Goal: Information Seeking & Learning: Find specific fact

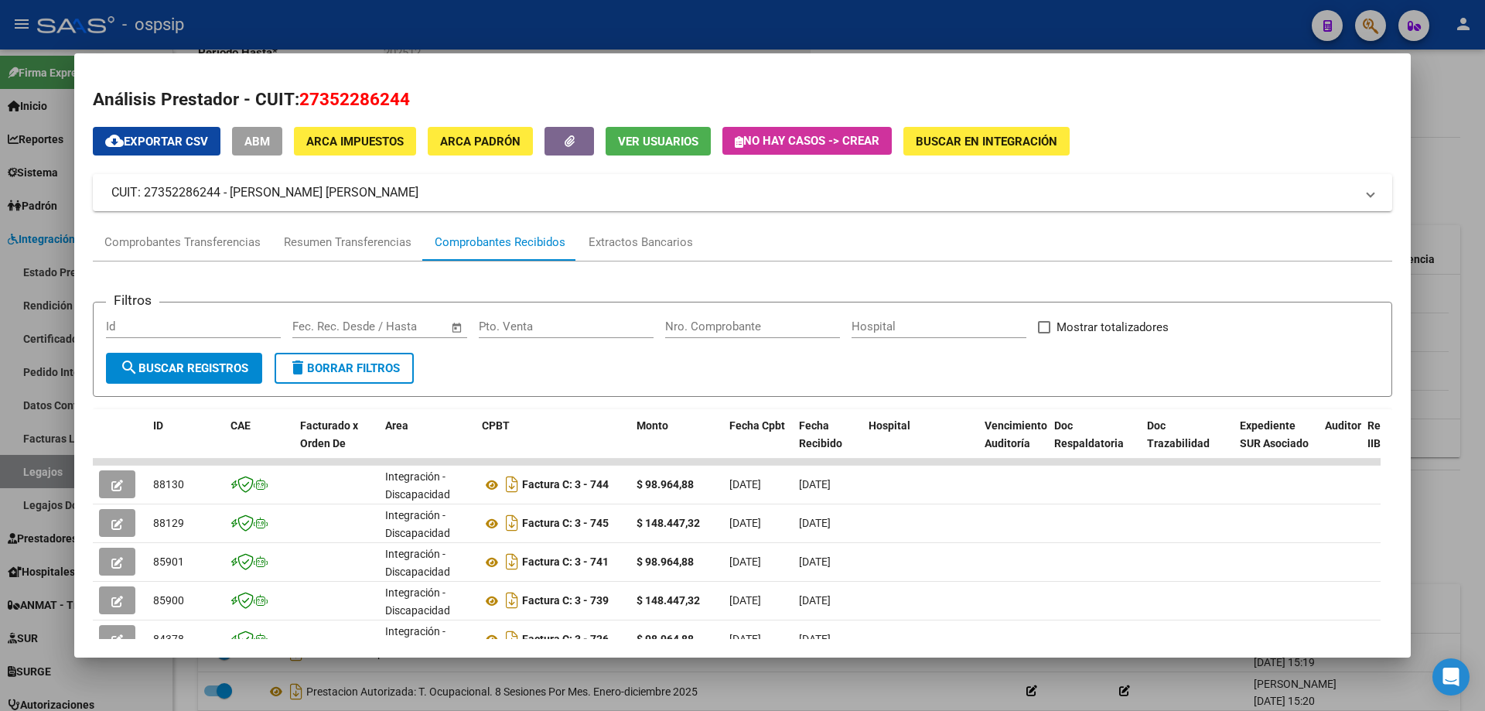
click at [1460, 187] on div at bounding box center [742, 355] width 1485 height 711
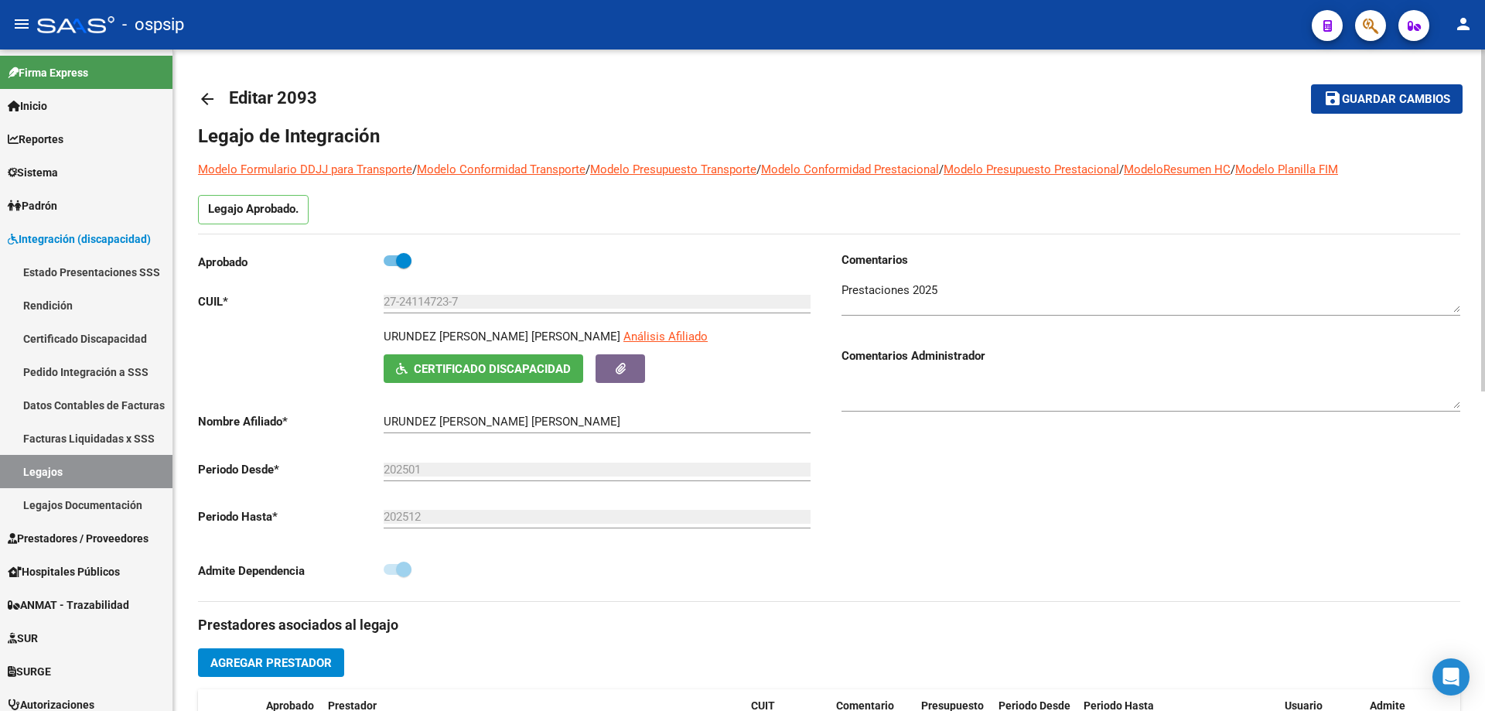
click at [213, 96] on mat-icon "arrow_back" at bounding box center [207, 99] width 19 height 19
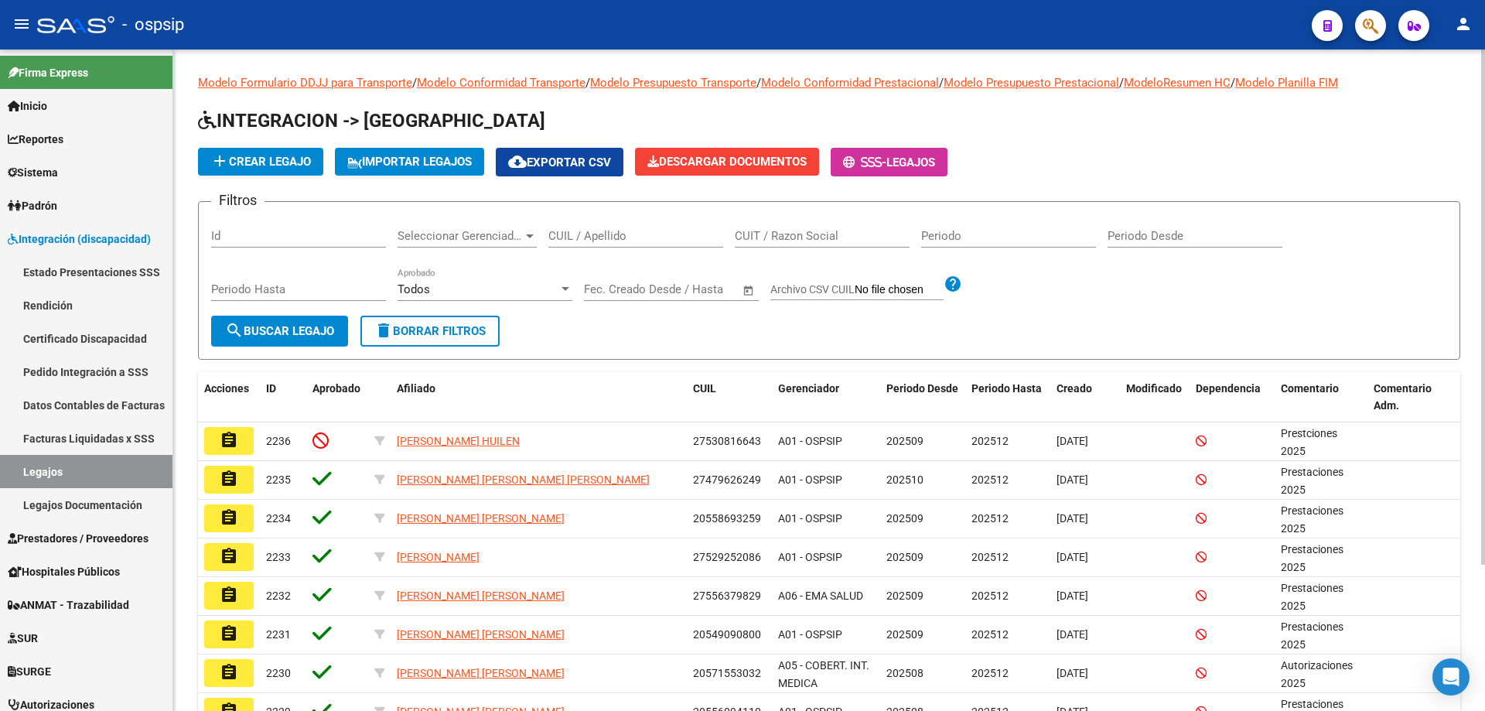
click at [602, 235] on input "CUIL / Apellido" at bounding box center [635, 236] width 175 height 14
paste input "20528463682"
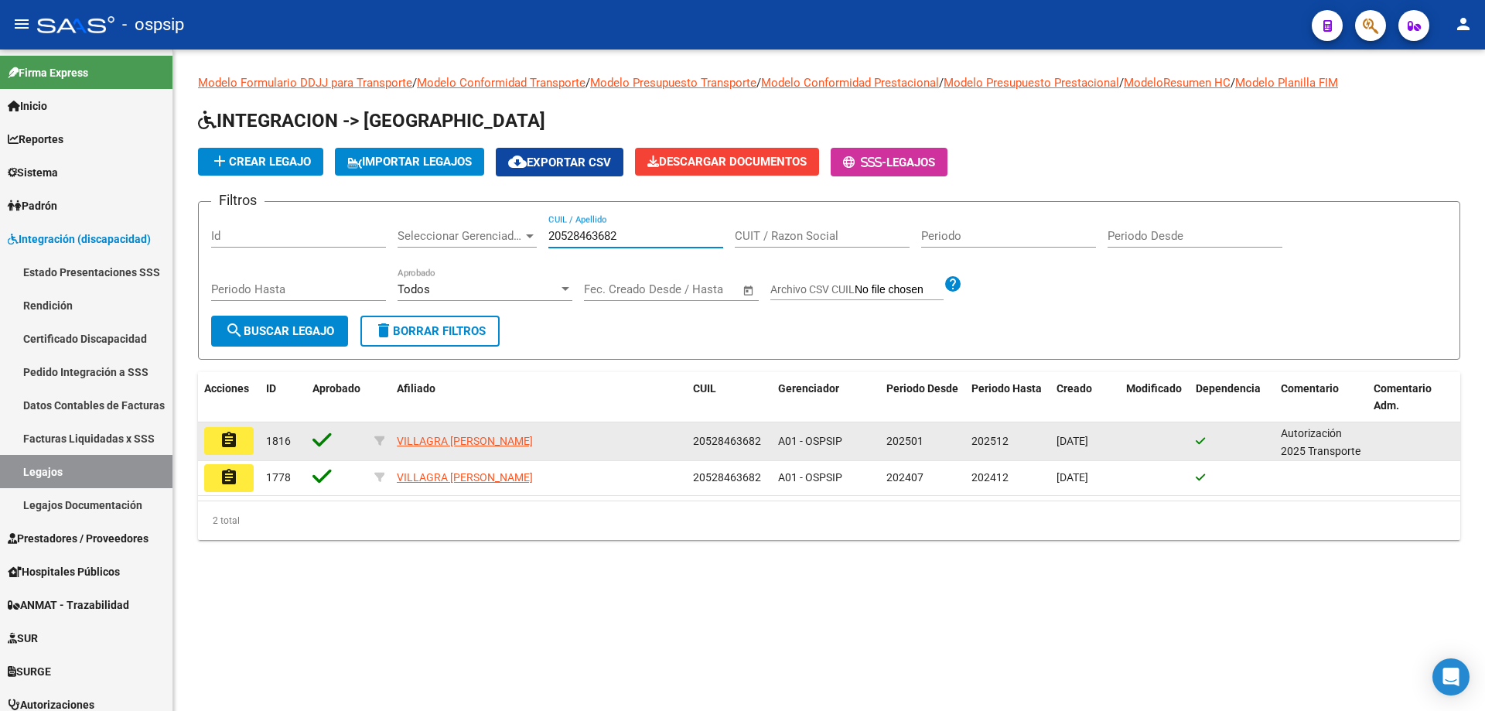
type input "20528463682"
click at [234, 440] on mat-icon "assignment" at bounding box center [229, 440] width 19 height 19
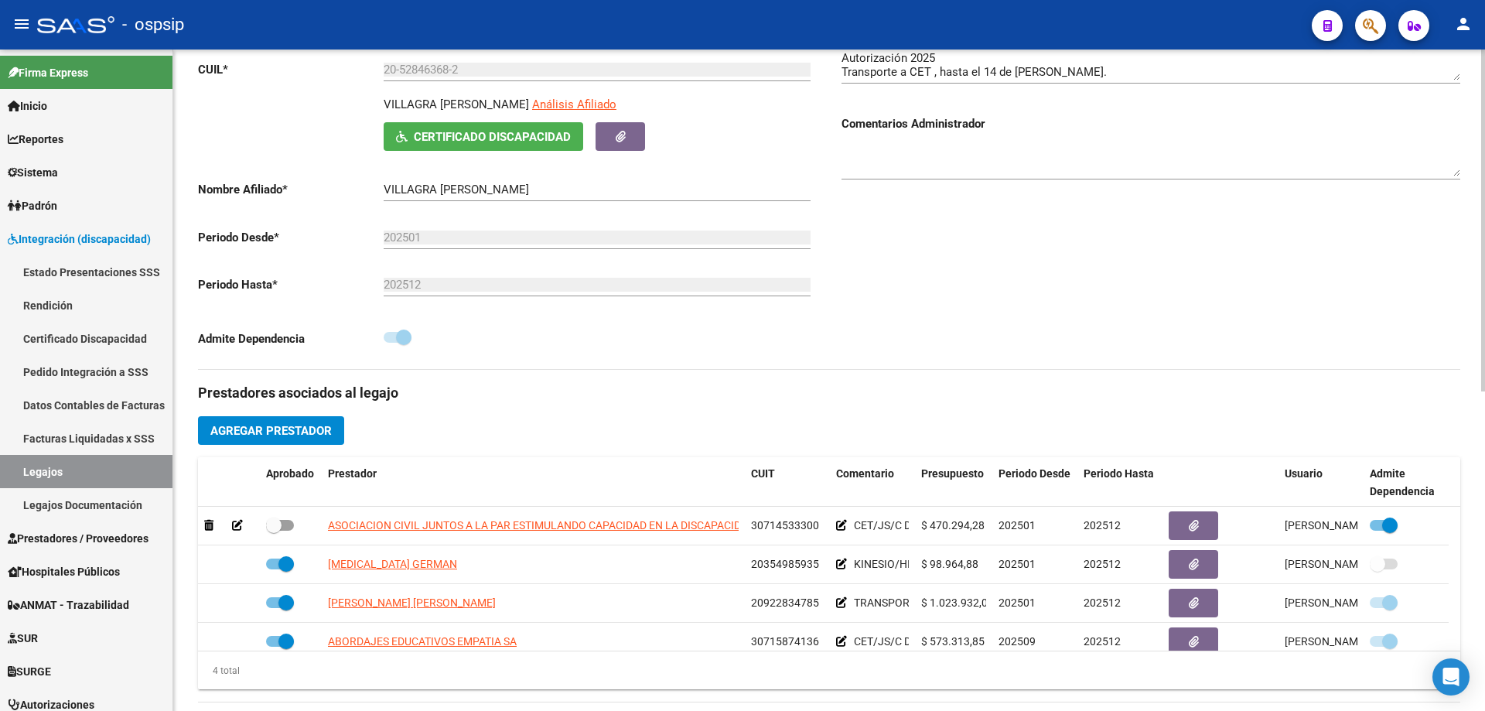
scroll to position [387, 0]
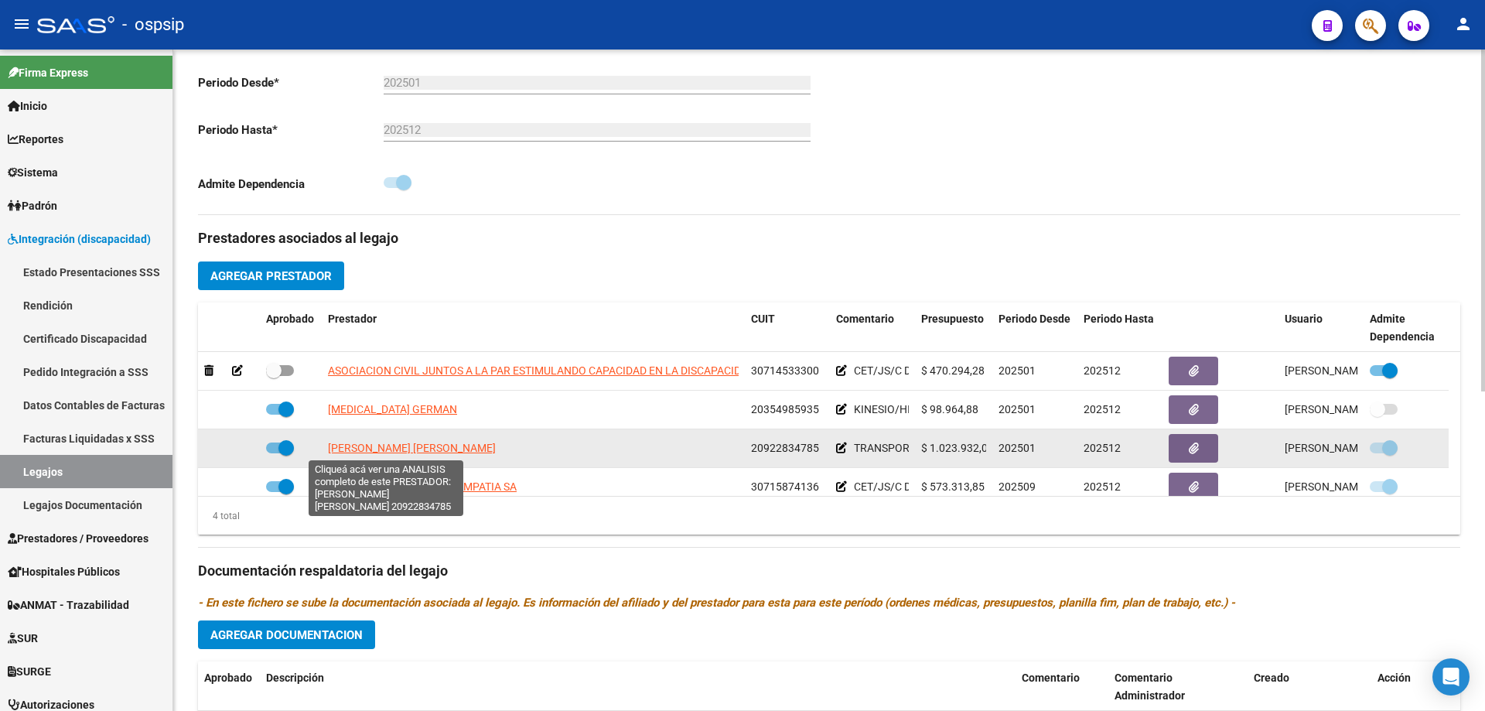
click at [381, 448] on span "BAUZA HENRI ALBERTO" at bounding box center [412, 448] width 168 height 12
type textarea "20922834785"
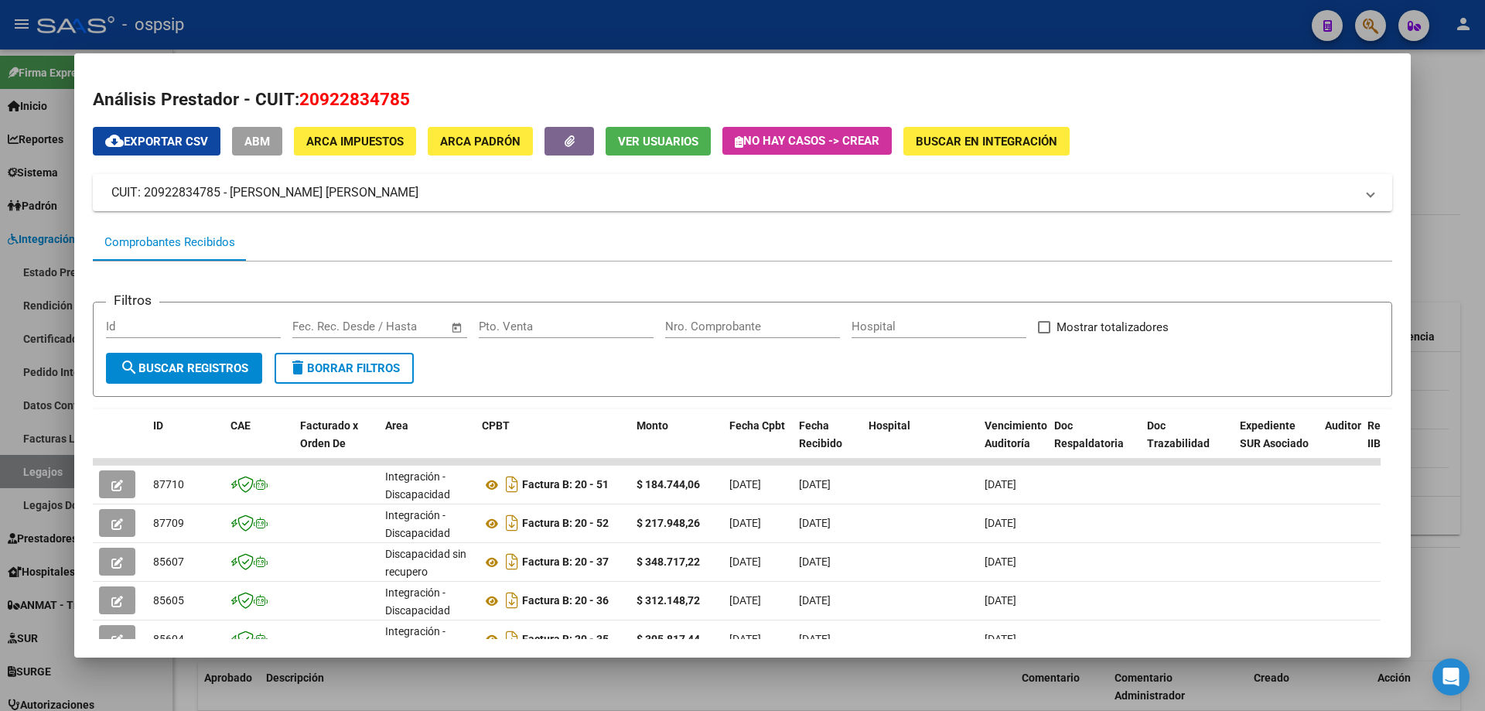
click at [1471, 114] on div at bounding box center [742, 355] width 1485 height 711
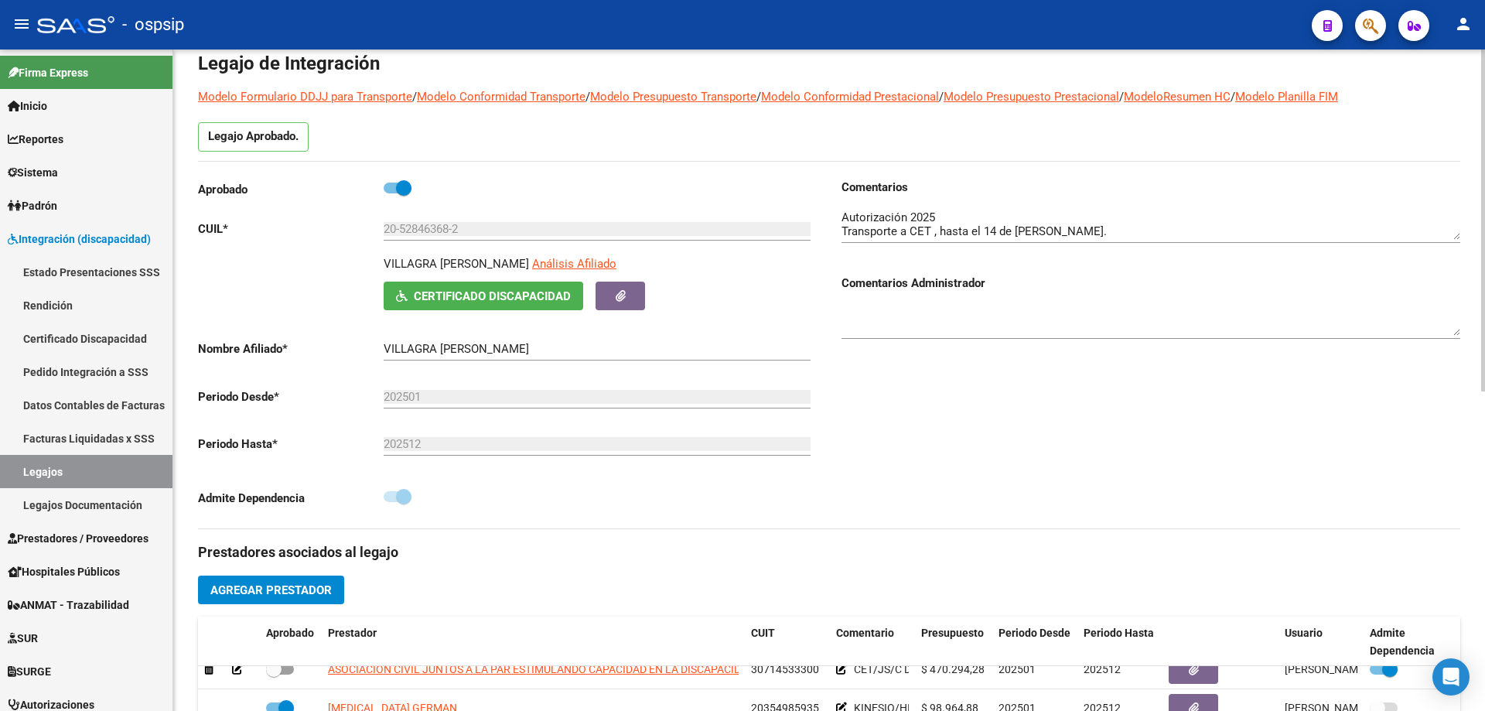
scroll to position [0, 0]
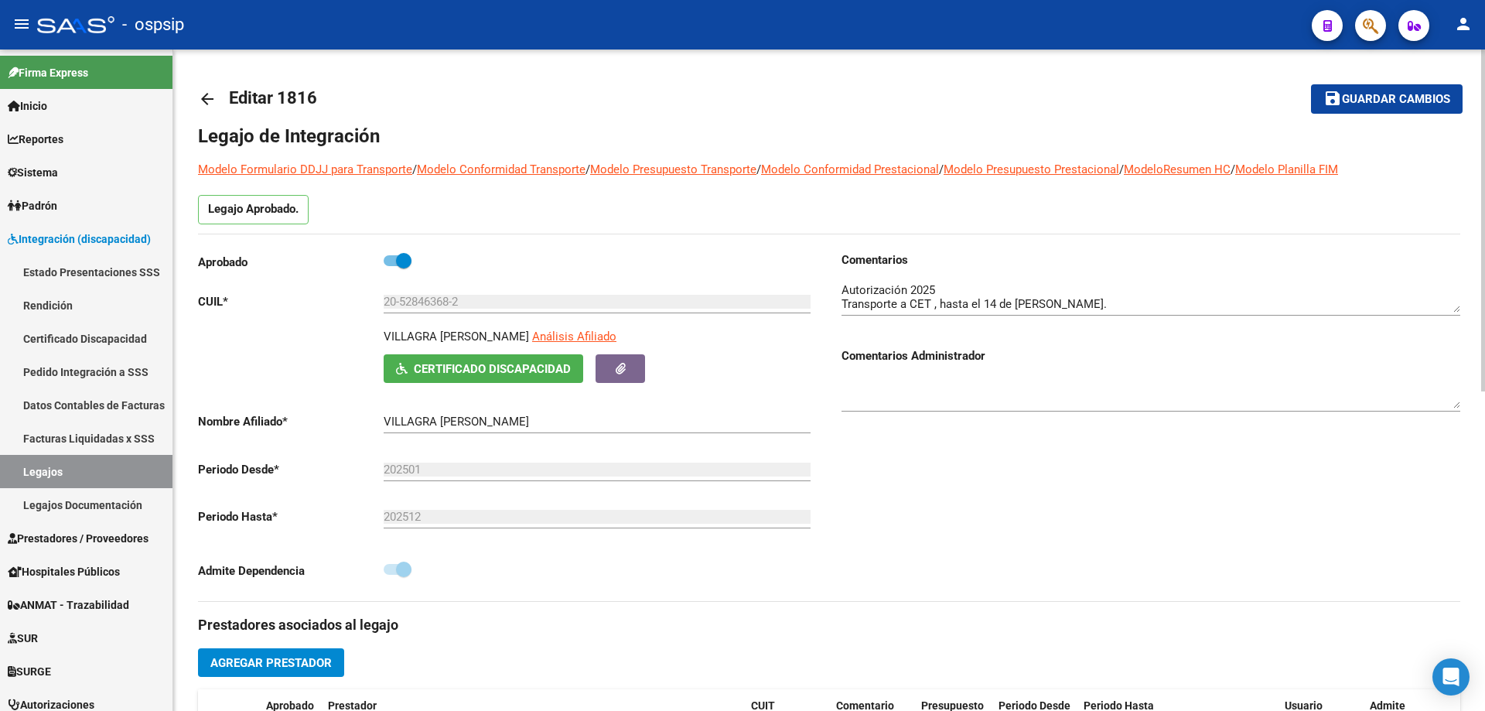
click at [213, 94] on mat-icon "arrow_back" at bounding box center [207, 99] width 19 height 19
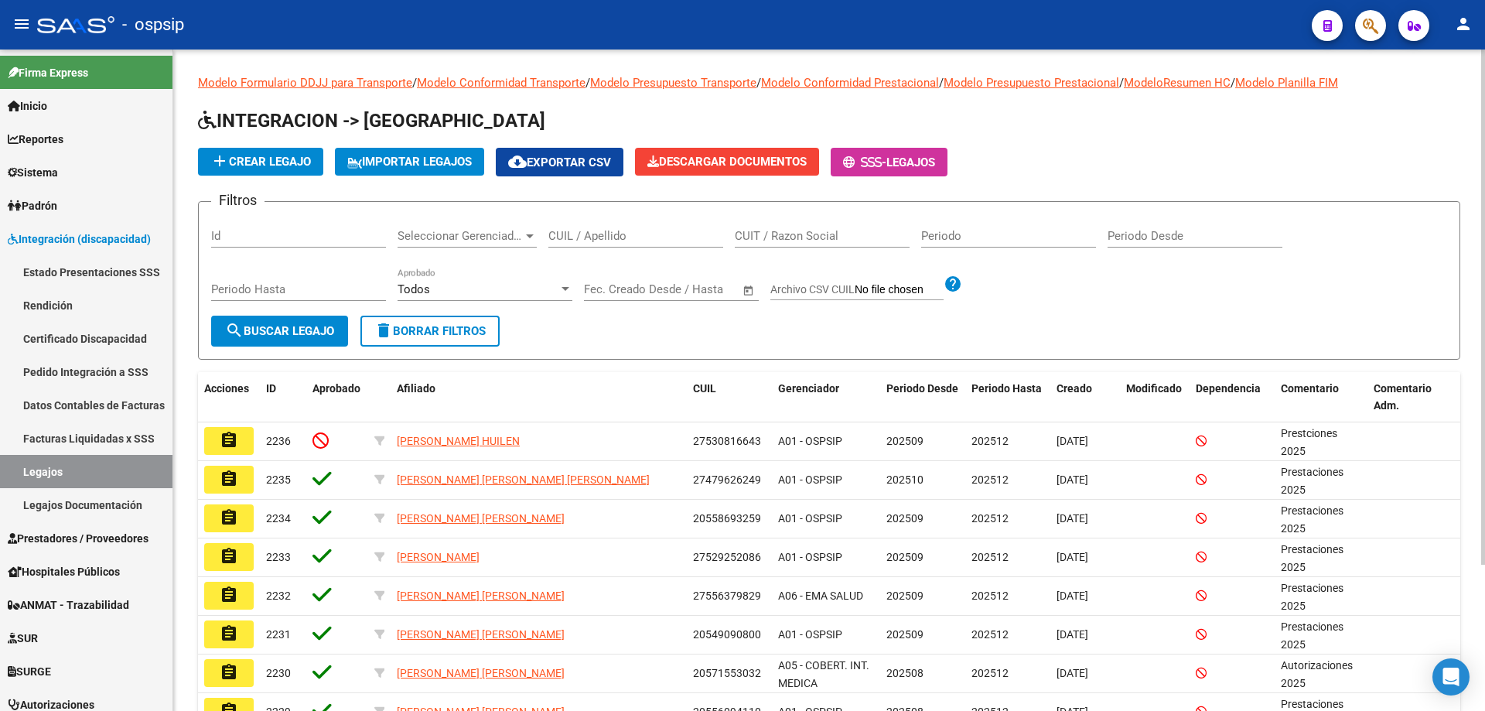
click at [559, 237] on input "CUIL / Apellido" at bounding box center [635, 236] width 175 height 14
paste input "20528463682"
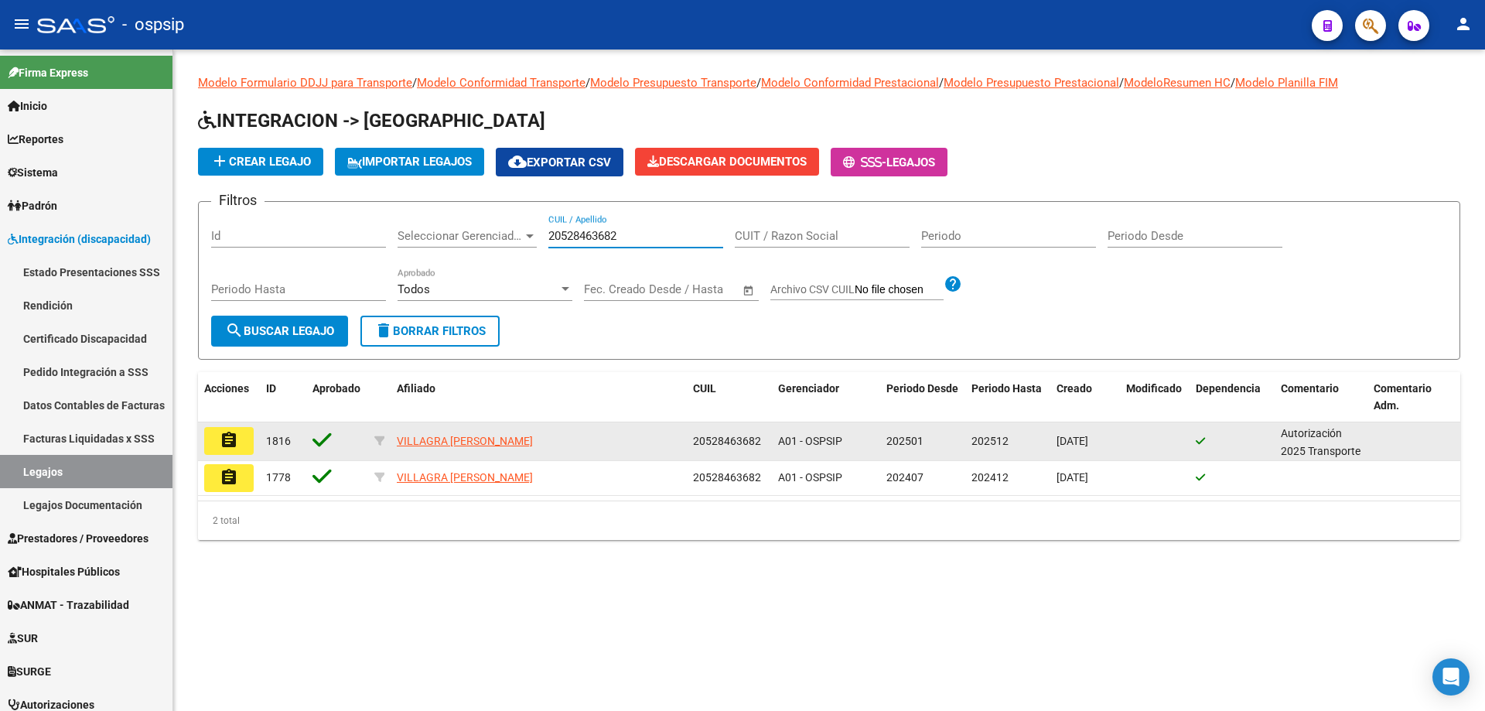
type input "20528463682"
click at [236, 446] on mat-icon "assignment" at bounding box center [229, 440] width 19 height 19
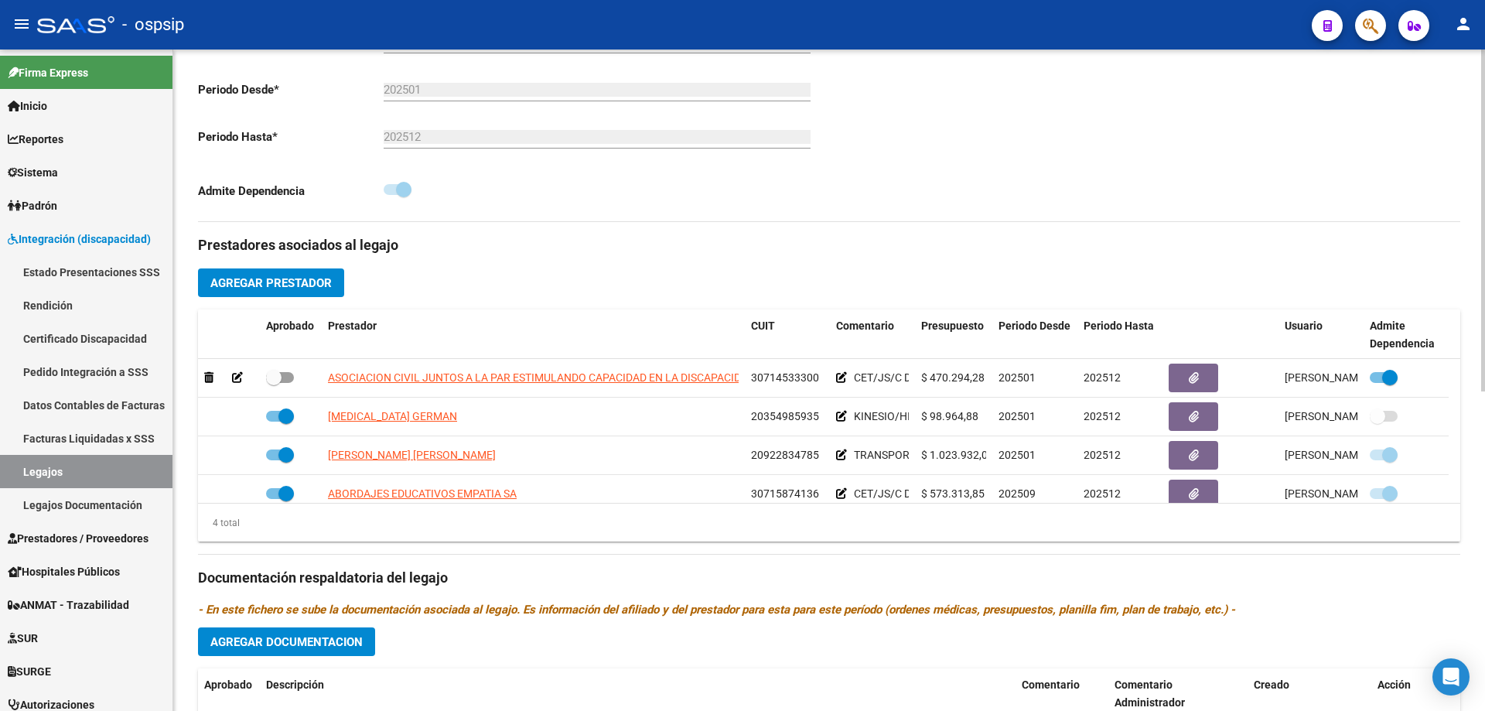
scroll to position [387, 0]
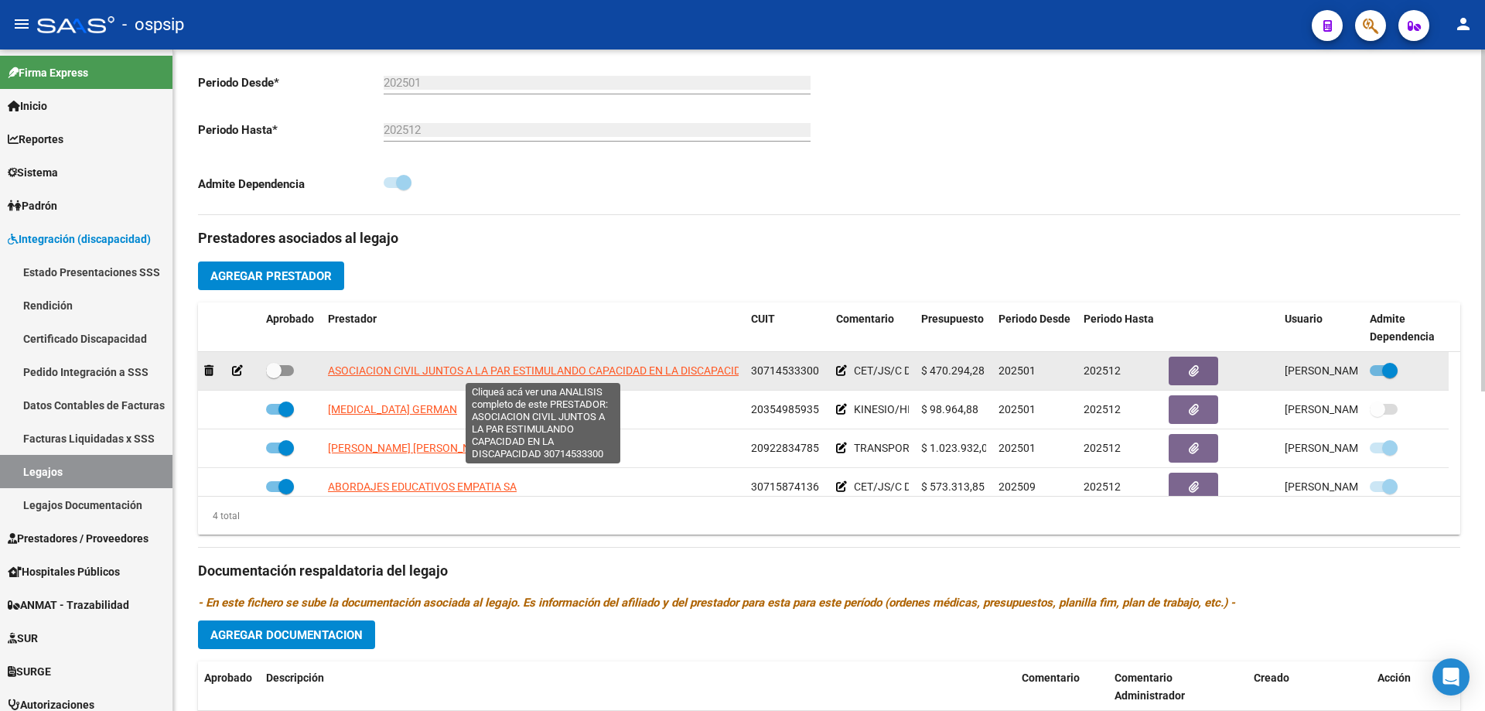
click at [484, 368] on span "ASOCIACION CIVIL JUNTOS A LA PAR ESTIMULANDO CAPACIDAD EN LA DISCAPACIDAD" at bounding box center [541, 370] width 427 height 12
type textarea "30714533300"
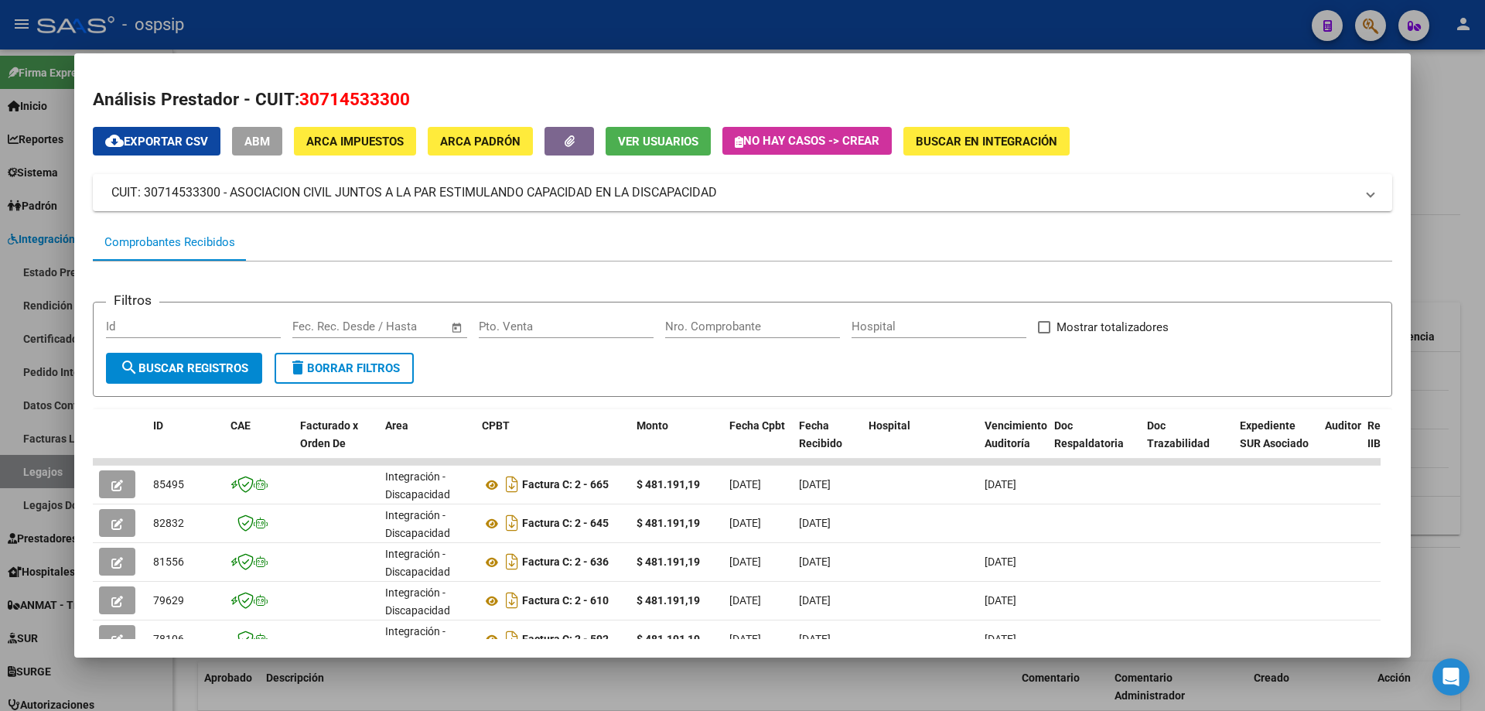
click at [1484, 162] on div at bounding box center [742, 355] width 1485 height 711
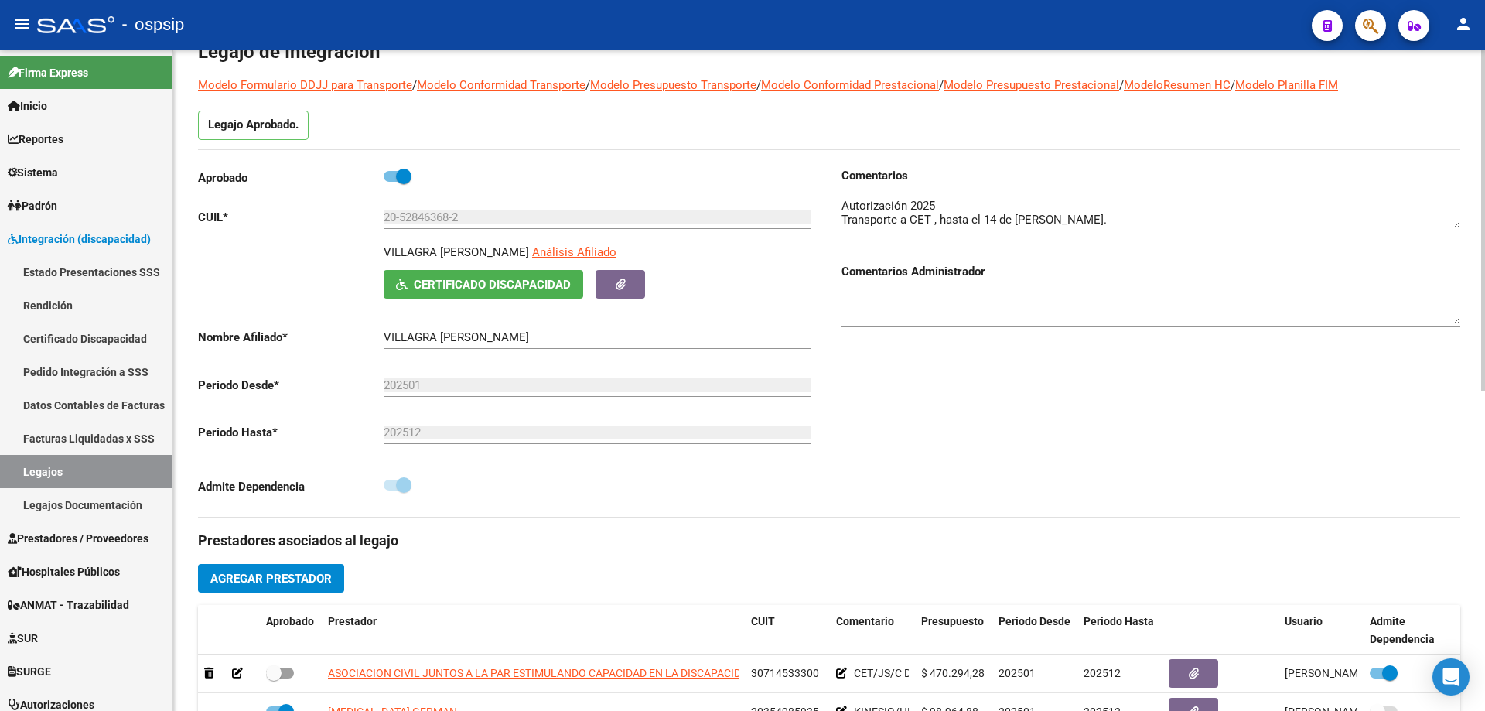
scroll to position [0, 0]
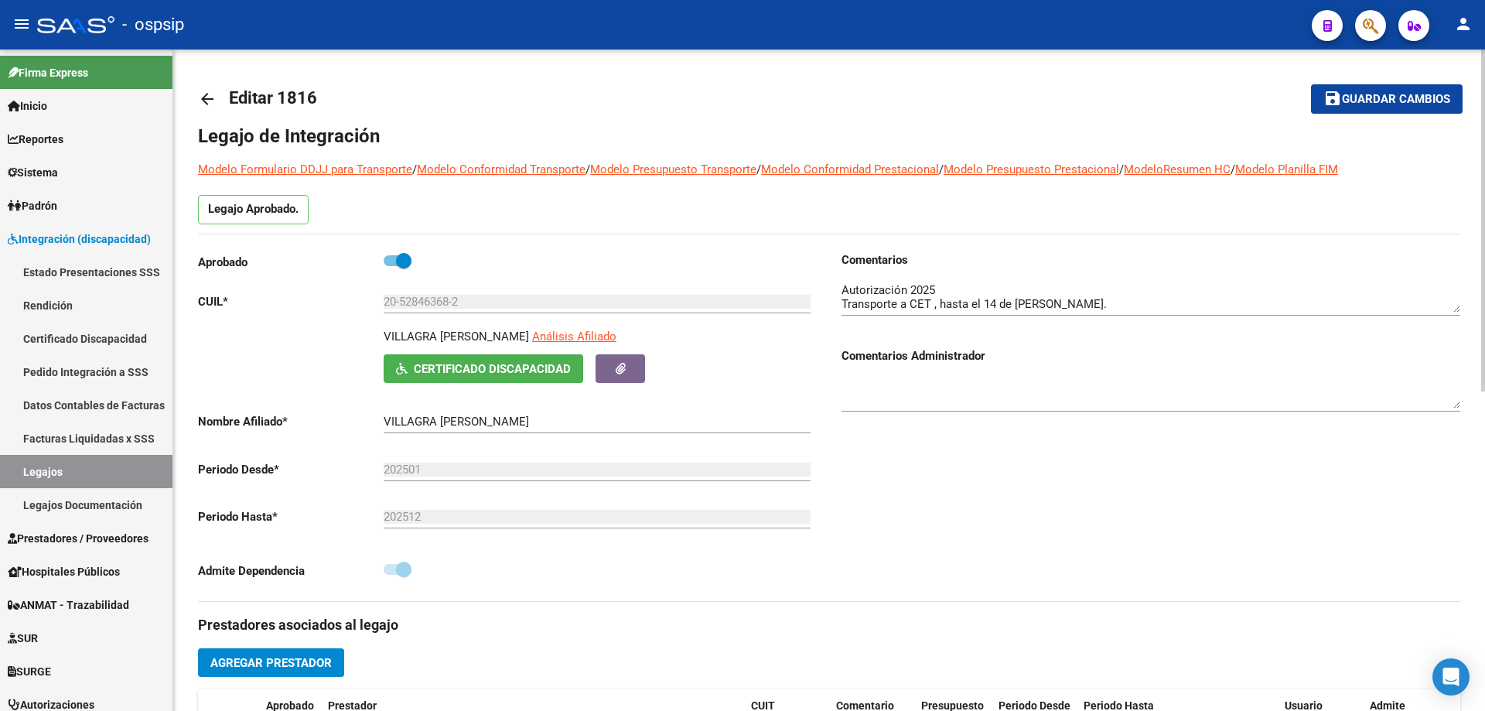
click at [207, 94] on mat-icon "arrow_back" at bounding box center [207, 99] width 19 height 19
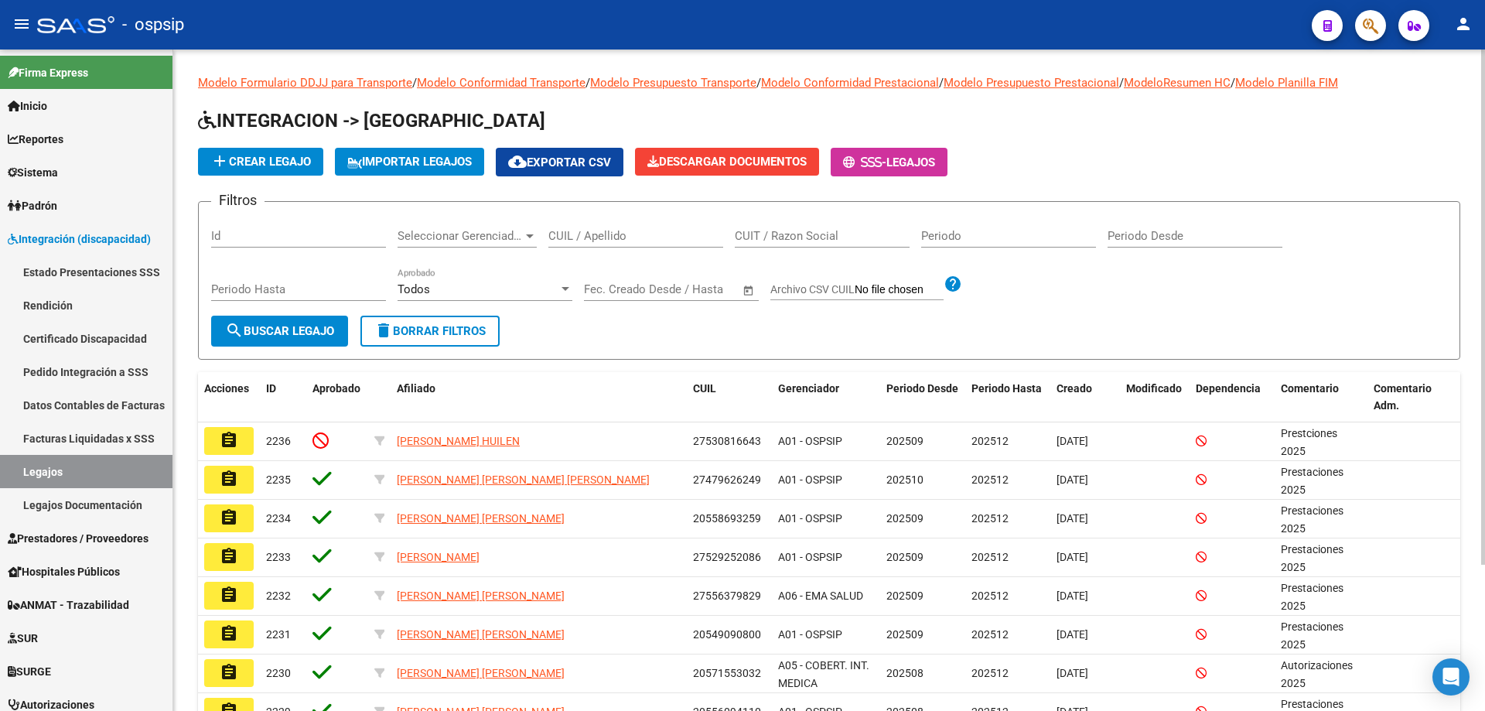
click at [566, 226] on div "CUIL / Apellido" at bounding box center [635, 230] width 175 height 33
click at [567, 237] on input "CUIL / Apellido" at bounding box center [635, 236] width 175 height 14
paste input "20530580688"
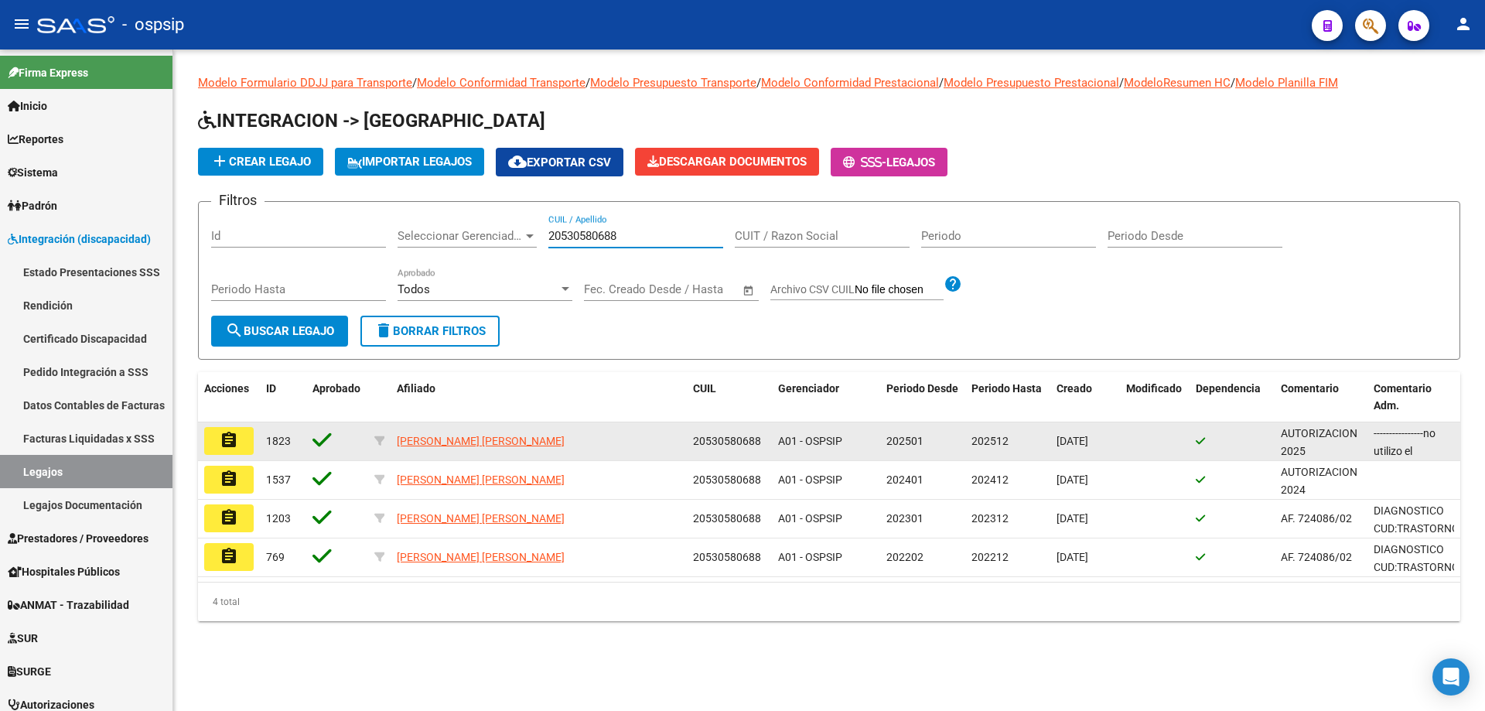
type input "20530580688"
click at [247, 440] on button "assignment" at bounding box center [228, 441] width 49 height 28
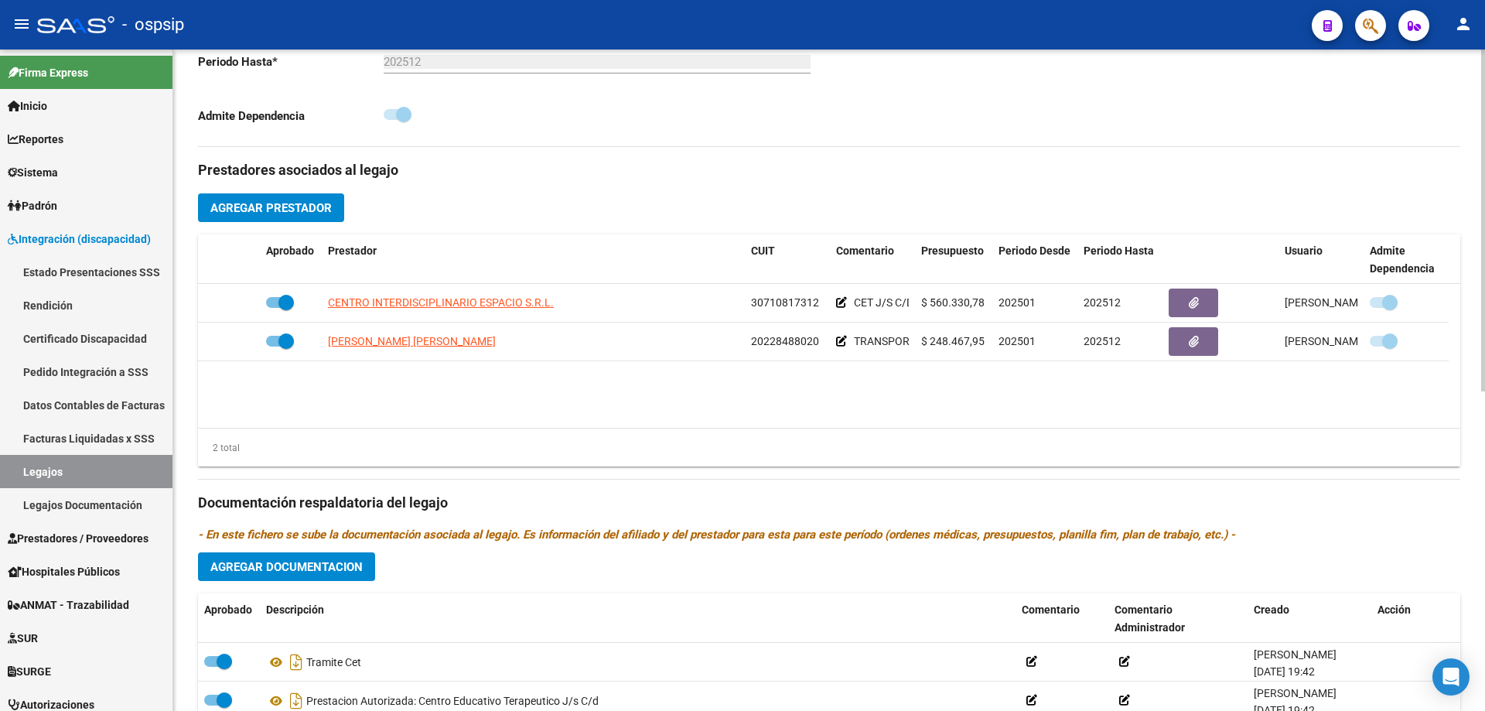
scroll to position [464, 0]
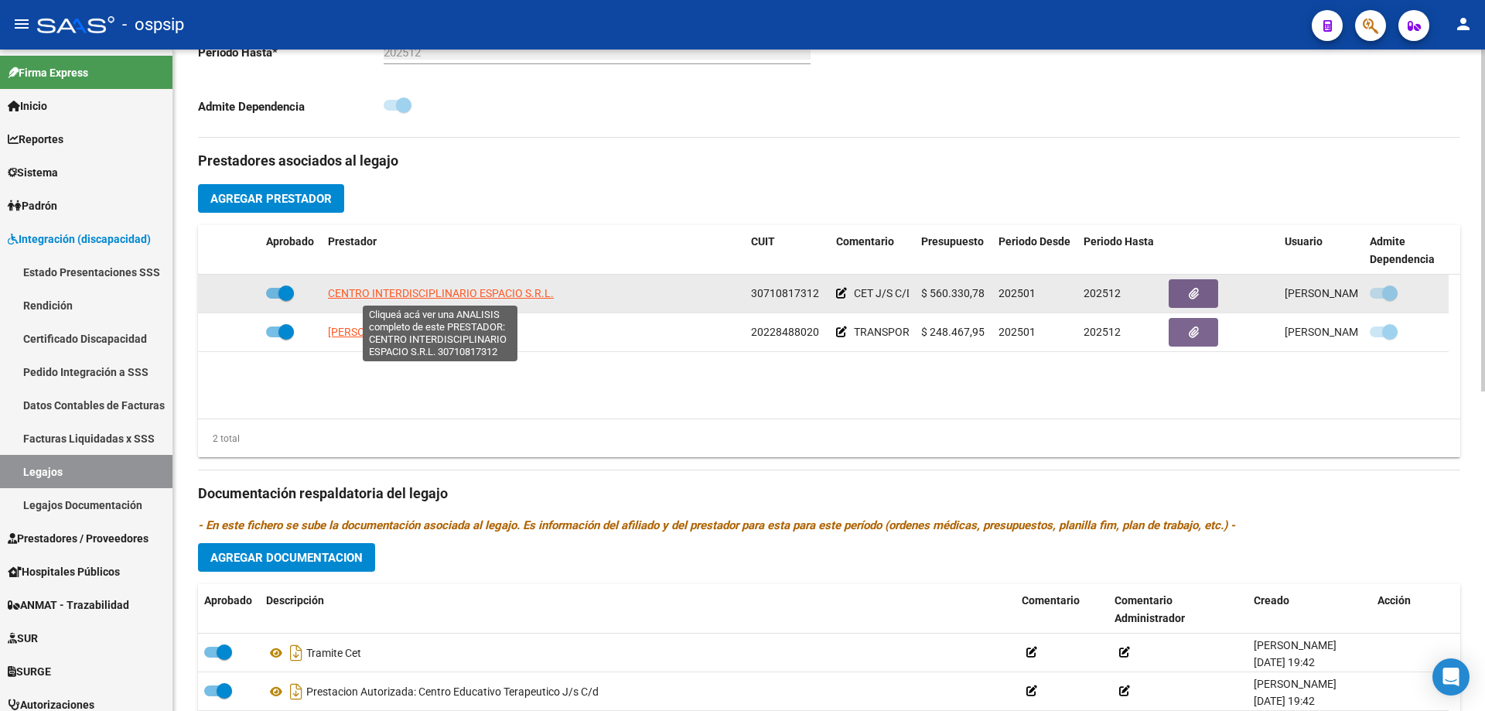
click at [446, 293] on span "CENTRO INTERDISCIPLINARIO ESPACIO S.R.L." at bounding box center [441, 293] width 226 height 12
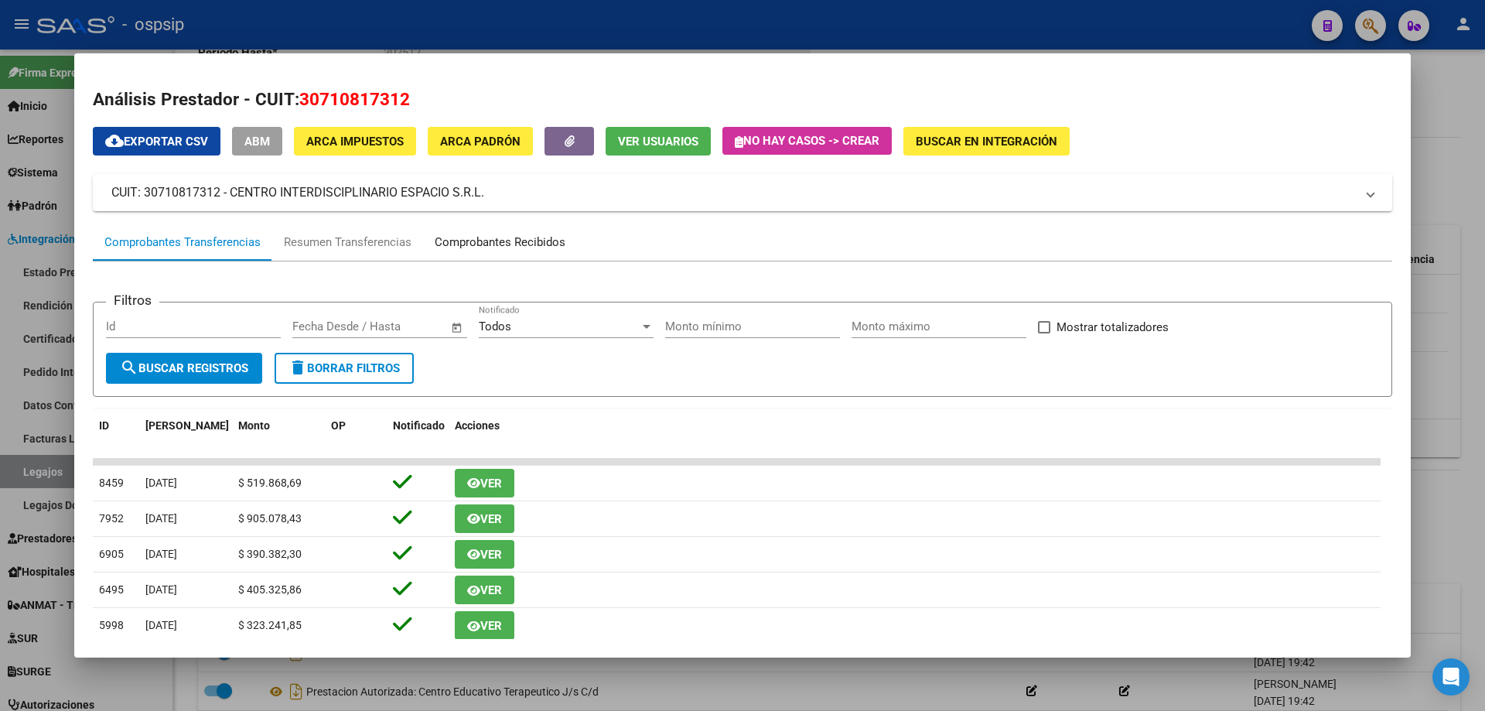
click at [506, 244] on div "Comprobantes Recibidos" at bounding box center [500, 243] width 131 height 18
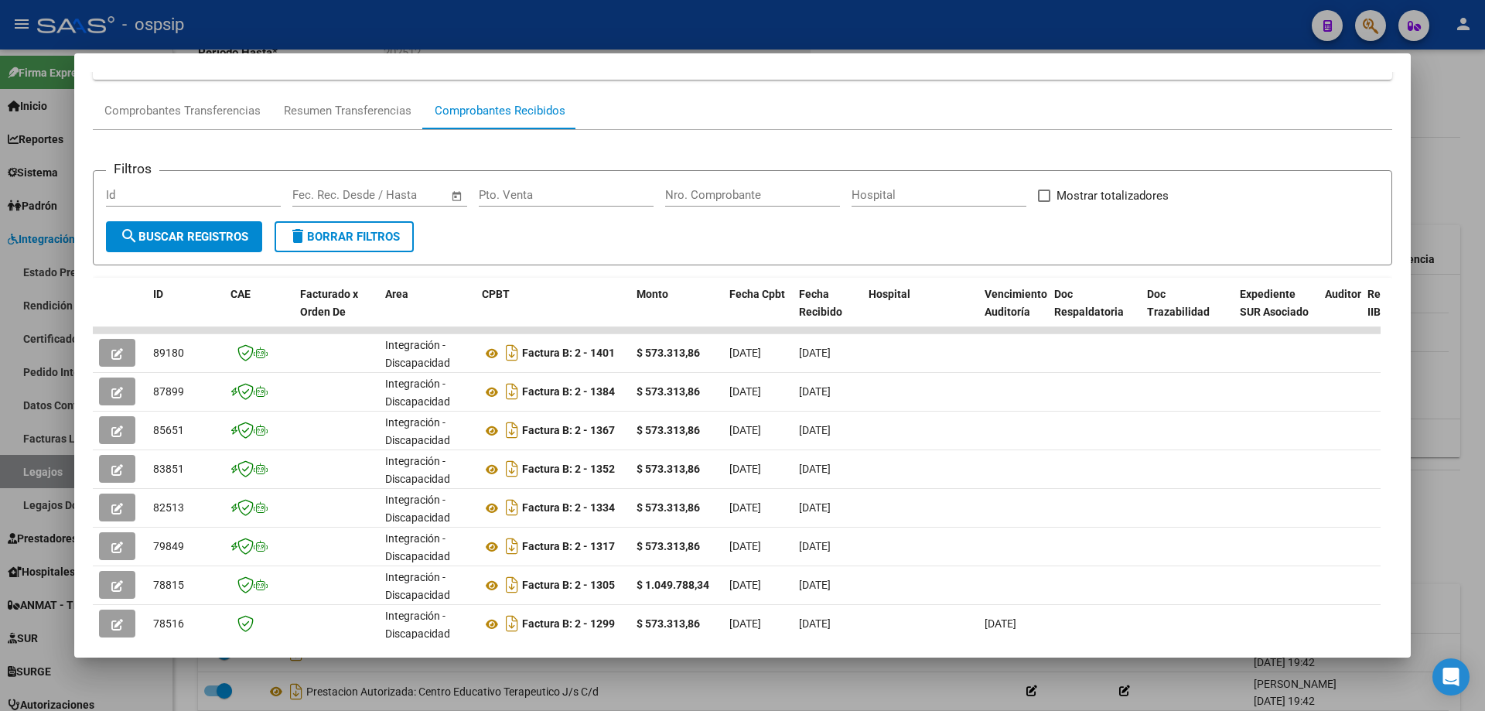
scroll to position [155, 0]
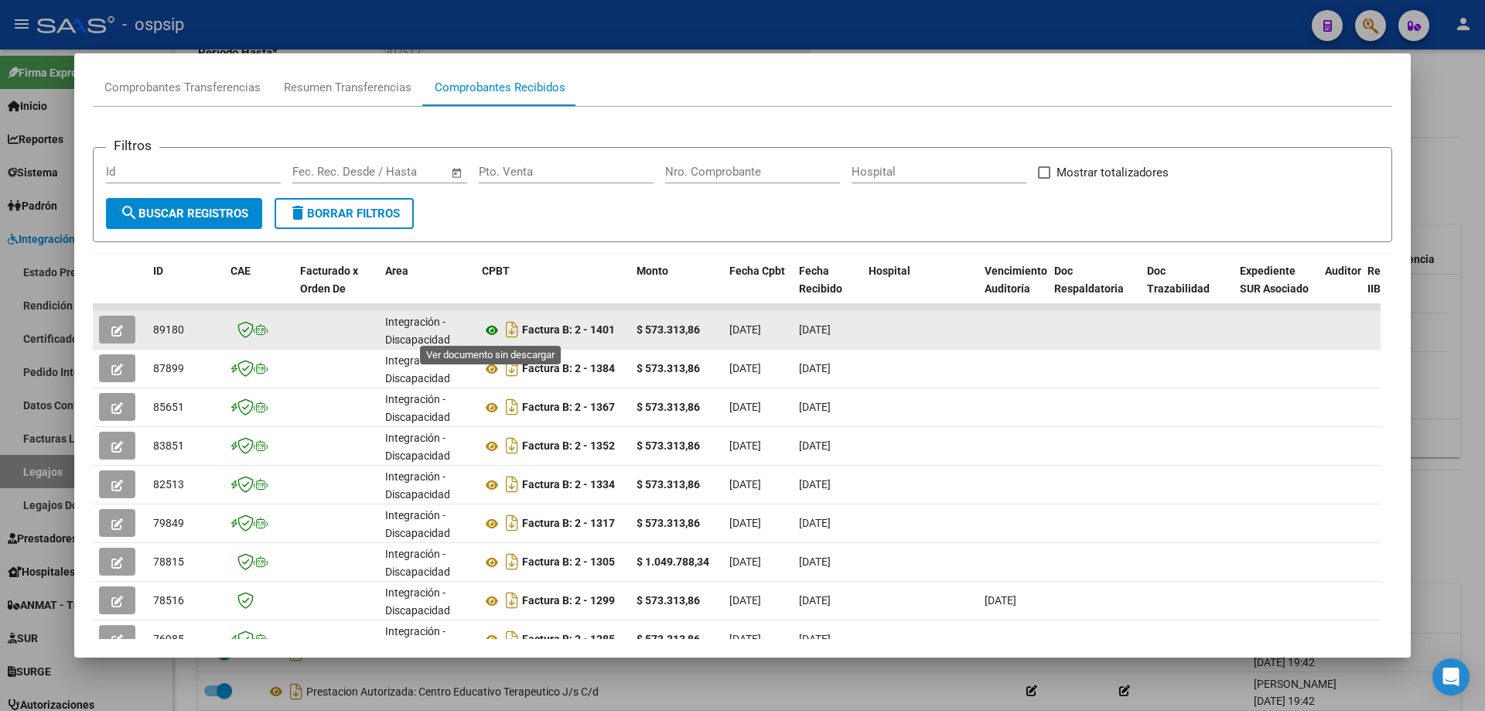
click at [494, 330] on icon at bounding box center [492, 330] width 20 height 19
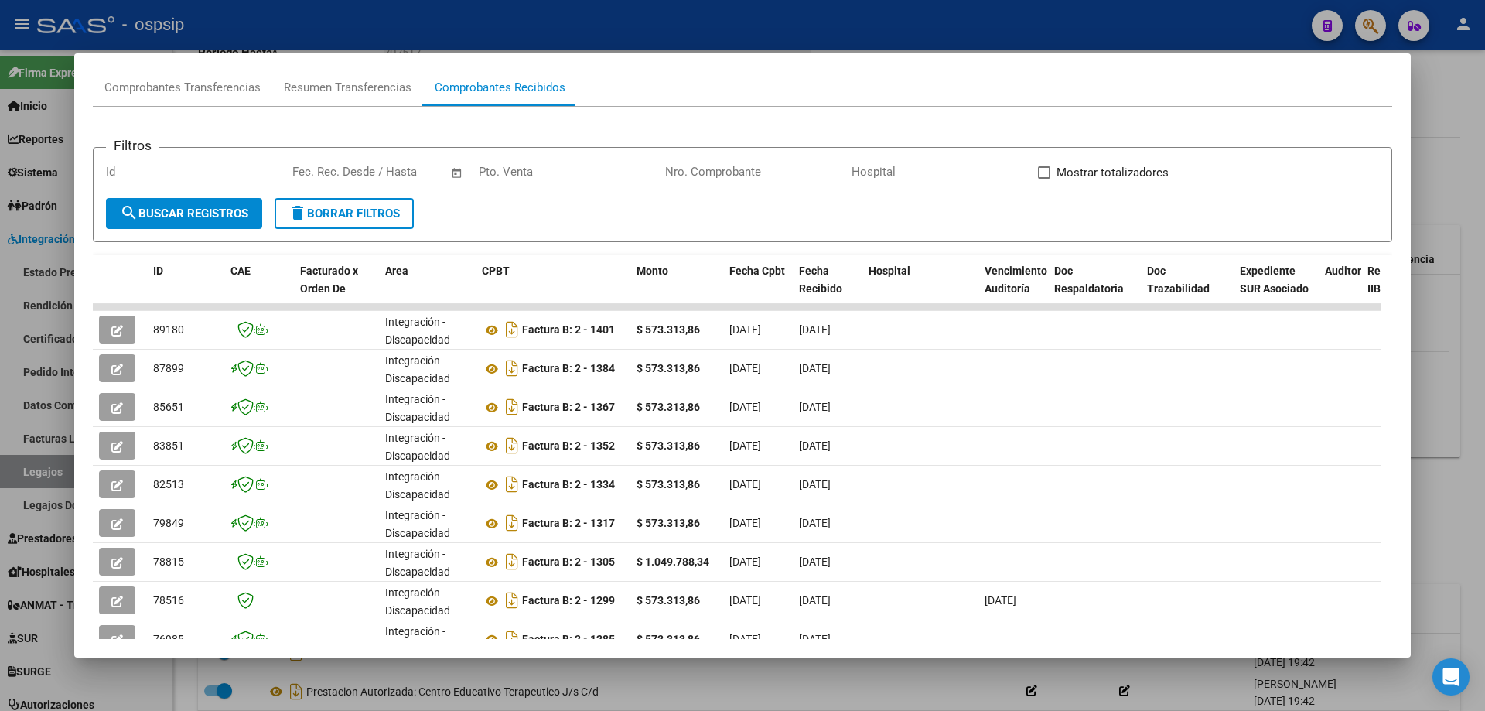
click at [1451, 217] on div at bounding box center [742, 355] width 1485 height 711
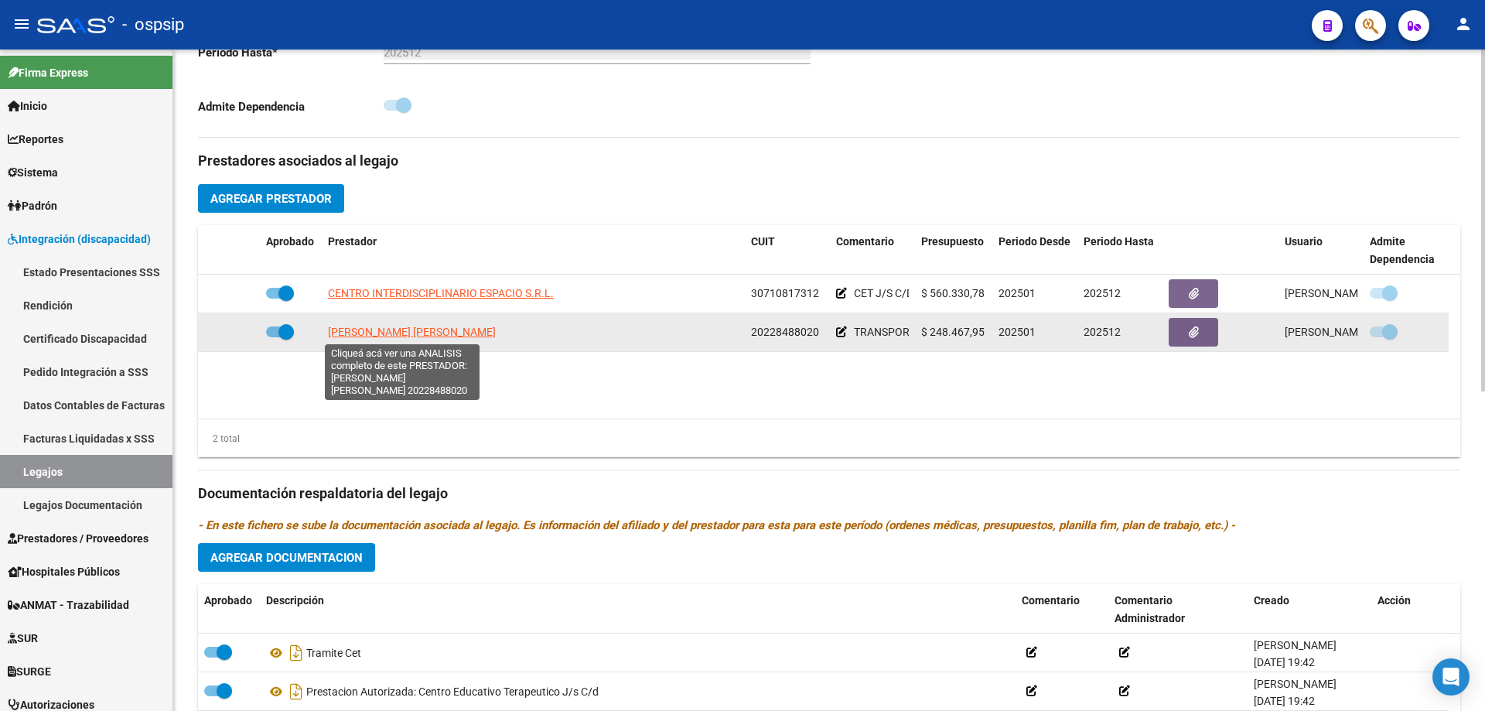
click at [391, 327] on span "ROTELLA SERGIO ALEJANDRO" at bounding box center [412, 332] width 168 height 12
type textarea "20228488020"
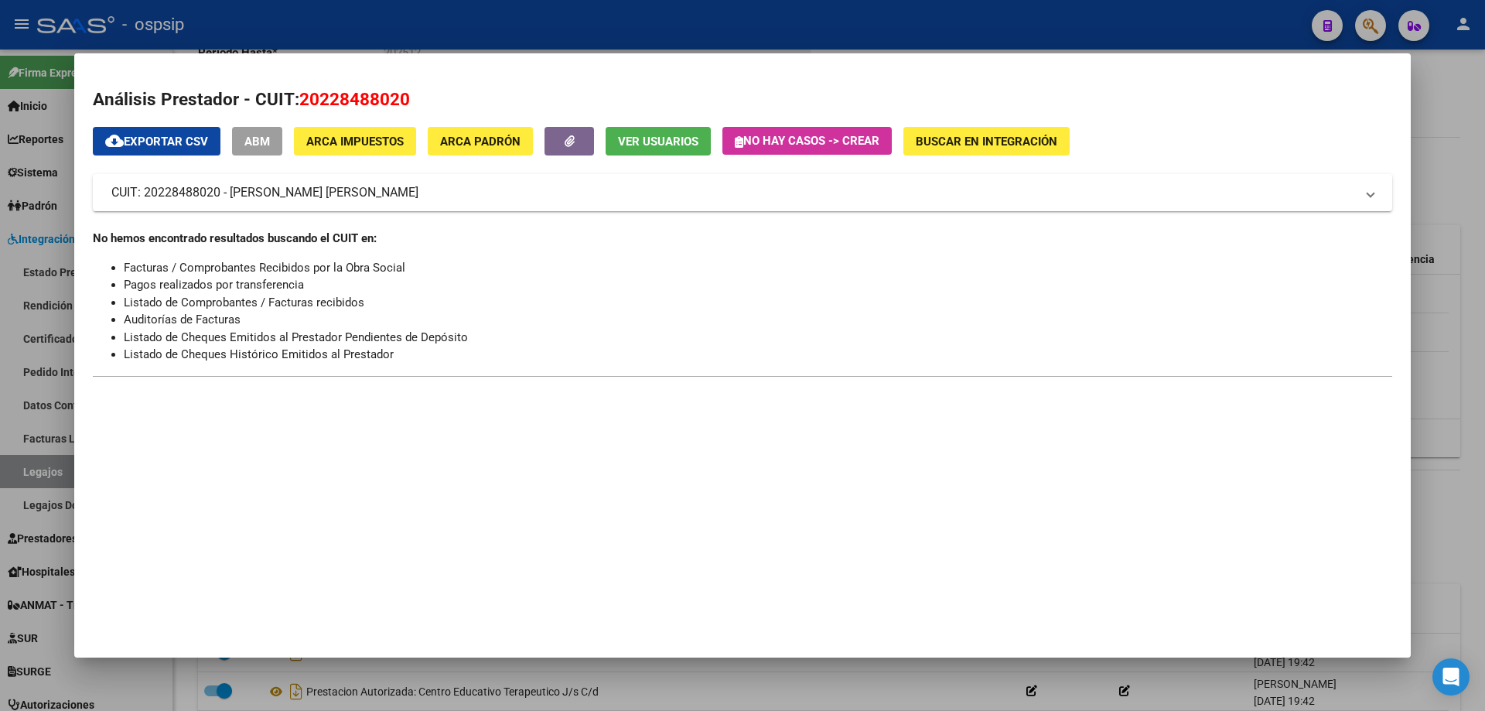
click at [1483, 175] on div at bounding box center [742, 355] width 1485 height 711
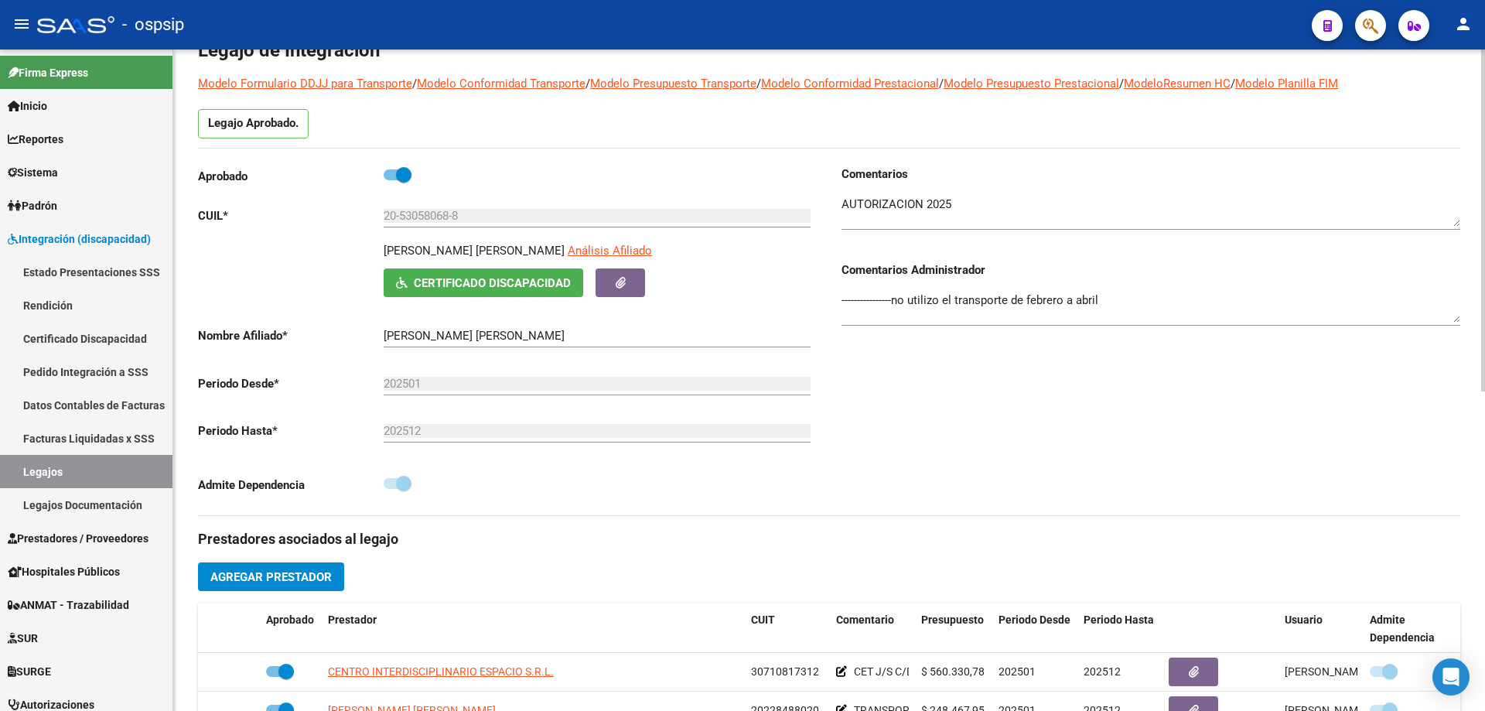
scroll to position [0, 0]
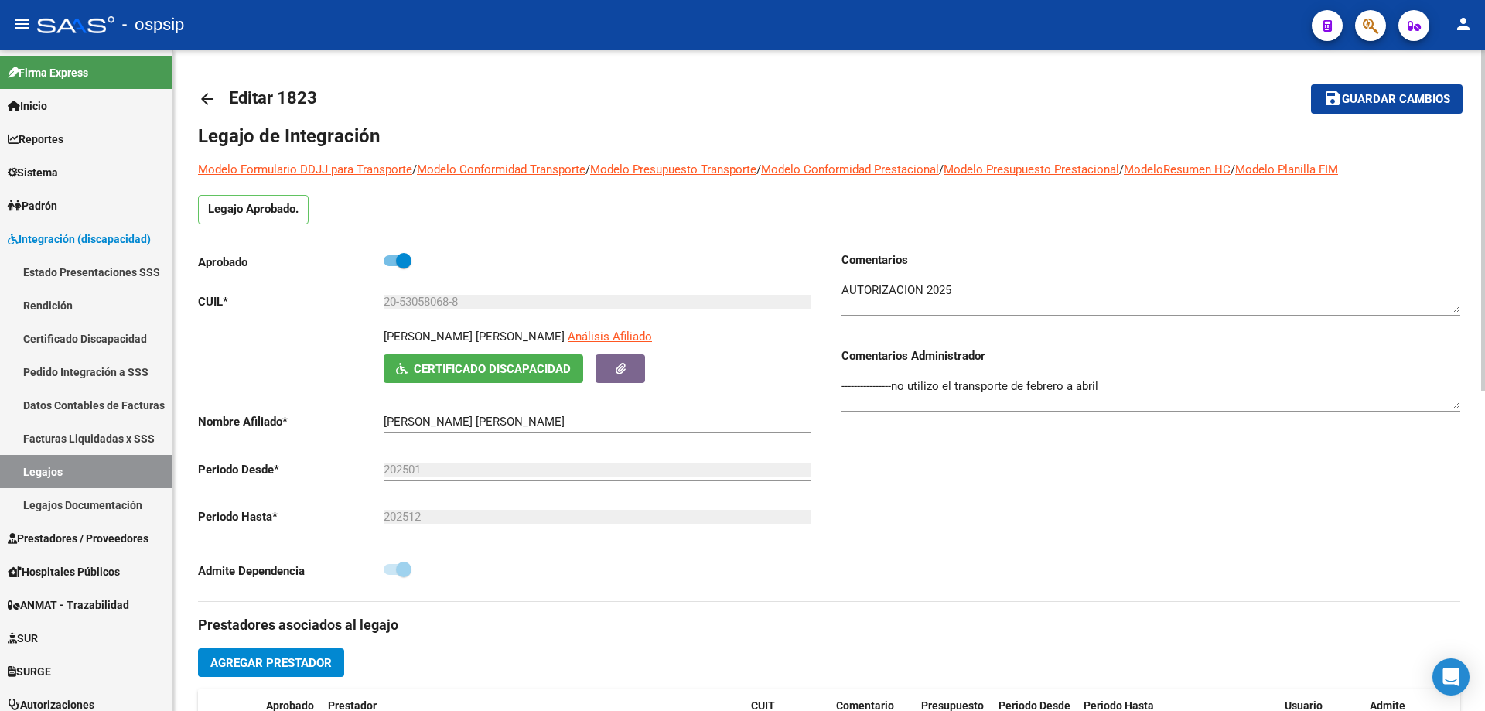
click at [203, 102] on mat-icon "arrow_back" at bounding box center [207, 99] width 19 height 19
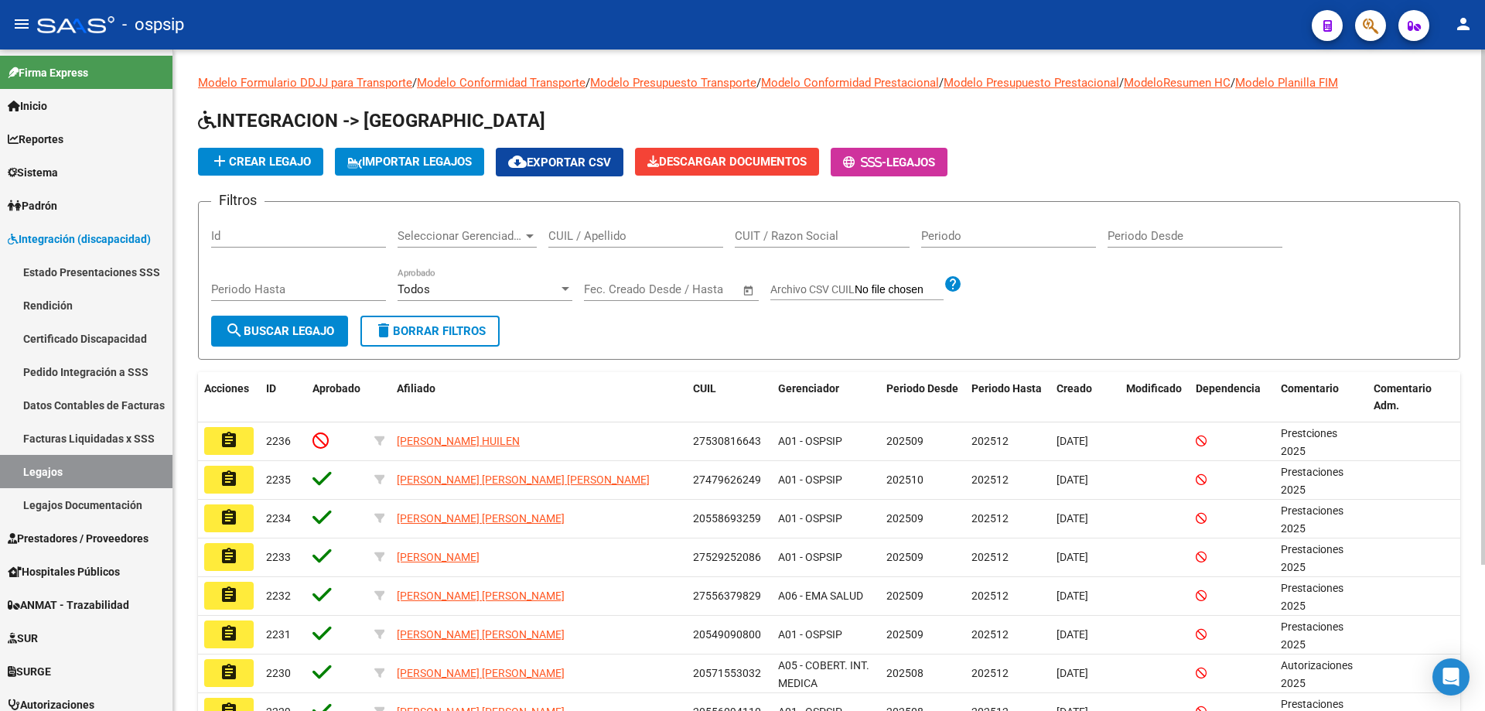
click at [585, 239] on input "CUIL / Apellido" at bounding box center [635, 236] width 175 height 14
paste input "20558109174"
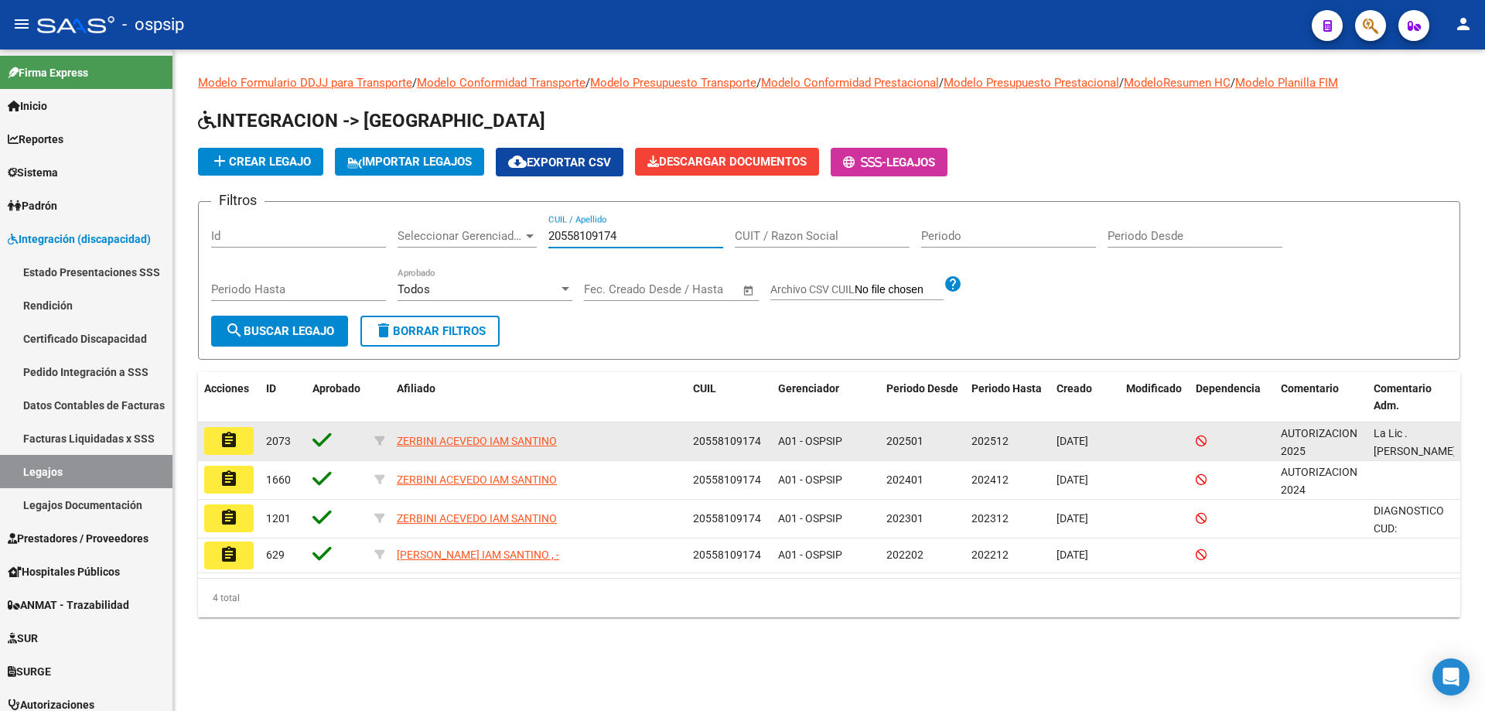
type input "20558109174"
click at [223, 429] on button "assignment" at bounding box center [228, 441] width 49 height 28
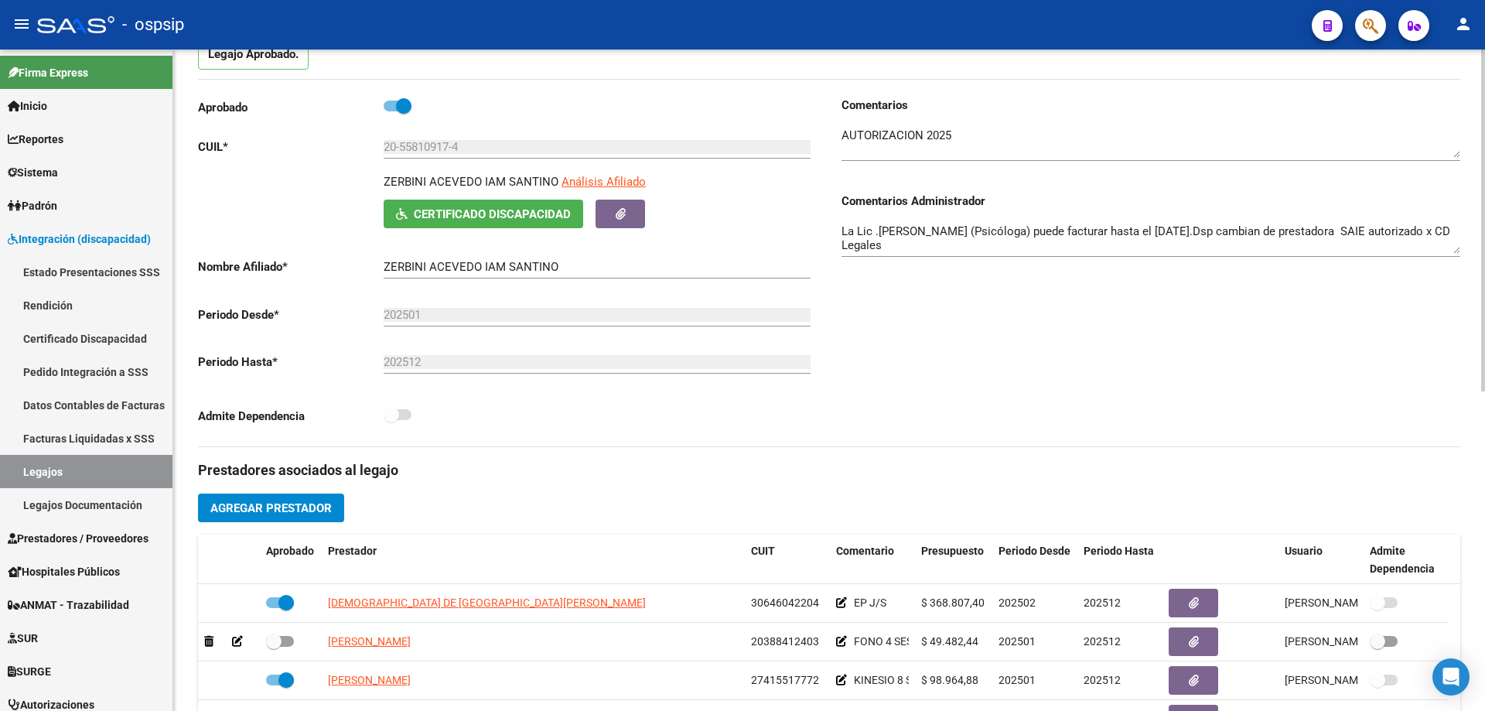
scroll to position [387, 0]
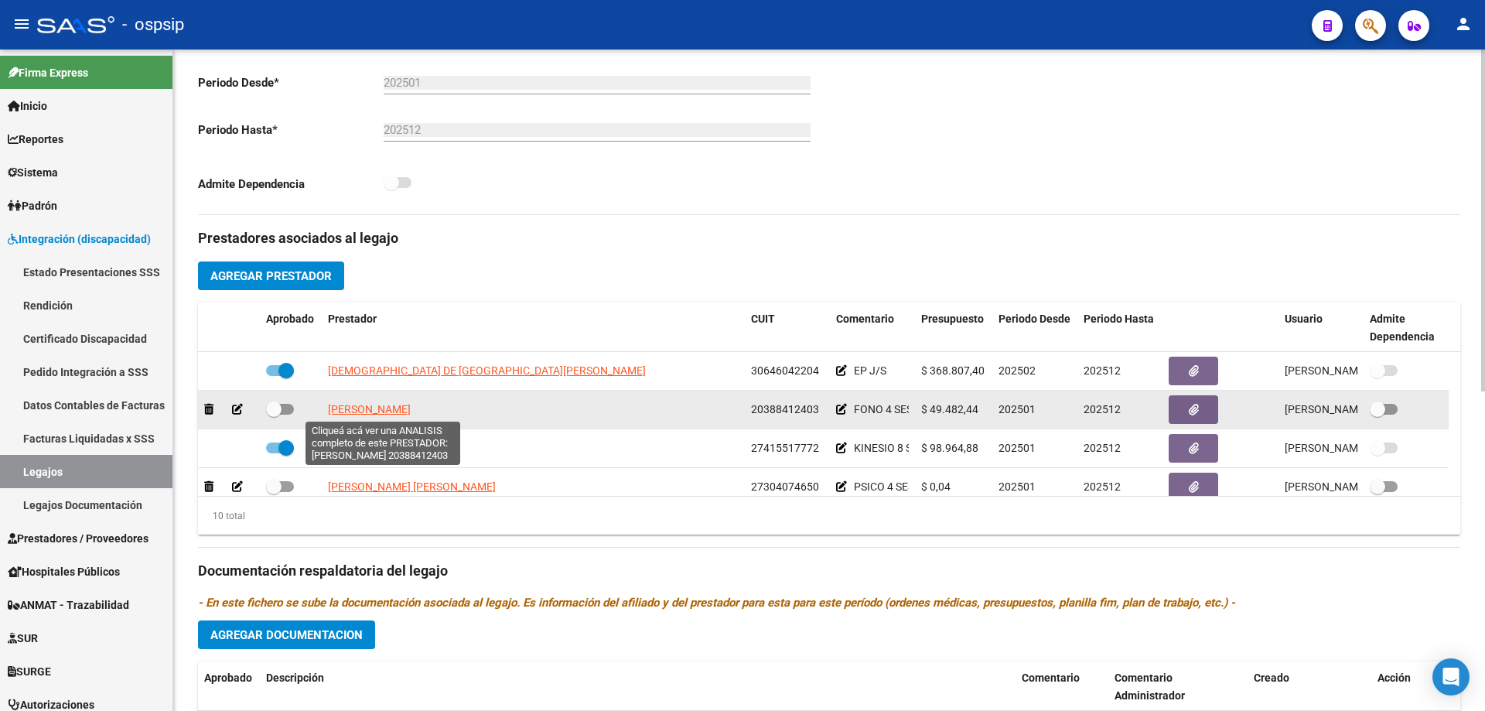
click at [403, 406] on span "URRIZA NAHUEL AXEL" at bounding box center [369, 409] width 83 height 12
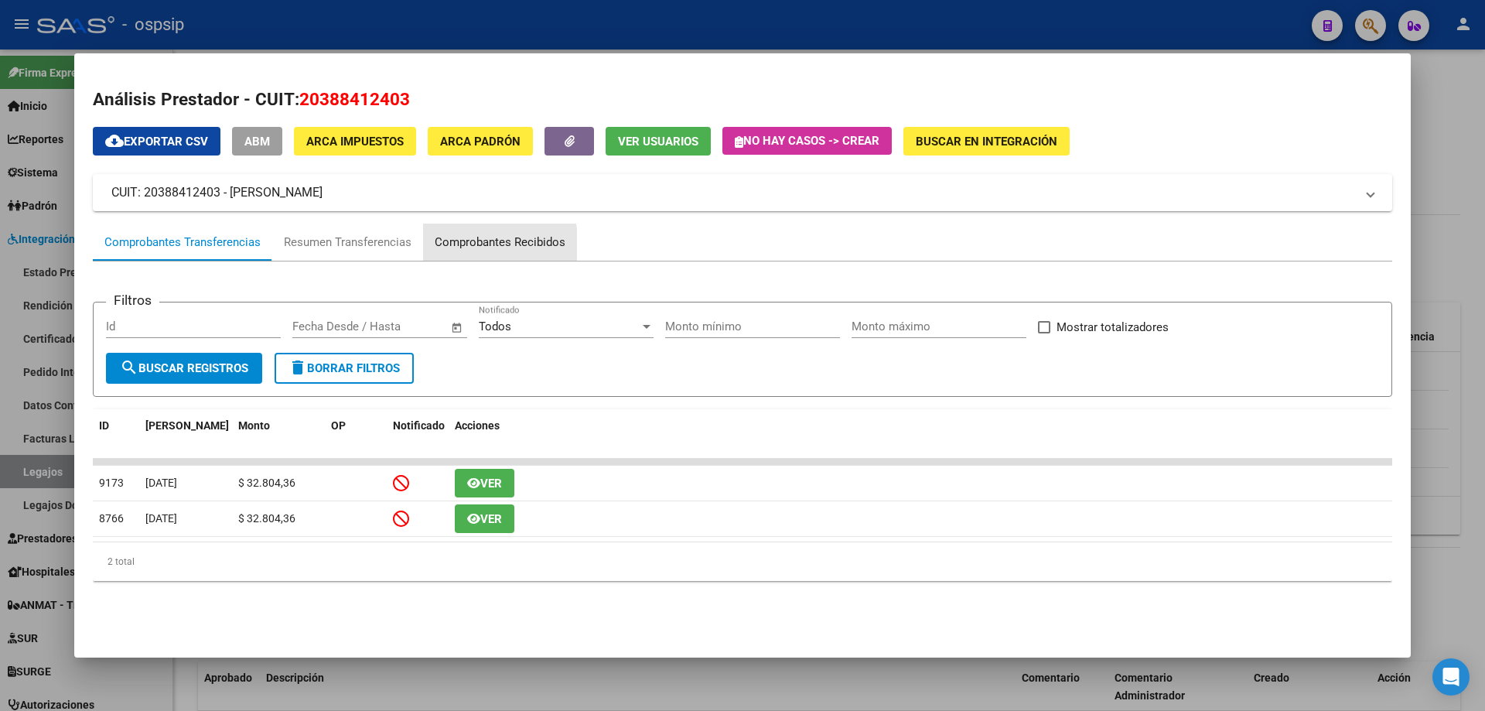
click at [470, 246] on div "Comprobantes Recibidos" at bounding box center [500, 243] width 131 height 18
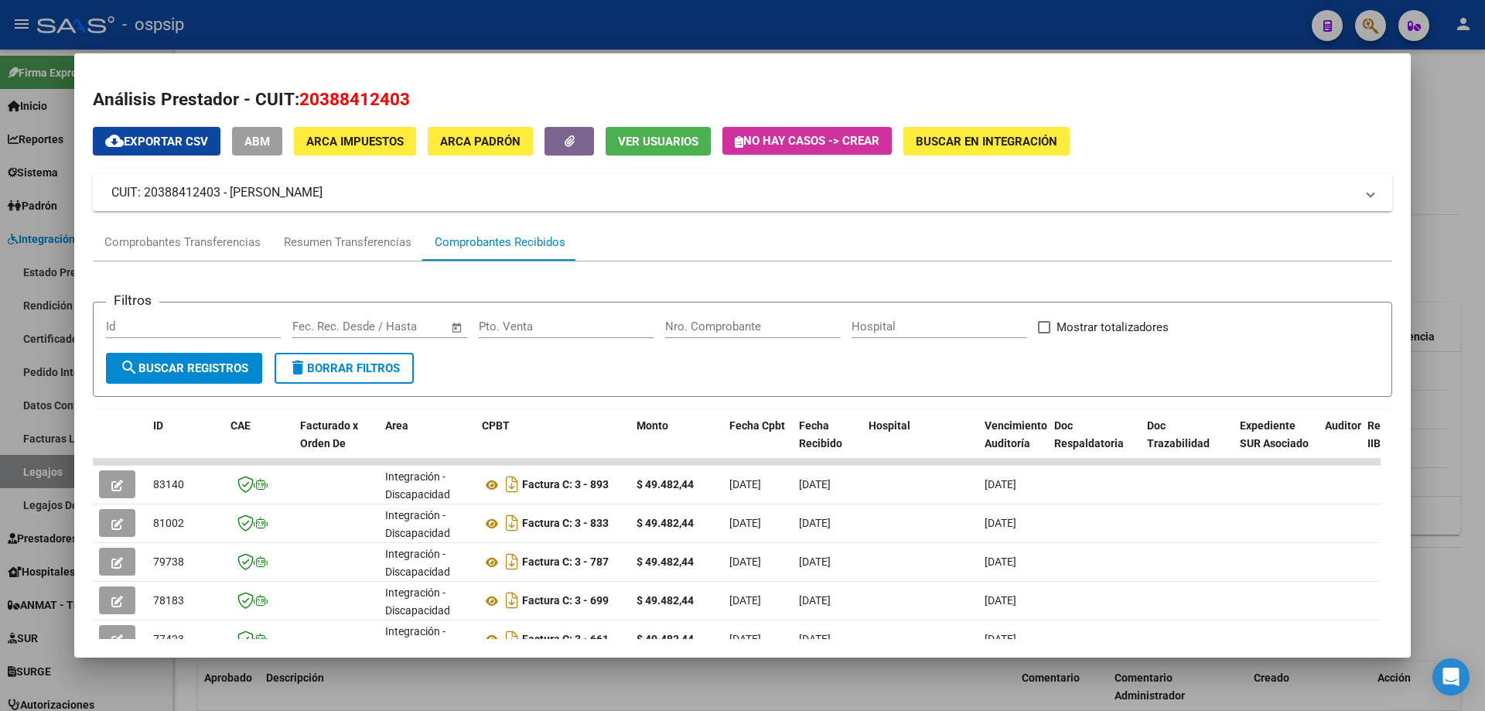
click at [1452, 229] on div at bounding box center [742, 355] width 1485 height 711
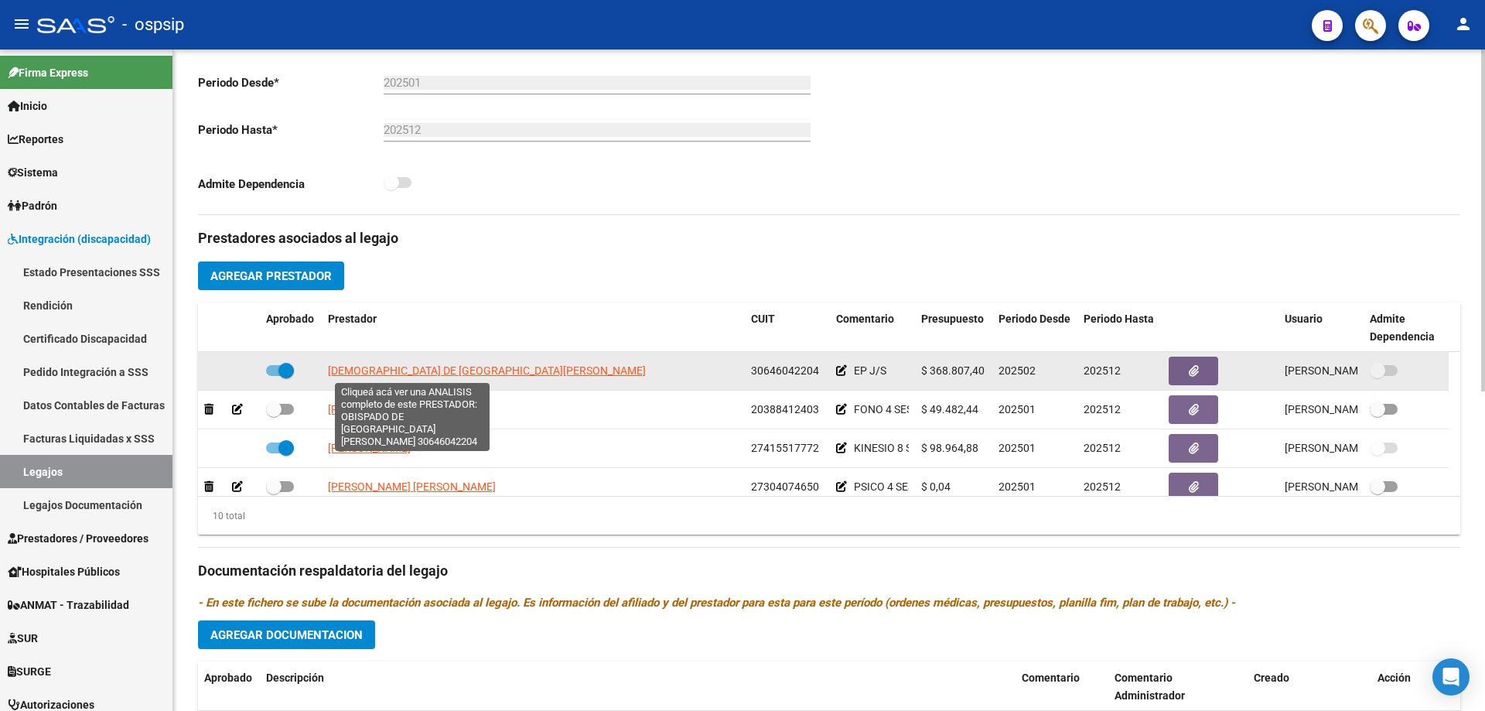
click at [427, 367] on span "OBISPADO DE LOMAS DE ZAMORA" at bounding box center [487, 370] width 318 height 12
type textarea "30646042204"
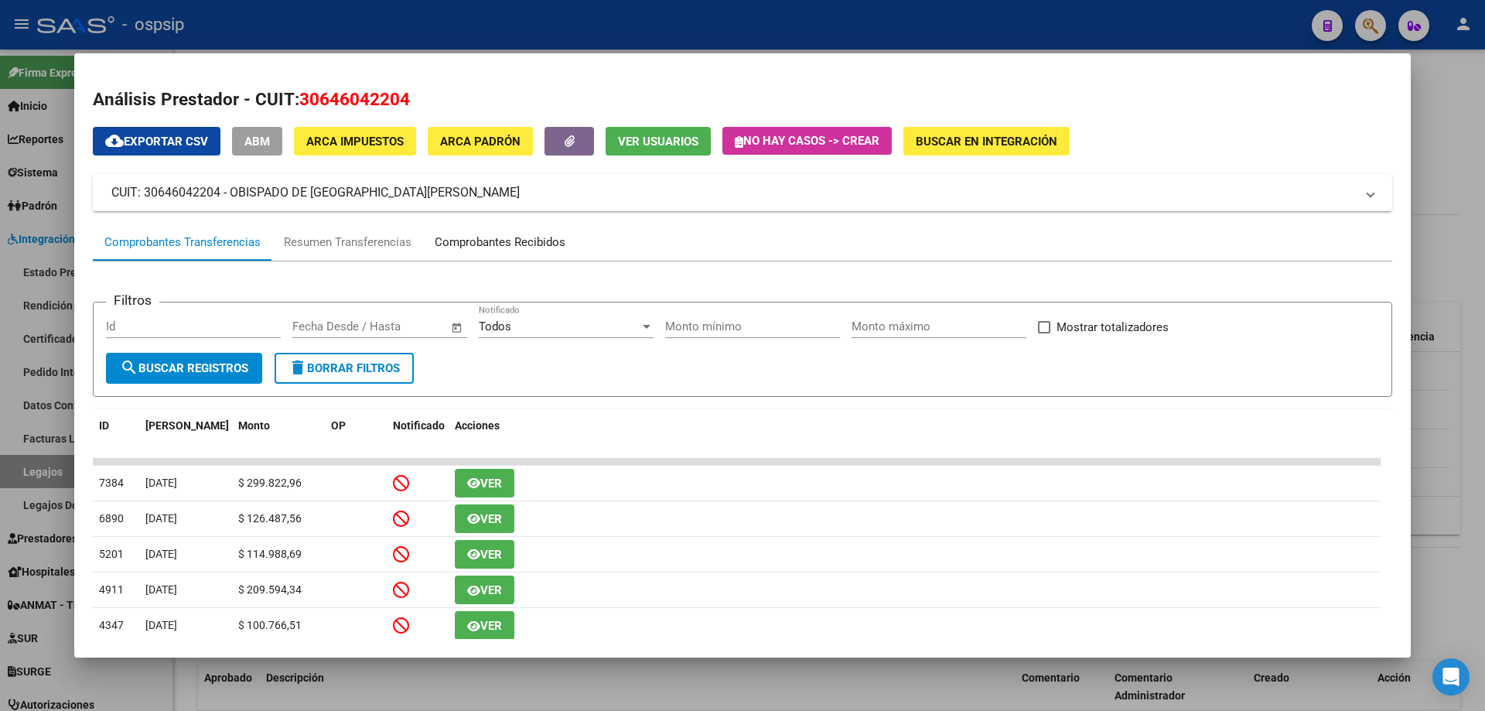
click at [511, 241] on div "Comprobantes Recibidos" at bounding box center [500, 243] width 131 height 18
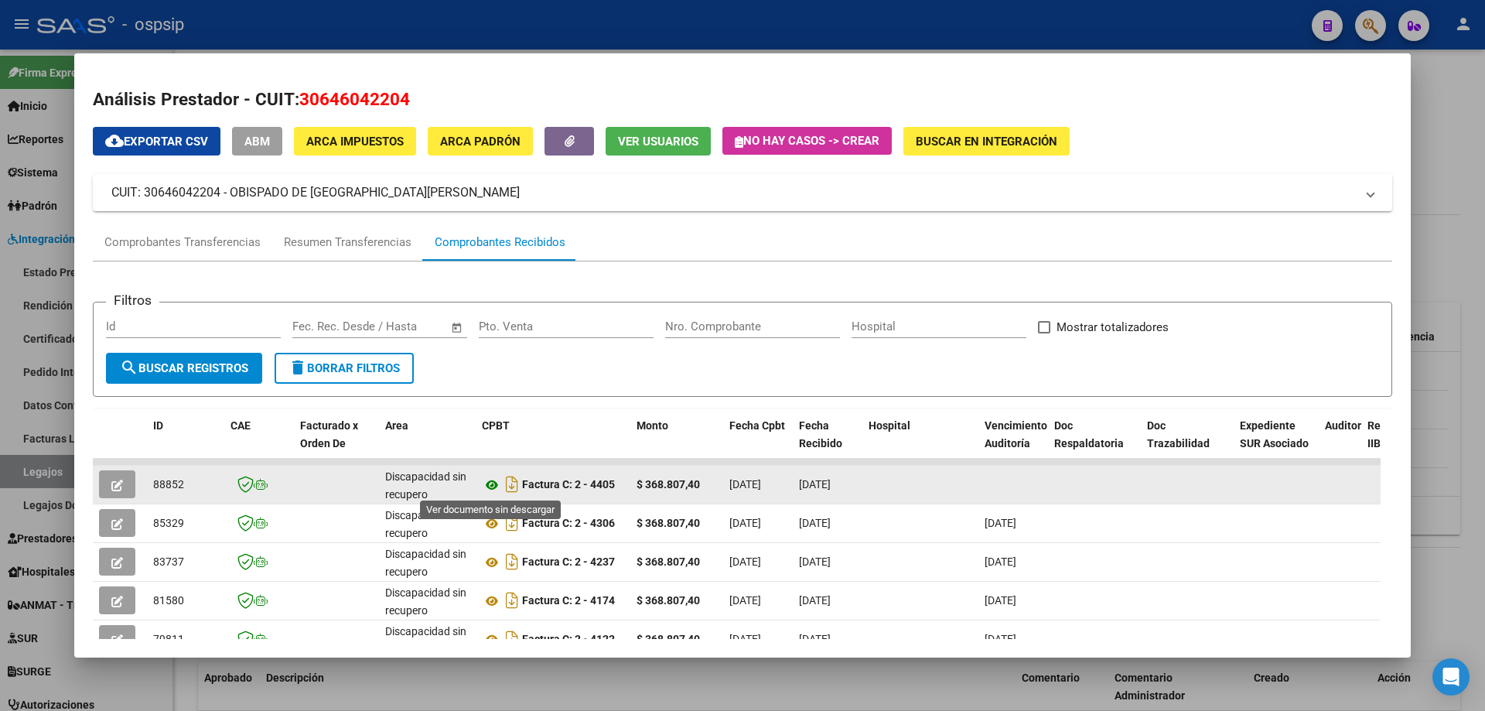
click at [493, 482] on icon at bounding box center [492, 485] width 20 height 19
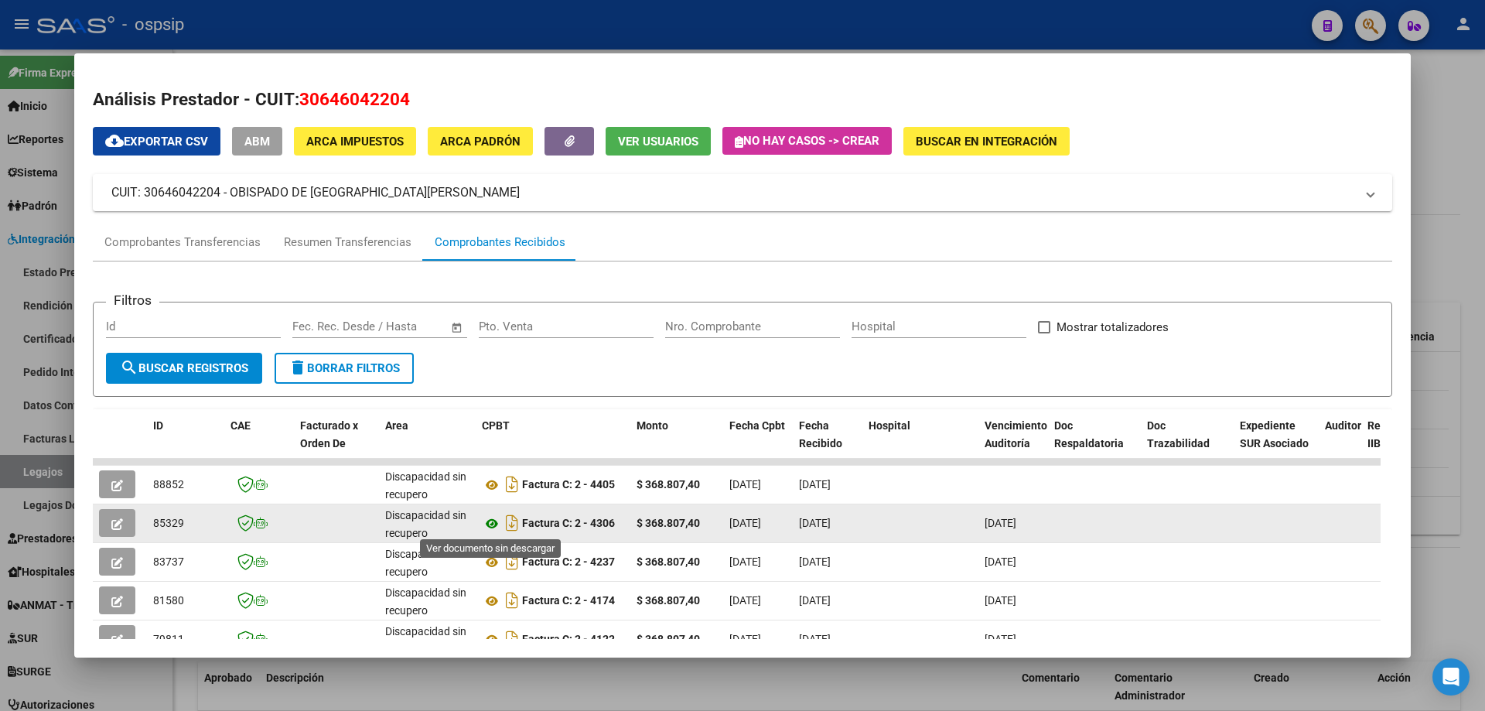
click at [487, 517] on icon at bounding box center [492, 523] width 20 height 19
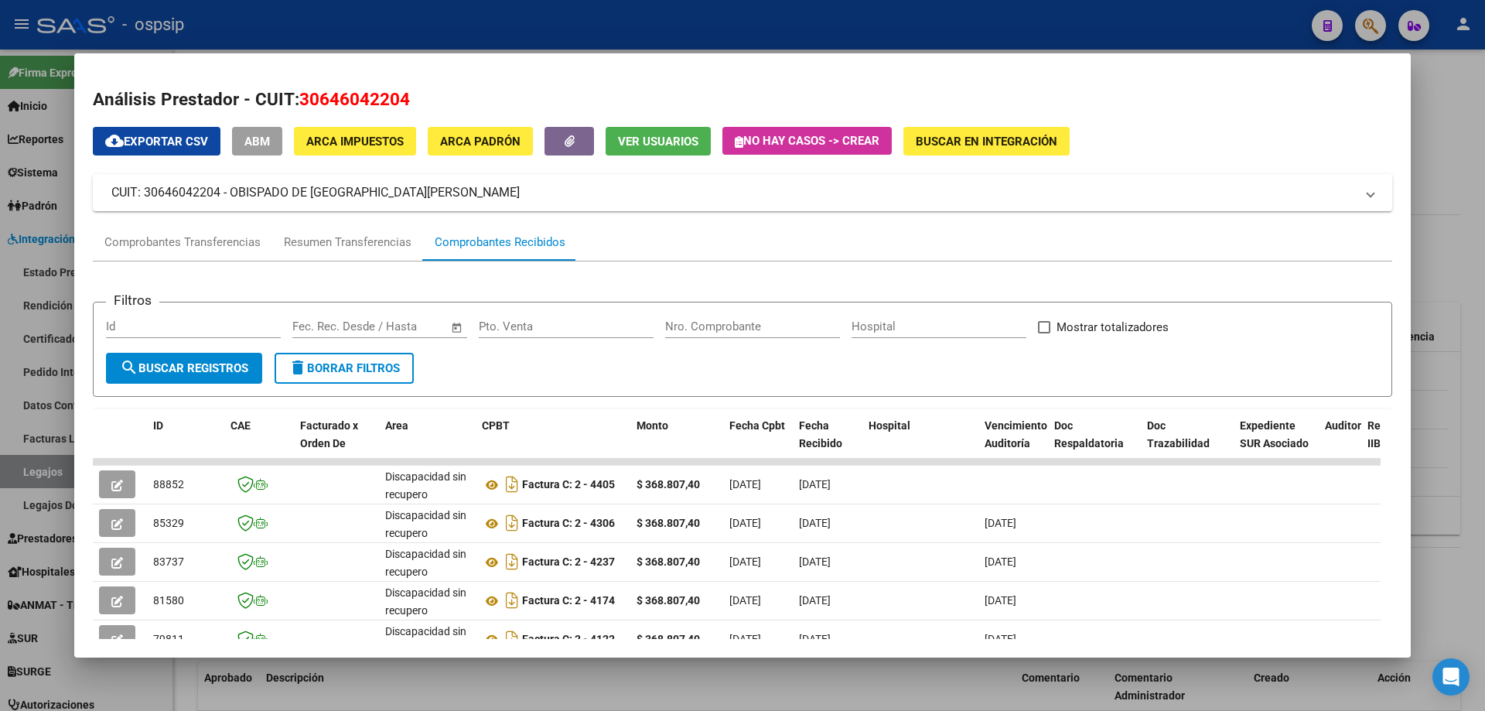
click at [1464, 127] on div at bounding box center [742, 355] width 1485 height 711
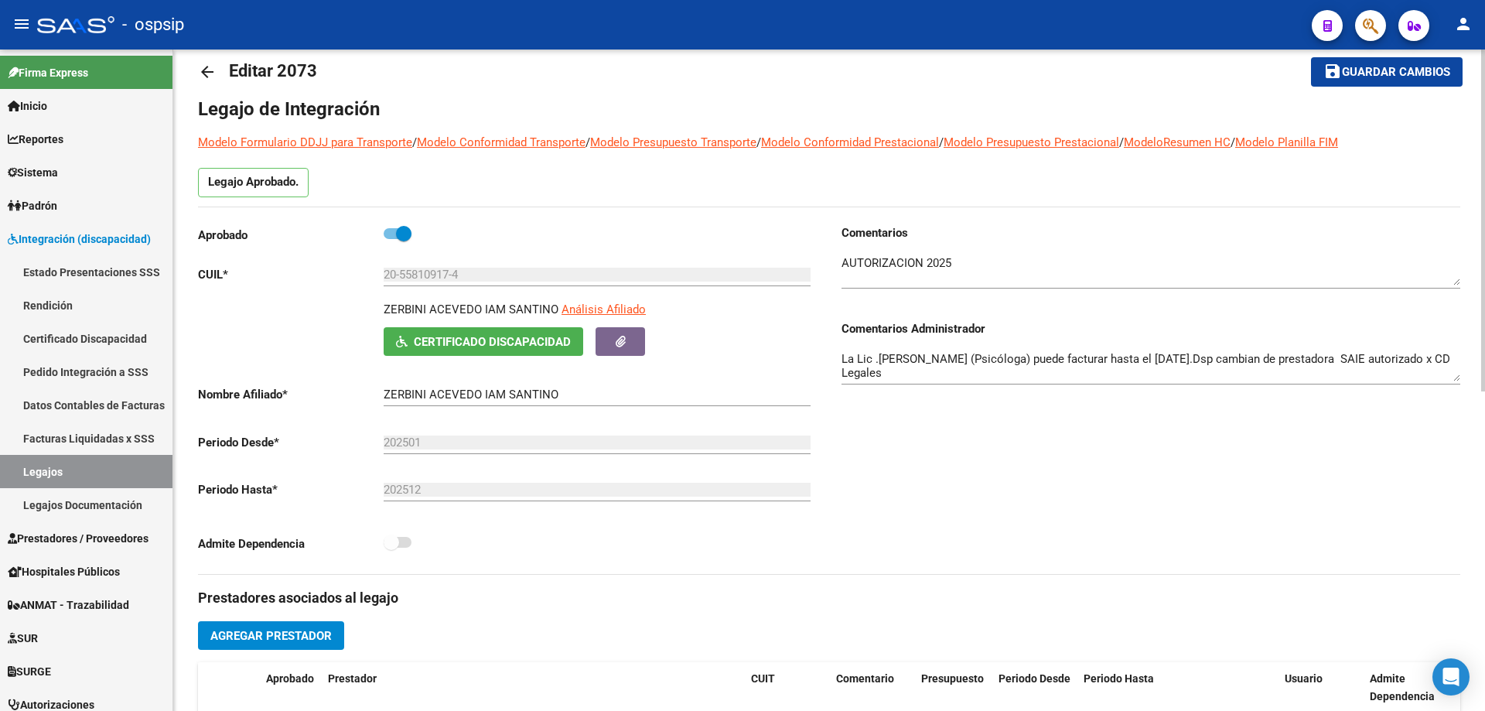
scroll to position [0, 0]
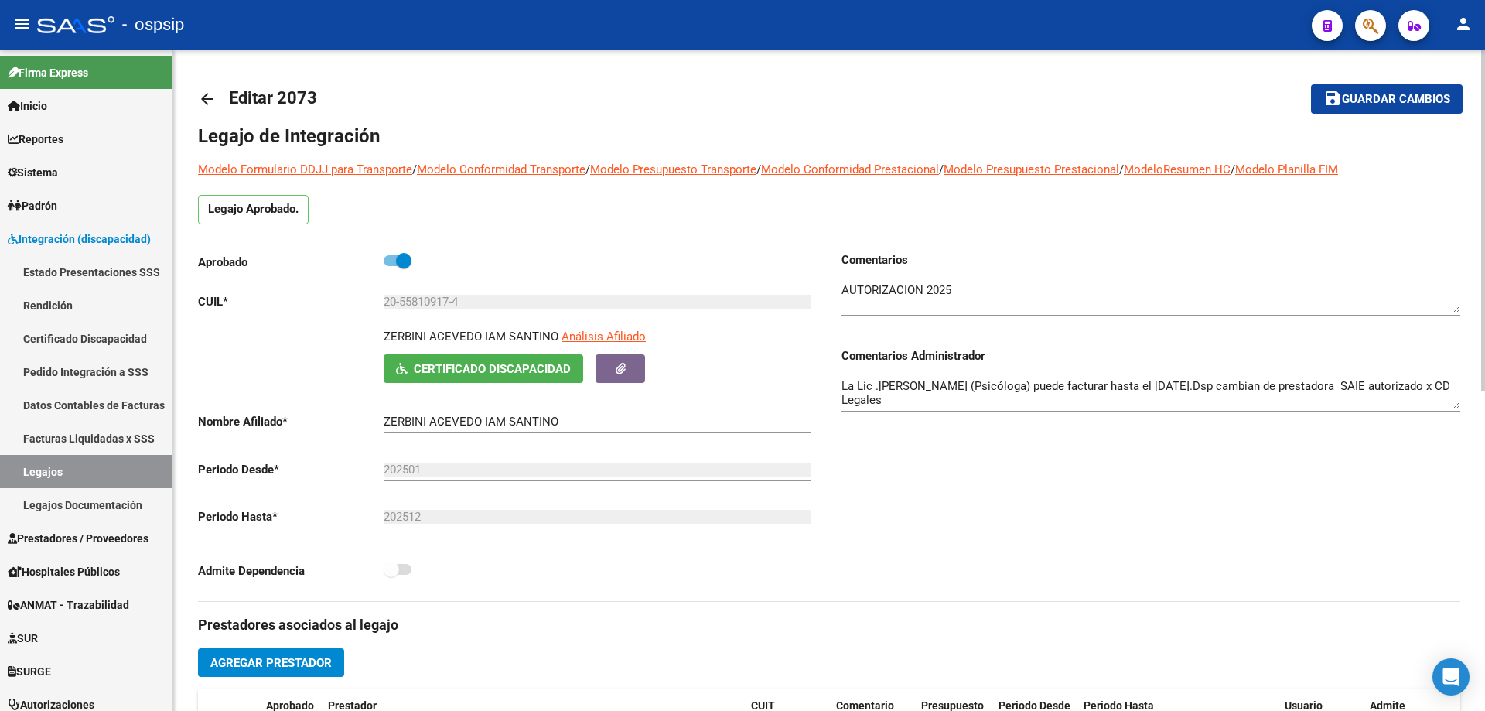
click at [206, 96] on mat-icon "arrow_back" at bounding box center [207, 99] width 19 height 19
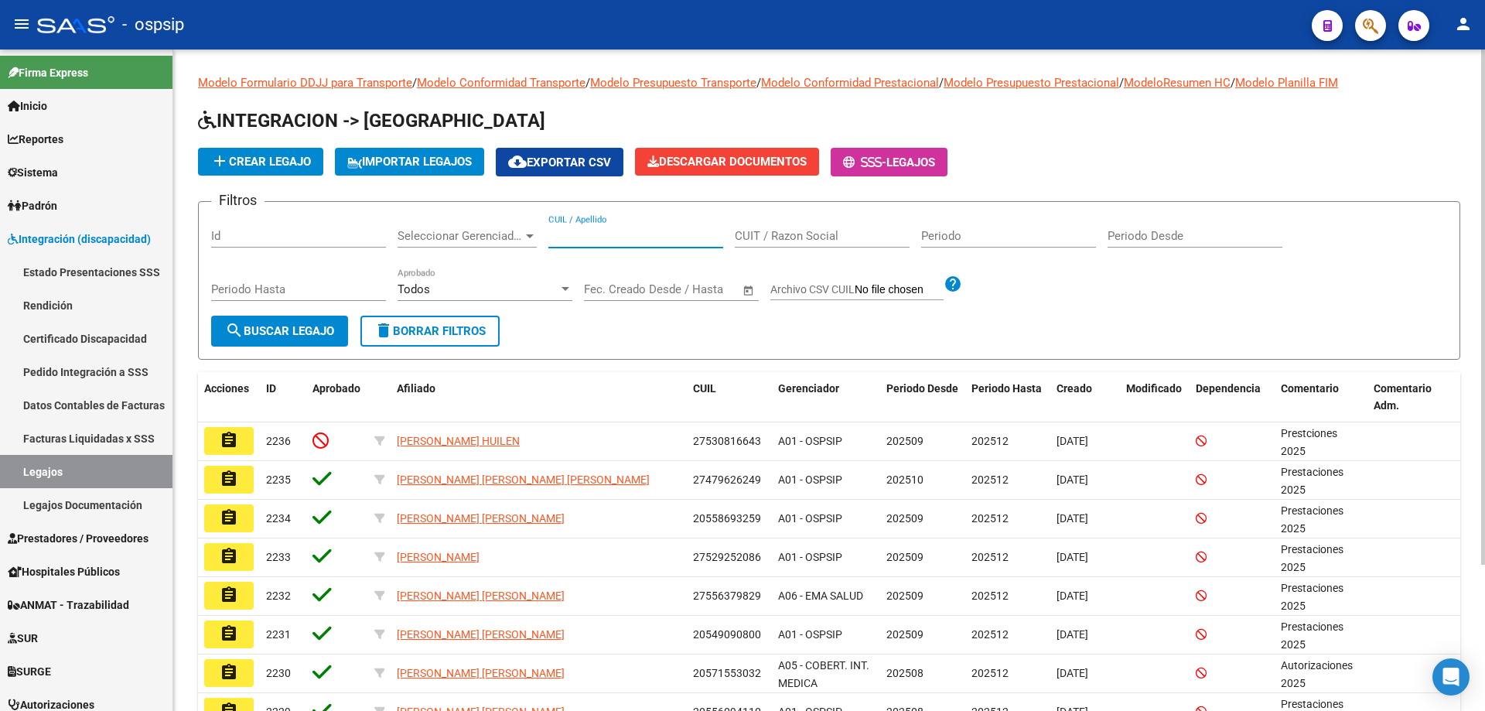
click at [611, 240] on input "CUIL / Apellido" at bounding box center [635, 236] width 175 height 14
paste input "23456151604"
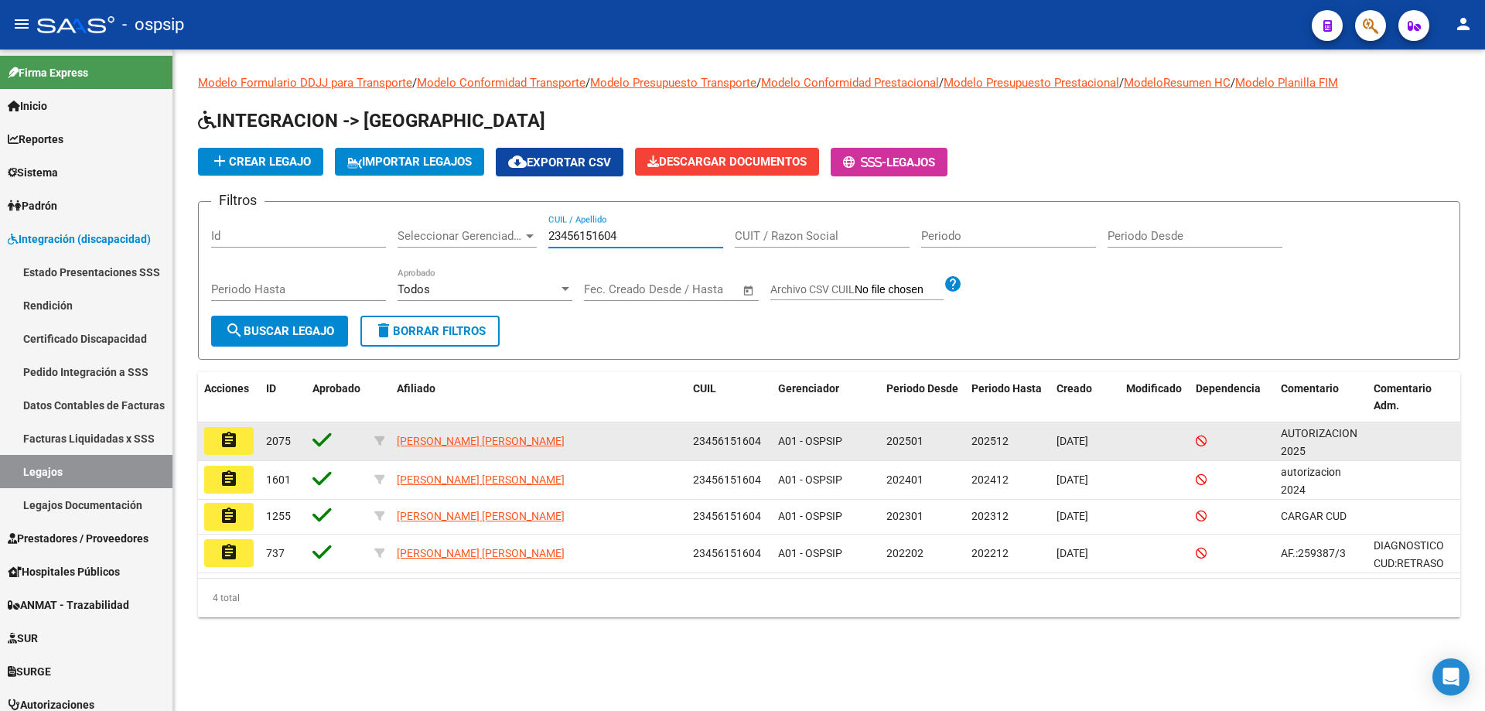
type input "23456151604"
click at [244, 437] on button "assignment" at bounding box center [228, 441] width 49 height 28
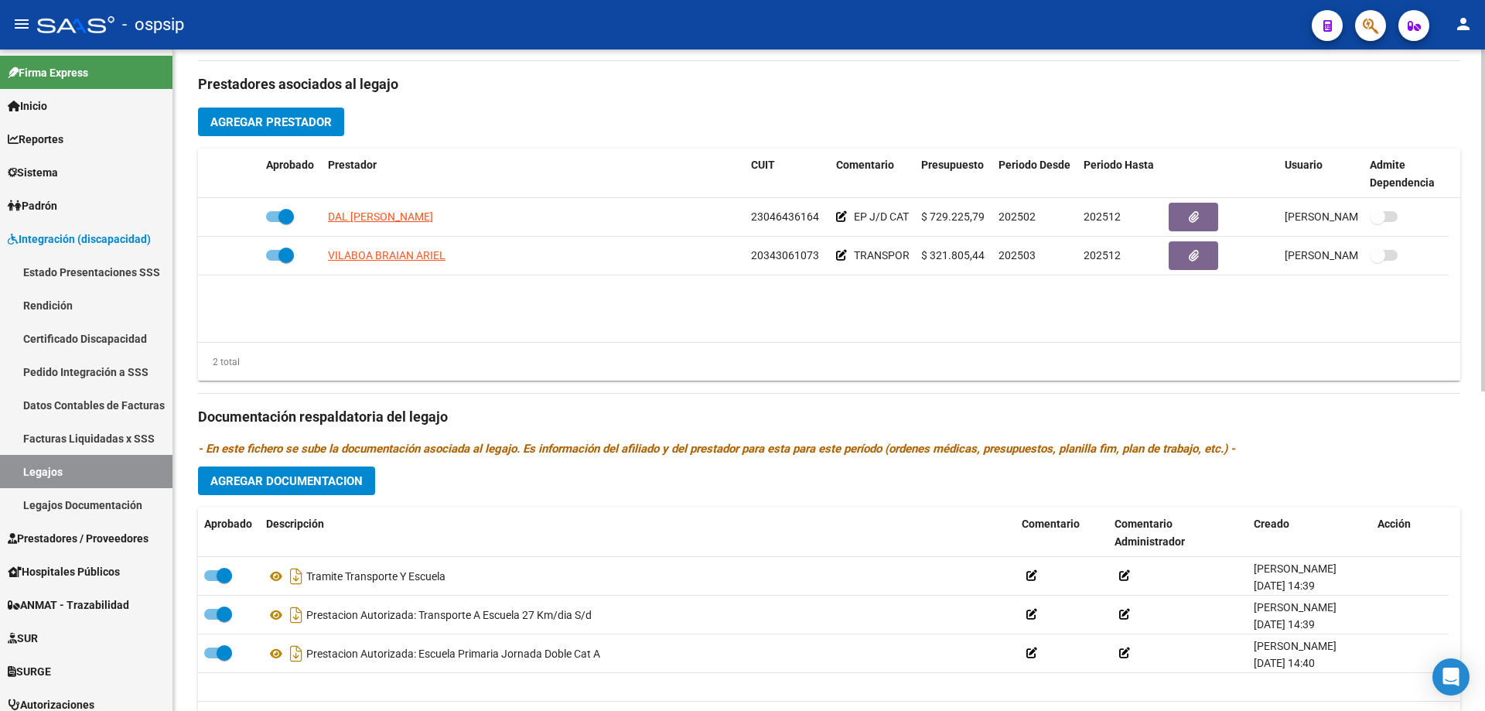
scroll to position [541, 0]
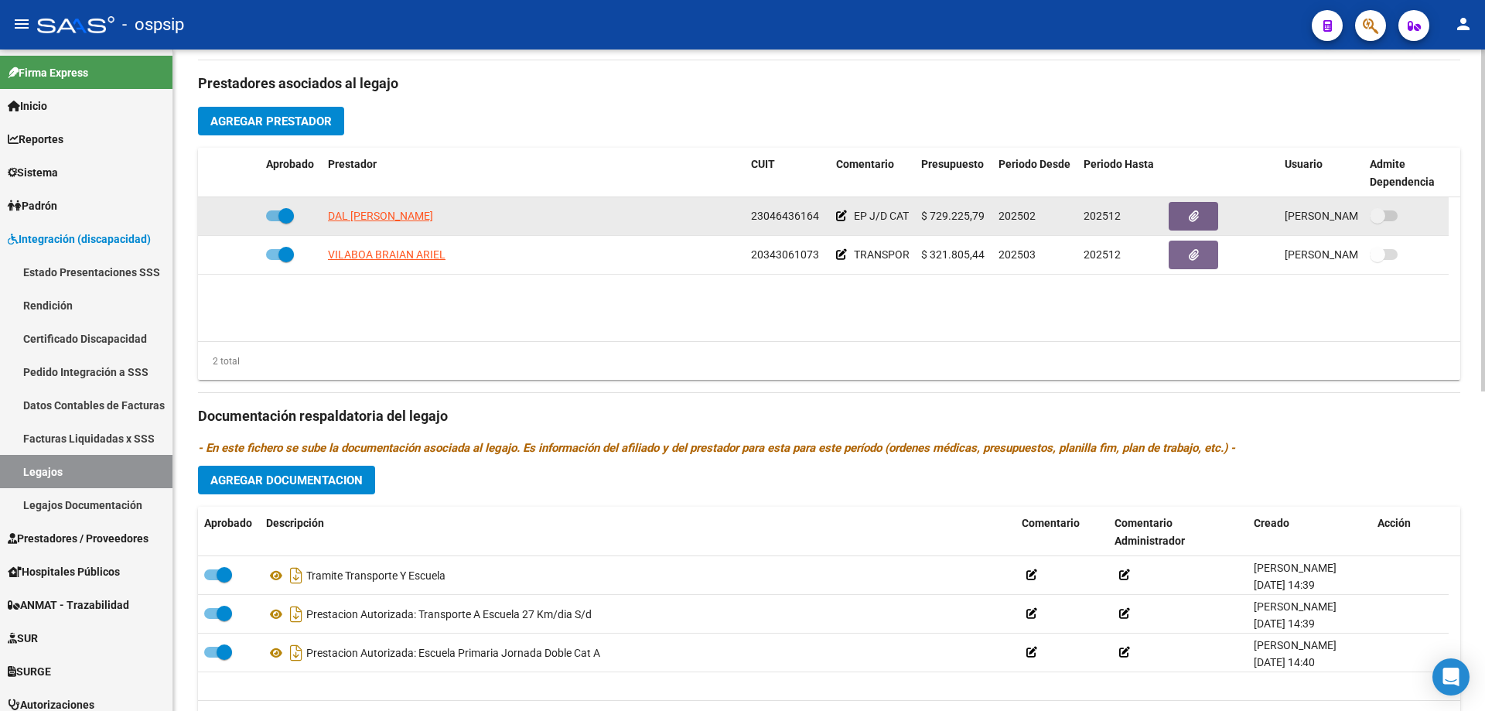
click at [372, 223] on app-link-go-to "DAL MASCHIO ALICIA" at bounding box center [380, 216] width 105 height 18
click at [408, 213] on span "DAL MASCHIO ALICIA" at bounding box center [380, 216] width 105 height 12
type textarea "23046436164"
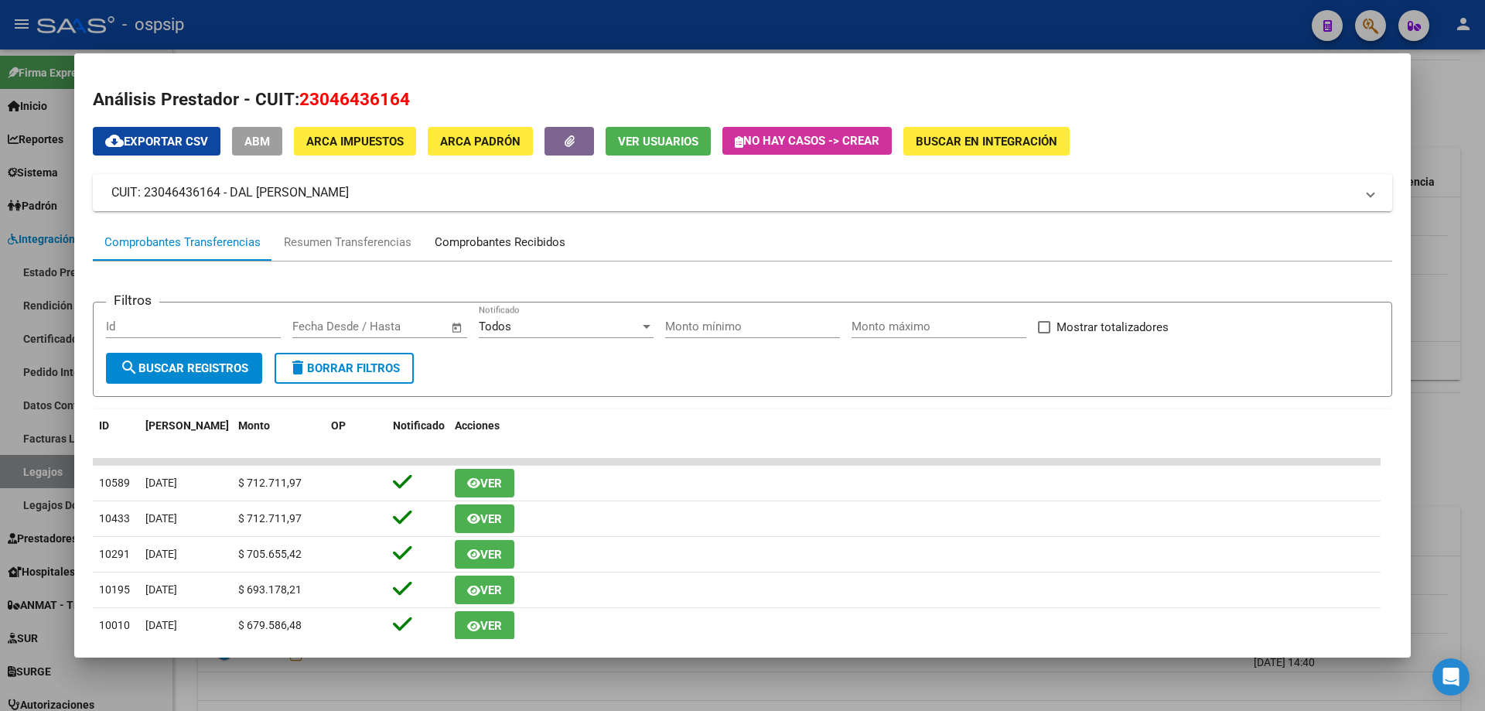
click at [475, 249] on div "Comprobantes Recibidos" at bounding box center [500, 243] width 131 height 18
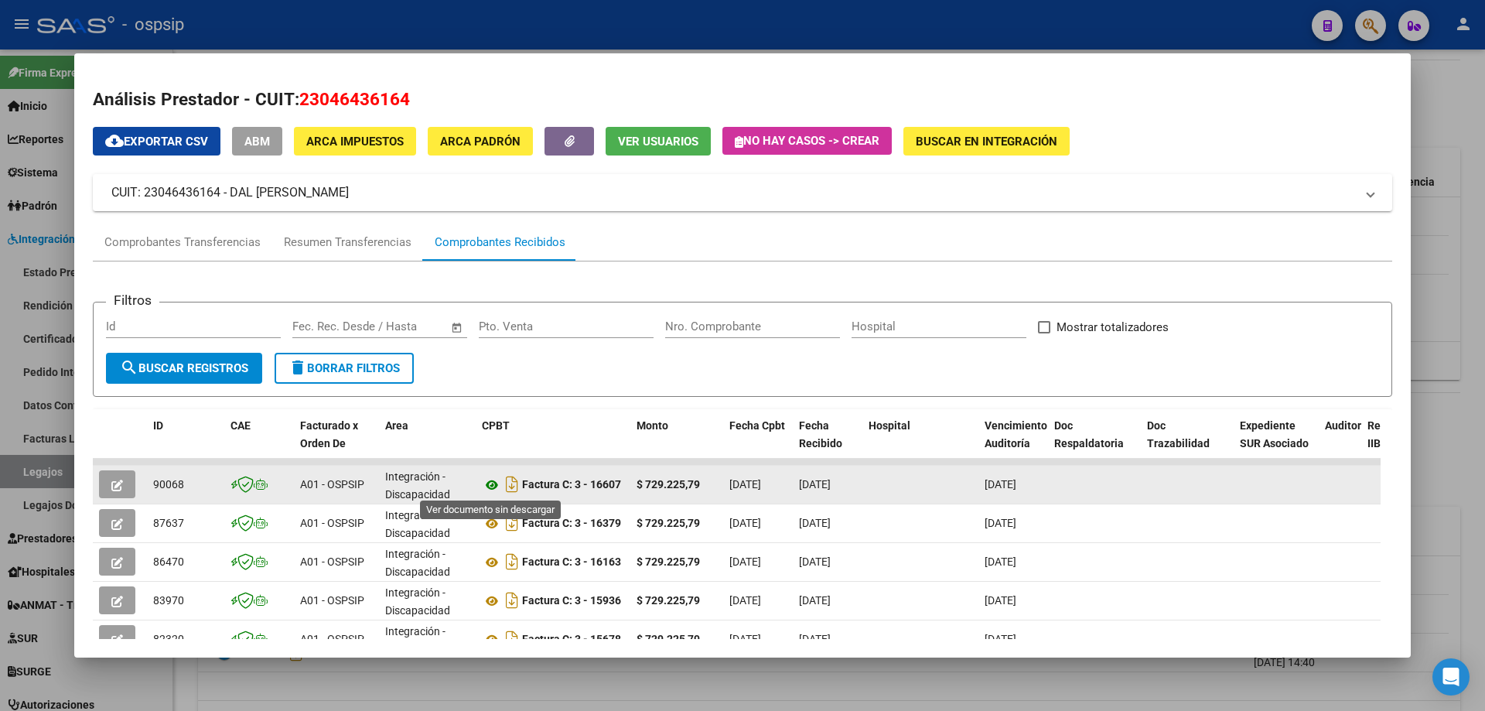
click at [490, 486] on icon at bounding box center [492, 485] width 20 height 19
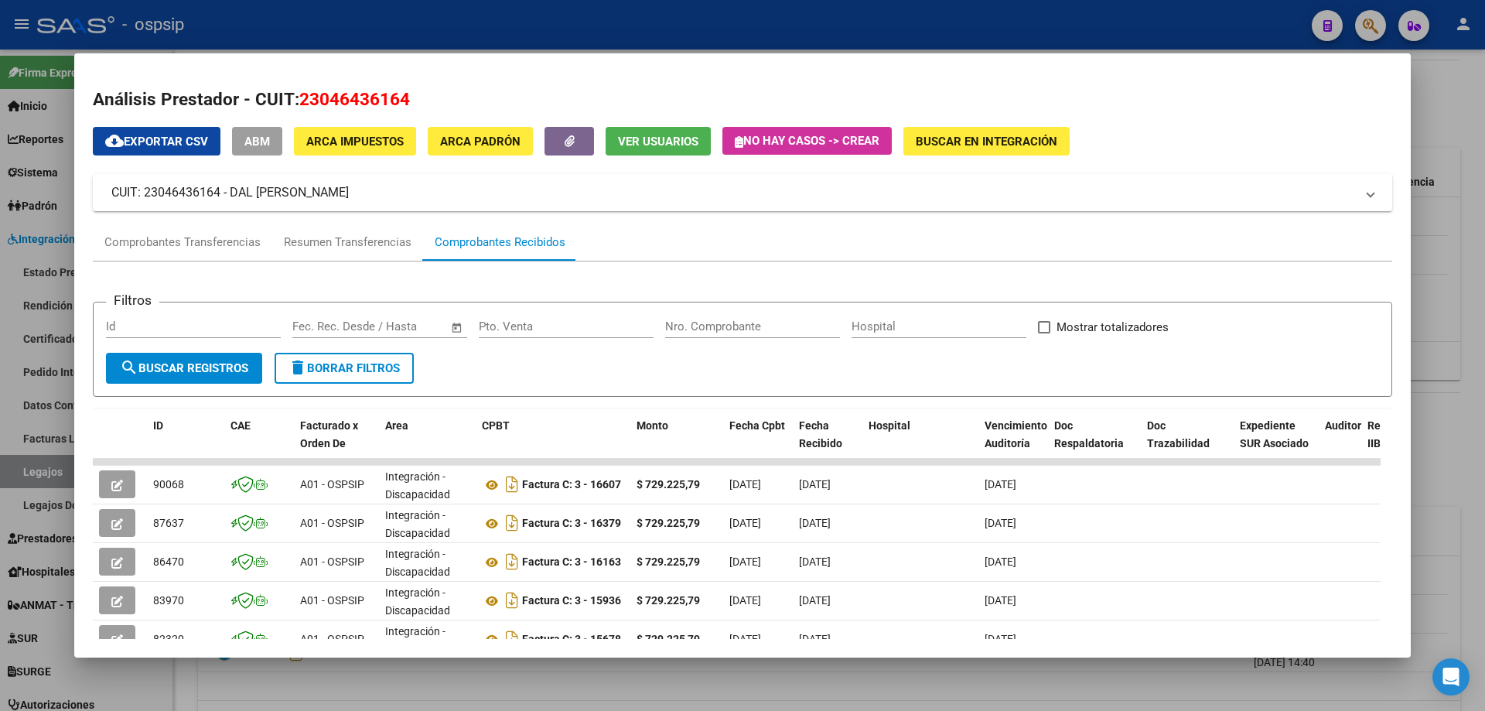
click at [1483, 145] on div at bounding box center [742, 355] width 1485 height 711
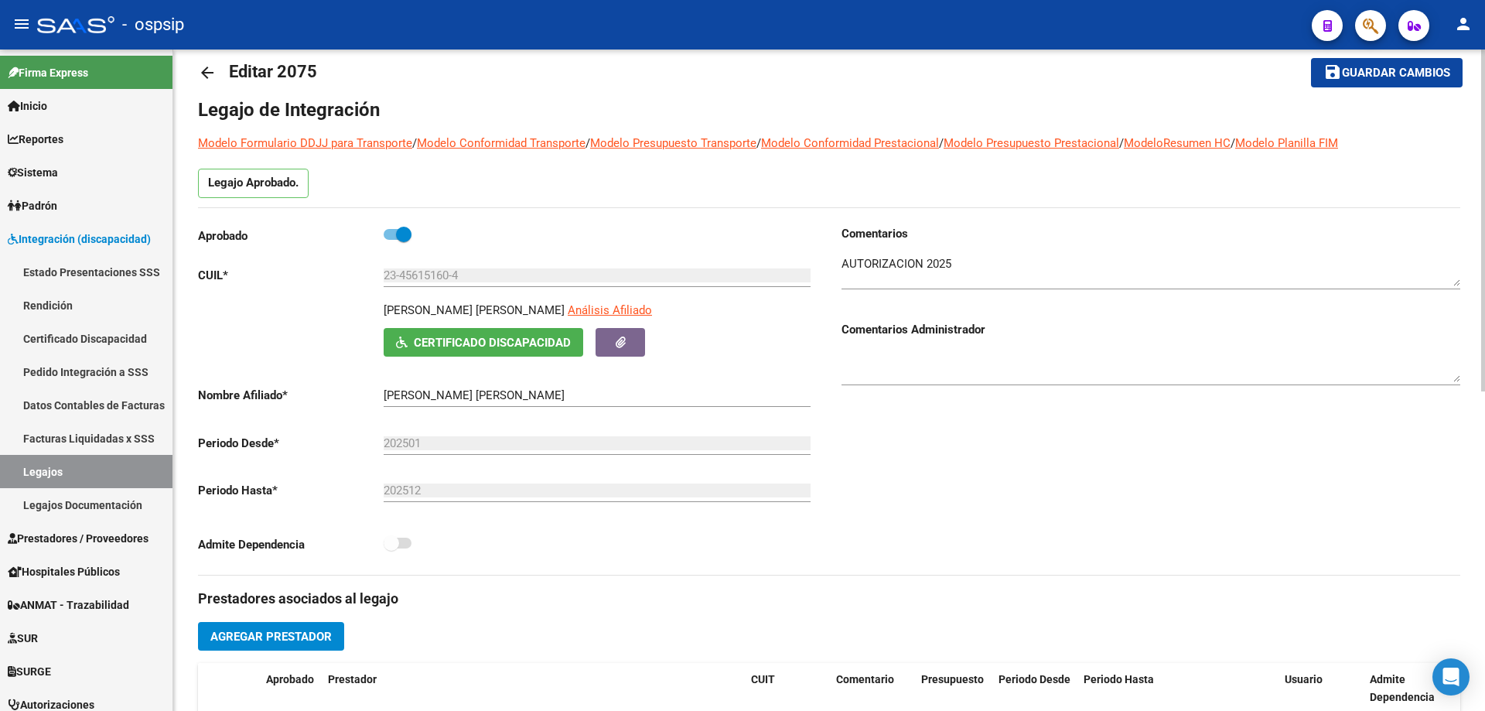
scroll to position [0, 0]
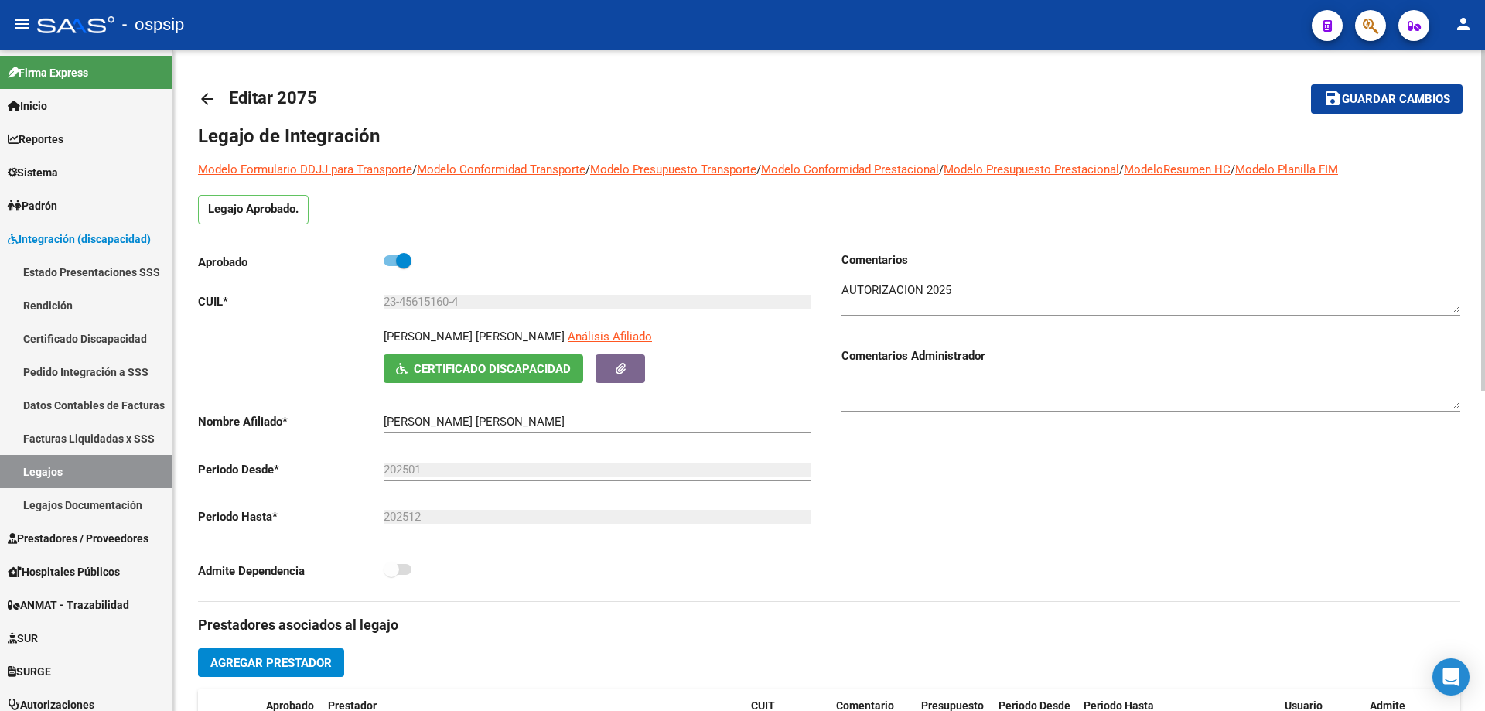
click at [213, 97] on mat-icon "arrow_back" at bounding box center [207, 99] width 19 height 19
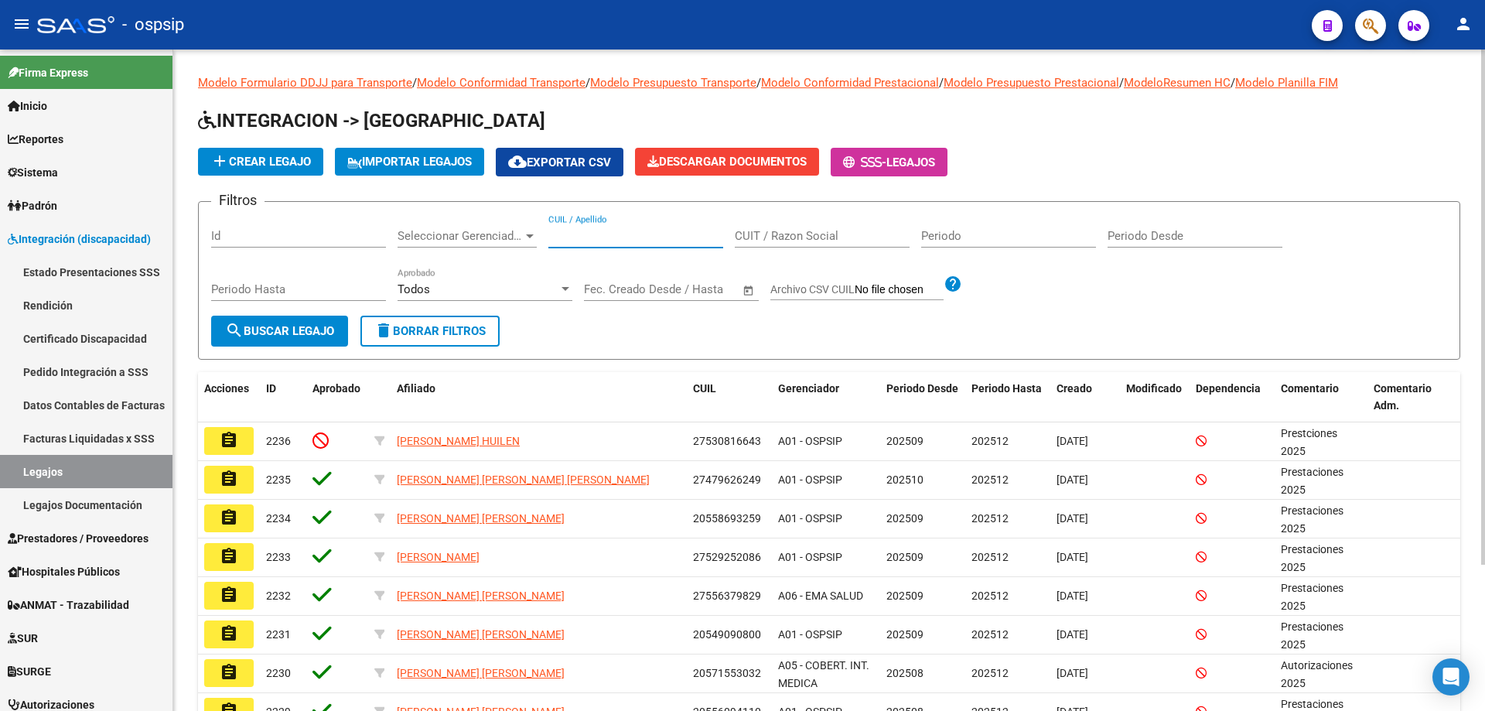
paste input "27564951019"
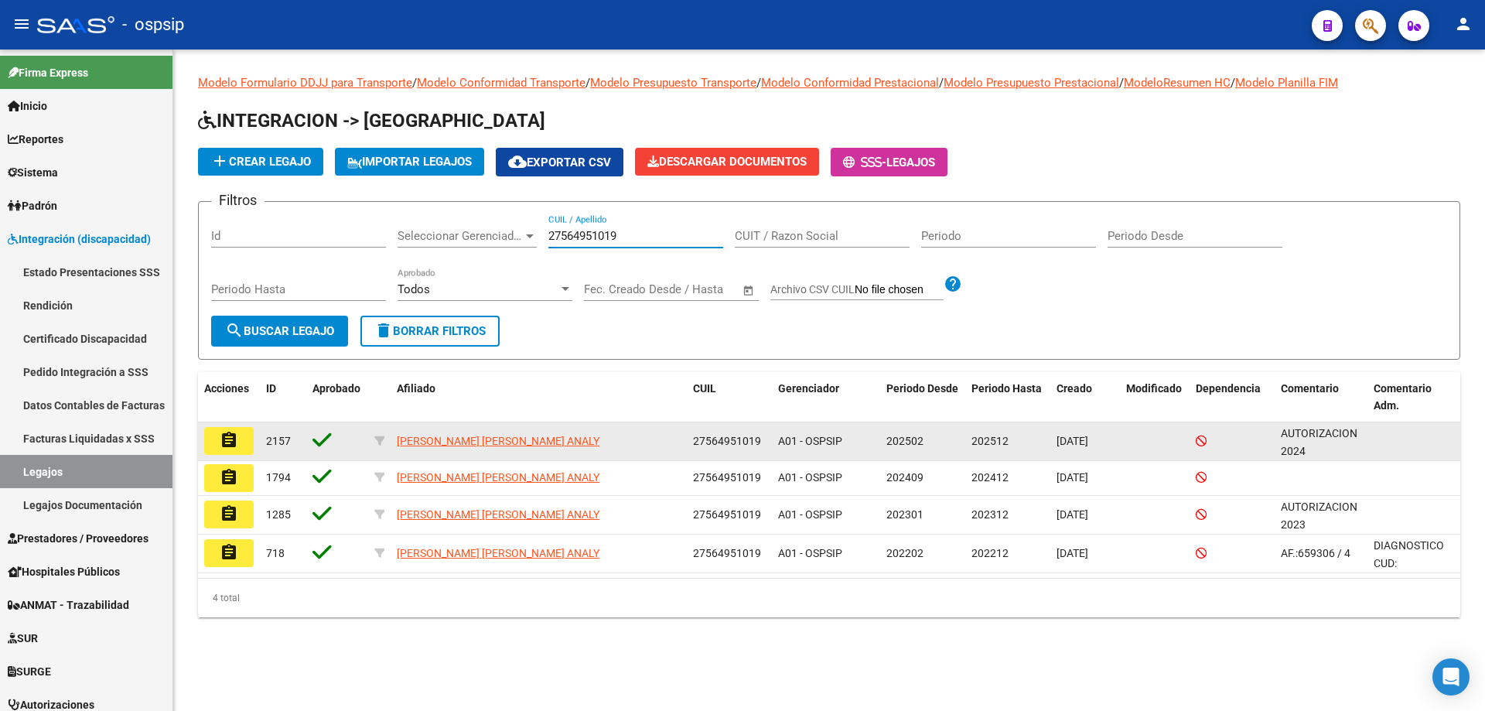
type input "27564951019"
click at [244, 432] on button "assignment" at bounding box center [228, 441] width 49 height 28
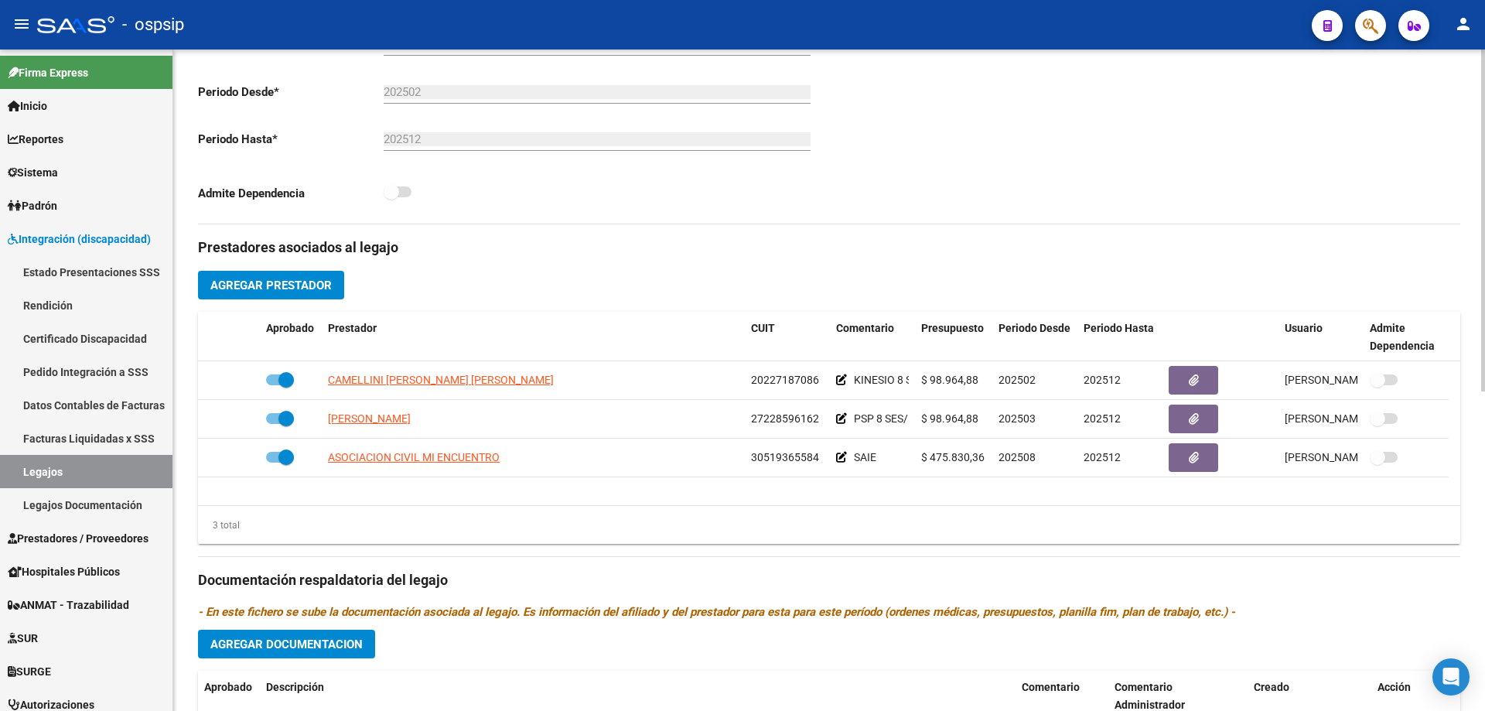
scroll to position [387, 0]
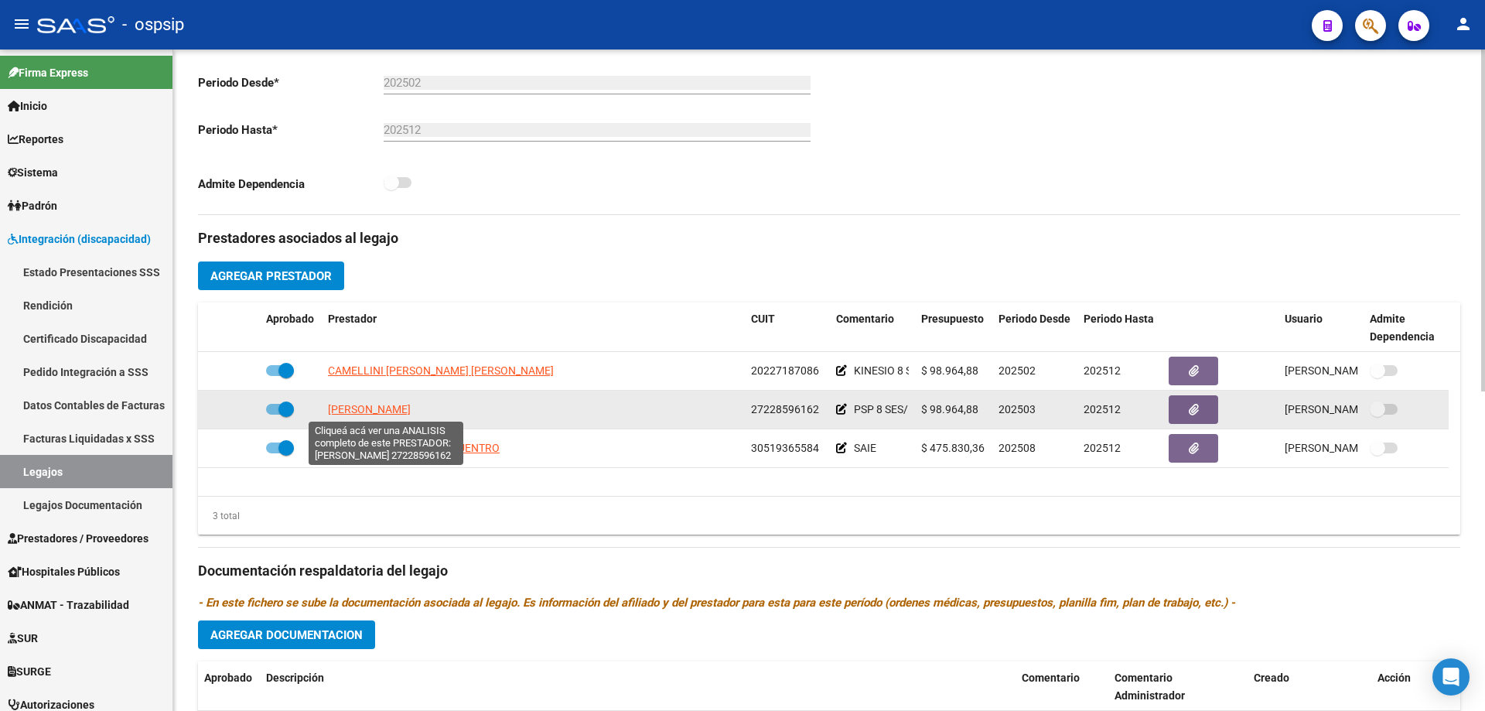
click at [411, 408] on span "DEHEZA LETICIA IVANA" at bounding box center [369, 409] width 83 height 12
type textarea "27228596162"
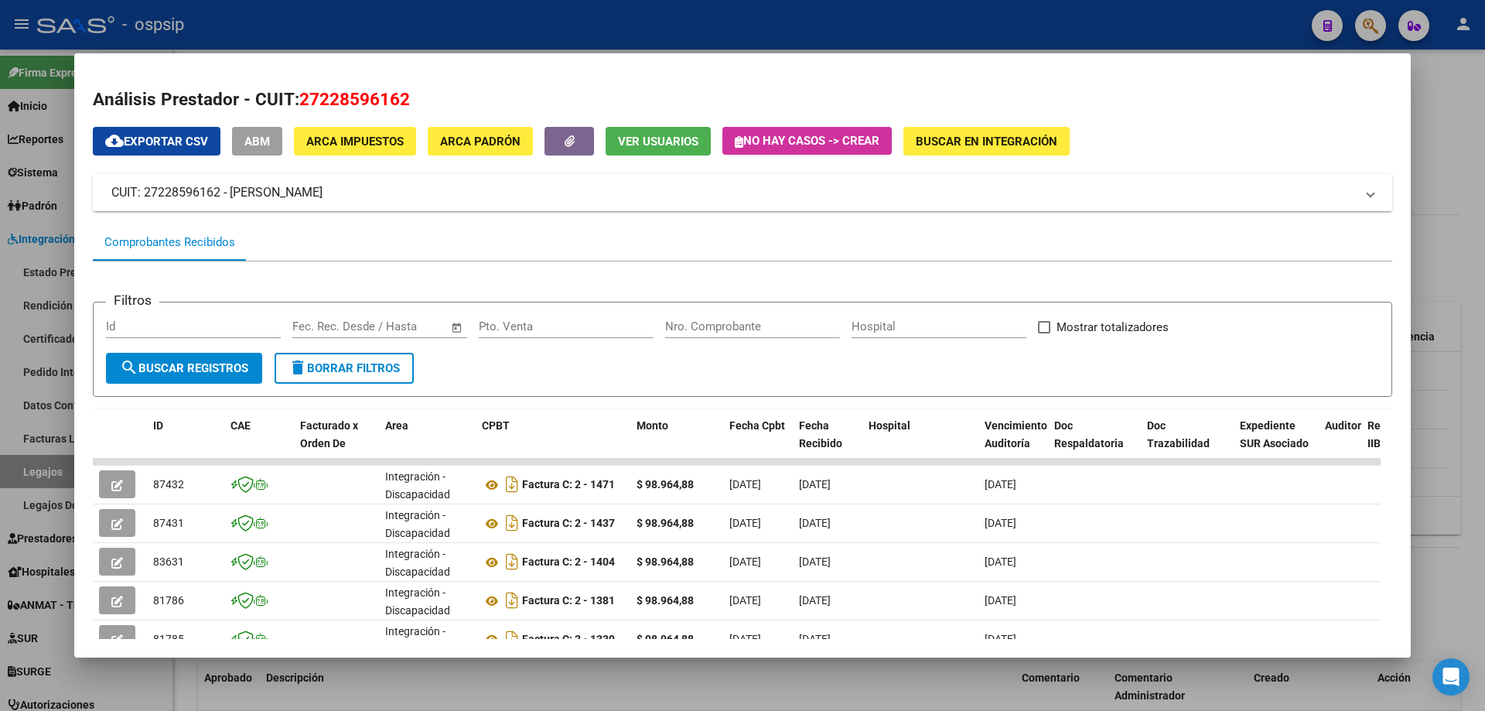
click at [1472, 196] on div at bounding box center [742, 355] width 1485 height 711
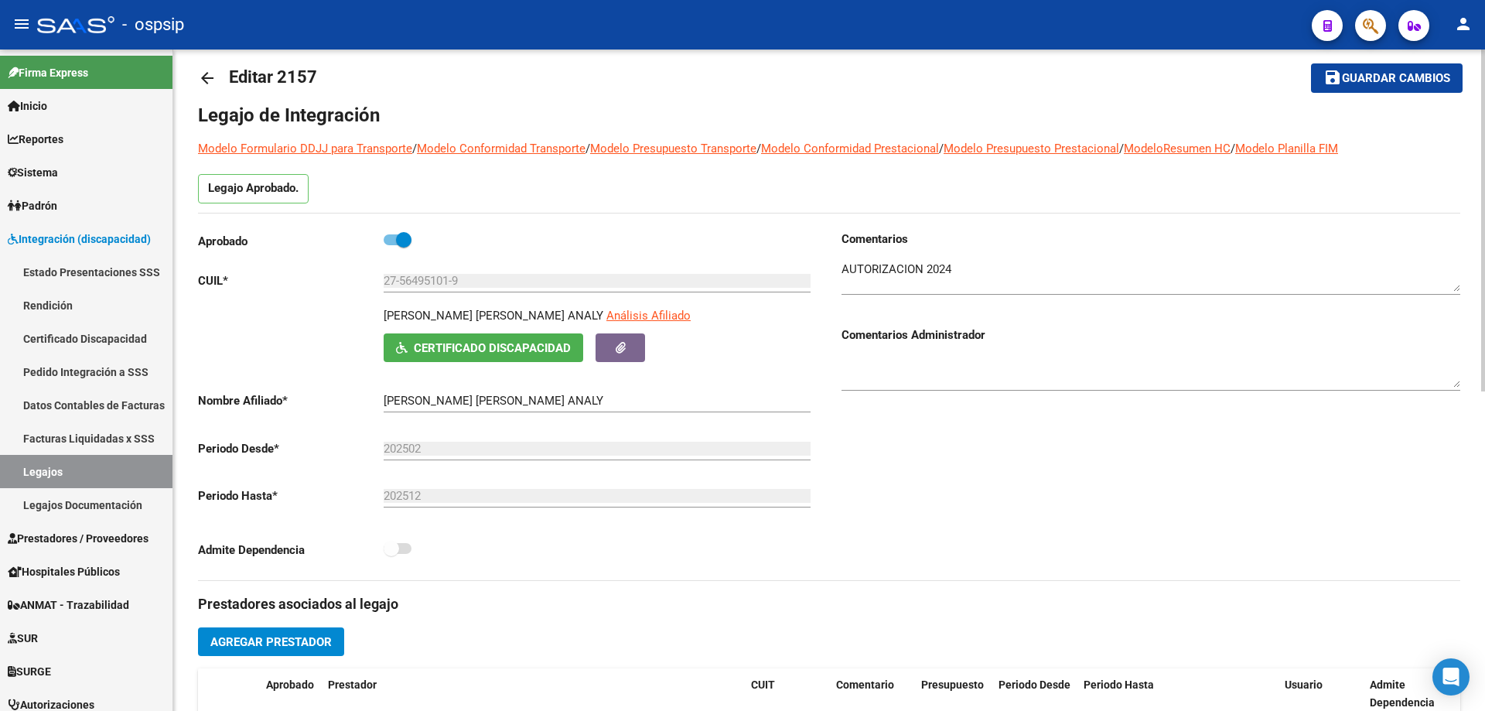
scroll to position [0, 0]
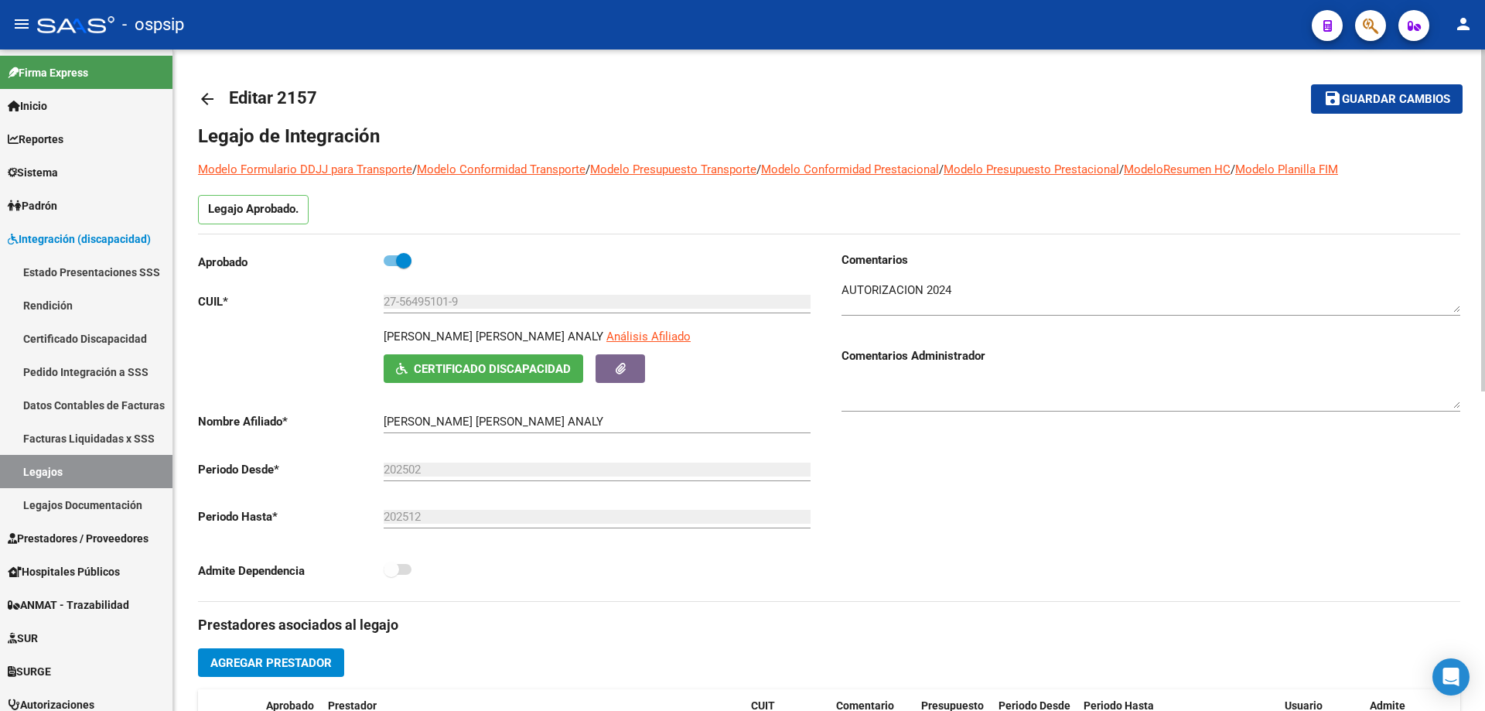
click at [208, 99] on mat-icon "arrow_back" at bounding box center [207, 99] width 19 height 19
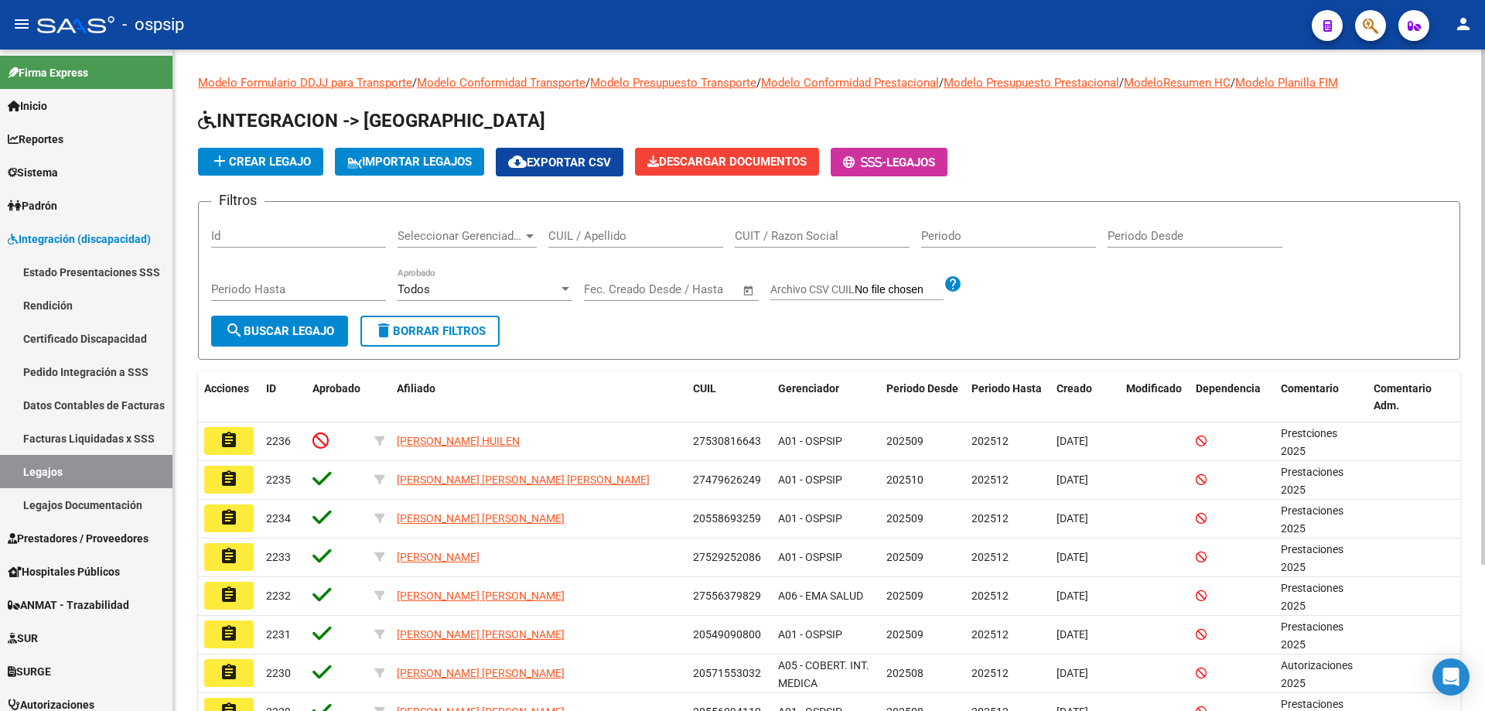
click at [652, 233] on input "CUIL / Apellido" at bounding box center [635, 236] width 175 height 14
paste input "ALDERETE MATIAS"
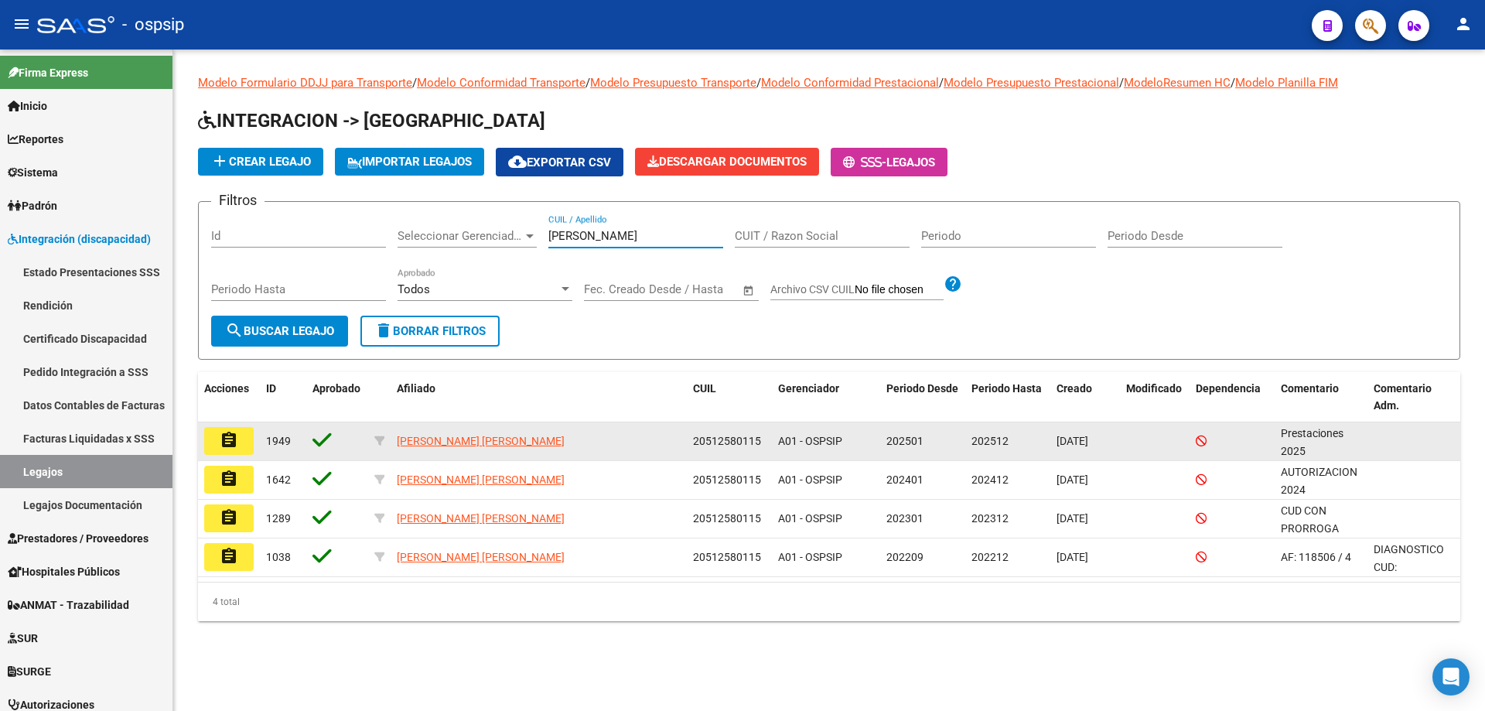
type input "ALDERETE MATIAS"
click at [244, 445] on button "assignment" at bounding box center [228, 441] width 49 height 28
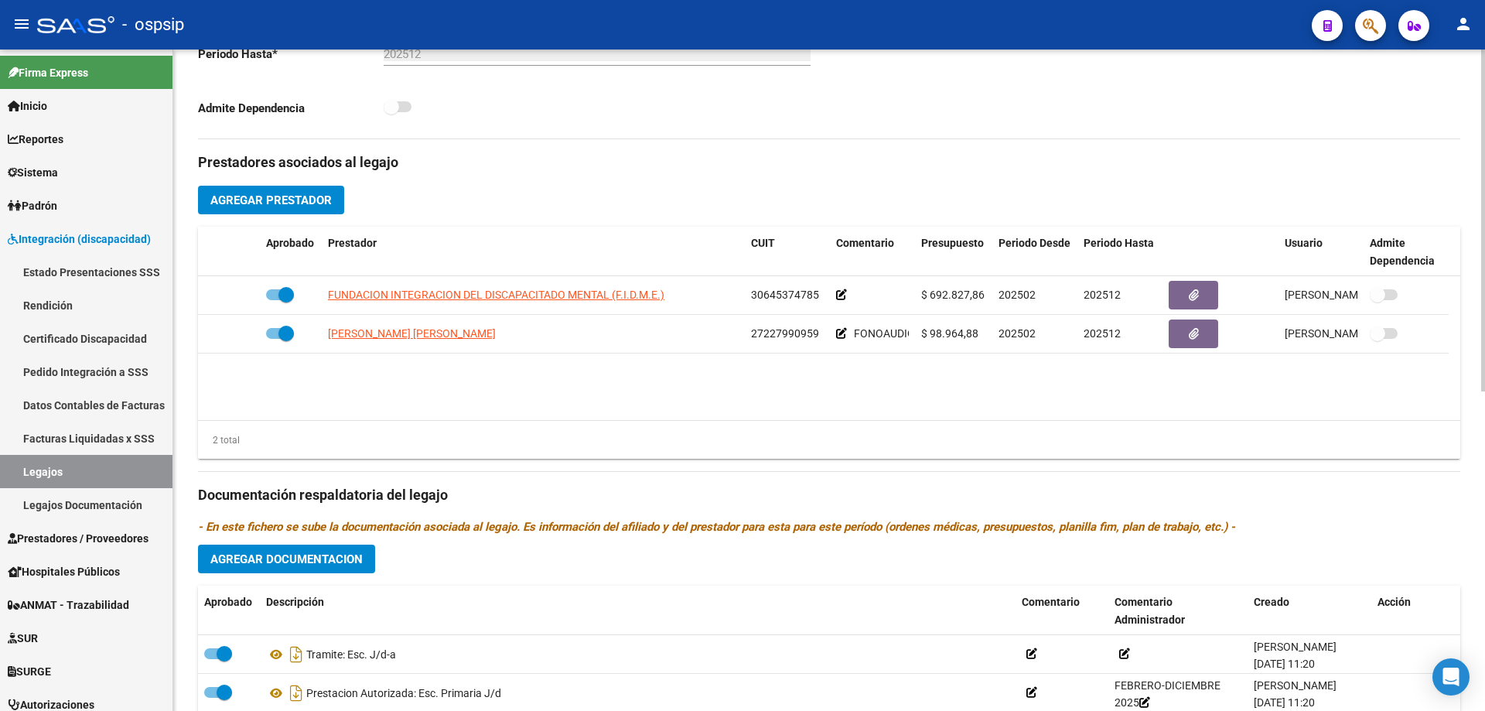
scroll to position [464, 0]
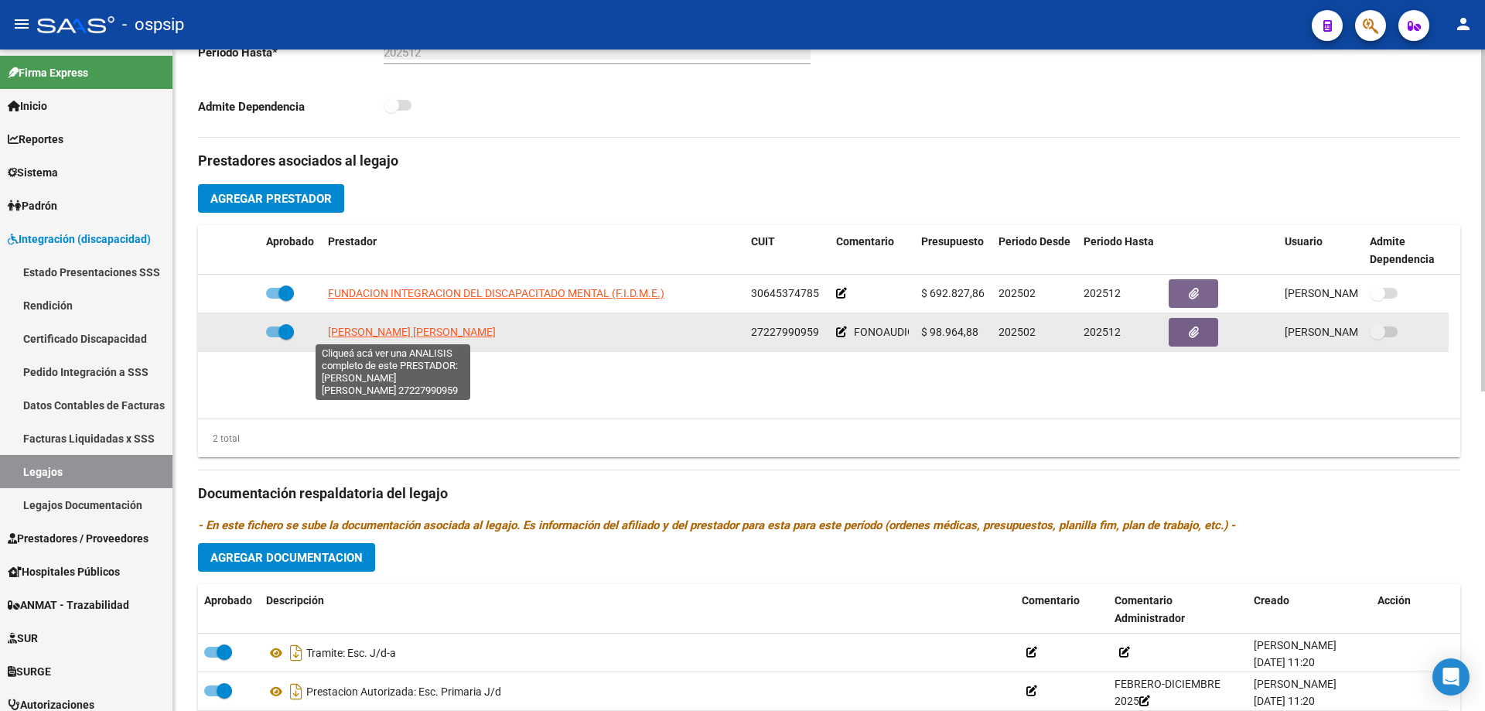
click at [427, 331] on span "YRALA GABRIELA ANDREA" at bounding box center [412, 332] width 168 height 12
type textarea "27227990959"
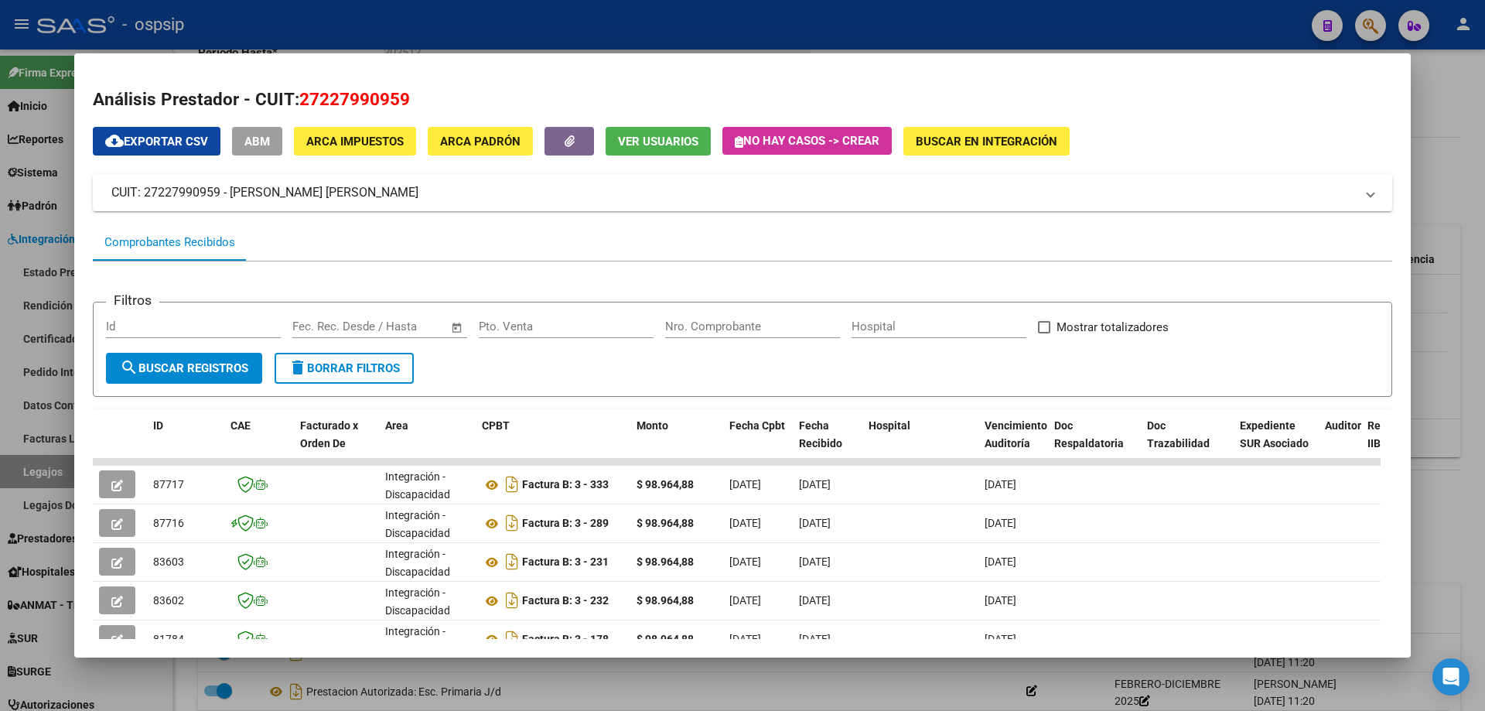
click at [1435, 159] on div at bounding box center [742, 355] width 1485 height 711
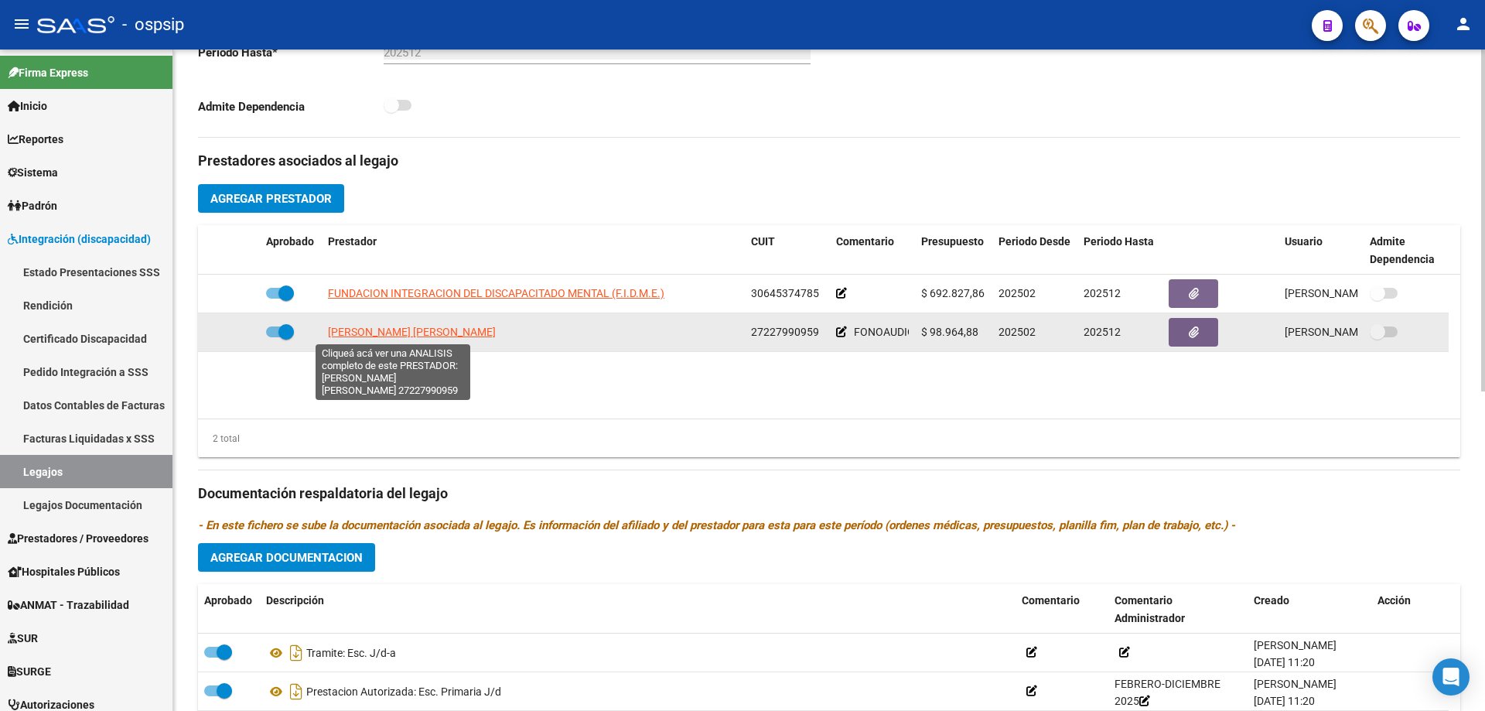
click at [408, 326] on span "YRALA GABRIELA ANDREA" at bounding box center [412, 332] width 168 height 12
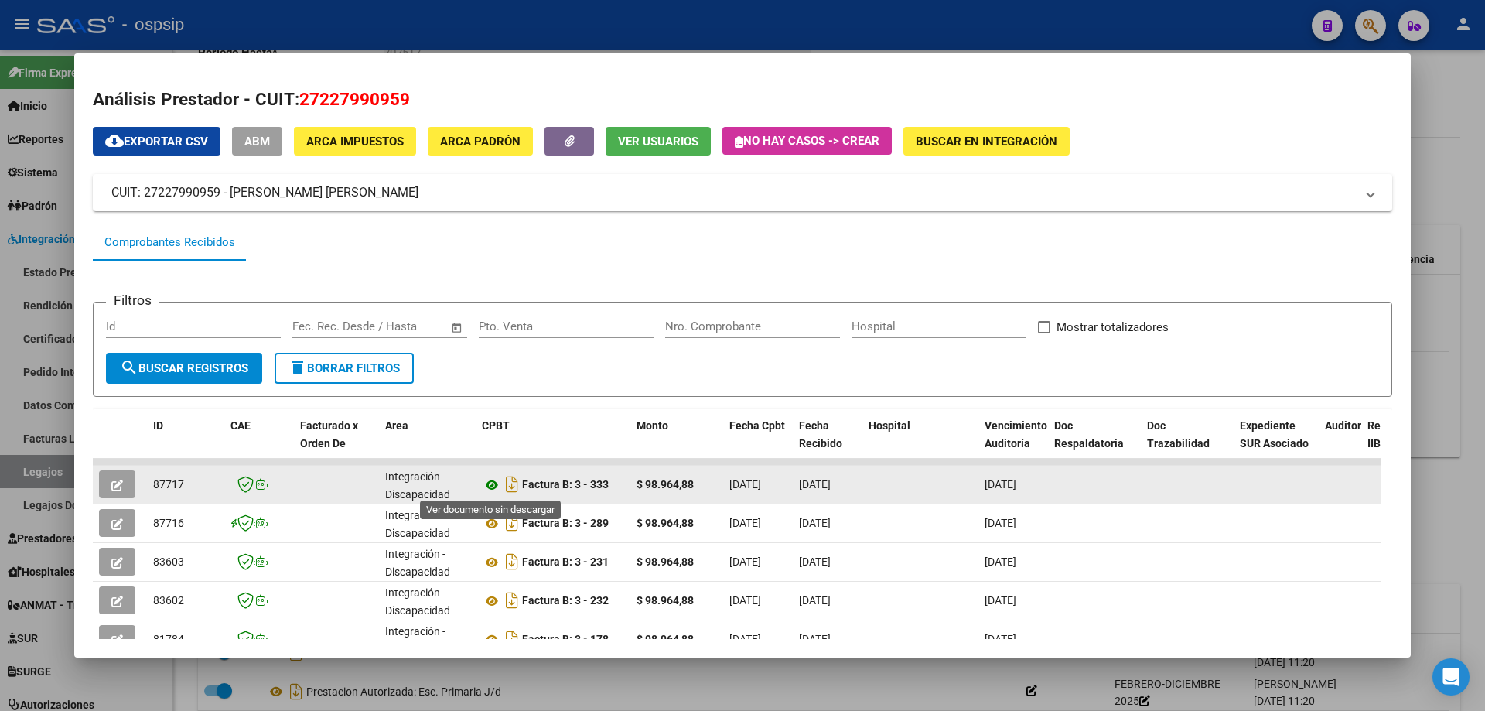
click at [493, 485] on icon at bounding box center [492, 485] width 20 height 19
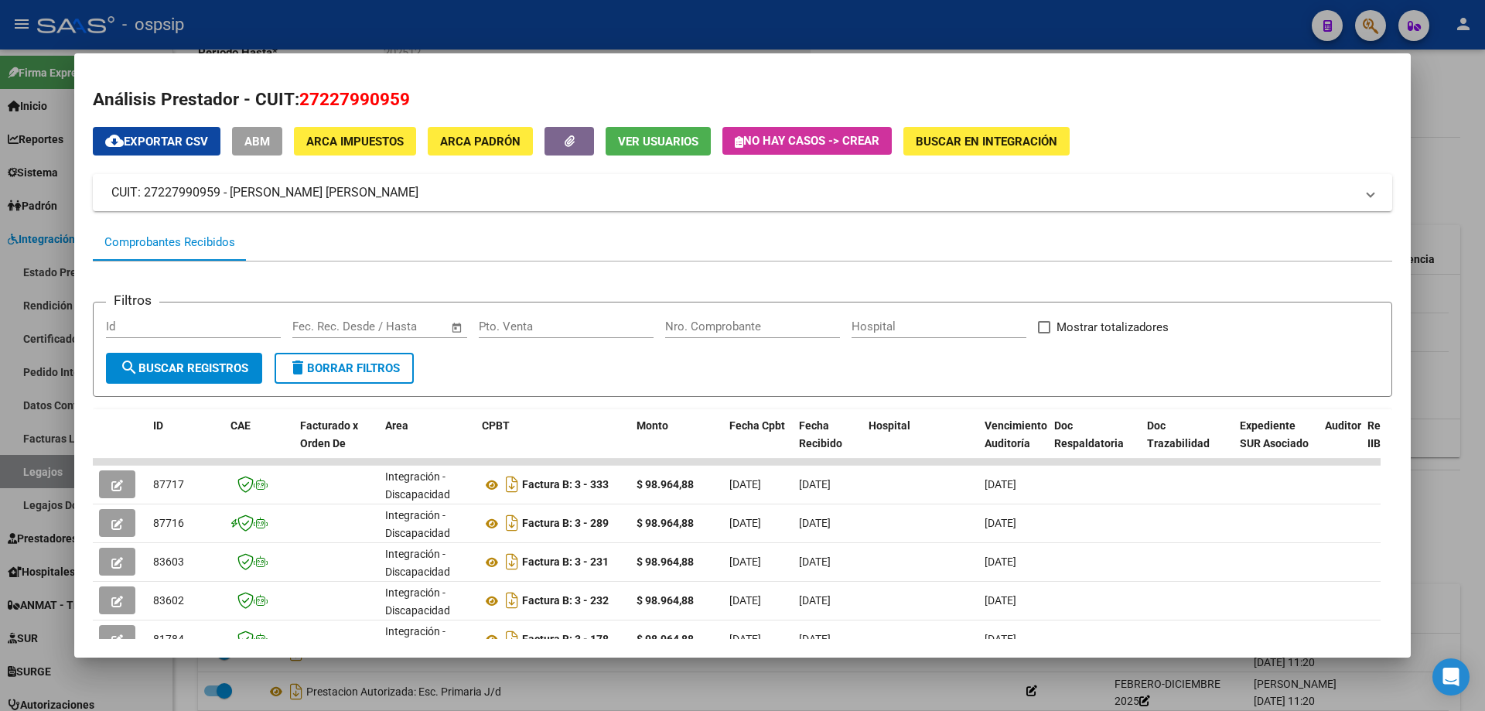
click at [1452, 121] on div at bounding box center [742, 355] width 1485 height 711
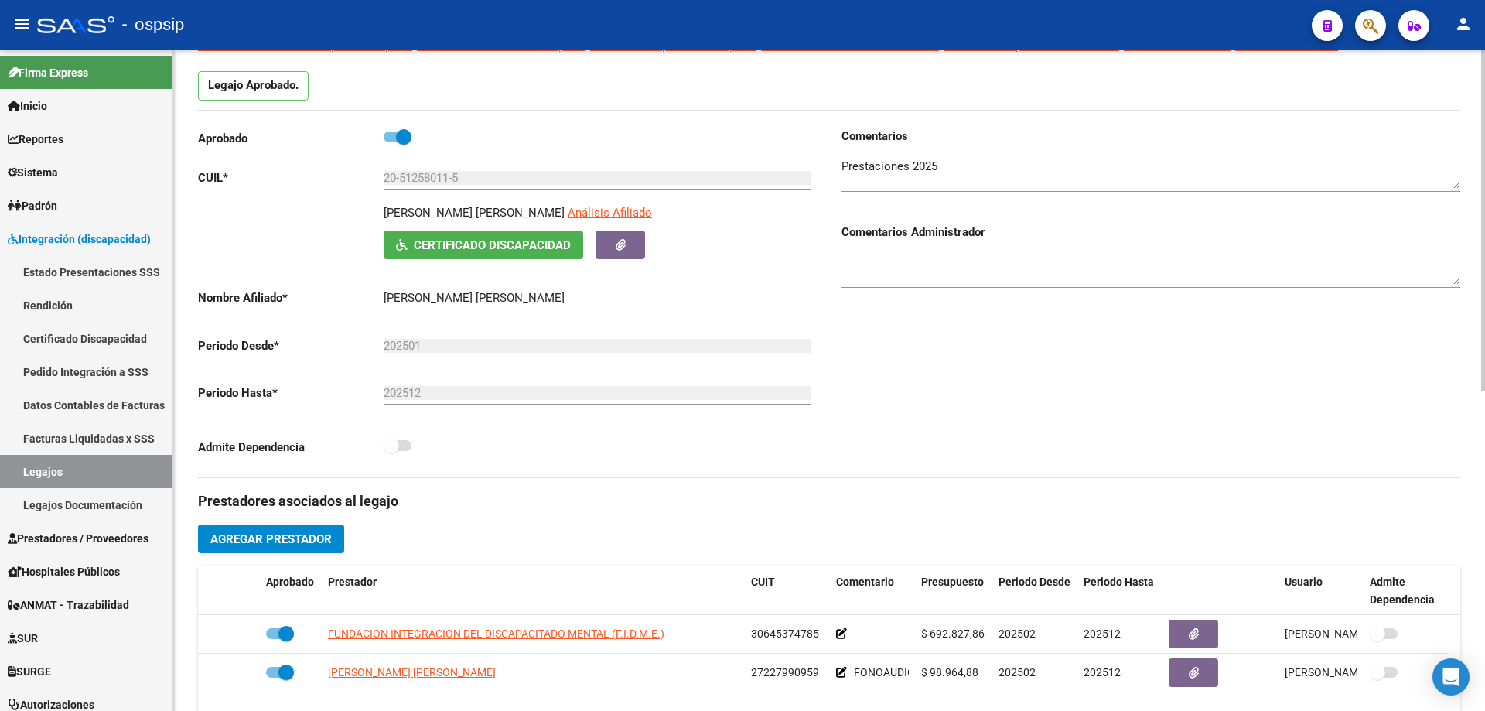
scroll to position [0, 0]
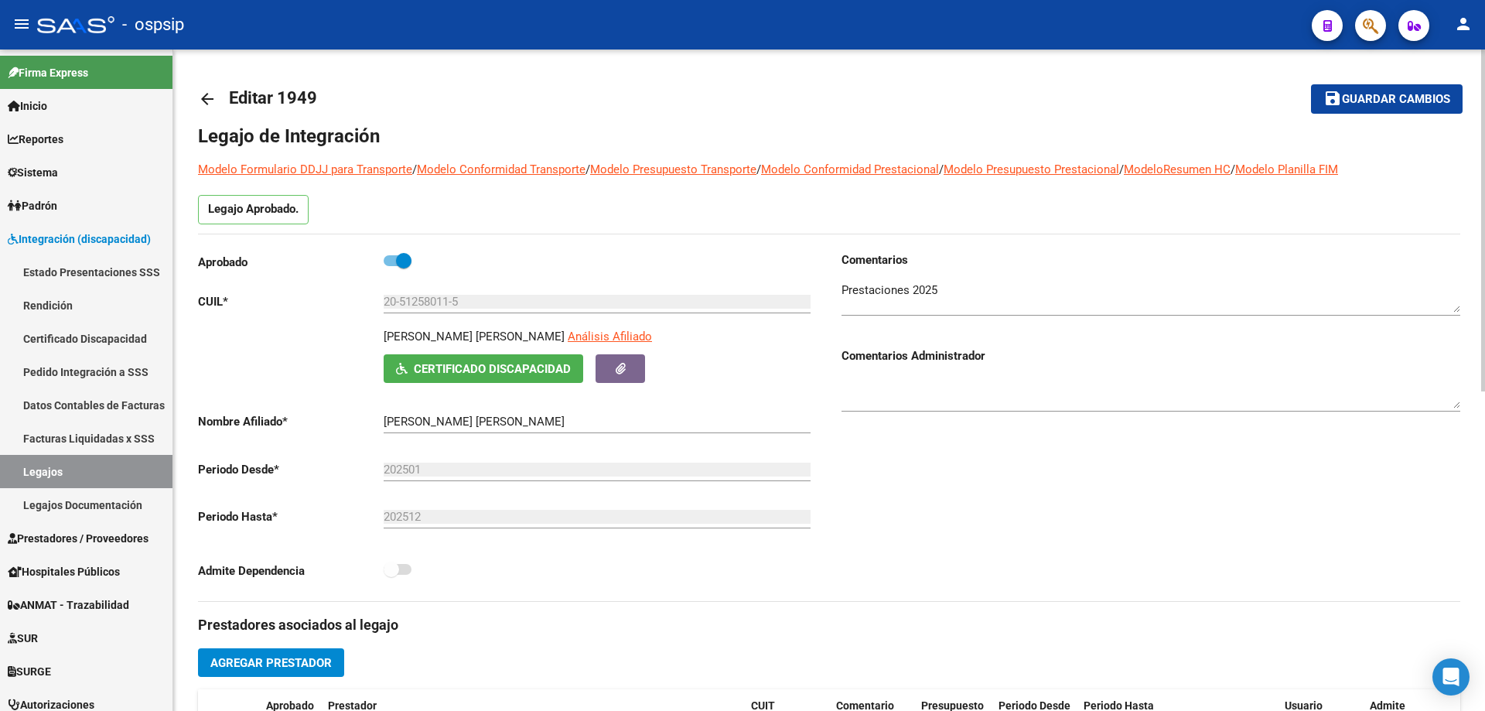
click at [213, 97] on mat-icon "arrow_back" at bounding box center [207, 99] width 19 height 19
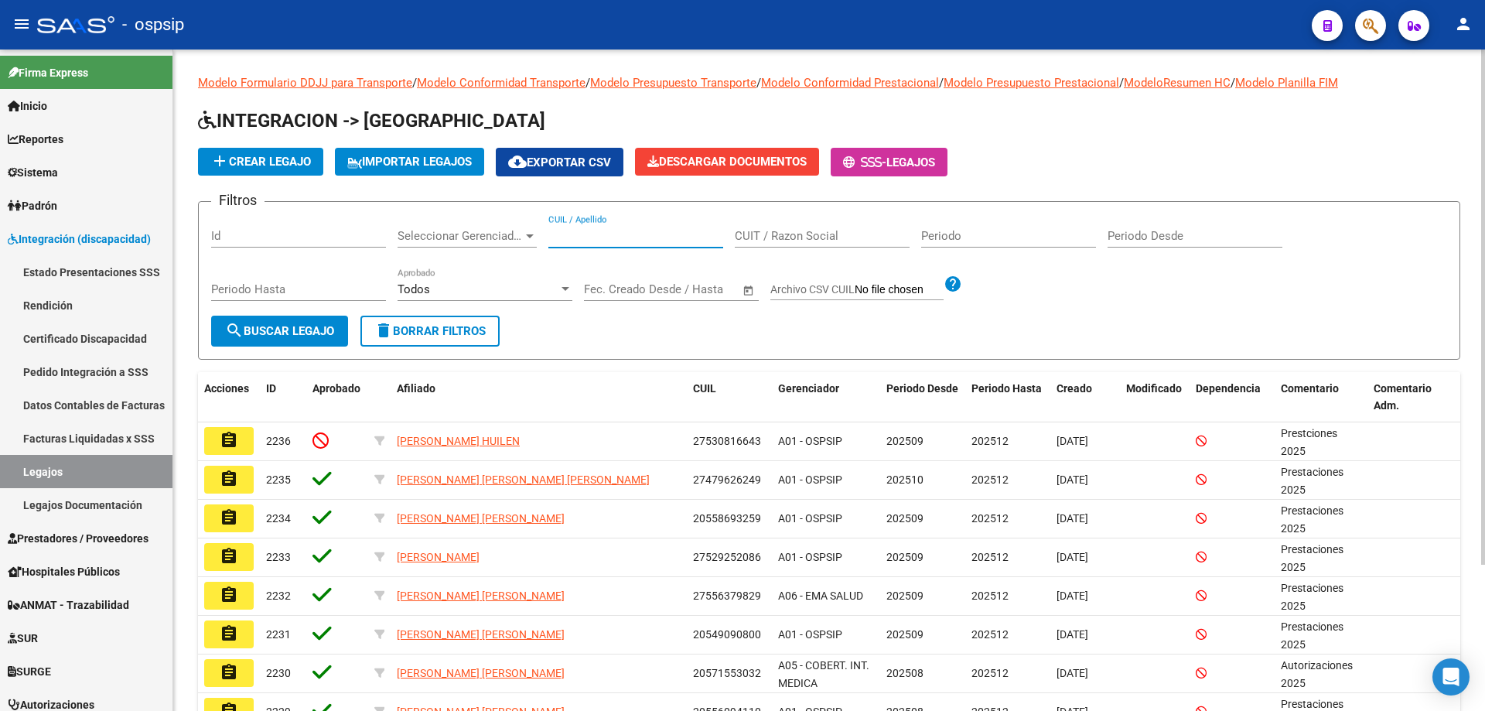
click at [565, 237] on input "CUIL / Apellido" at bounding box center [635, 236] width 175 height 14
paste input "20553886210"
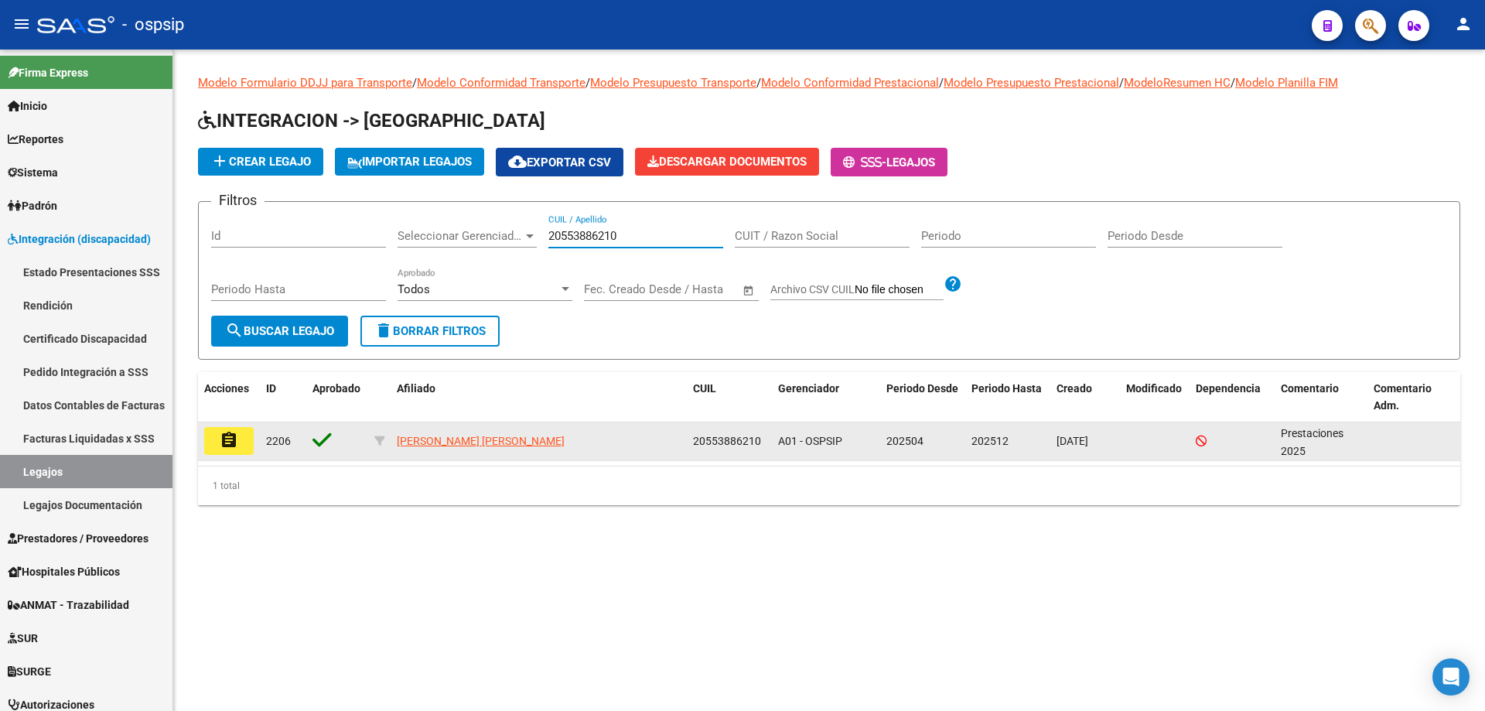
type input "20553886210"
click at [231, 440] on mat-icon "assignment" at bounding box center [229, 440] width 19 height 19
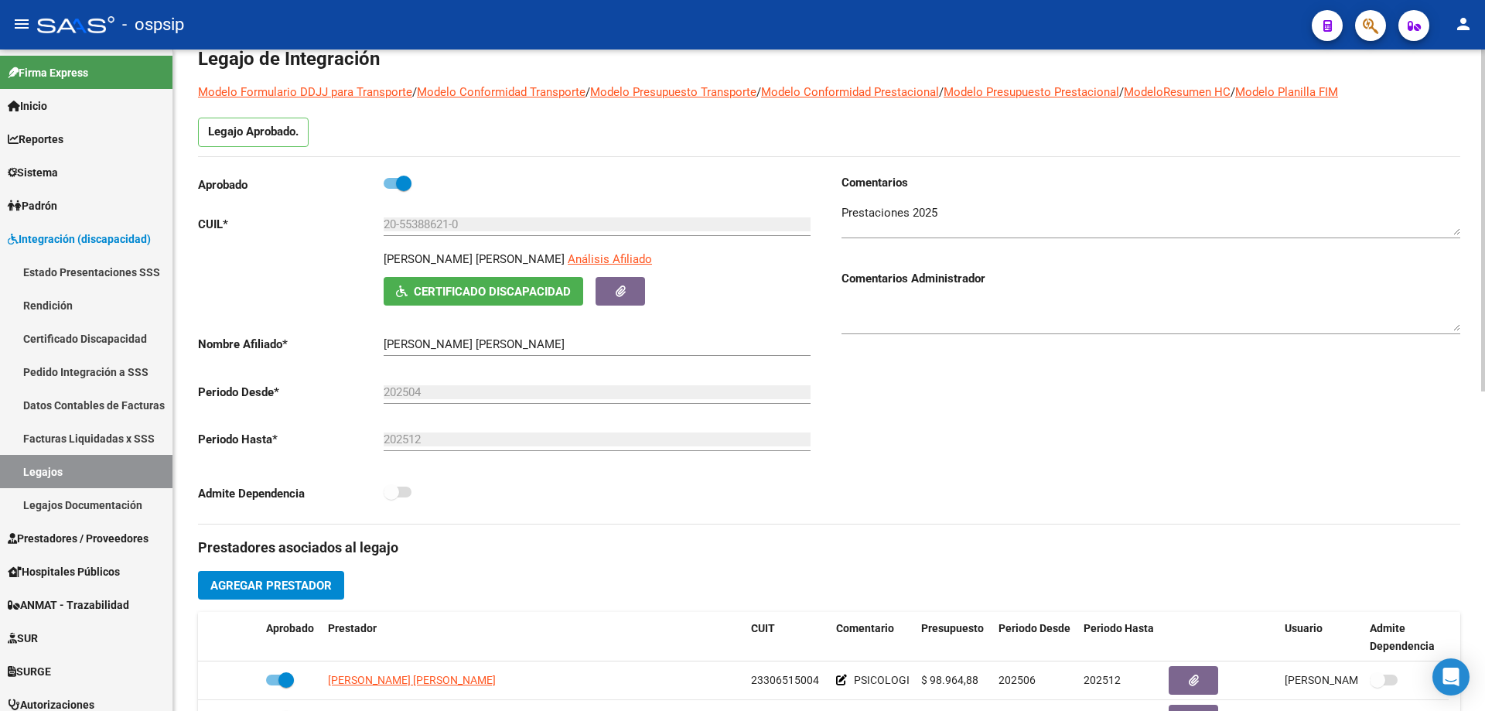
scroll to position [232, 0]
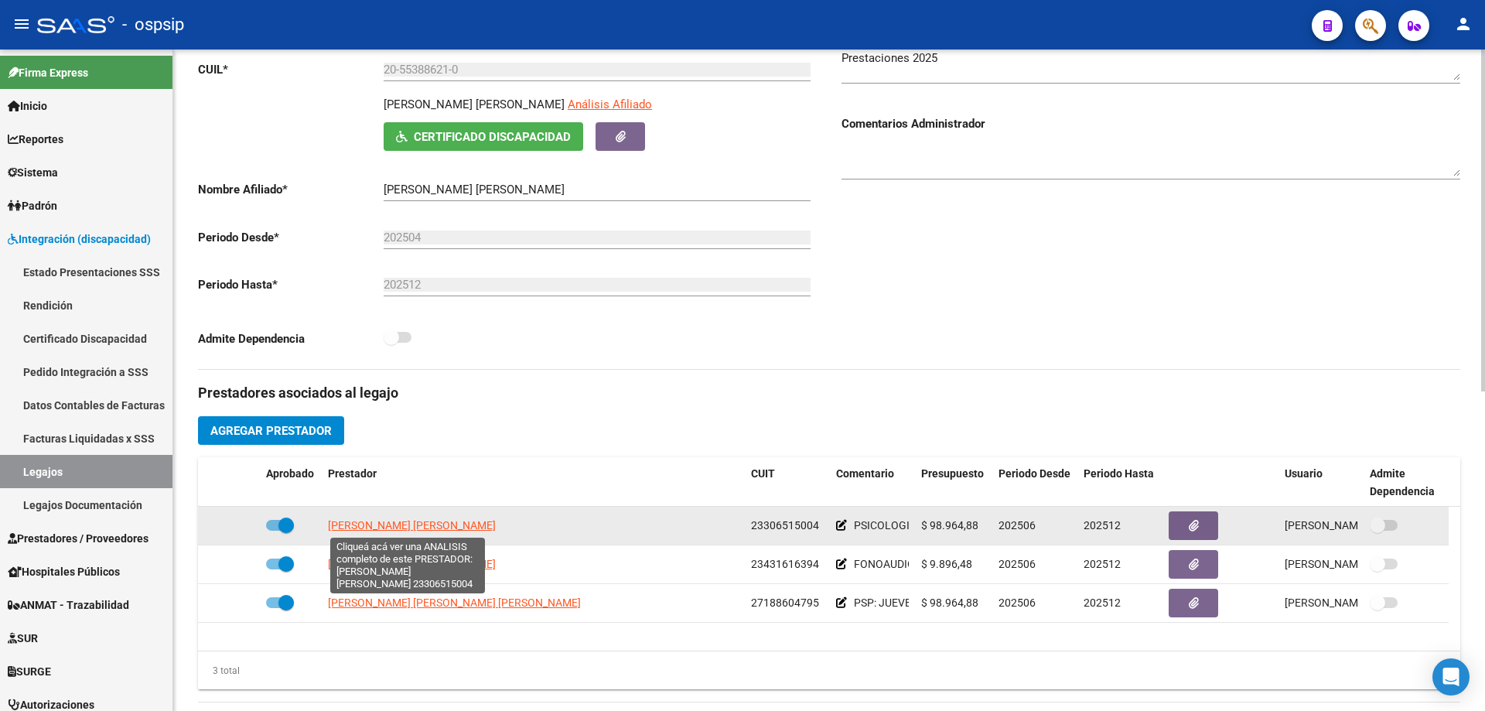
click at [424, 519] on span "BERTOLOTTO NOELIA ANGELICA" at bounding box center [412, 525] width 168 height 12
type textarea "23306515004"
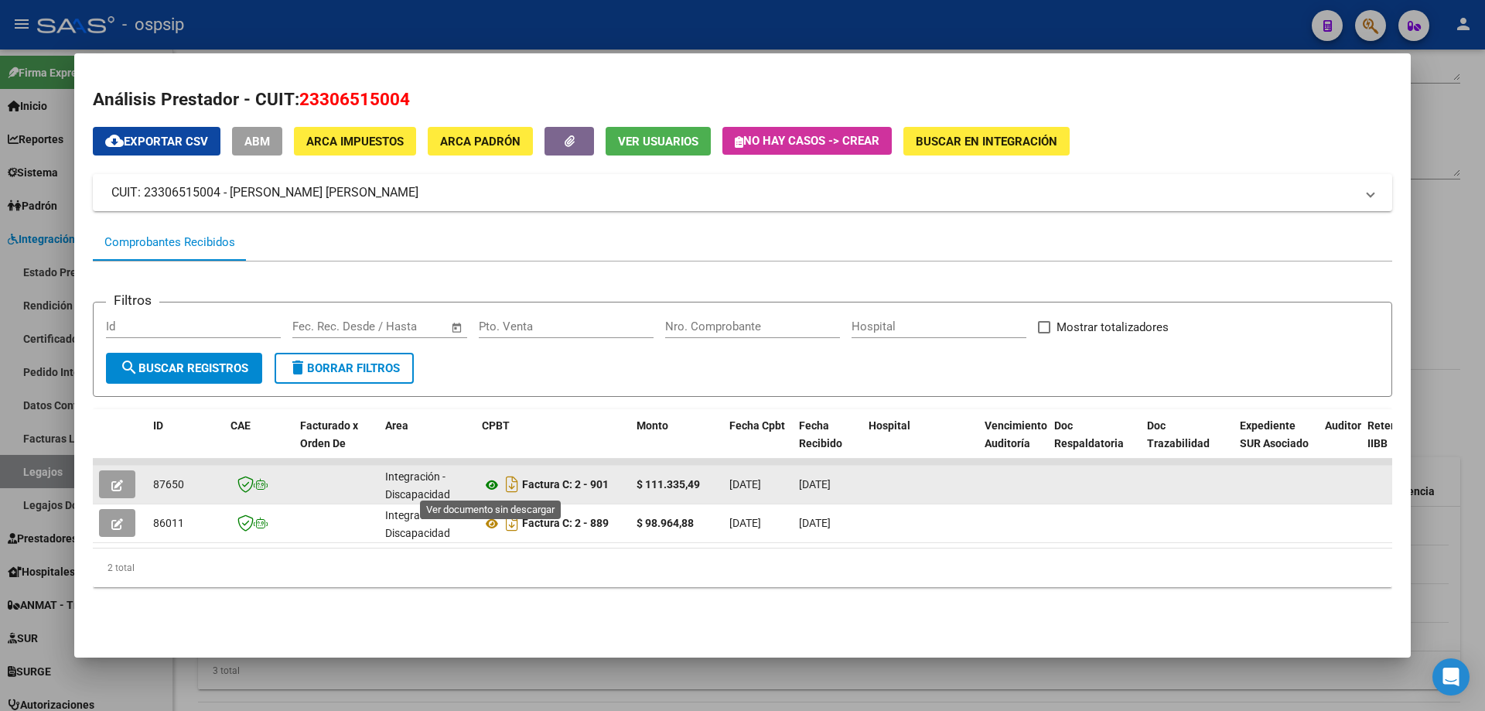
click at [497, 483] on icon at bounding box center [492, 485] width 20 height 19
click at [490, 487] on icon at bounding box center [492, 485] width 20 height 19
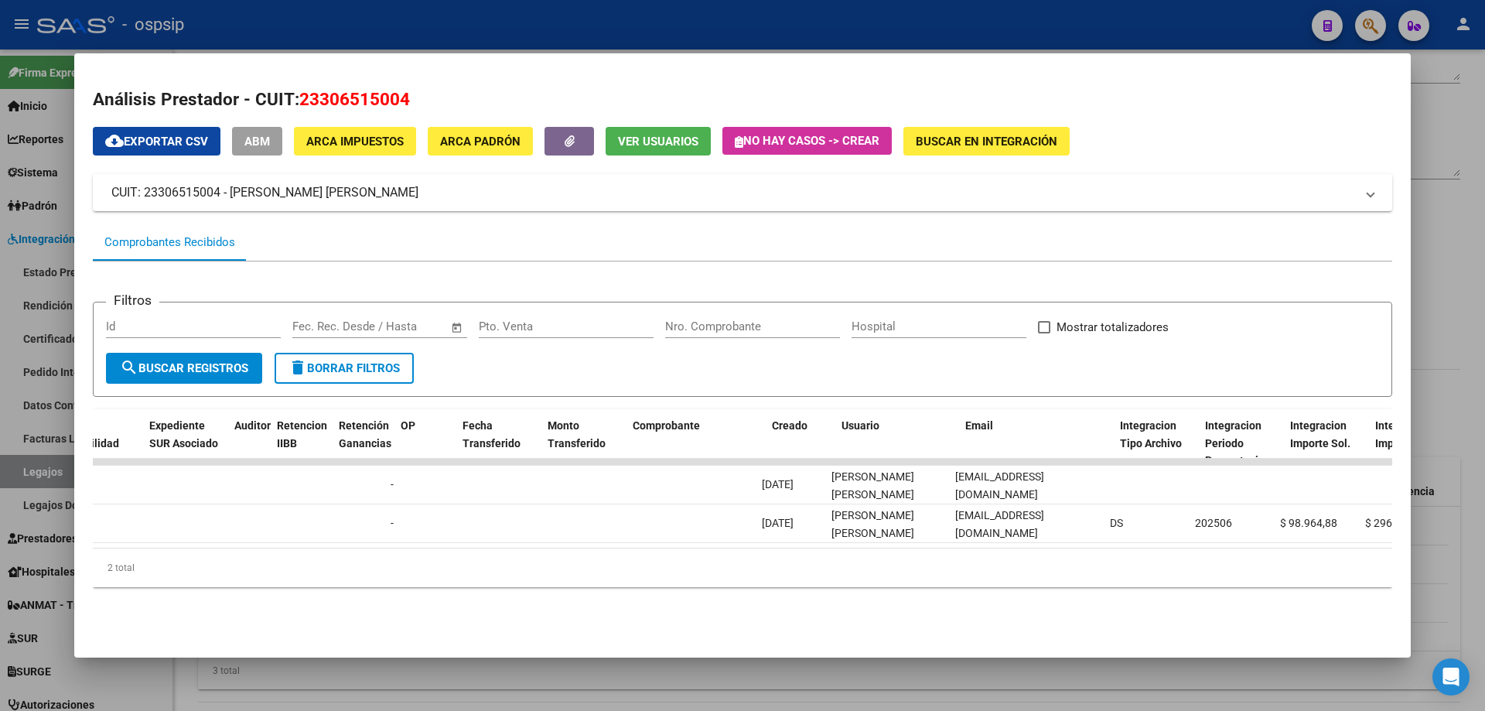
scroll to position [0, 1090]
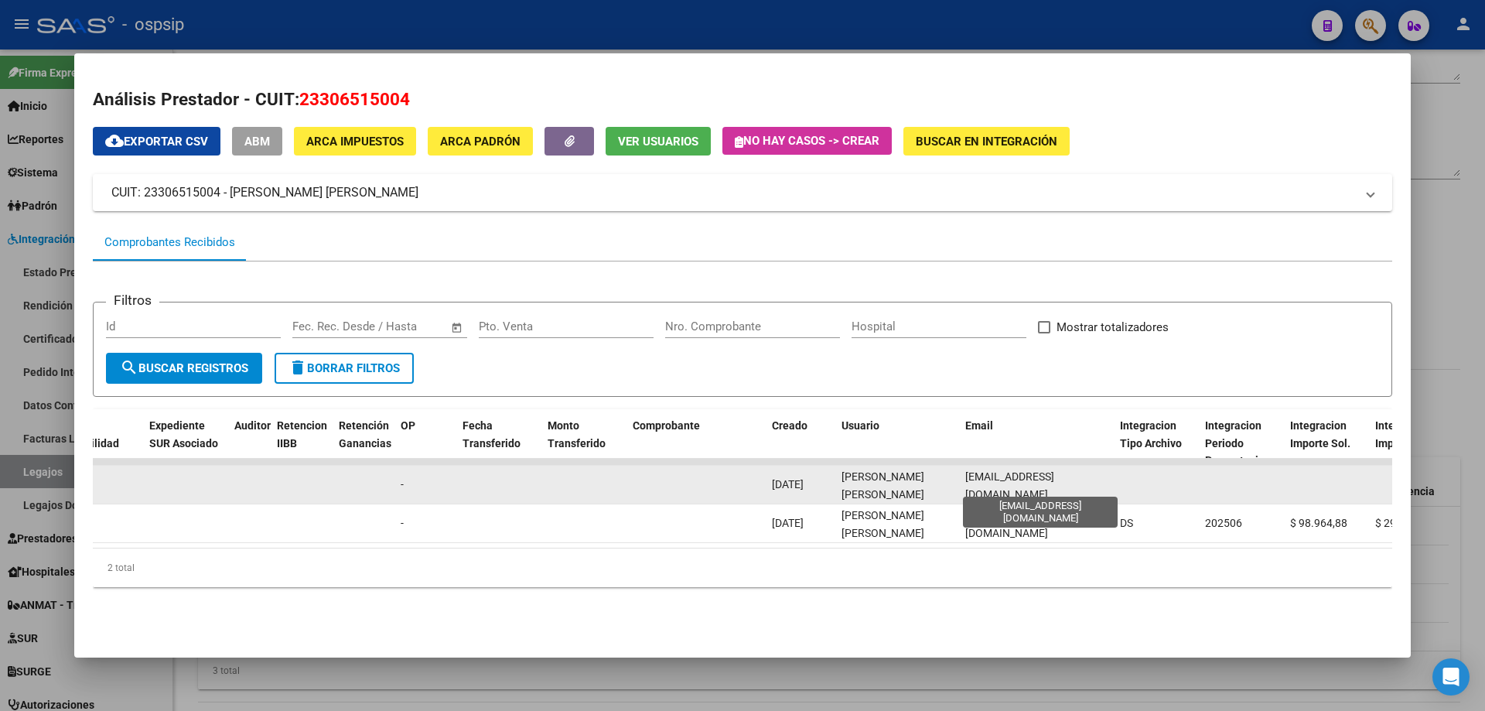
drag, startPoint x: 1090, startPoint y: 485, endPoint x: 967, endPoint y: 490, distance: 123.8
click at [967, 490] on div "noeliab83@hotmail.com" at bounding box center [1036, 484] width 142 height 32
copy span "noeliab83@hotmail.com"
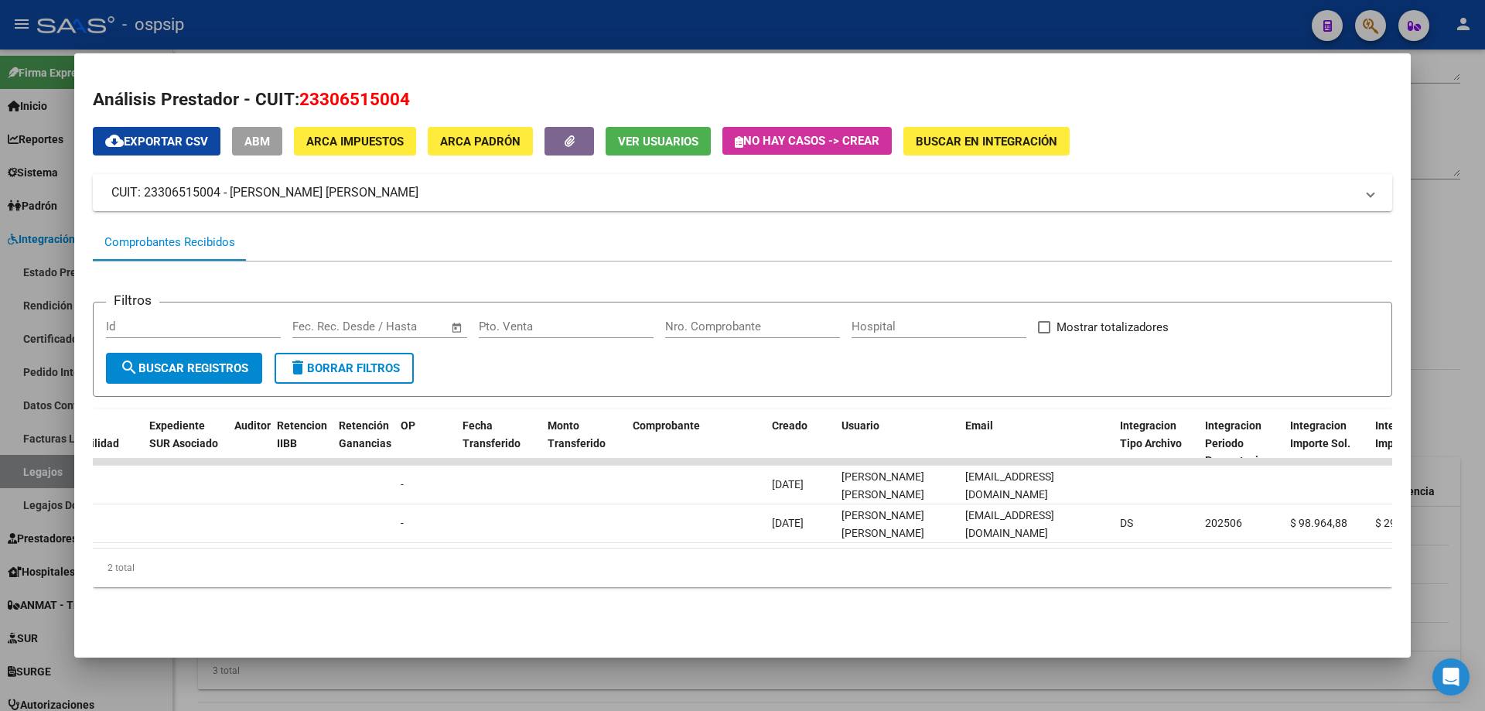
click at [1477, 132] on div at bounding box center [742, 355] width 1485 height 711
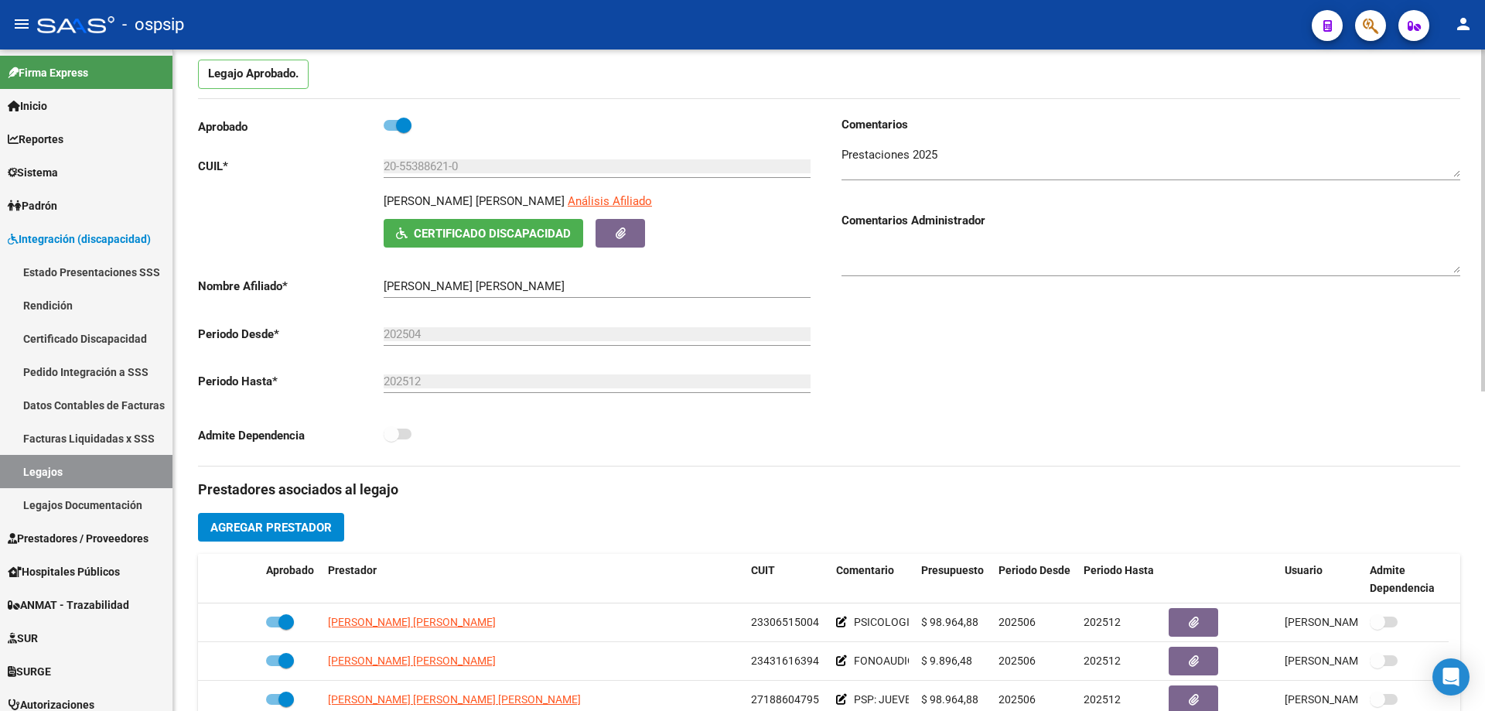
scroll to position [0, 0]
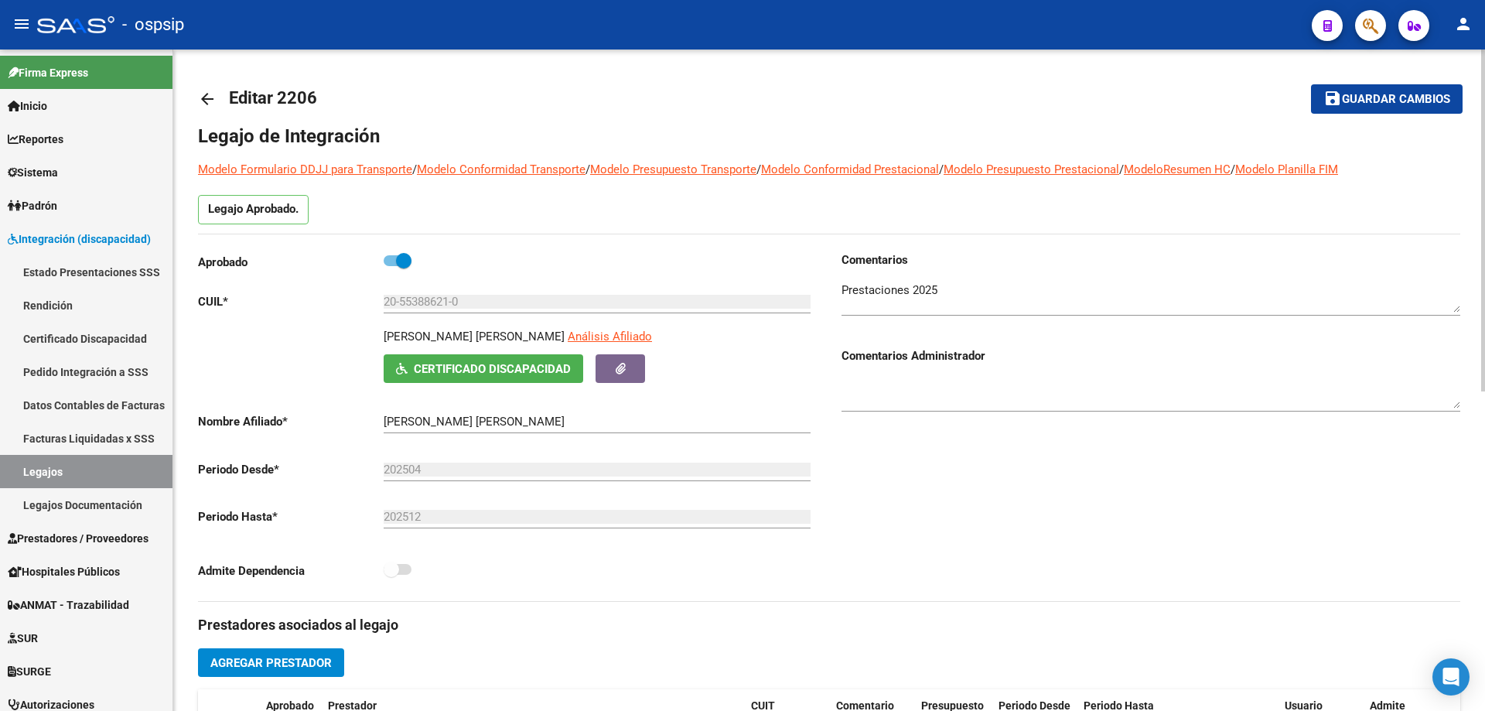
click at [204, 100] on mat-icon "arrow_back" at bounding box center [207, 99] width 19 height 19
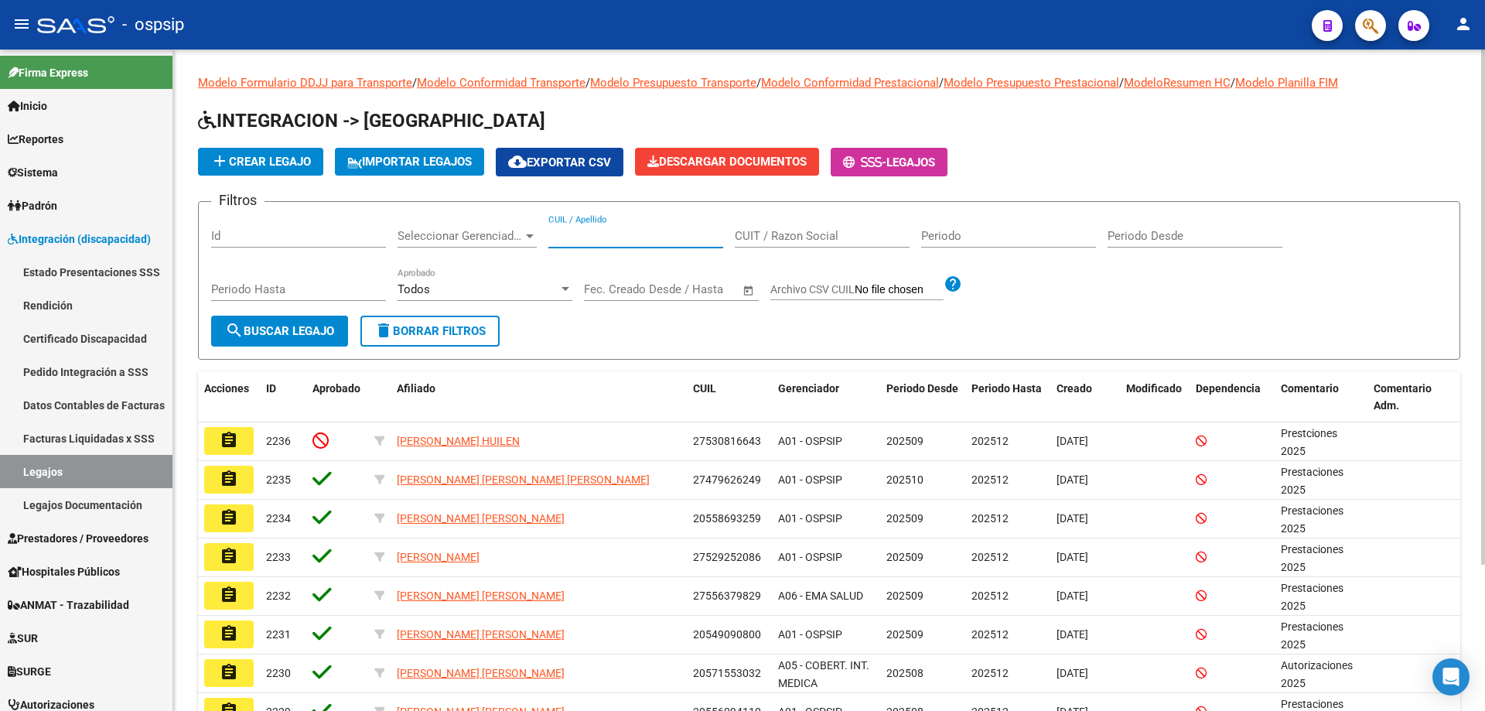
click at [558, 236] on input "CUIL / Apellido" at bounding box center [635, 236] width 175 height 14
paste input "23526666364"
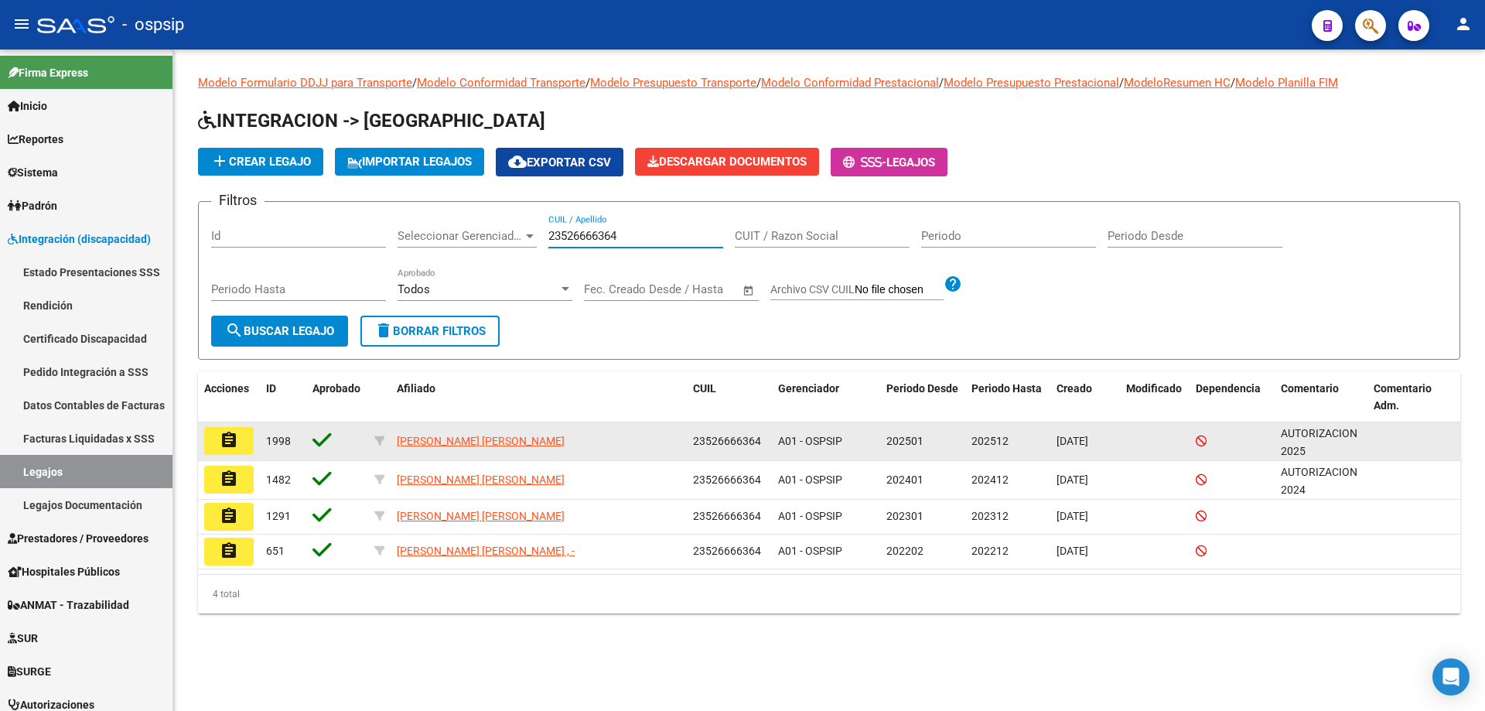
type input "23526666364"
click at [249, 446] on button "assignment" at bounding box center [228, 441] width 49 height 28
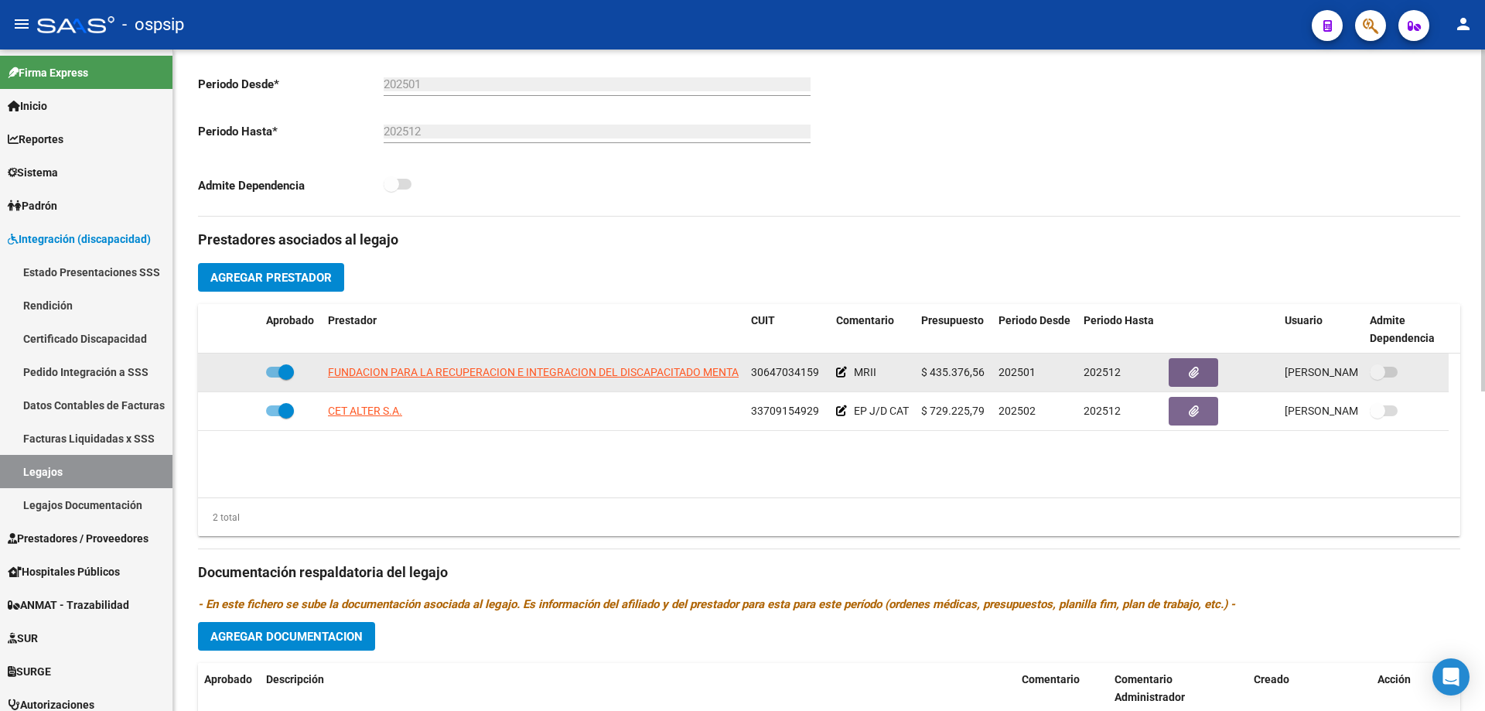
scroll to position [387, 0]
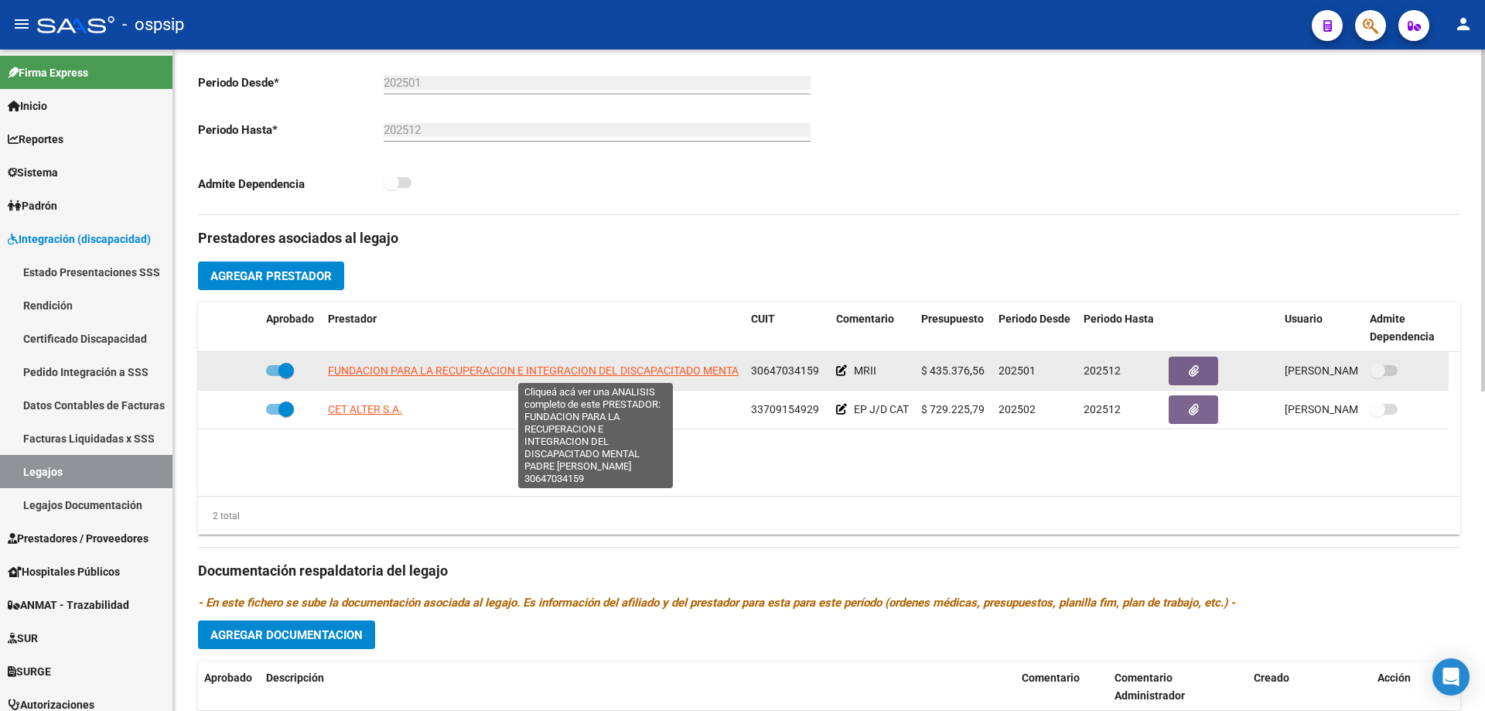
click at [559, 368] on span "FUNDACION PARA LA RECUPERACION E INTEGRACION DEL DISCAPACITADO MENTAL PADRE LUI…" at bounding box center [596, 370] width 537 height 12
type textarea "30647034159"
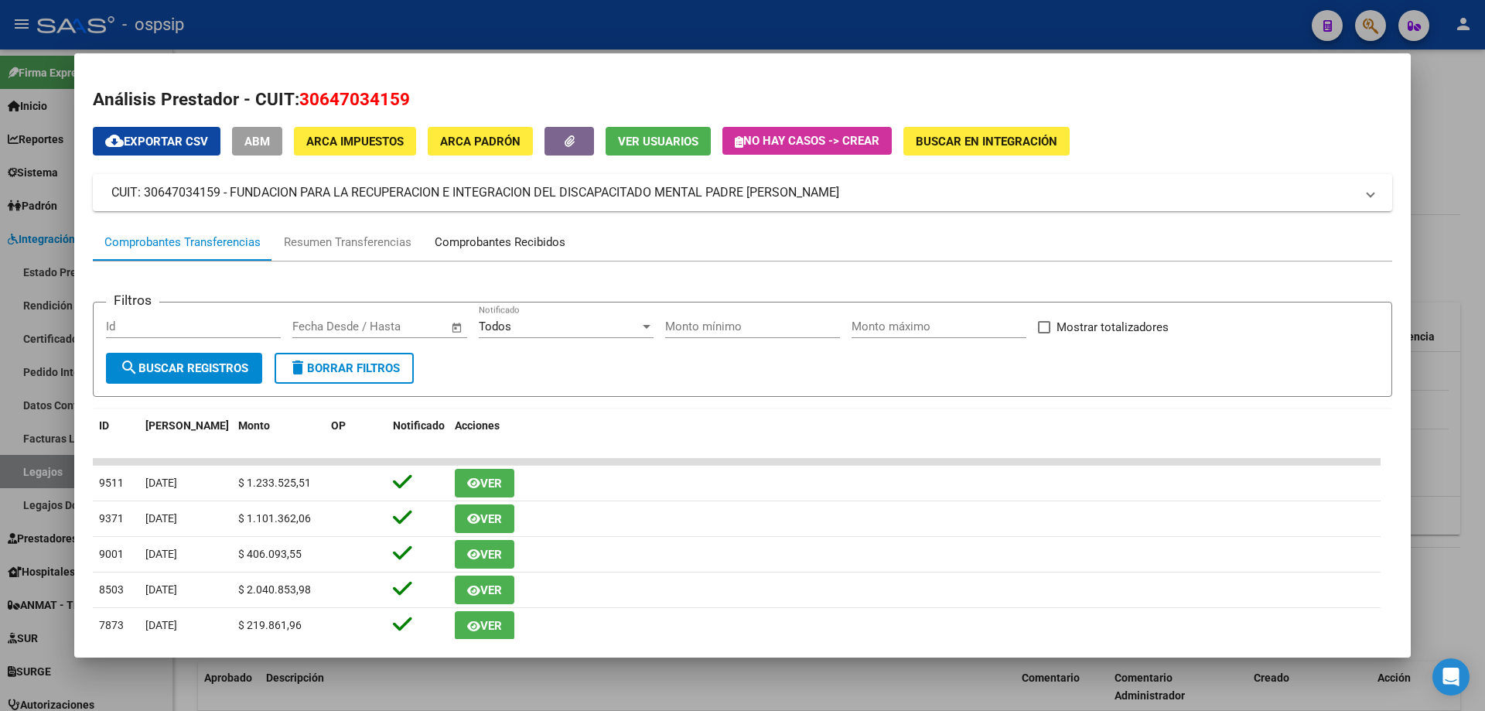
click at [496, 243] on div "Comprobantes Recibidos" at bounding box center [500, 243] width 131 height 18
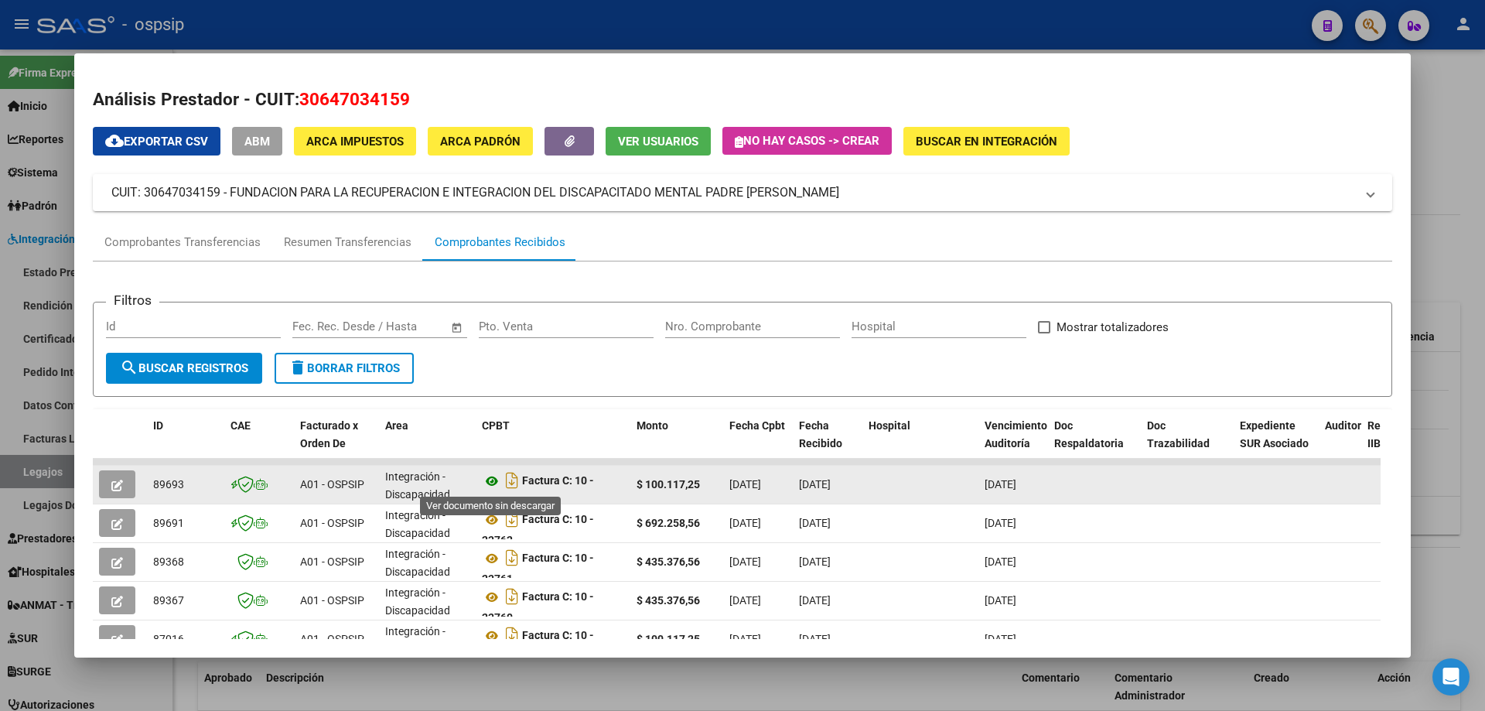
click at [492, 478] on icon at bounding box center [492, 481] width 20 height 19
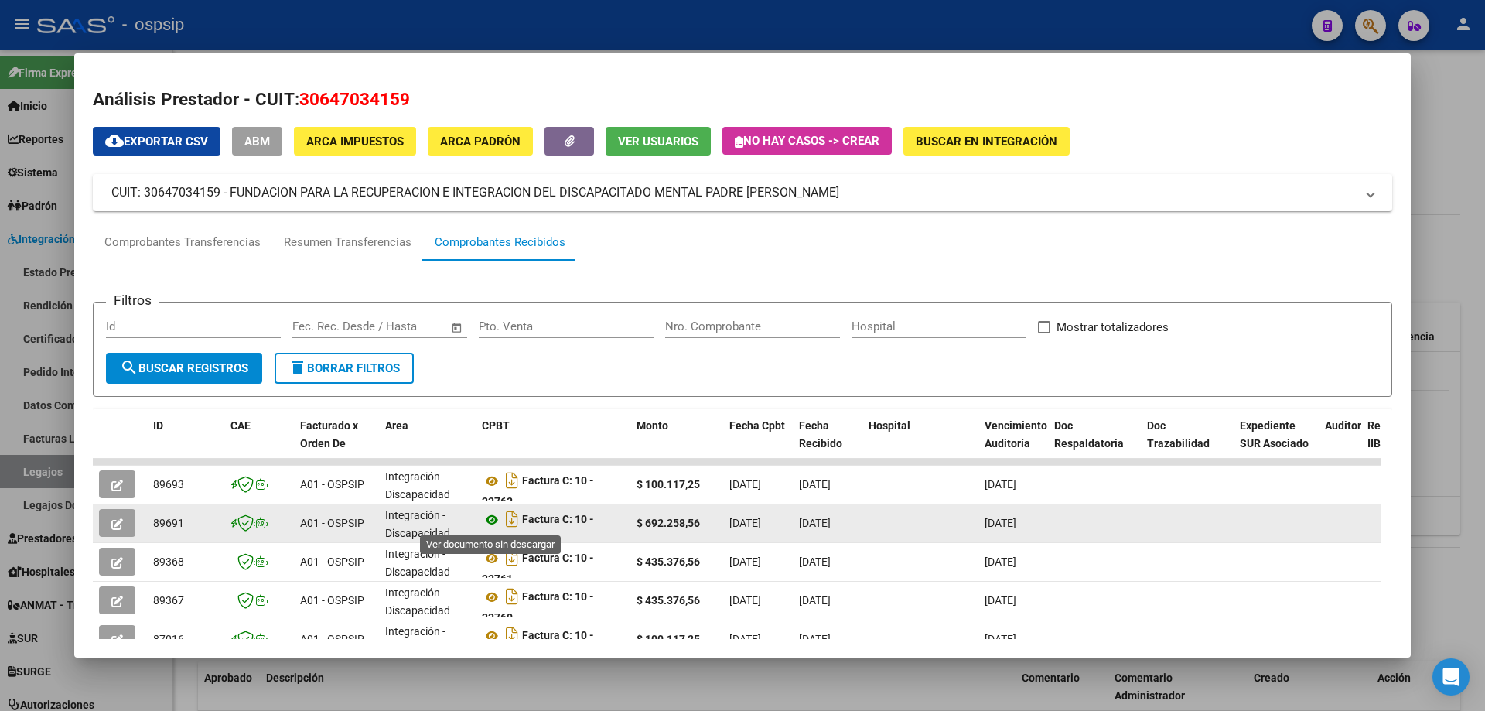
click at [485, 518] on icon at bounding box center [492, 519] width 20 height 19
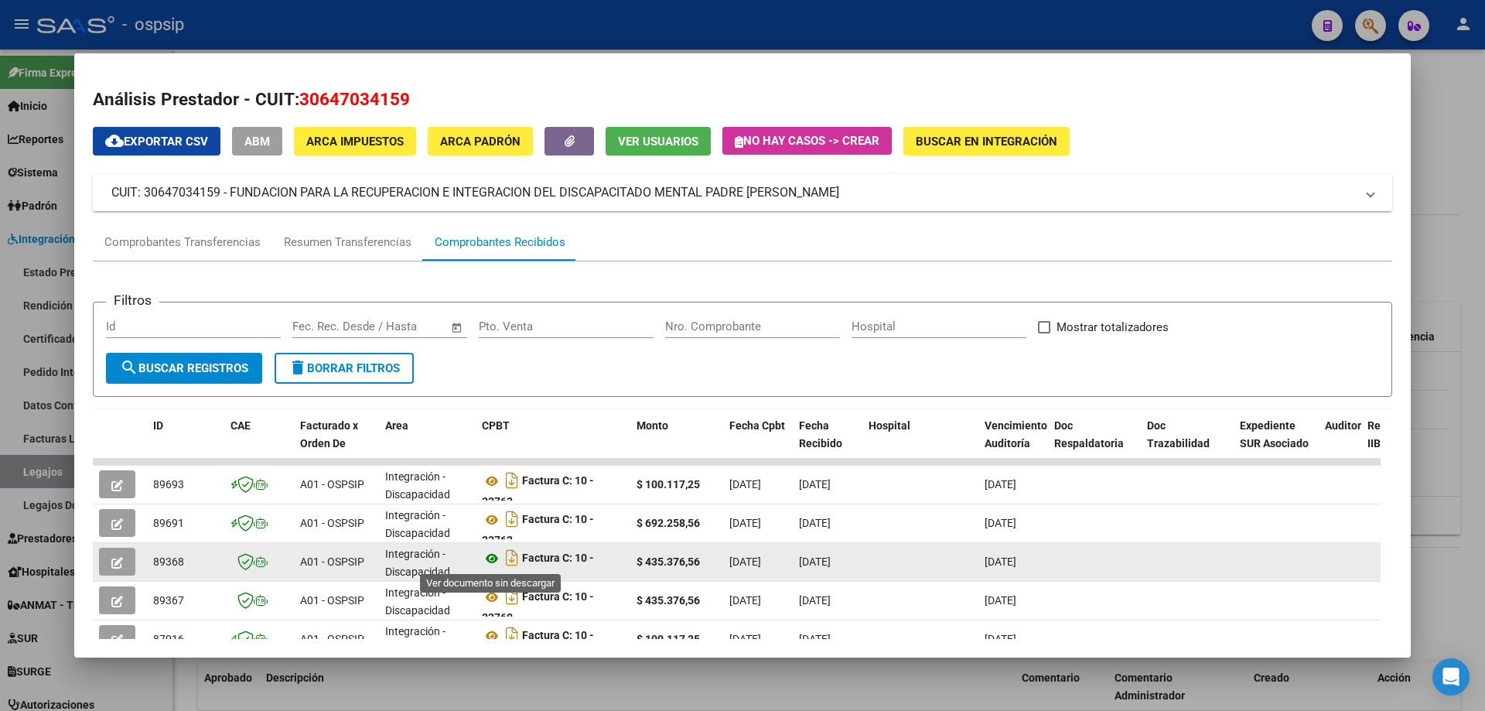
click at [489, 563] on icon at bounding box center [492, 558] width 20 height 19
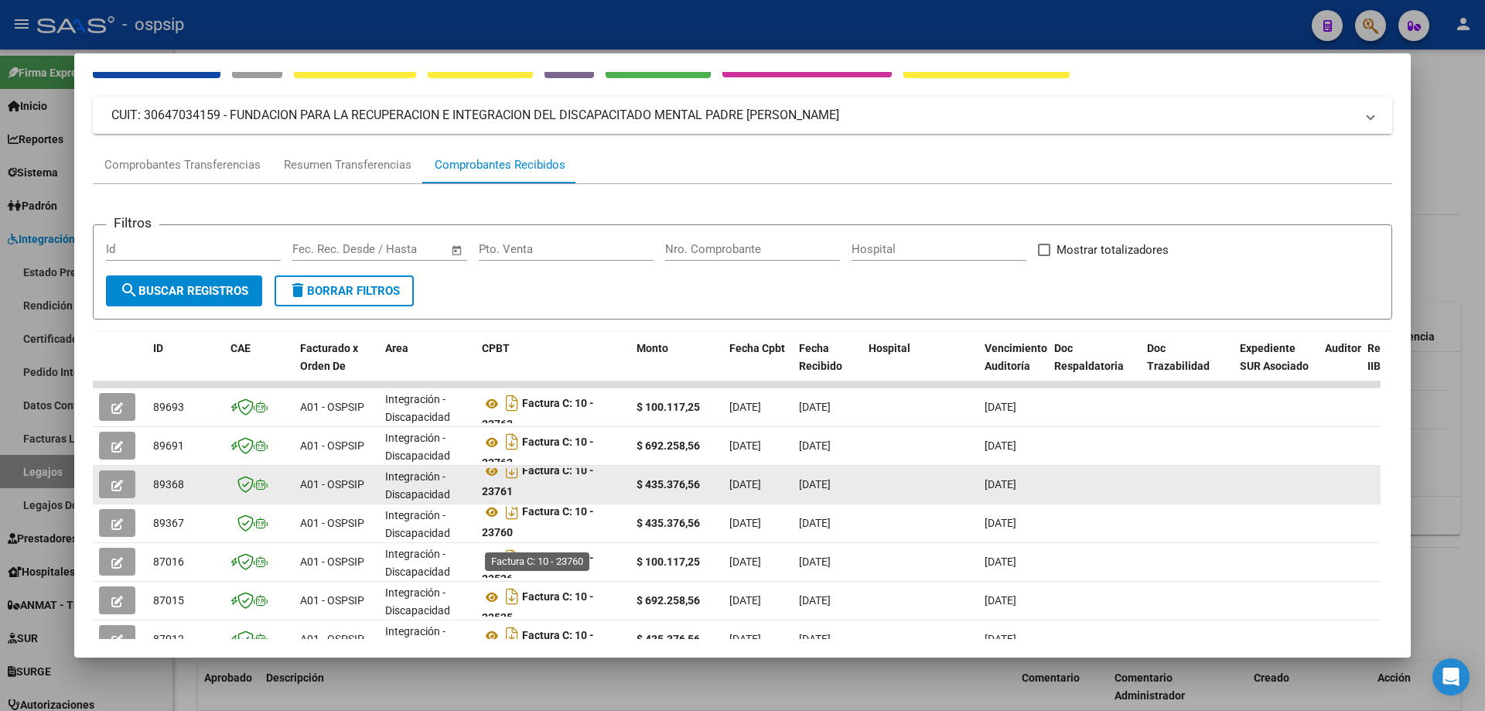
scroll to position [10, 0]
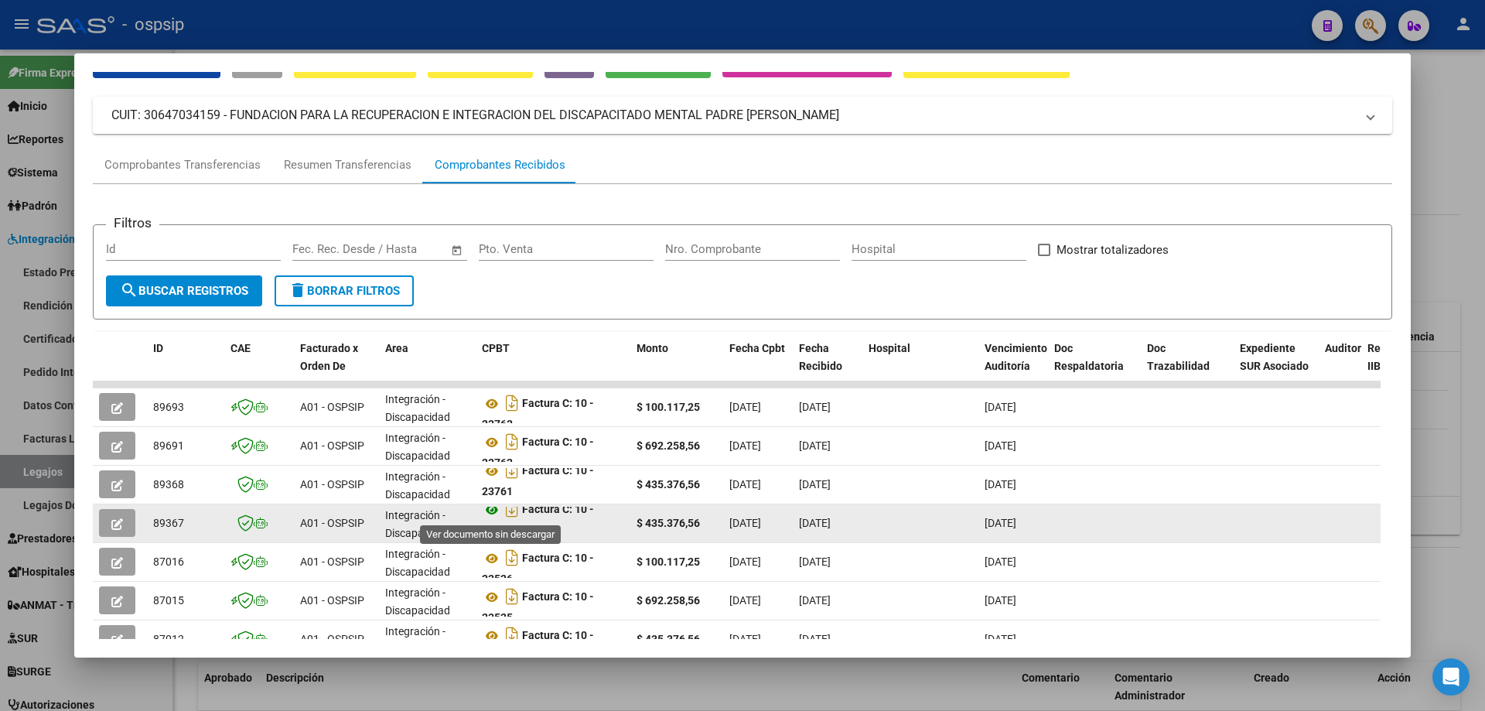
click at [490, 511] on icon at bounding box center [492, 509] width 20 height 19
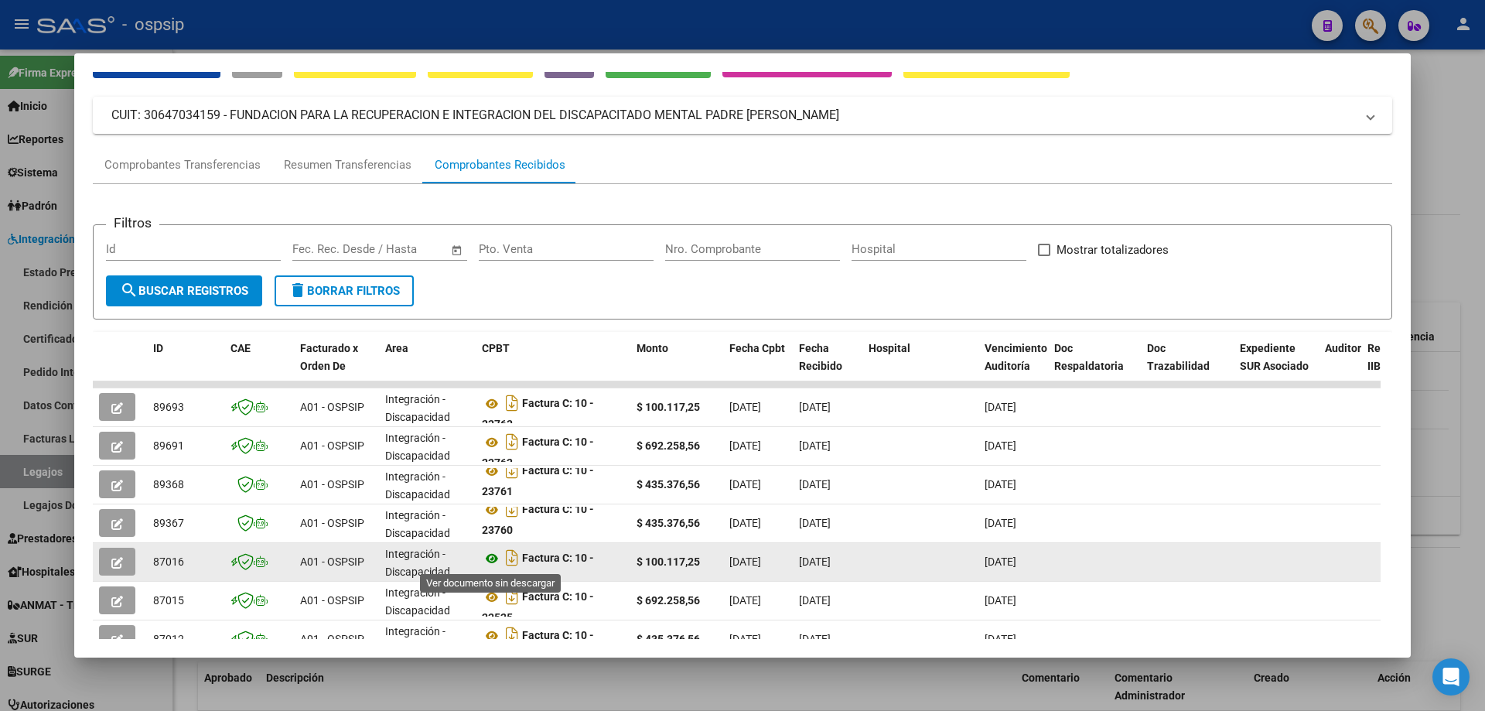
click at [492, 561] on icon at bounding box center [492, 558] width 20 height 19
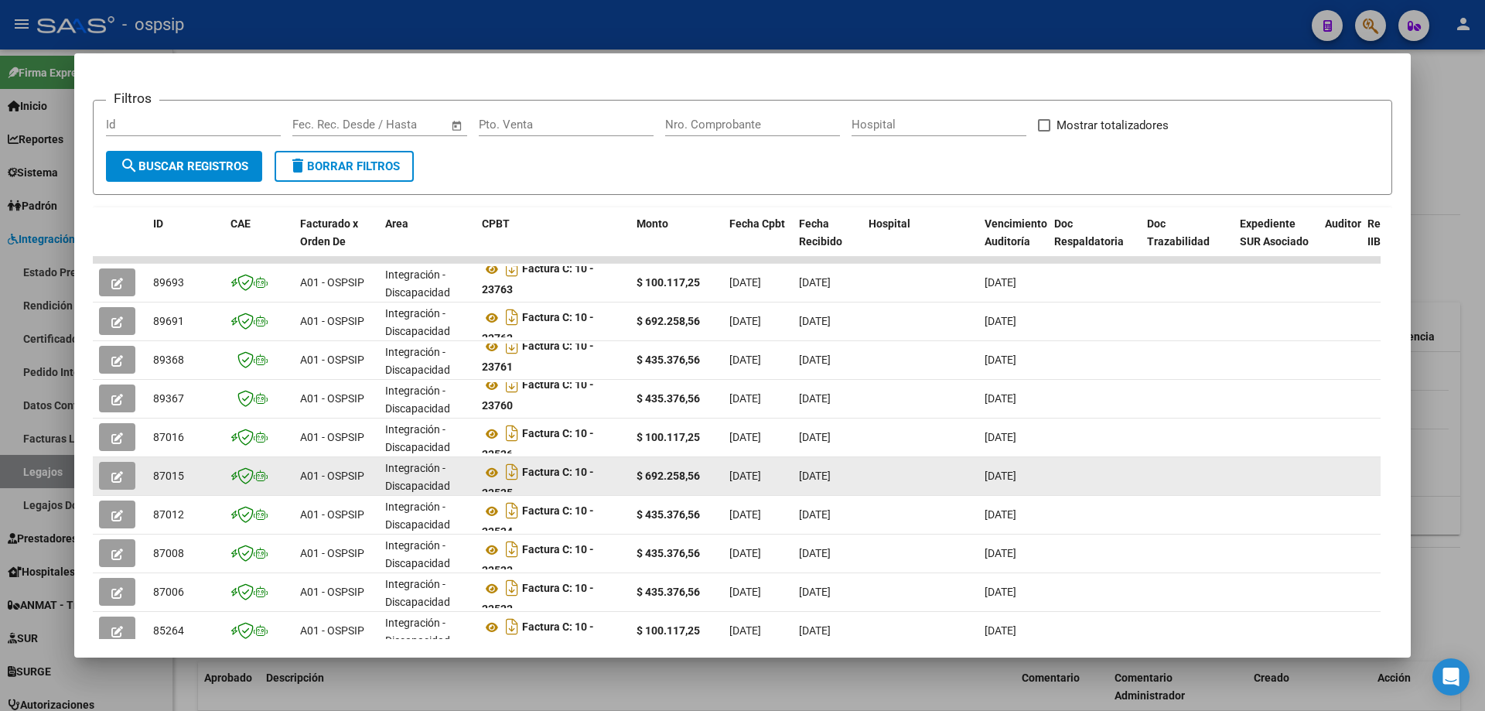
scroll to position [232, 0]
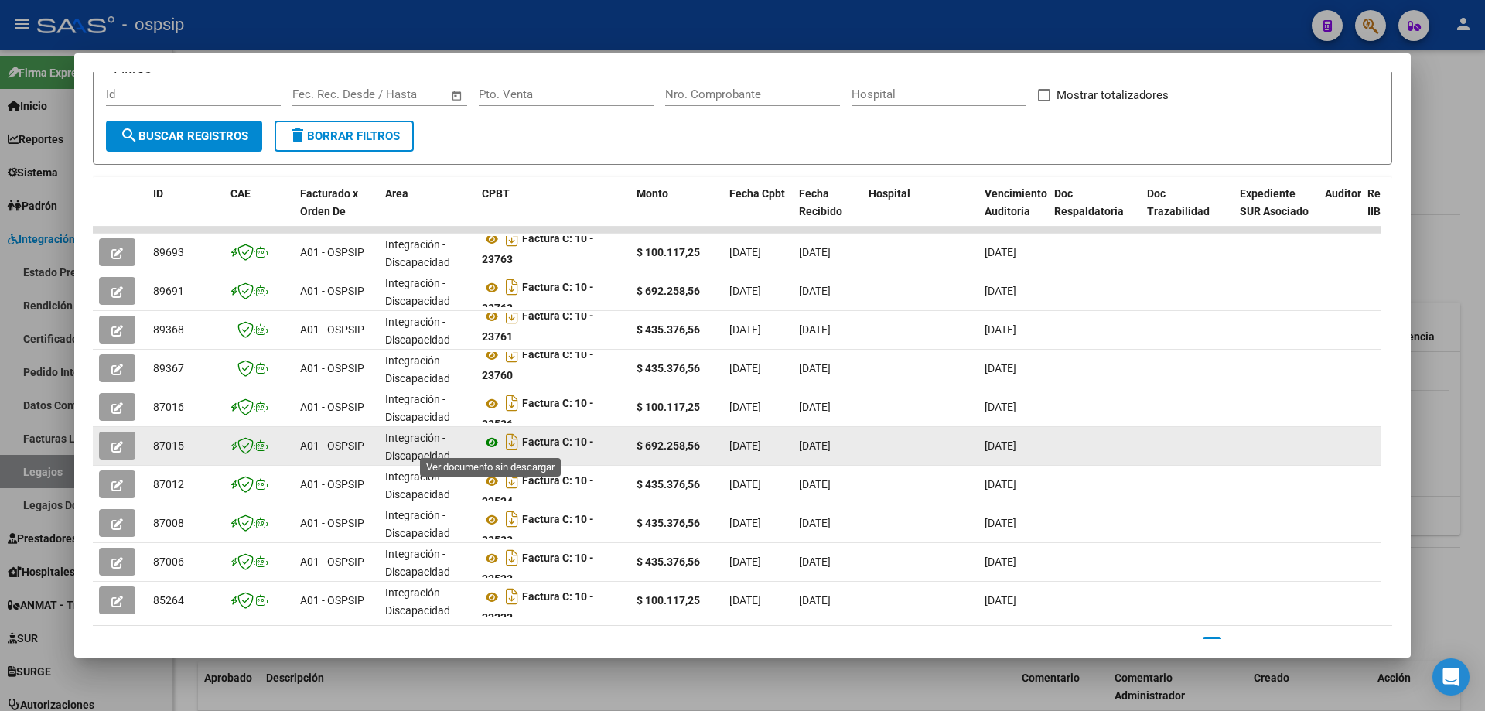
click at [493, 443] on icon at bounding box center [492, 442] width 20 height 19
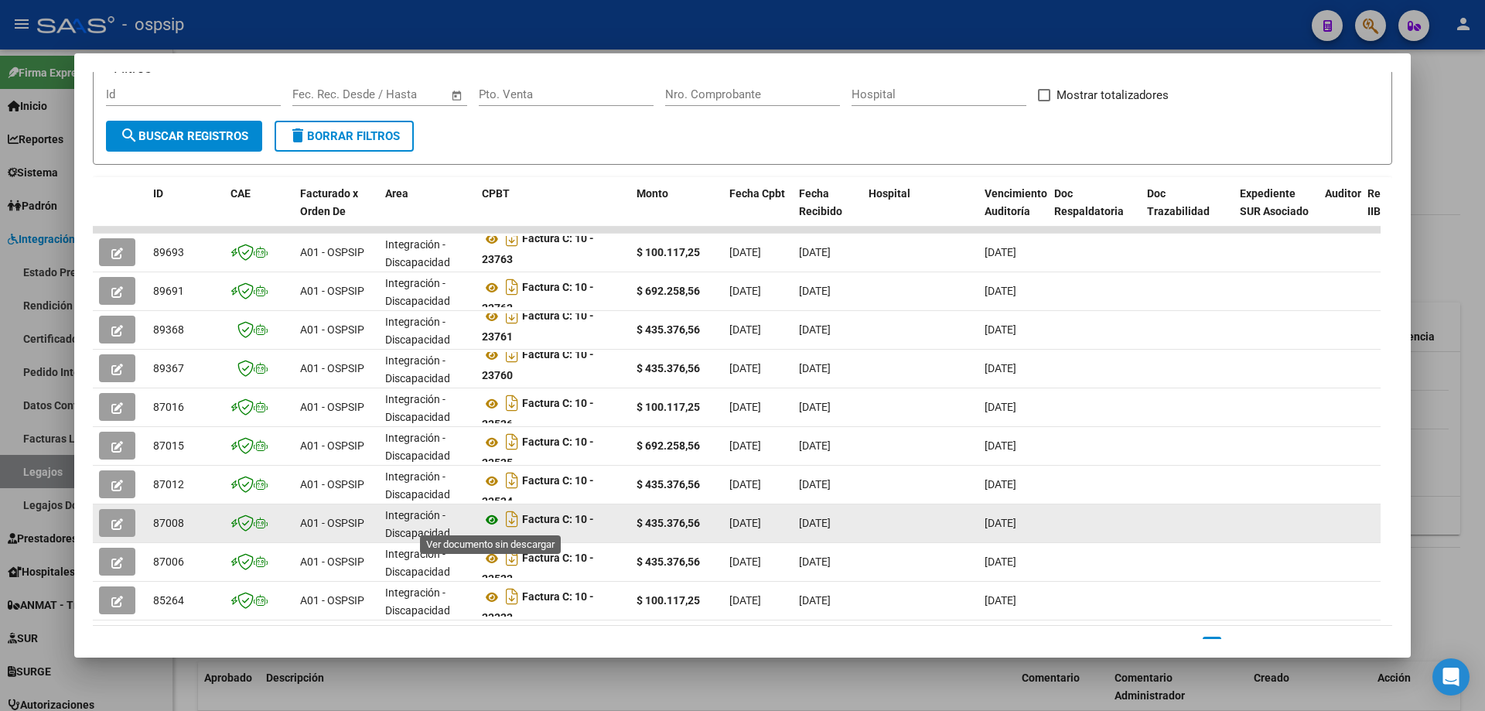
click at [494, 522] on icon at bounding box center [492, 519] width 20 height 19
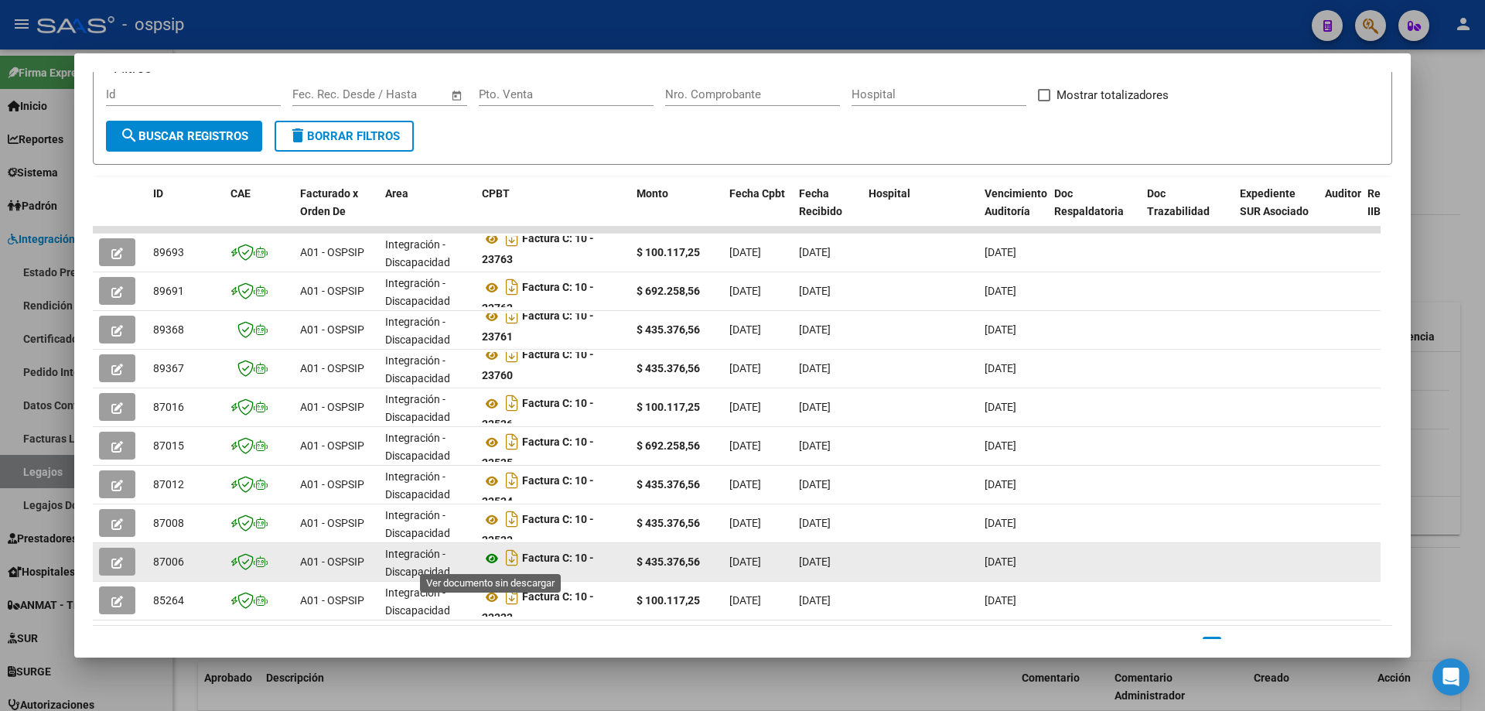
click at [490, 565] on icon at bounding box center [492, 558] width 20 height 19
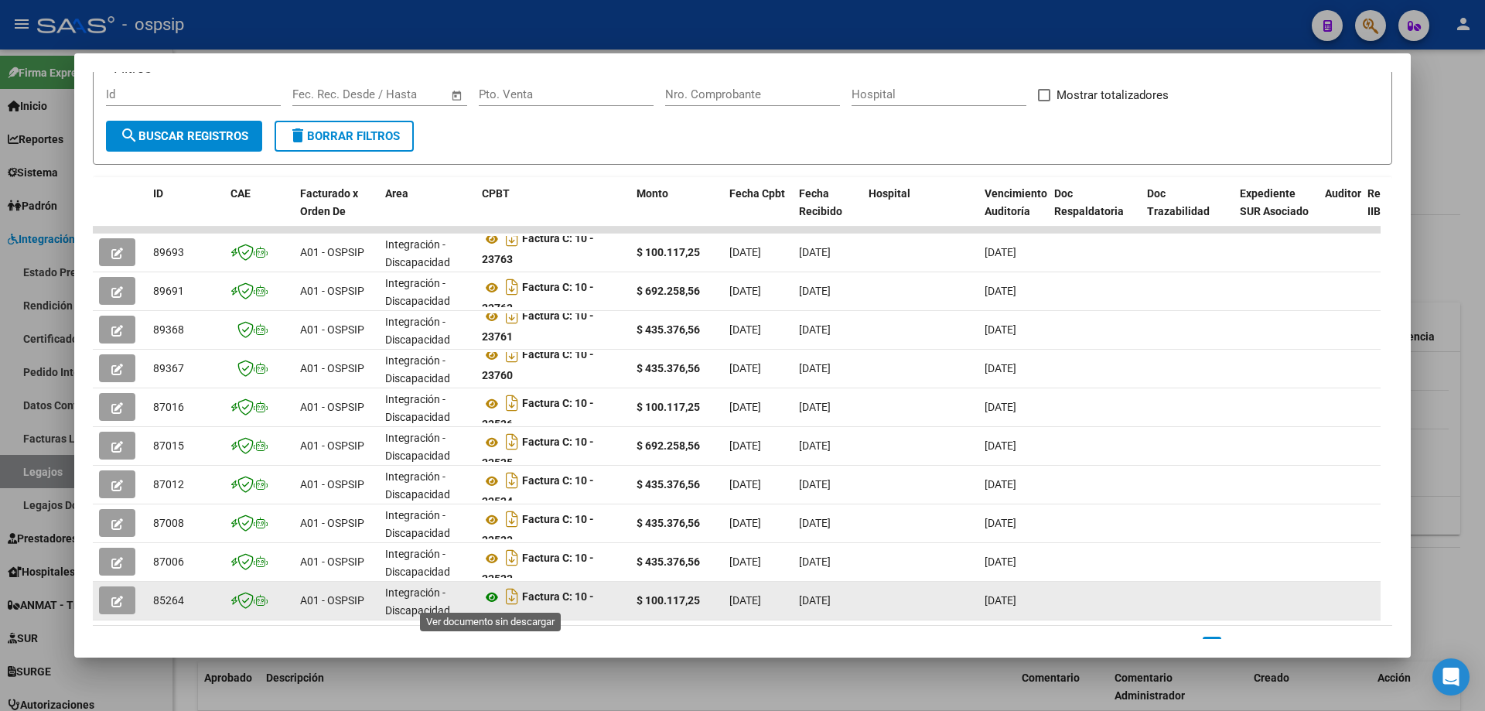
click at [487, 598] on icon at bounding box center [492, 597] width 20 height 19
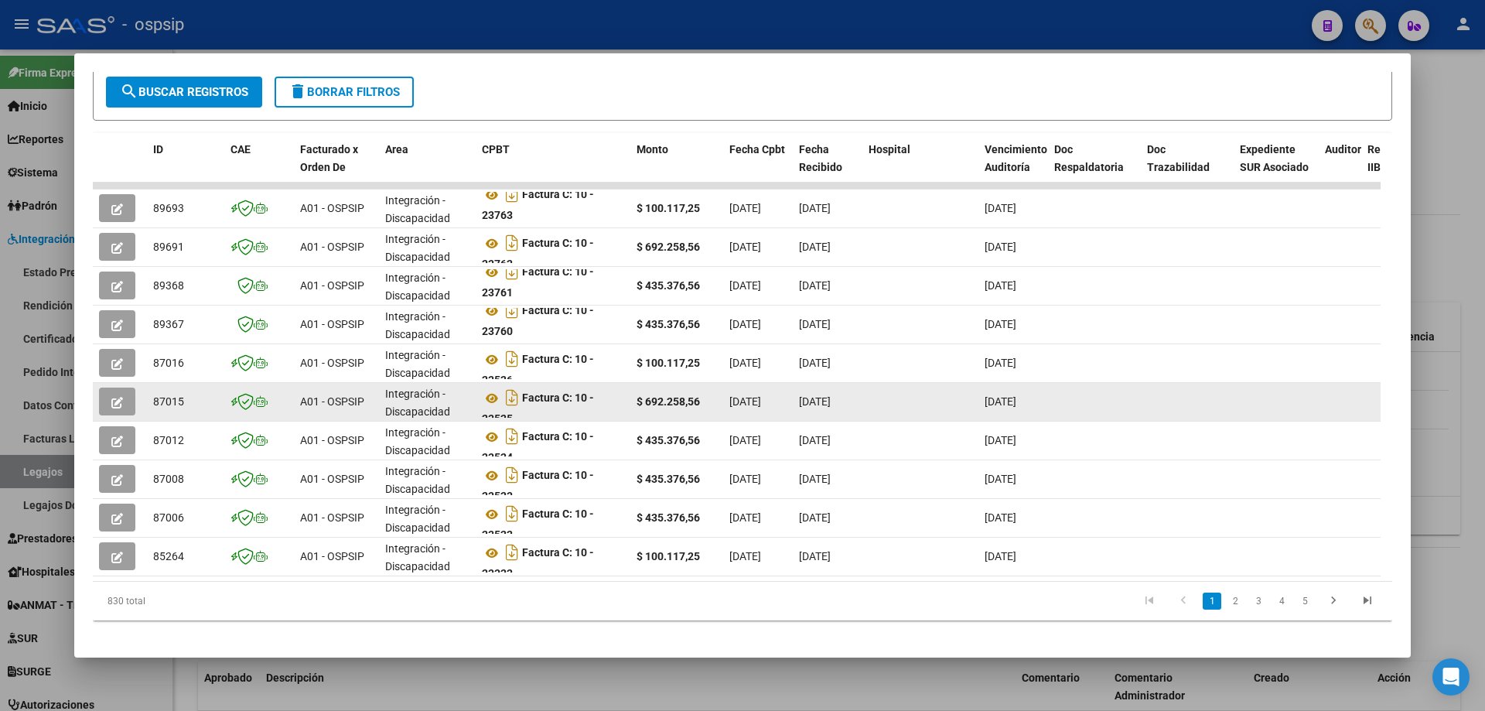
scroll to position [299, 0]
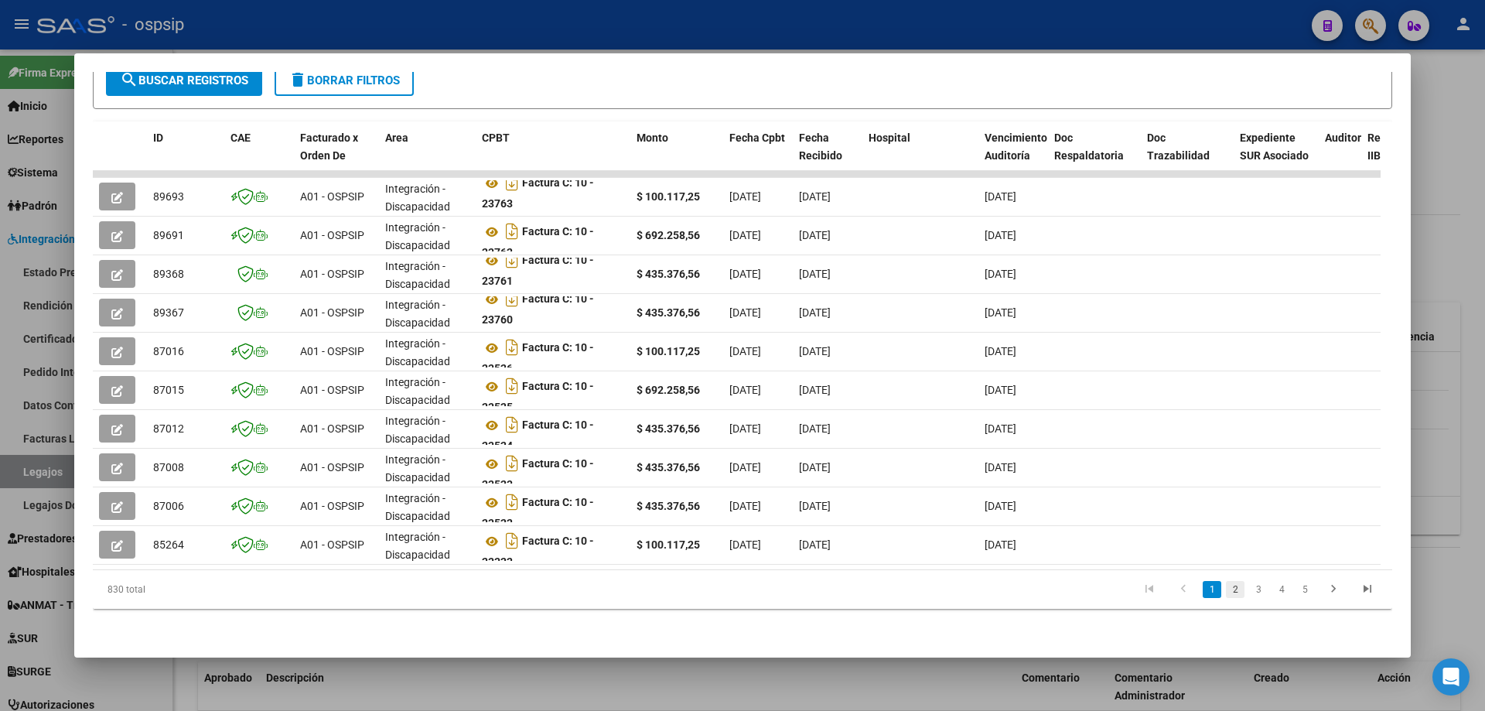
click at [1226, 593] on link "2" at bounding box center [1235, 589] width 19 height 17
click at [1203, 585] on link "1" at bounding box center [1212, 589] width 19 height 17
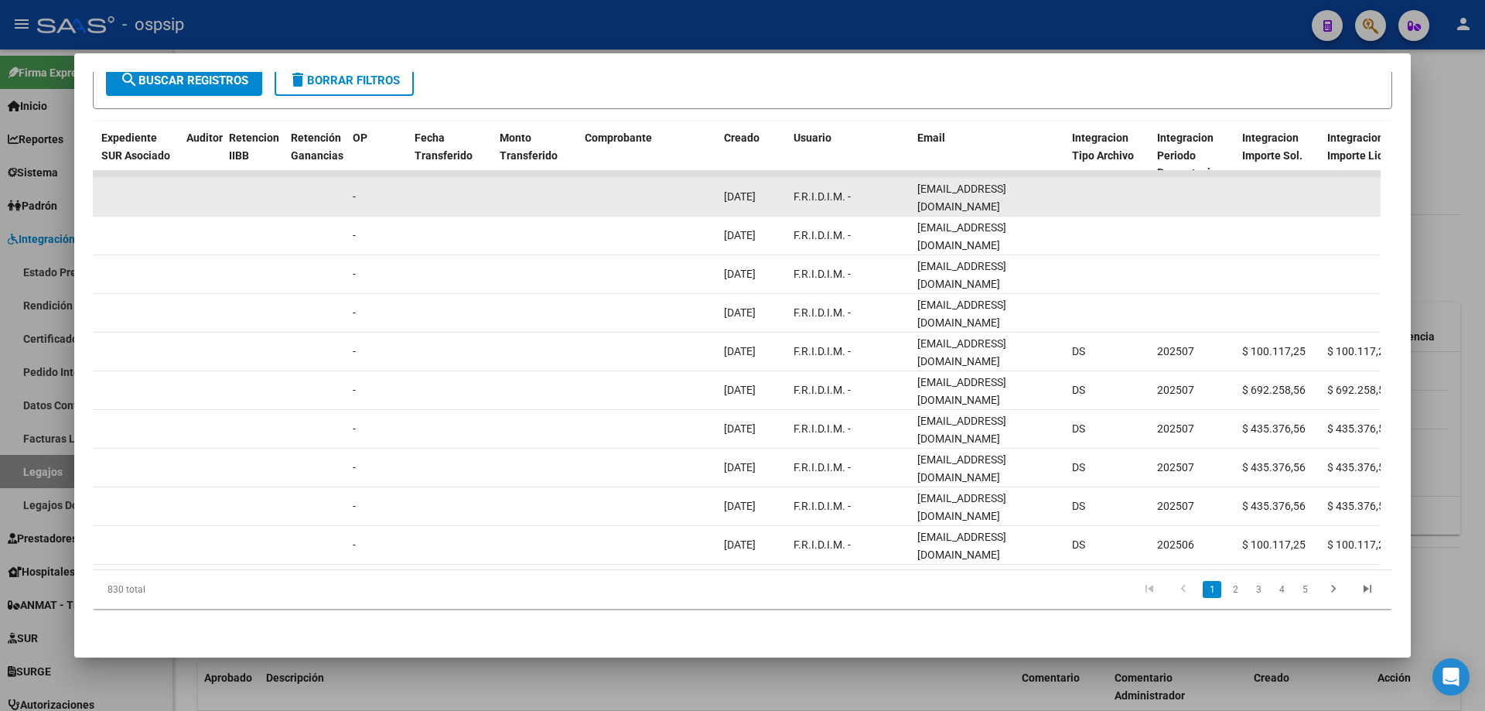
scroll to position [0, 17]
drag, startPoint x: 909, startPoint y: 179, endPoint x: 1086, endPoint y: 202, distance: 178.5
click at [1086, 202] on div "89693 A01 - OSPSIP Integración - Discapacidad Factura C: 10 - 23763 $ 100.117,2…" at bounding box center [624, 197] width 3341 height 39
copy div "facturacionfridim3@hotmail.com"
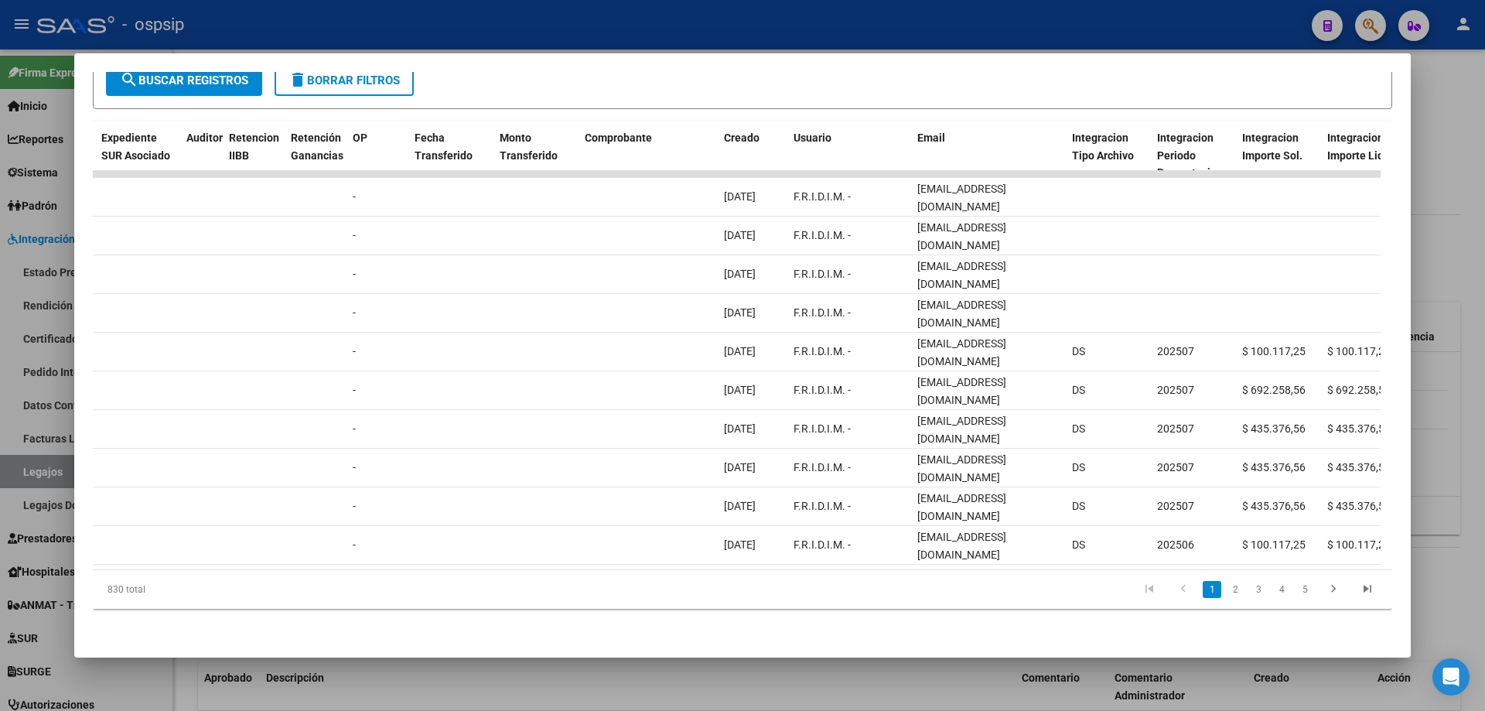
click at [1474, 178] on div at bounding box center [742, 355] width 1485 height 711
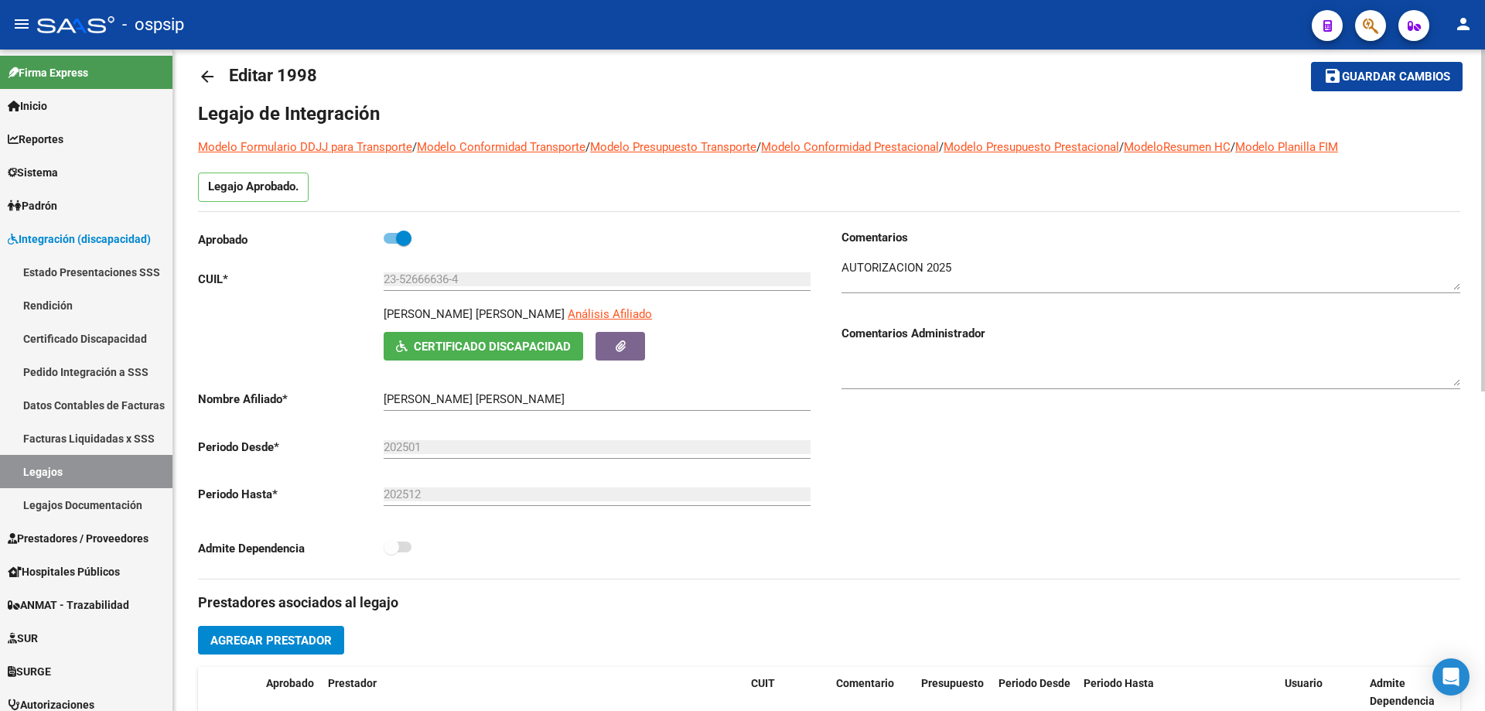
scroll to position [0, 0]
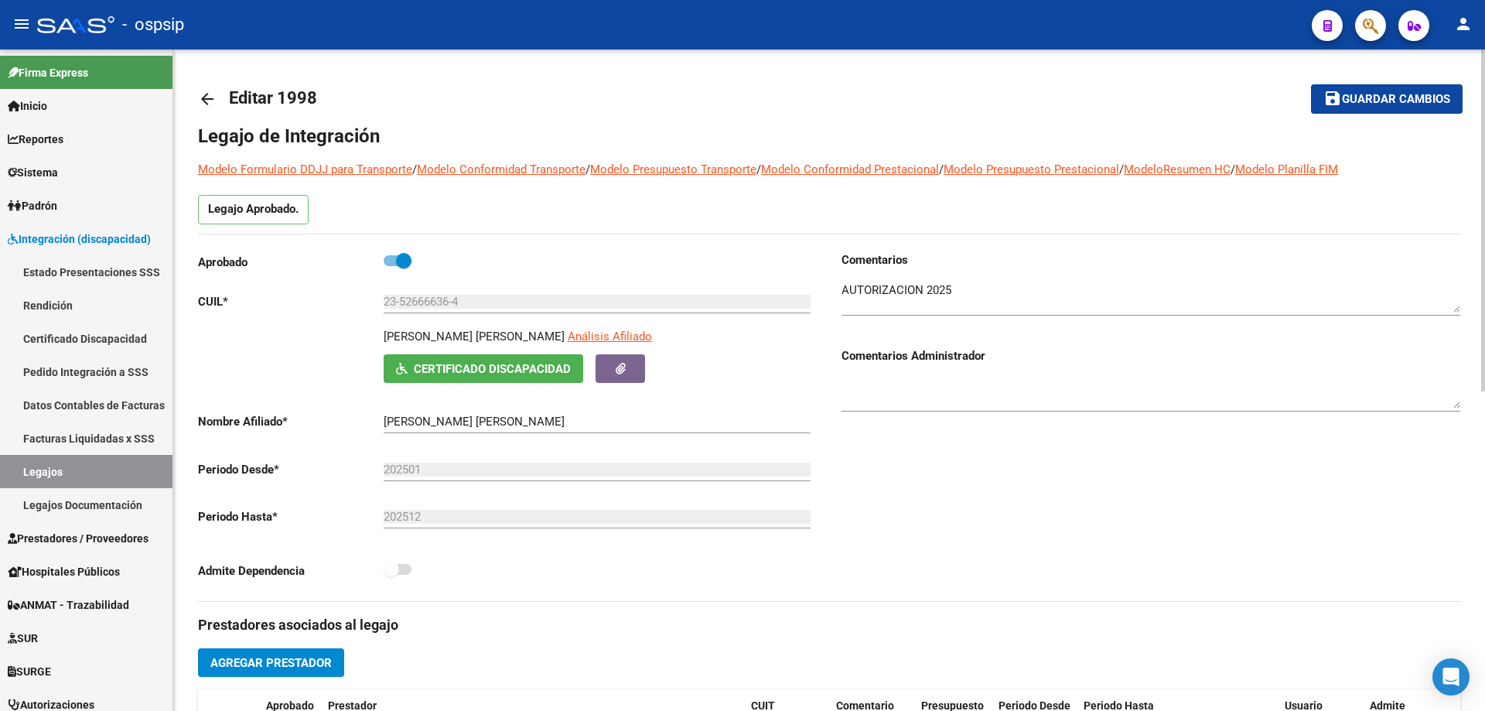
click at [209, 91] on mat-icon "arrow_back" at bounding box center [207, 99] width 19 height 19
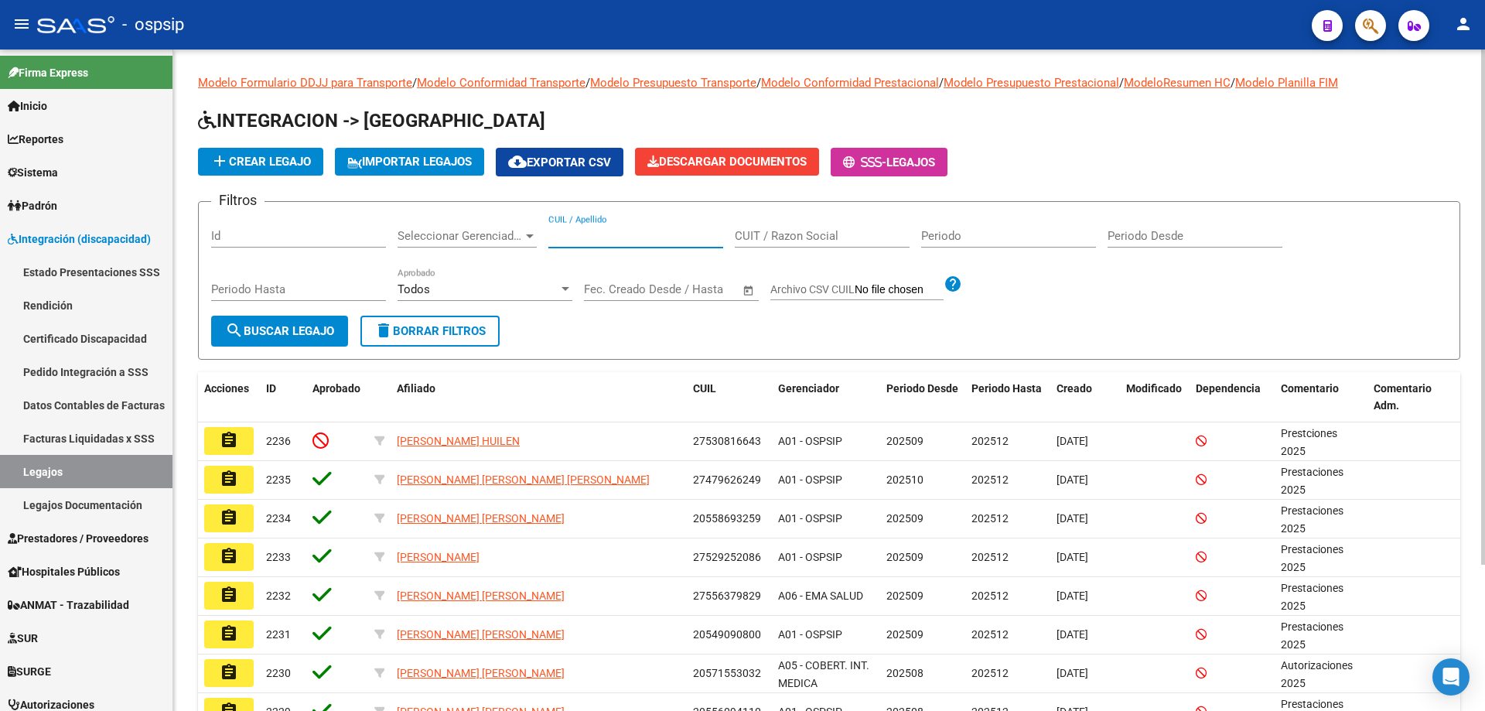
click at [571, 235] on input "CUIL / Apellido" at bounding box center [635, 236] width 175 height 14
paste input "20559443388"
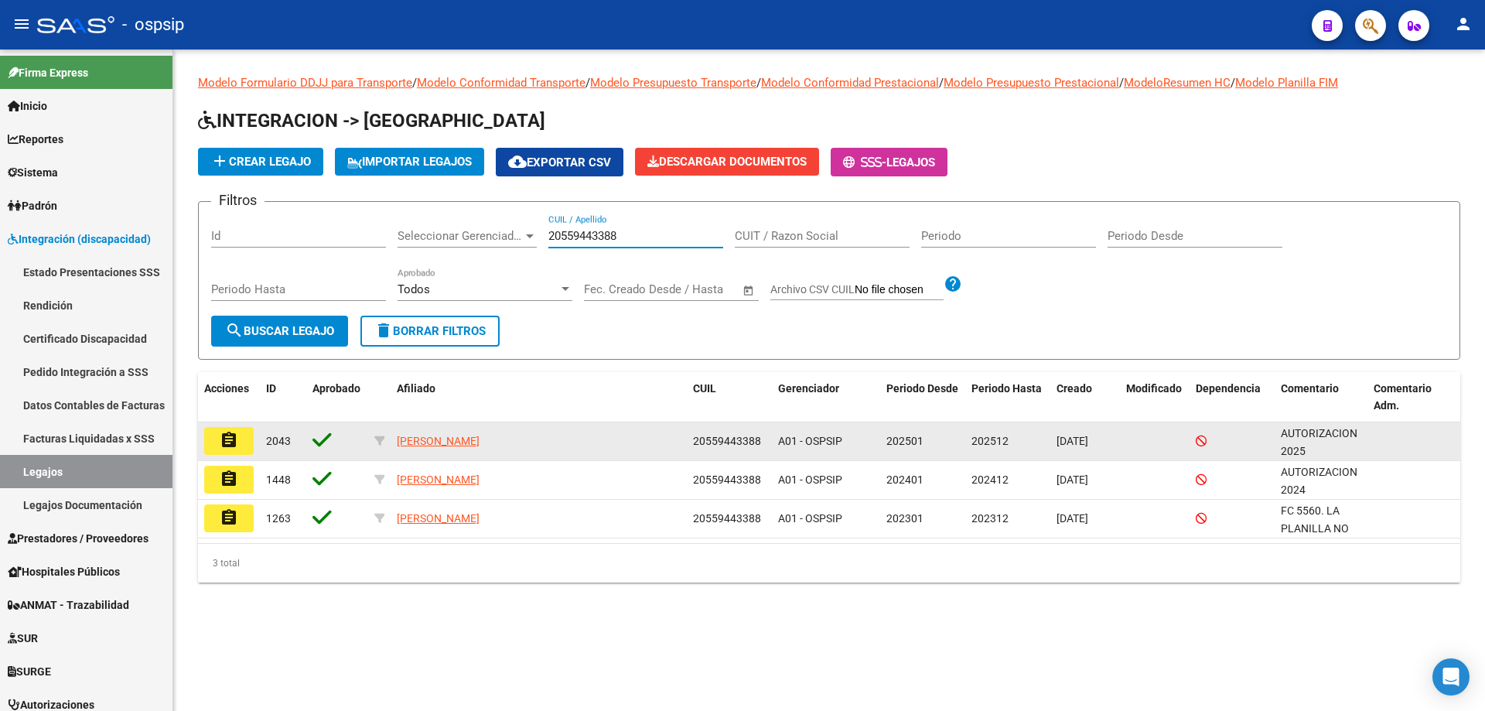
type input "20559443388"
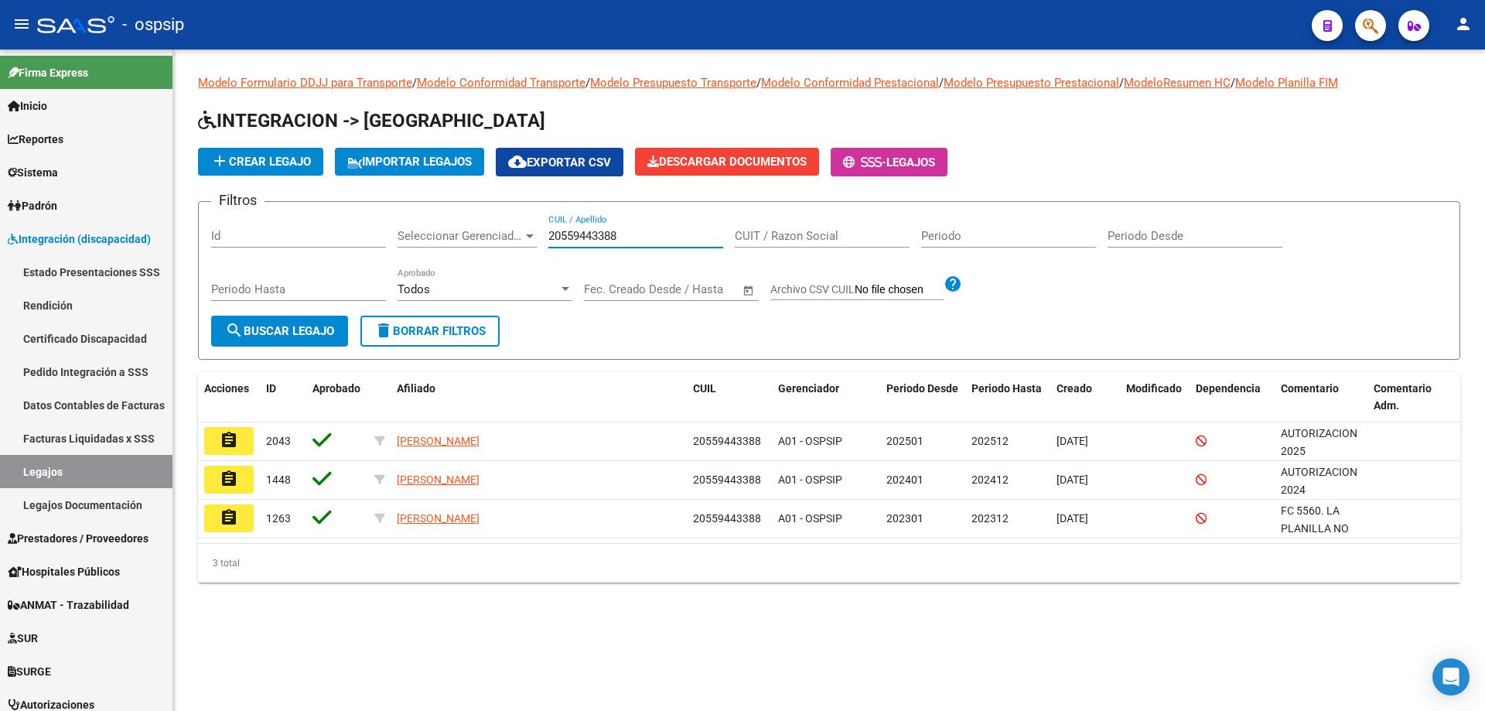
click at [240, 441] on button "assignment" at bounding box center [228, 441] width 49 height 28
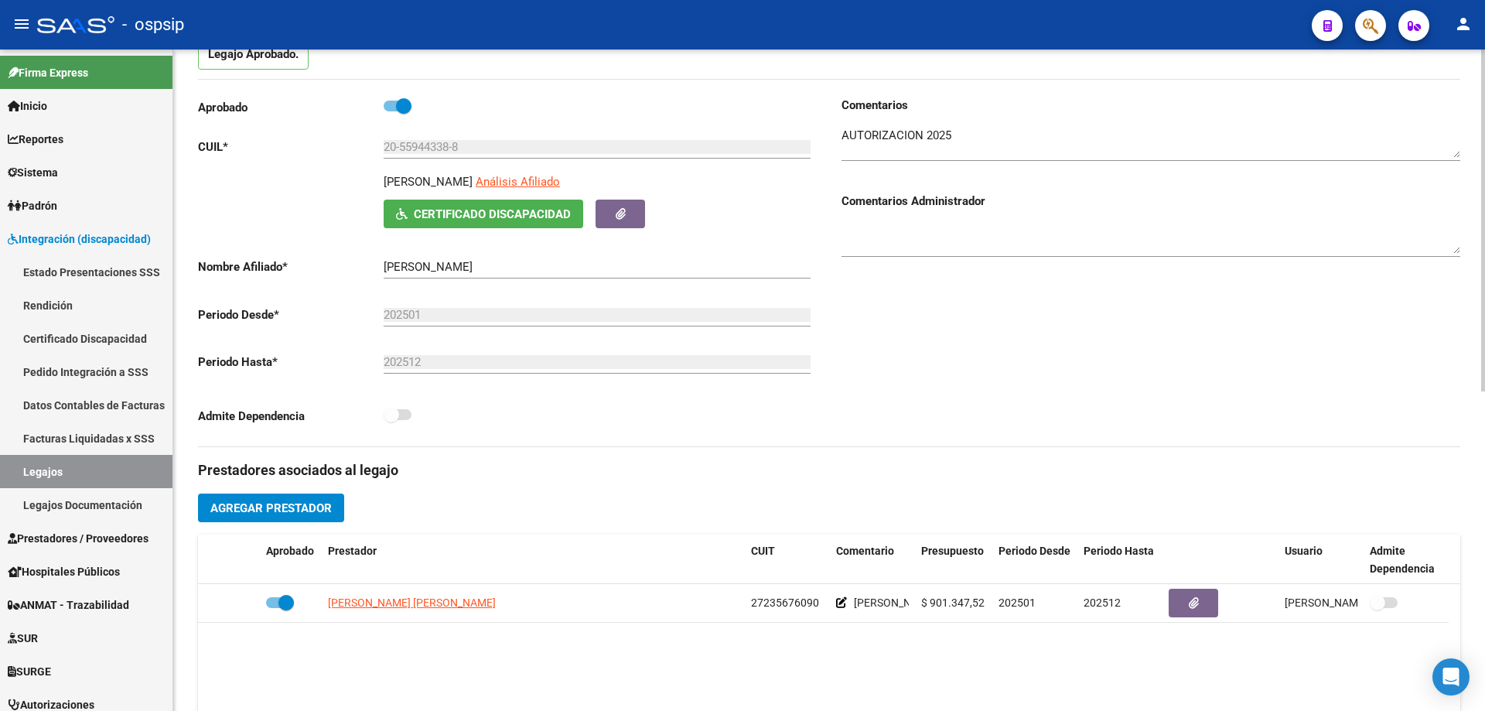
scroll to position [309, 0]
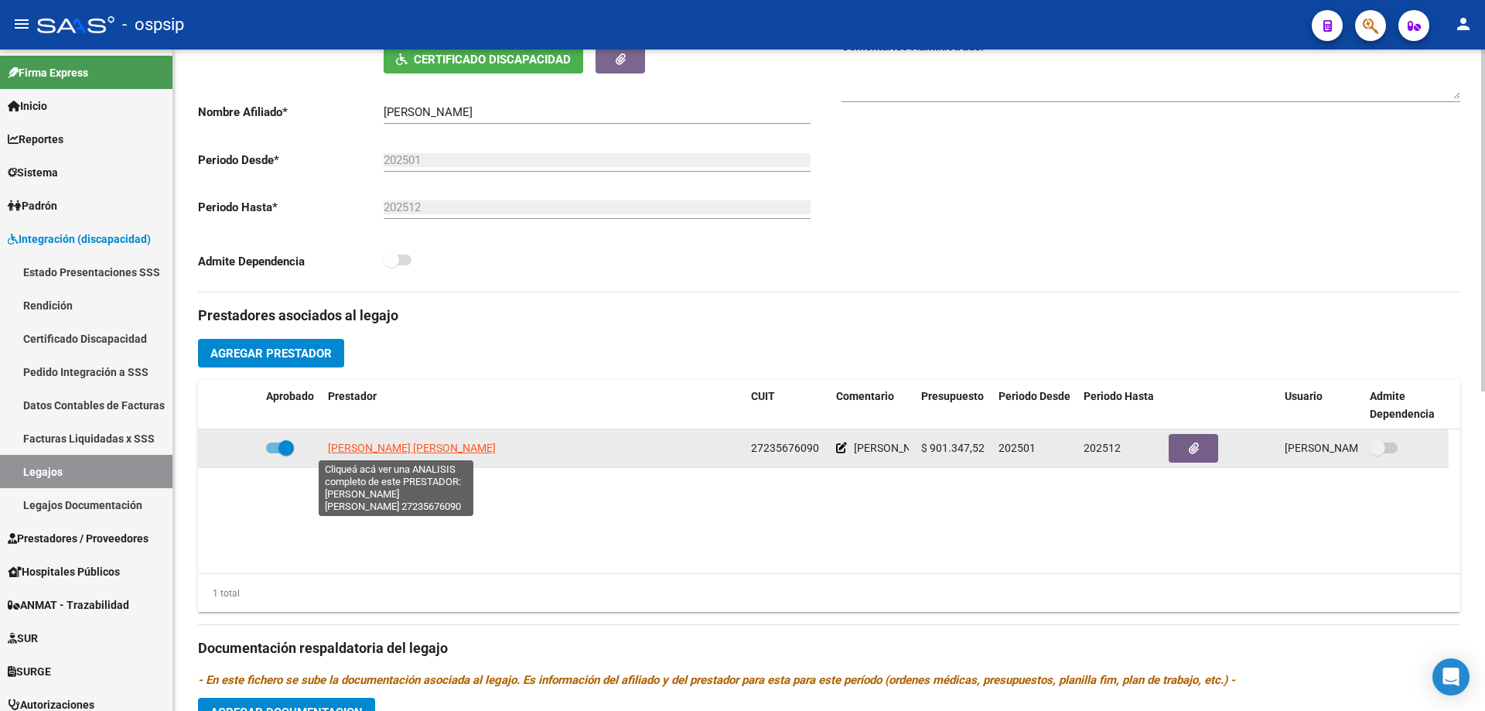
click at [384, 447] on span "URRIZA MARIA ALEJANDRA" at bounding box center [412, 448] width 168 height 12
type textarea "27235676090"
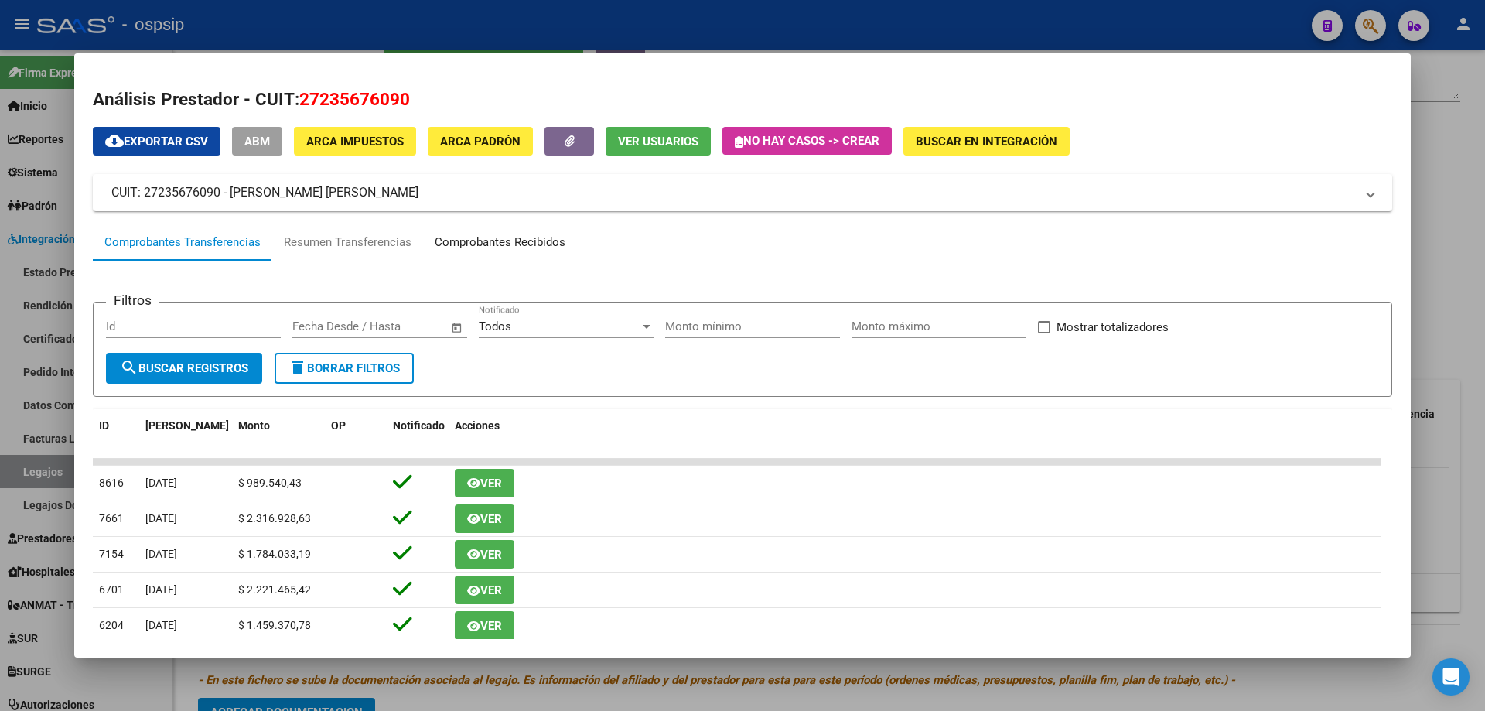
click at [480, 239] on div "Comprobantes Recibidos" at bounding box center [500, 243] width 131 height 18
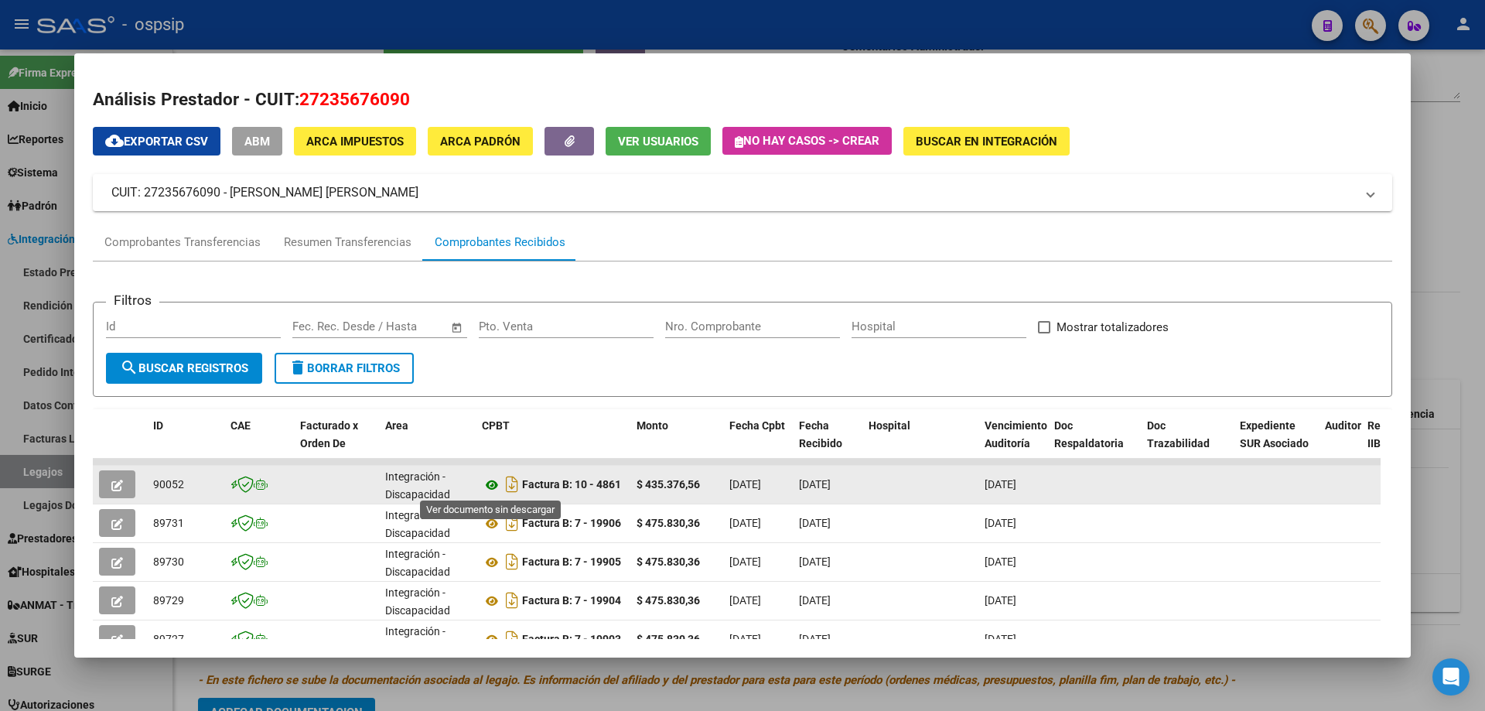
click at [490, 485] on icon at bounding box center [492, 485] width 20 height 19
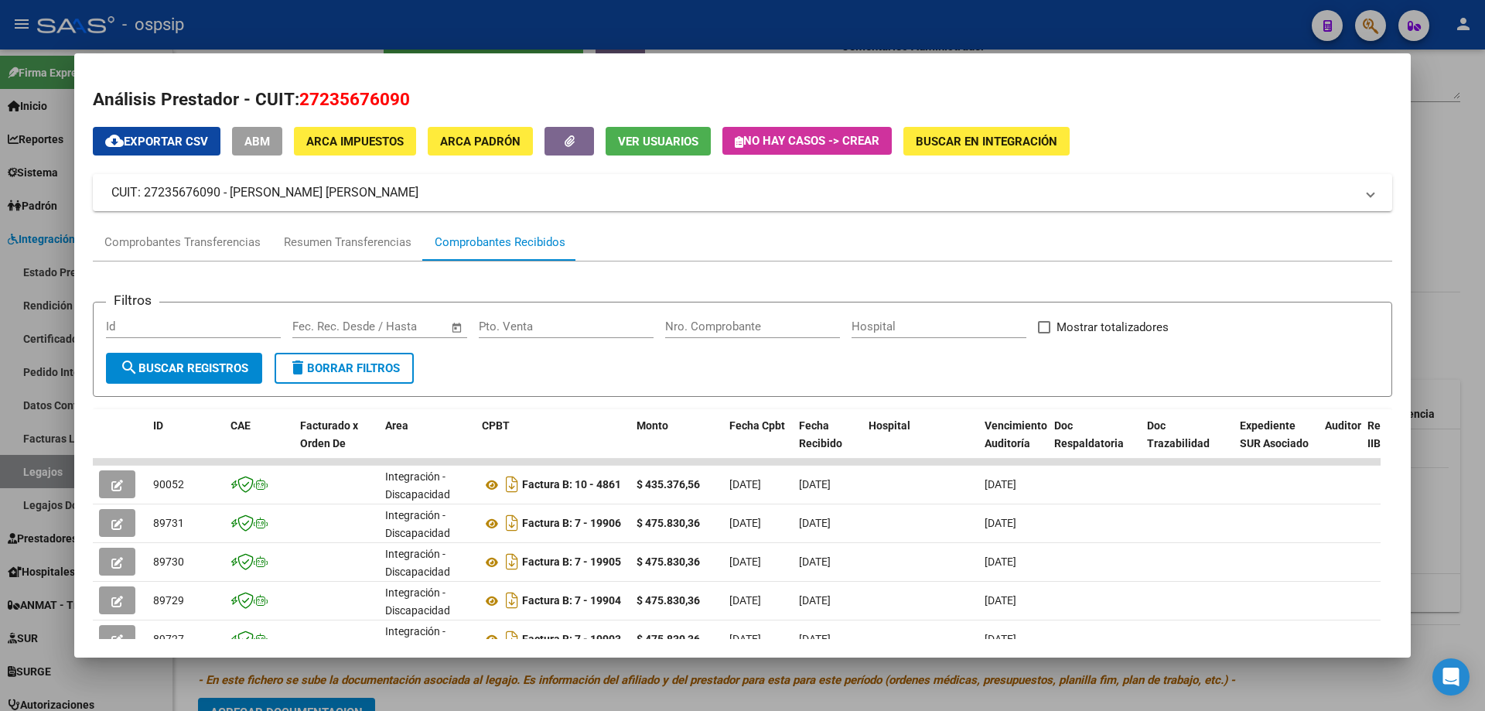
click at [1472, 235] on div at bounding box center [742, 355] width 1485 height 711
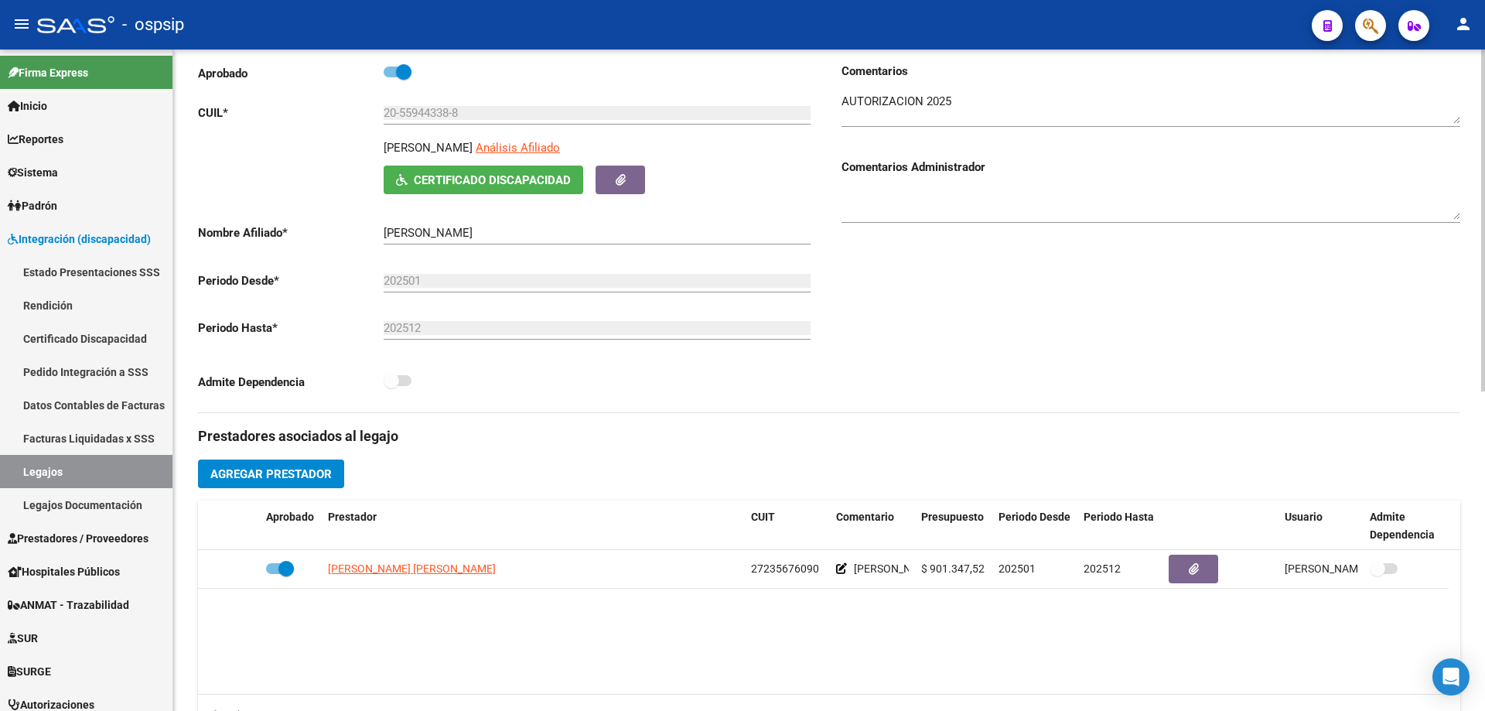
scroll to position [0, 0]
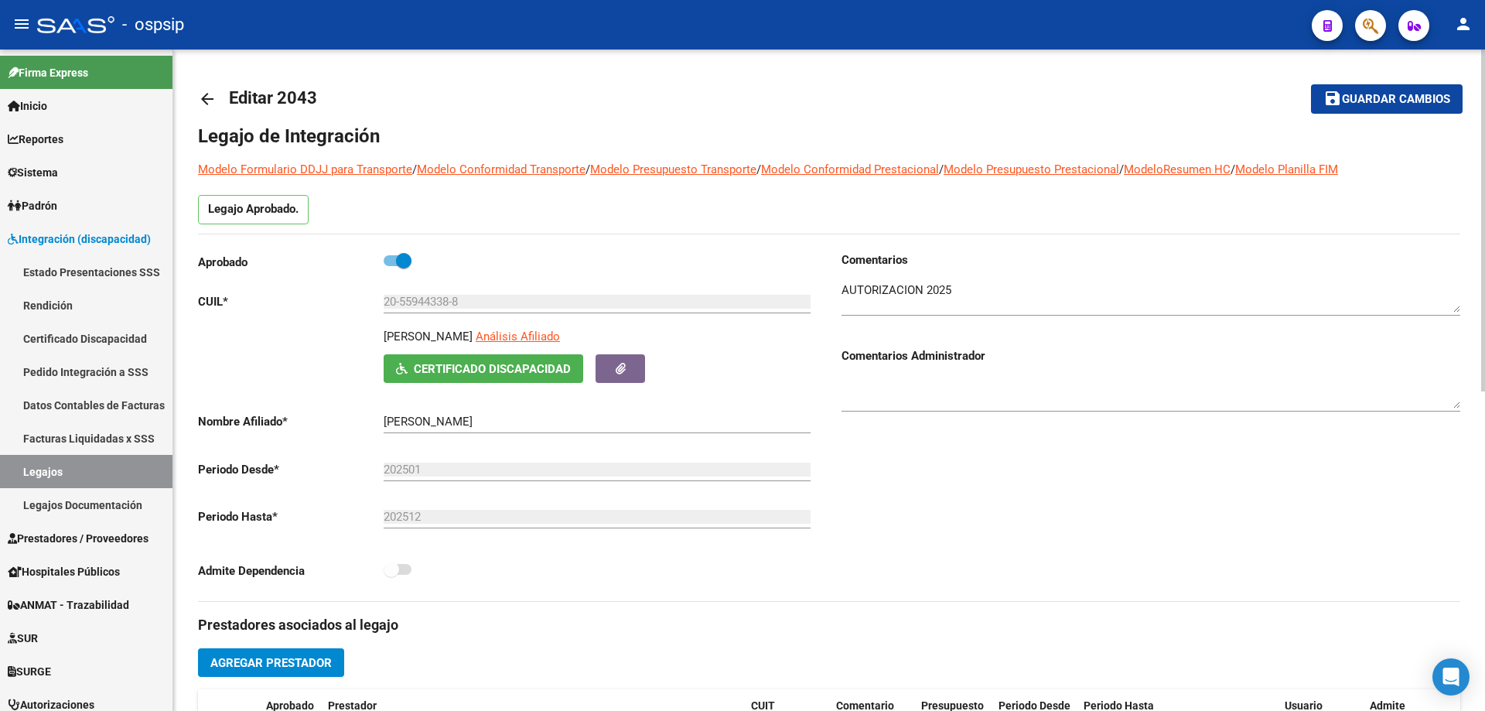
click at [209, 104] on mat-icon "arrow_back" at bounding box center [207, 99] width 19 height 19
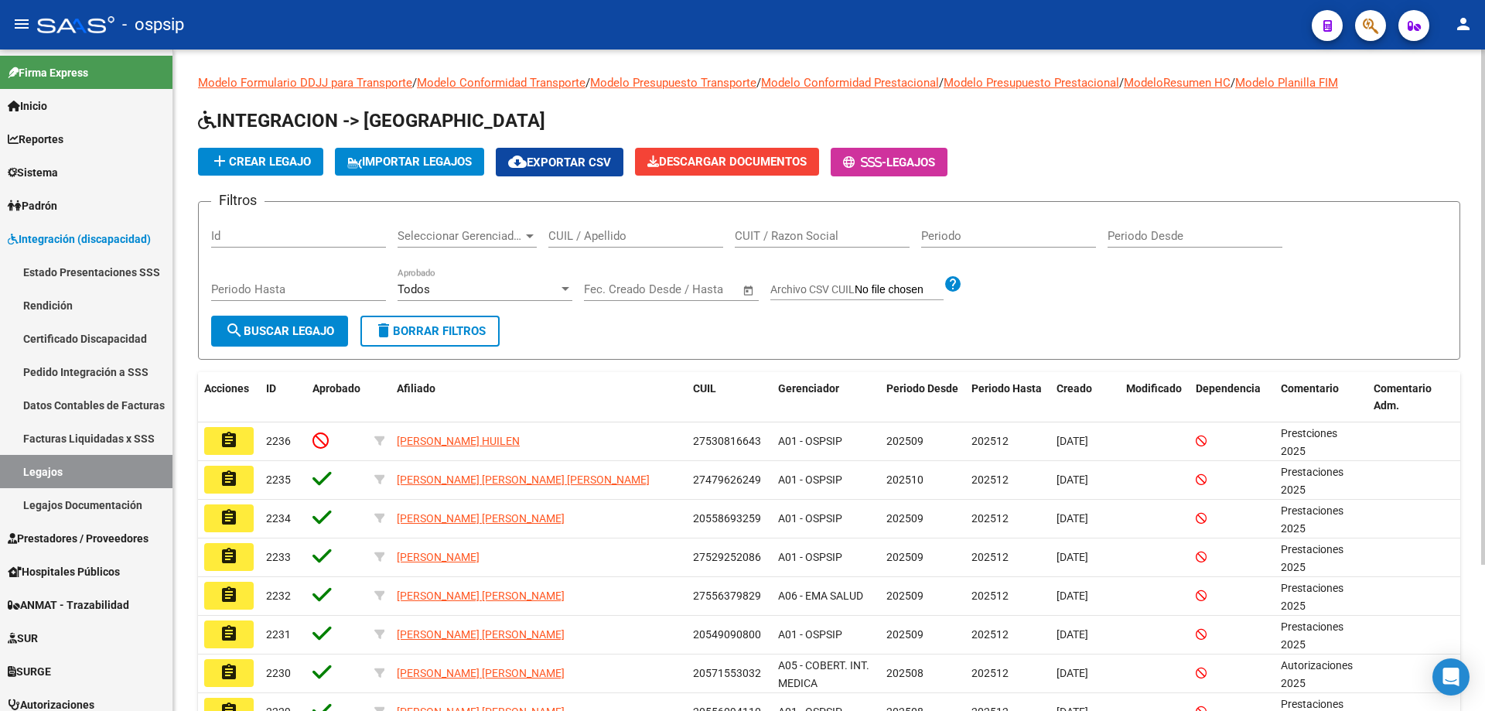
click at [576, 240] on input "CUIL / Apellido" at bounding box center [635, 236] width 175 height 14
paste input "23471161659"
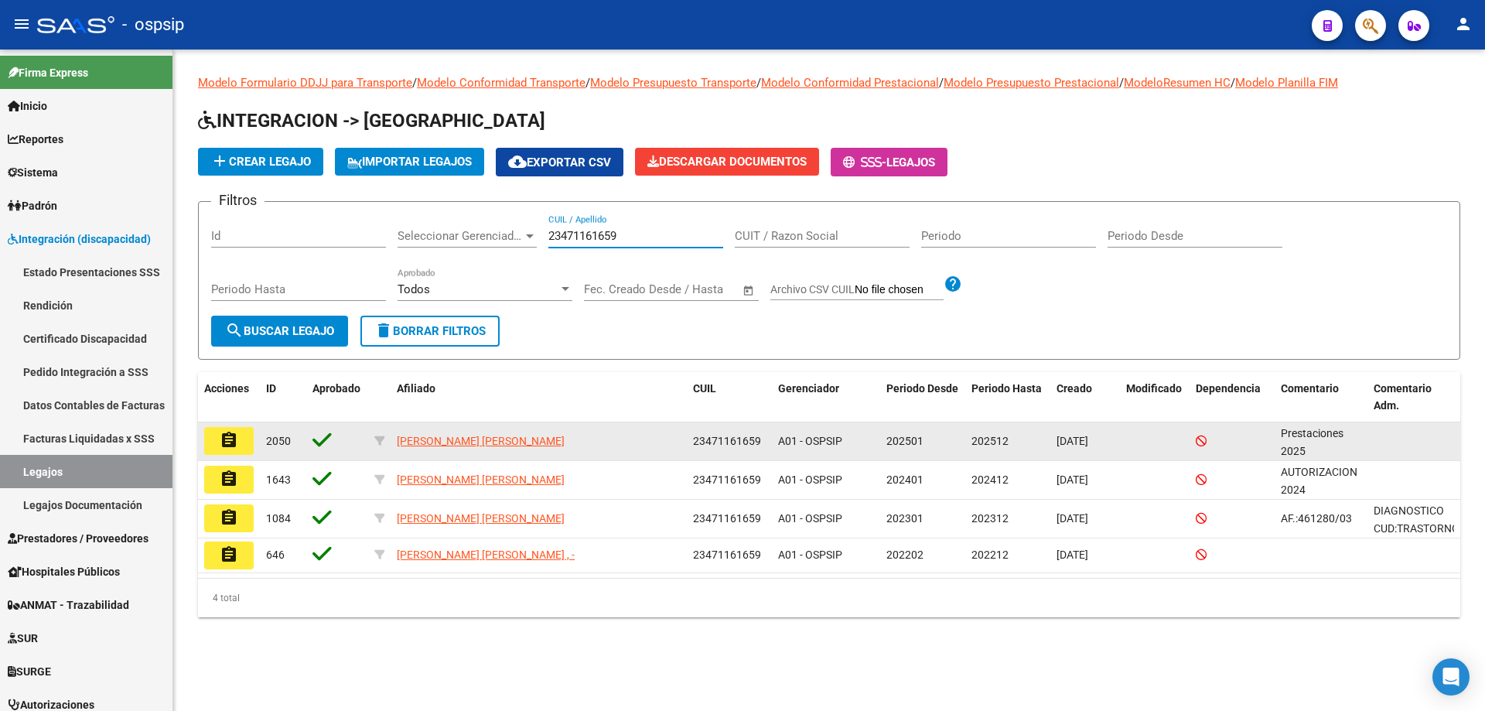
type input "23471161659"
click at [238, 440] on button "assignment" at bounding box center [228, 441] width 49 height 28
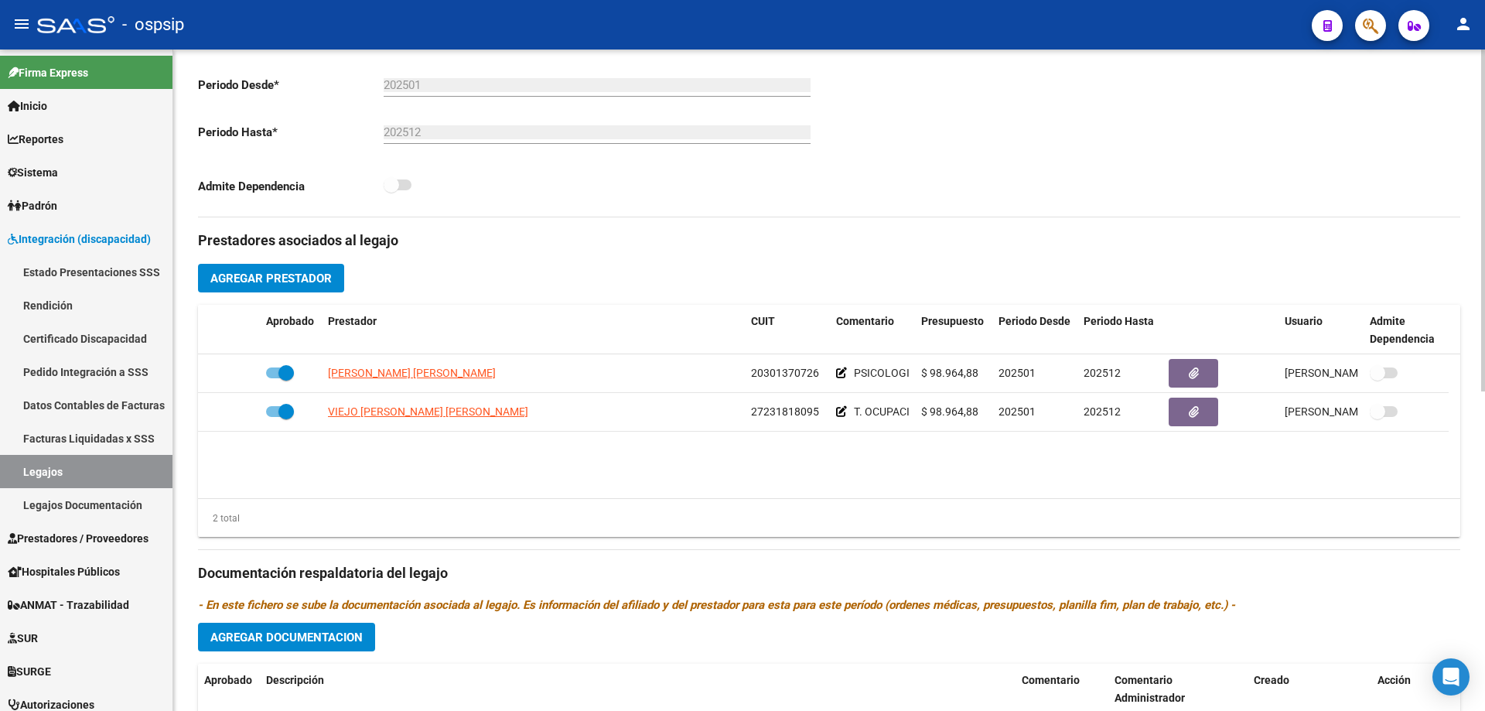
scroll to position [387, 0]
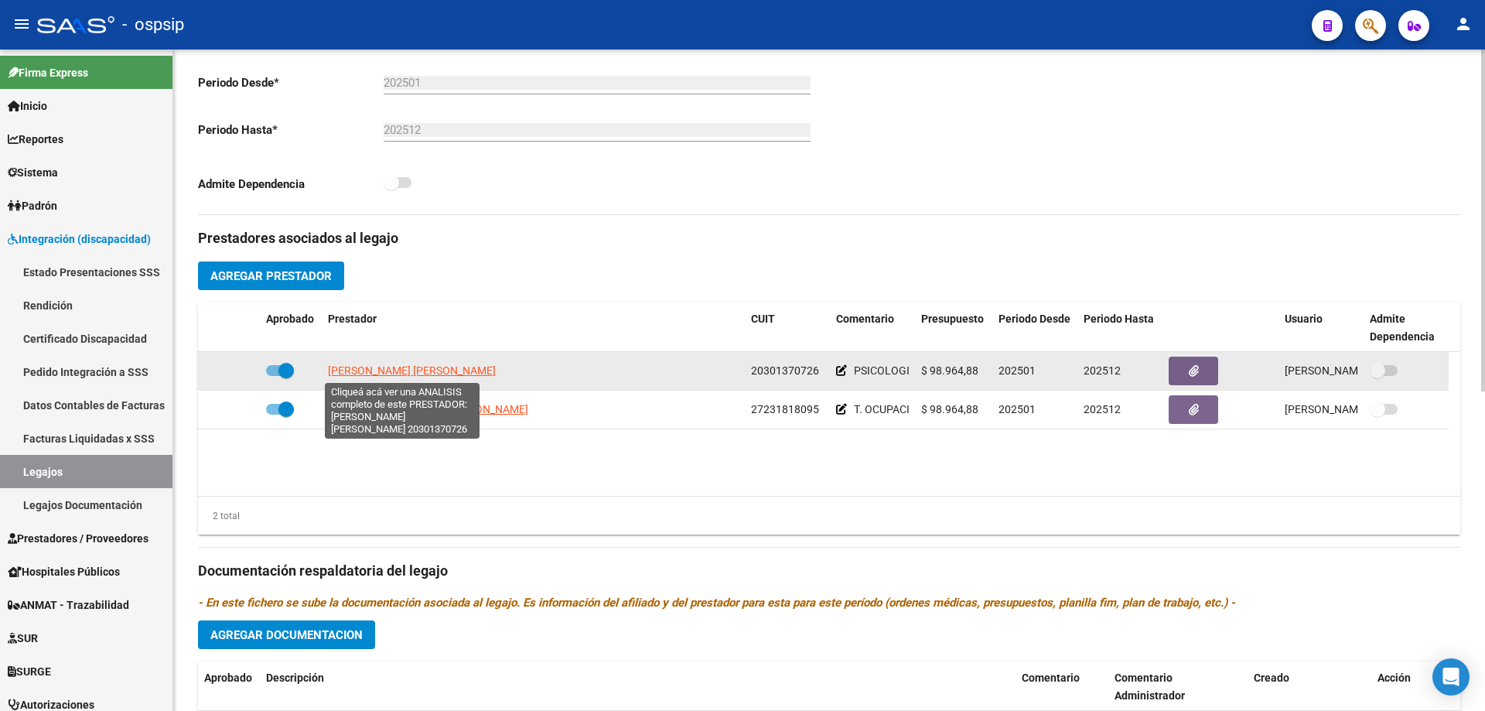
click at [418, 365] on span "VILLANUEVA MATIAS DAMIAN" at bounding box center [412, 370] width 168 height 12
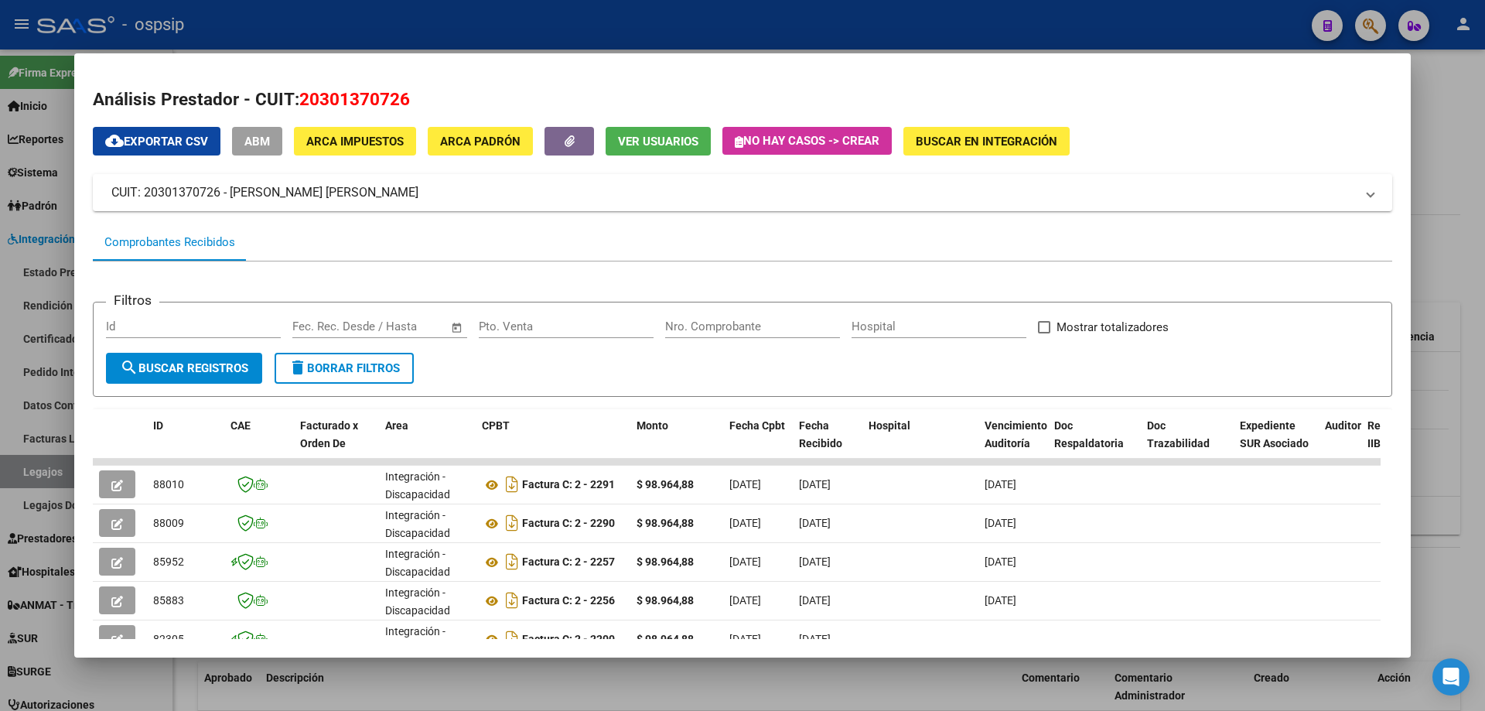
click at [1453, 172] on div at bounding box center [742, 355] width 1485 height 711
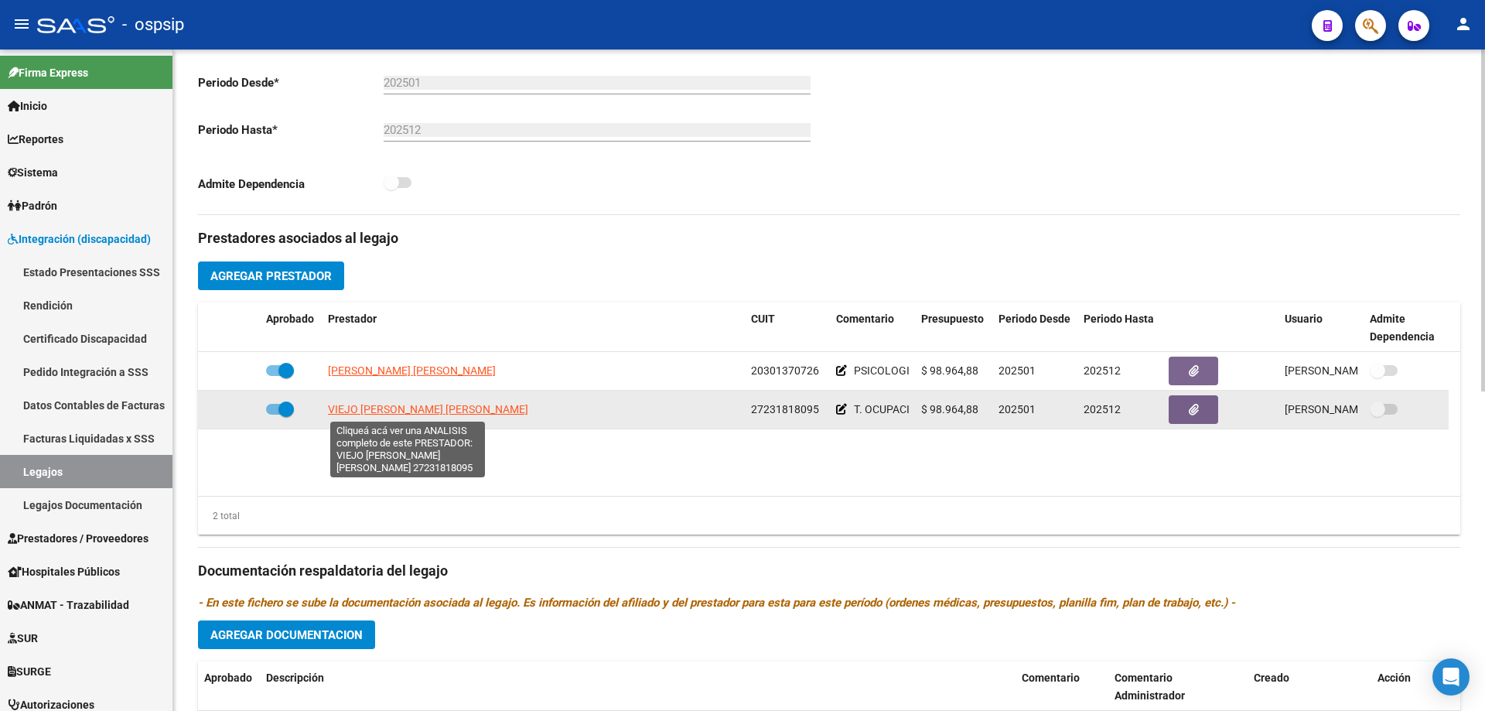
click at [428, 403] on span "VIEJO RIVERA PAULINA ANDREA" at bounding box center [428, 409] width 200 height 12
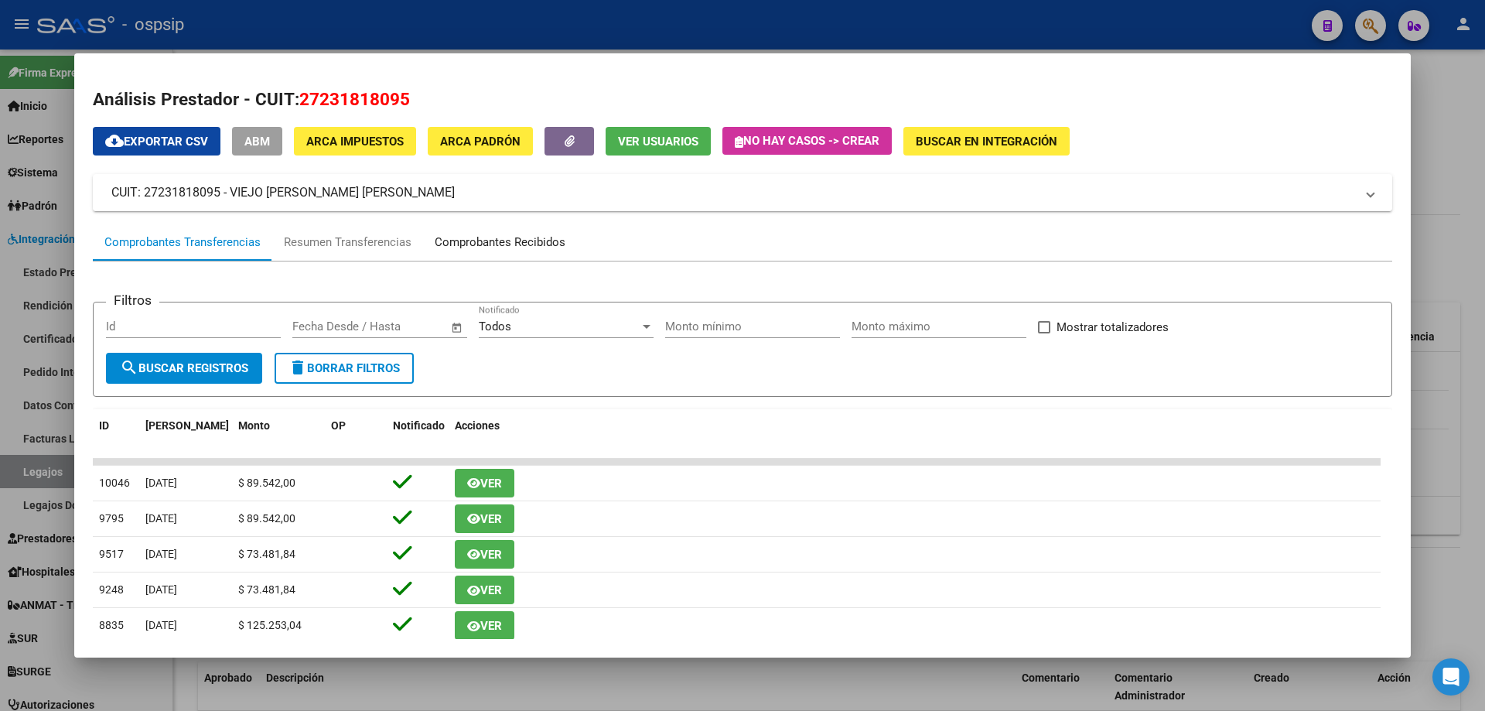
click at [517, 232] on div "Comprobantes Recibidos" at bounding box center [500, 242] width 154 height 37
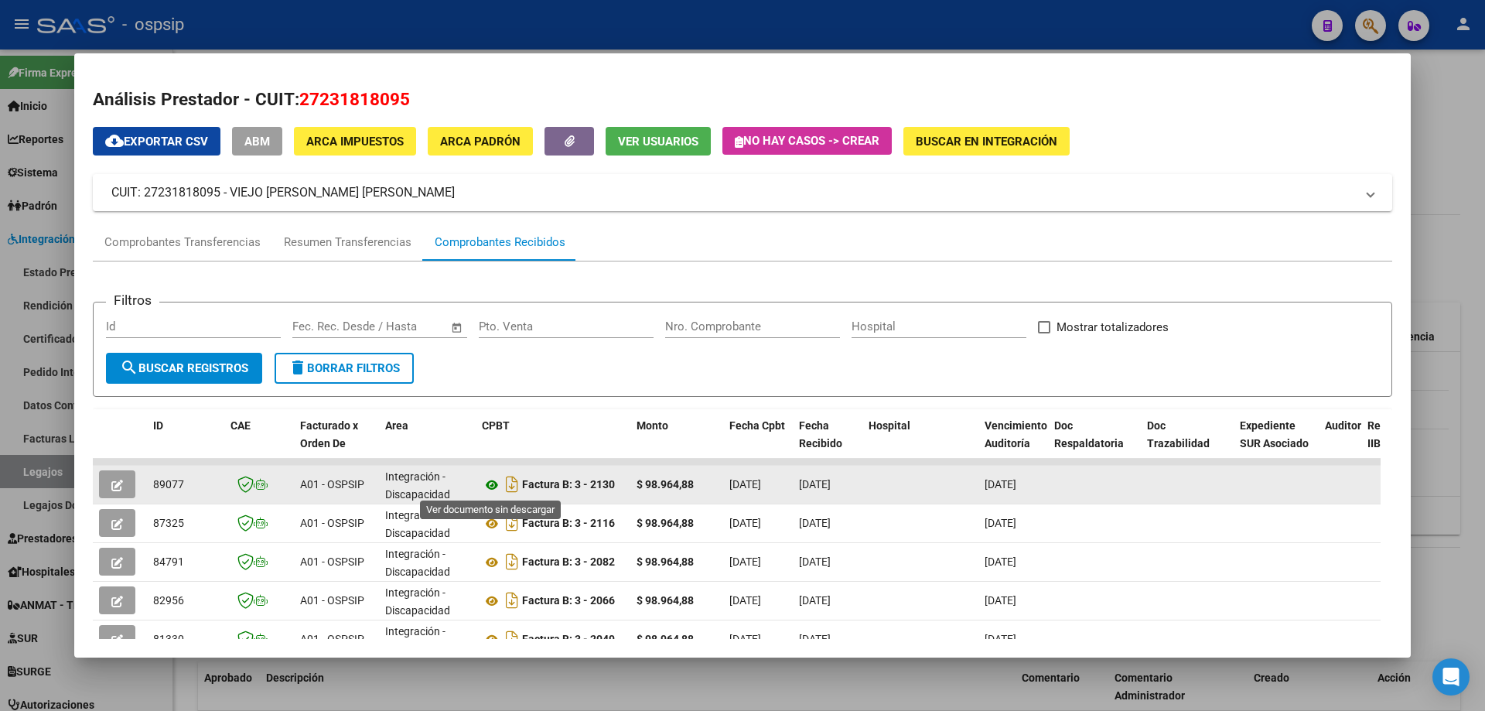
click at [486, 486] on icon at bounding box center [492, 485] width 20 height 19
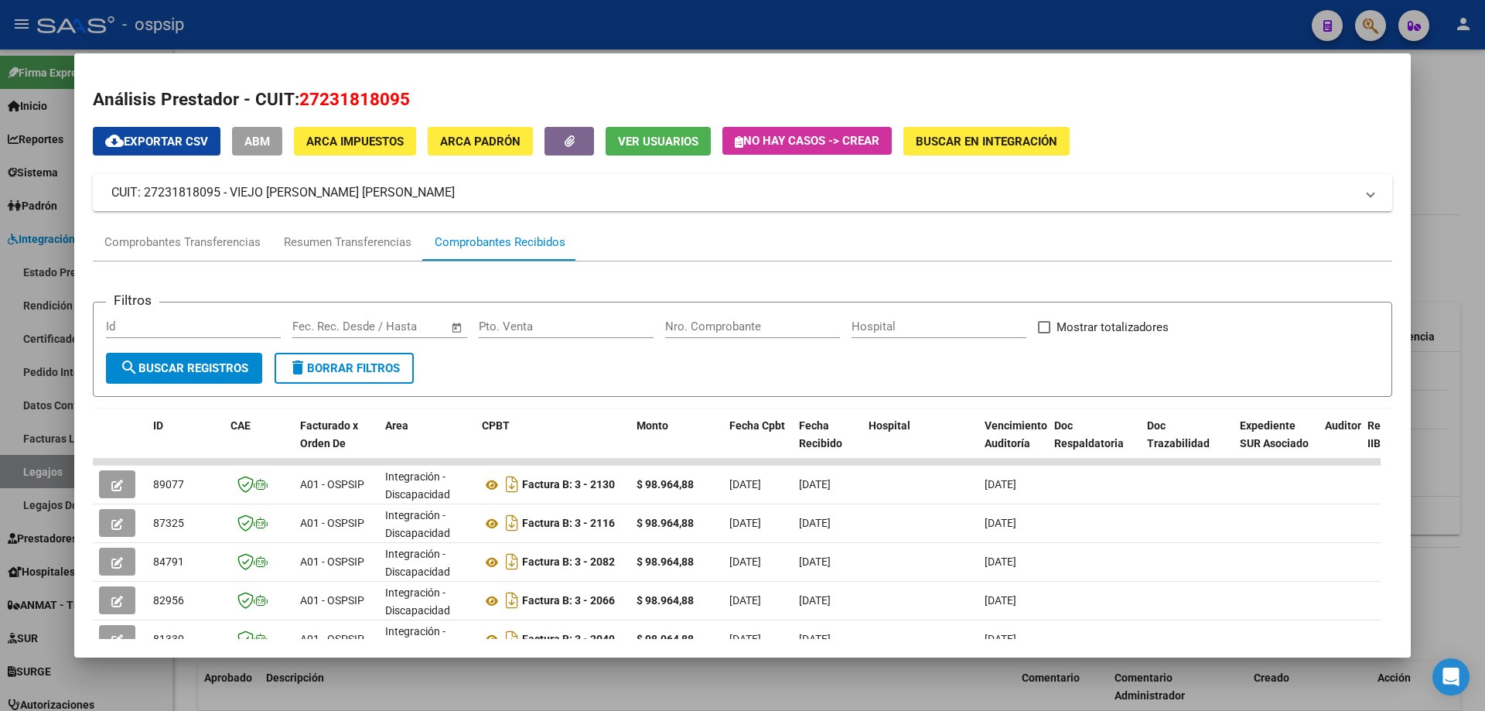
click at [1453, 293] on div at bounding box center [742, 355] width 1485 height 711
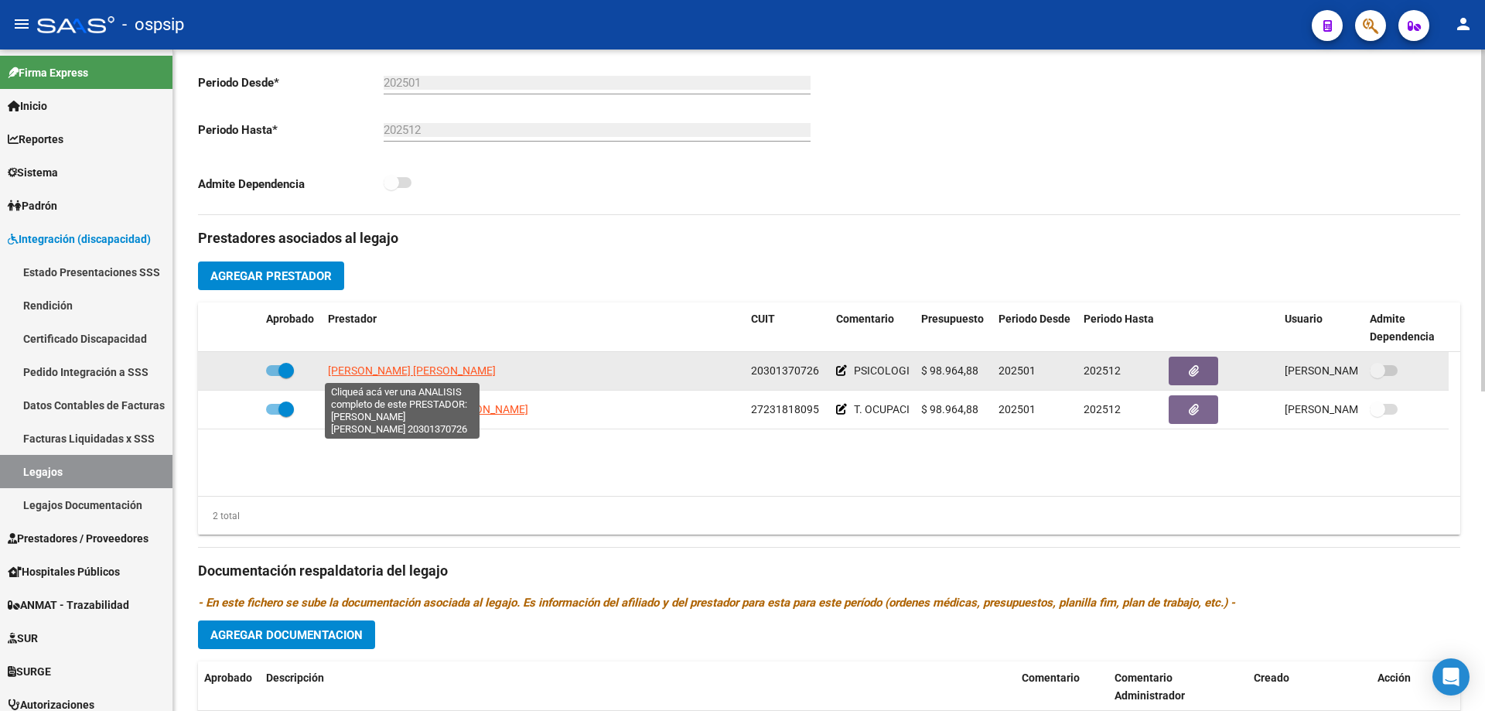
click at [447, 367] on span "VILLANUEVA MATIAS DAMIAN" at bounding box center [412, 370] width 168 height 12
type textarea "20301370726"
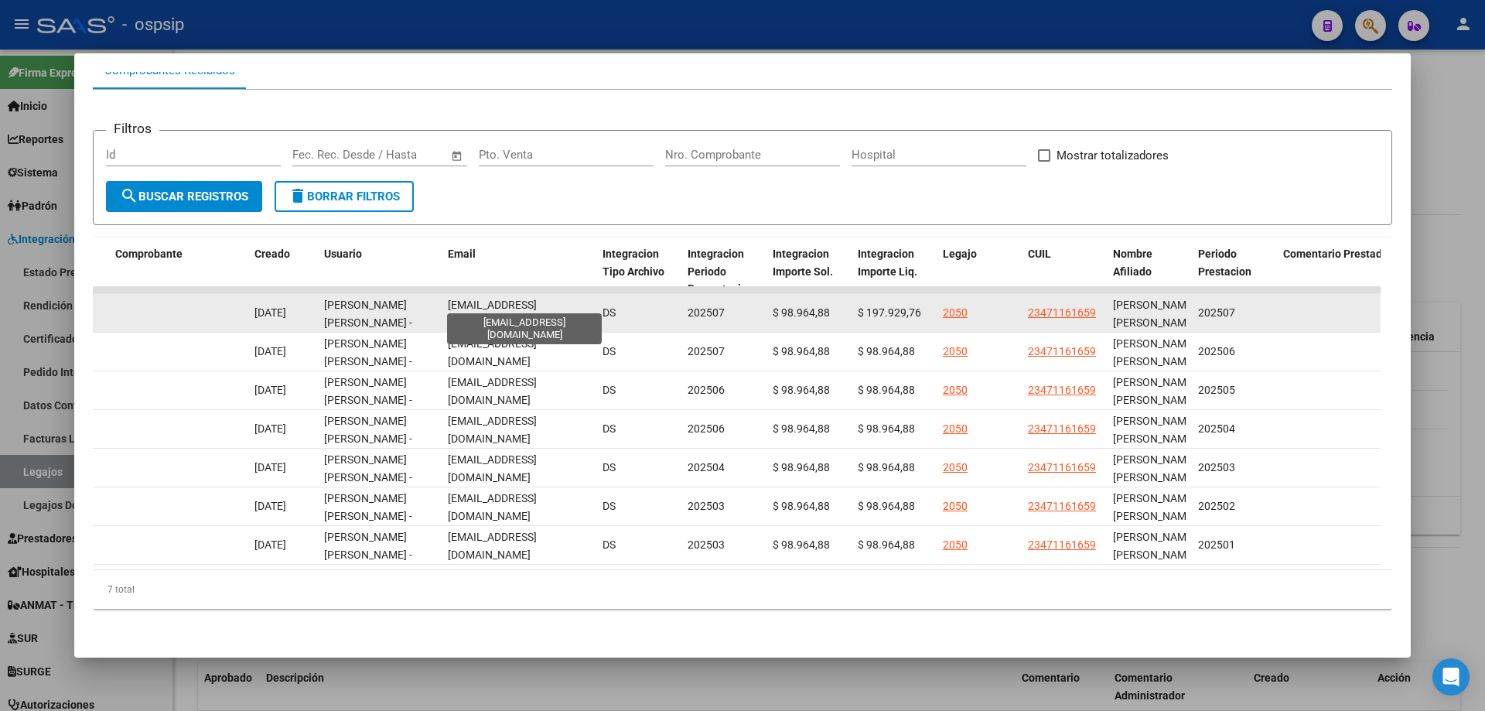
scroll to position [0, 5]
drag, startPoint x: 449, startPoint y: 299, endPoint x: 590, endPoint y: 302, distance: 140.8
click at [590, 302] on datatable-body-cell "matiasdvillanueva@gmail.com" at bounding box center [519, 313] width 155 height 38
copy span "matiasdvillanueva@gmail.com"
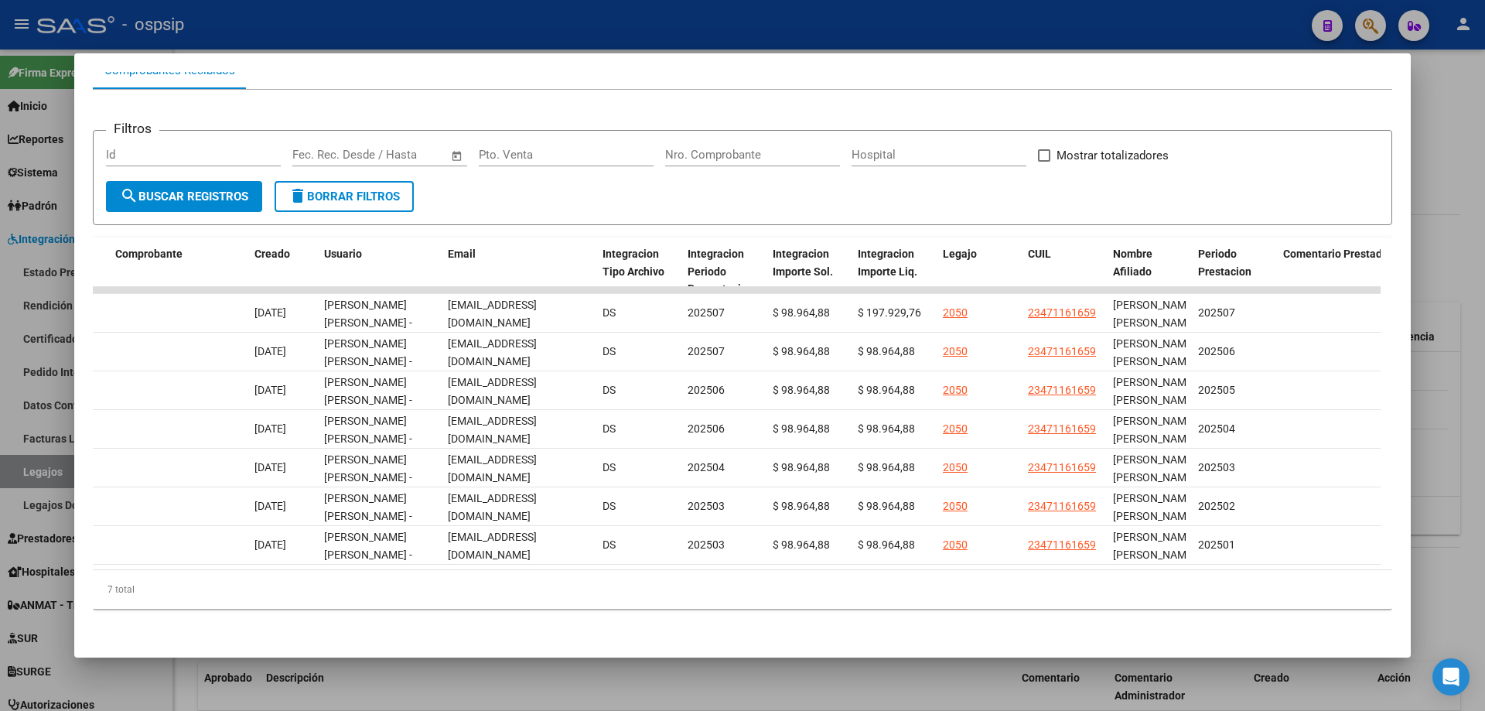
click at [1483, 153] on div at bounding box center [742, 355] width 1485 height 711
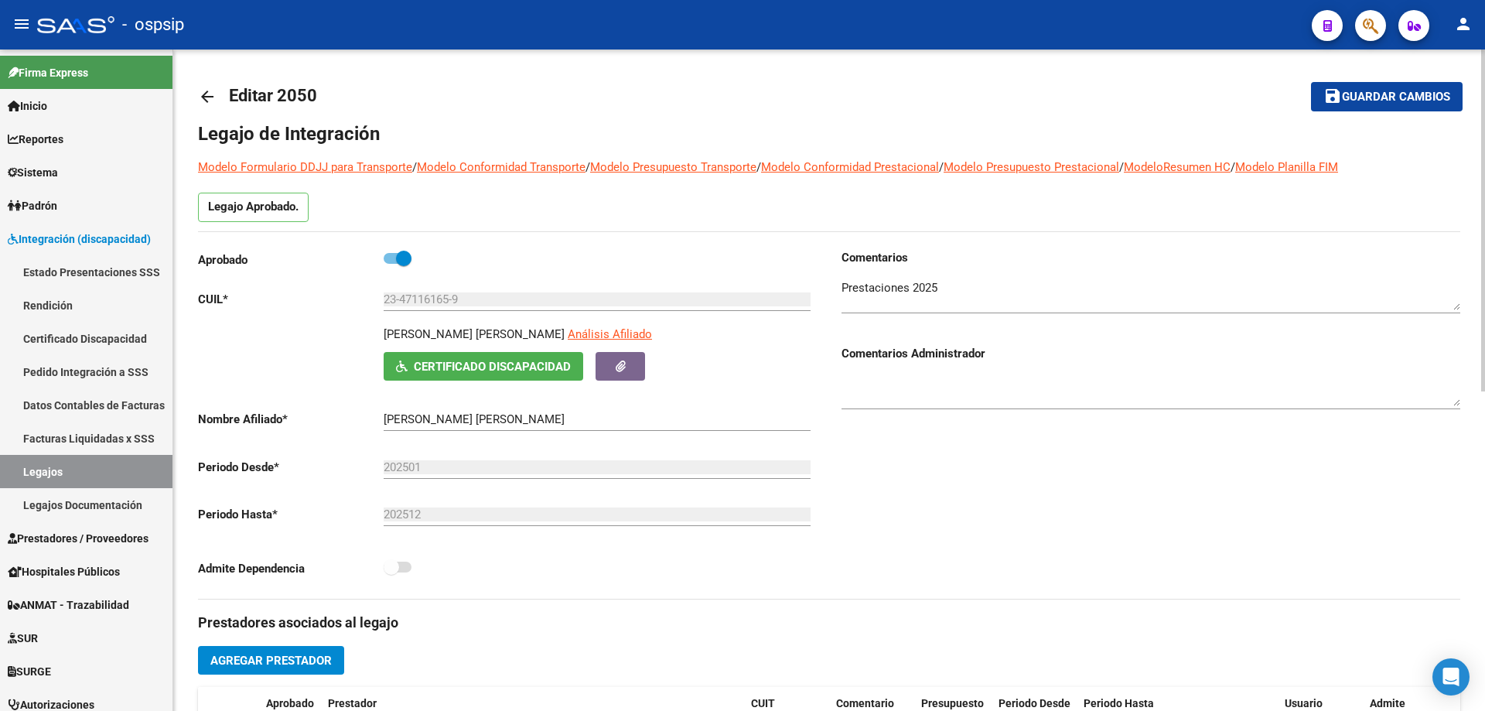
scroll to position [0, 0]
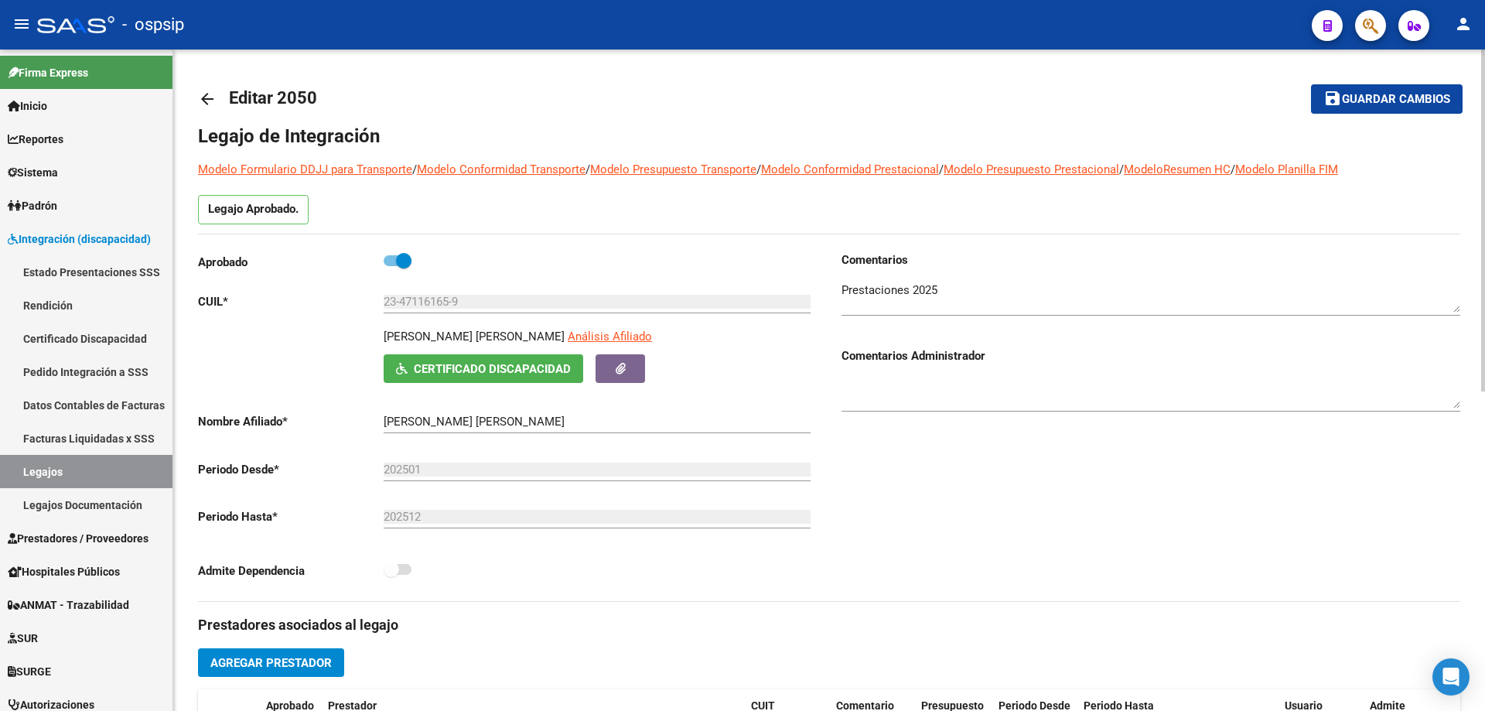
click at [209, 101] on mat-icon "arrow_back" at bounding box center [207, 99] width 19 height 19
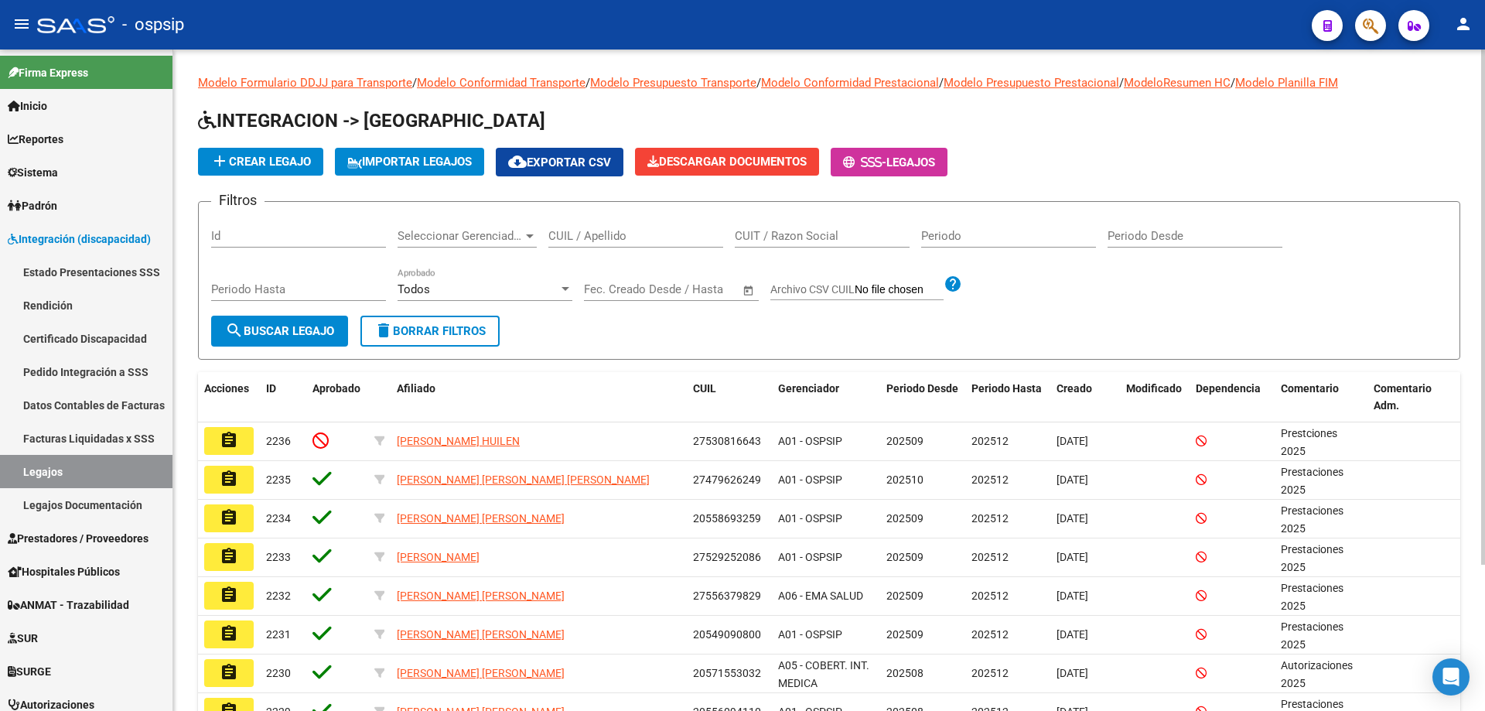
click at [572, 236] on input "CUIL / Apellido" at bounding box center [635, 236] width 175 height 14
paste input "27409012812"
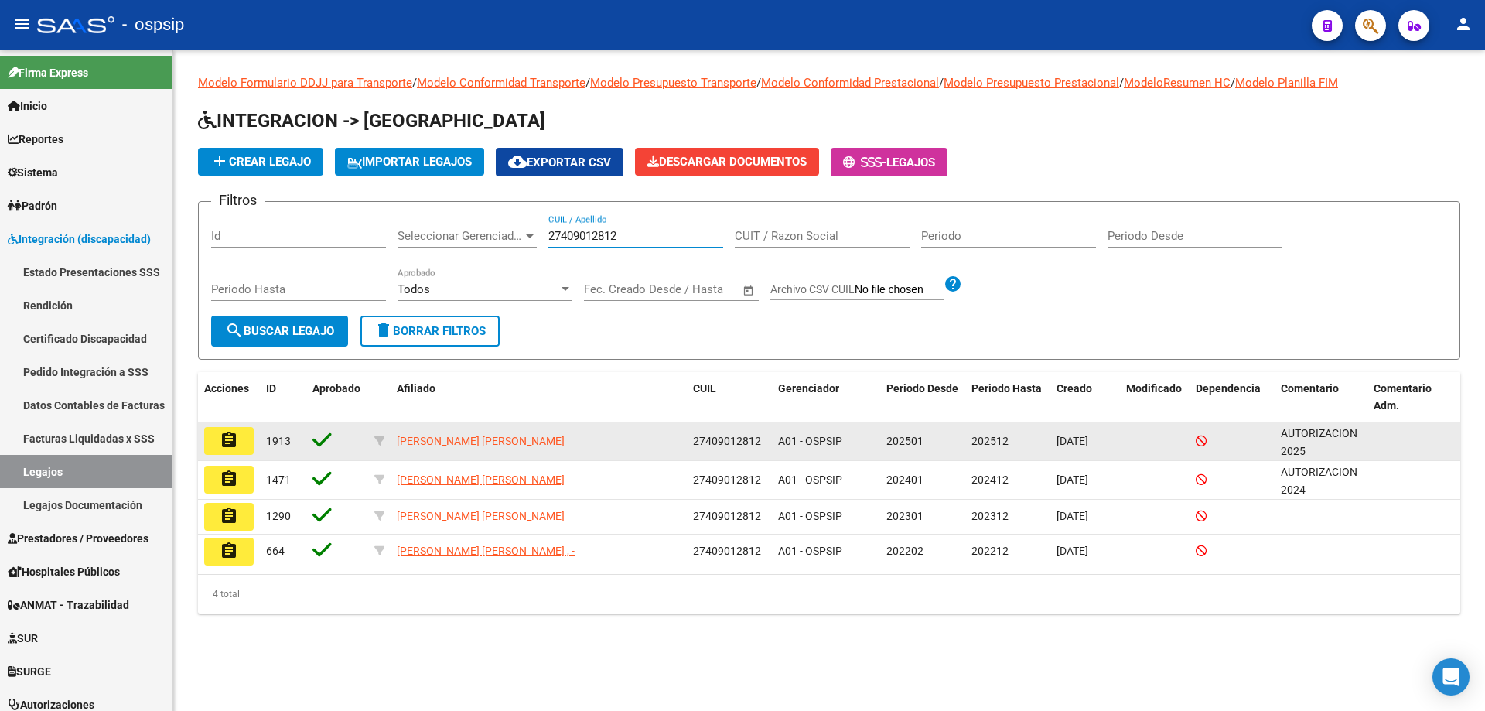
type input "27409012812"
click at [244, 445] on button "assignment" at bounding box center [228, 441] width 49 height 28
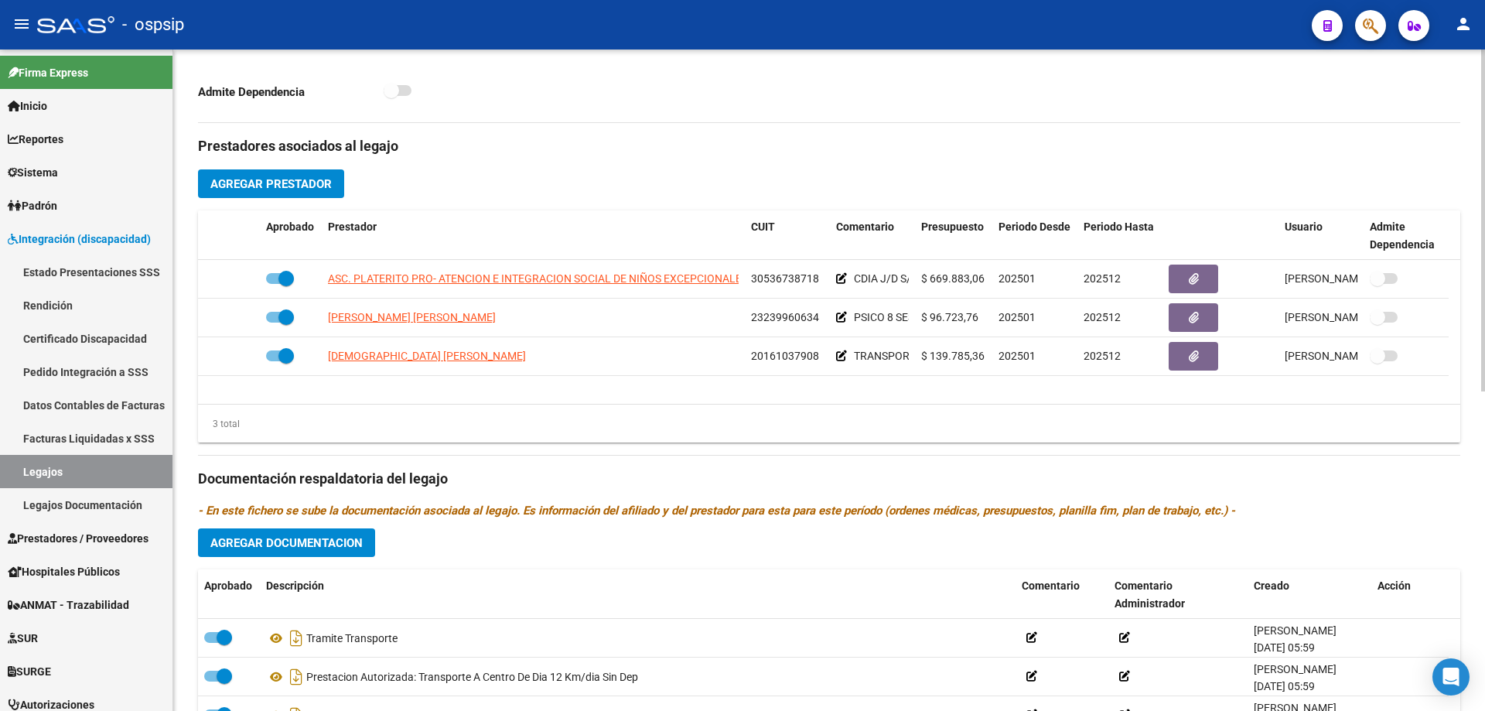
scroll to position [464, 0]
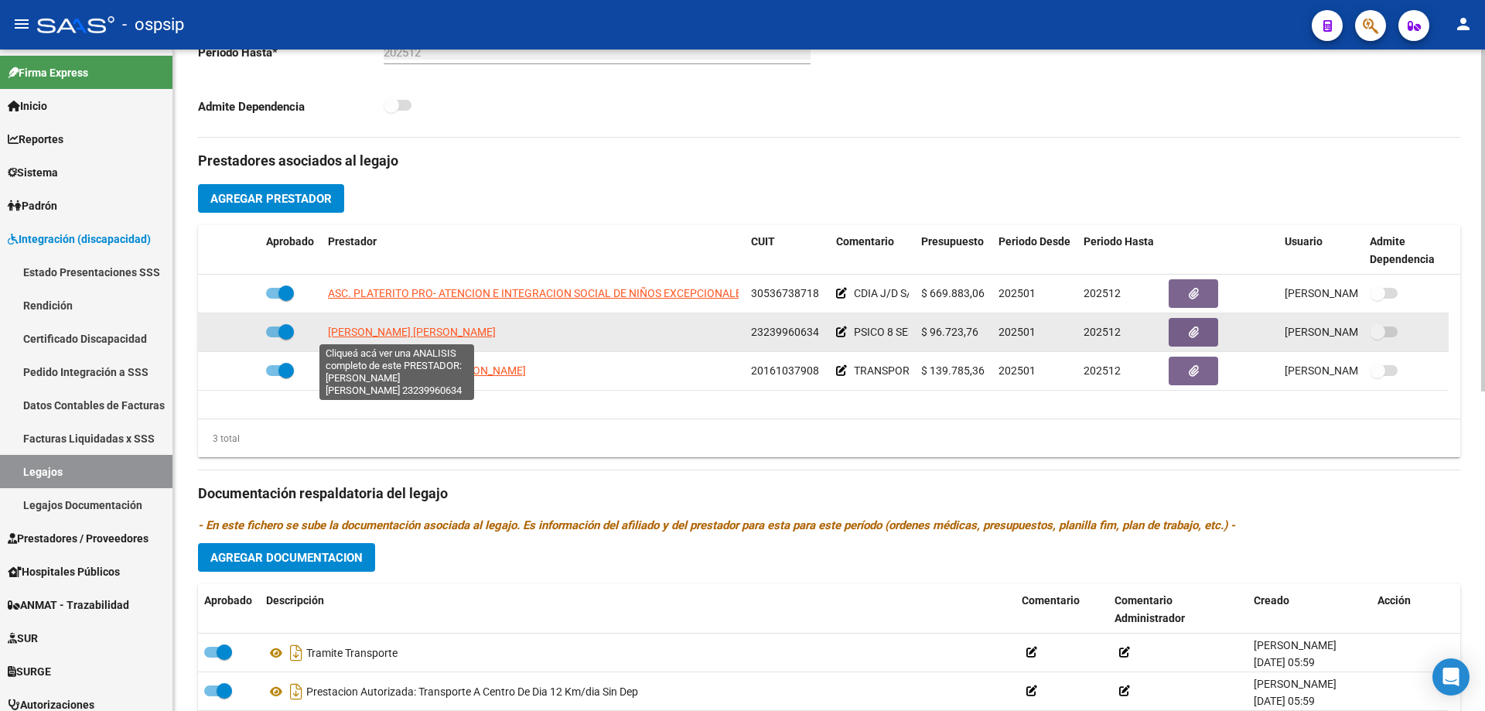
click at [407, 331] on span "LORENZI MARIELA CLAUDIA" at bounding box center [412, 332] width 168 height 12
type textarea "23239960634"
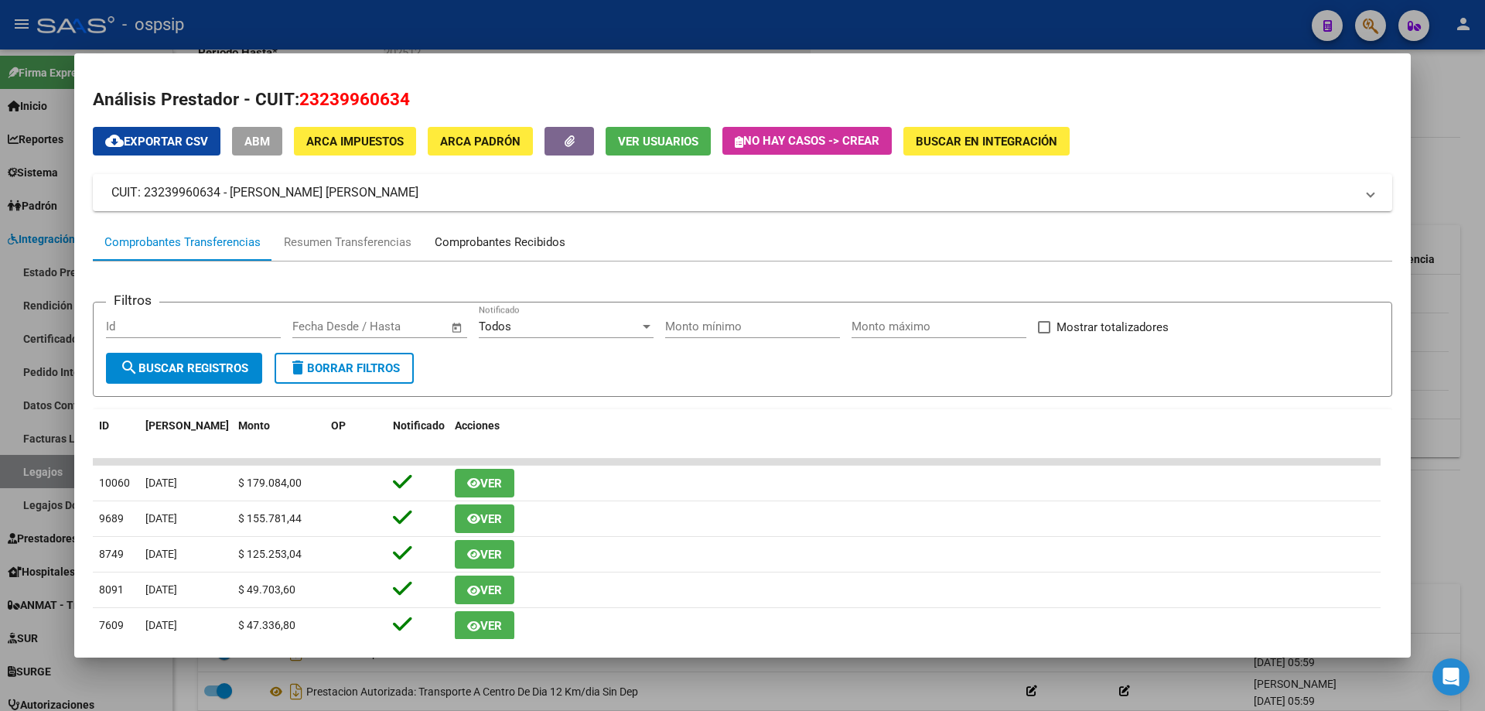
click at [442, 241] on div "Comprobantes Recibidos" at bounding box center [500, 243] width 131 height 18
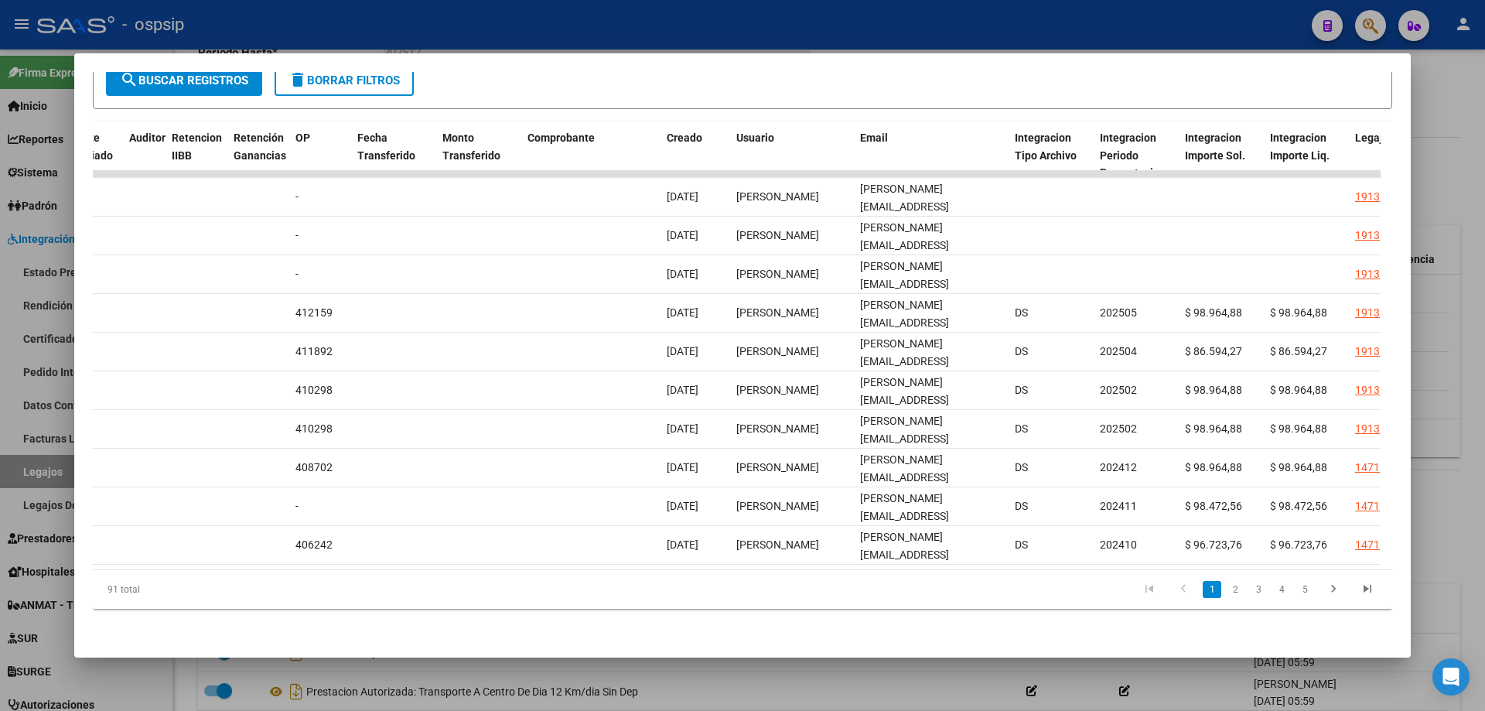
scroll to position [0, 1261]
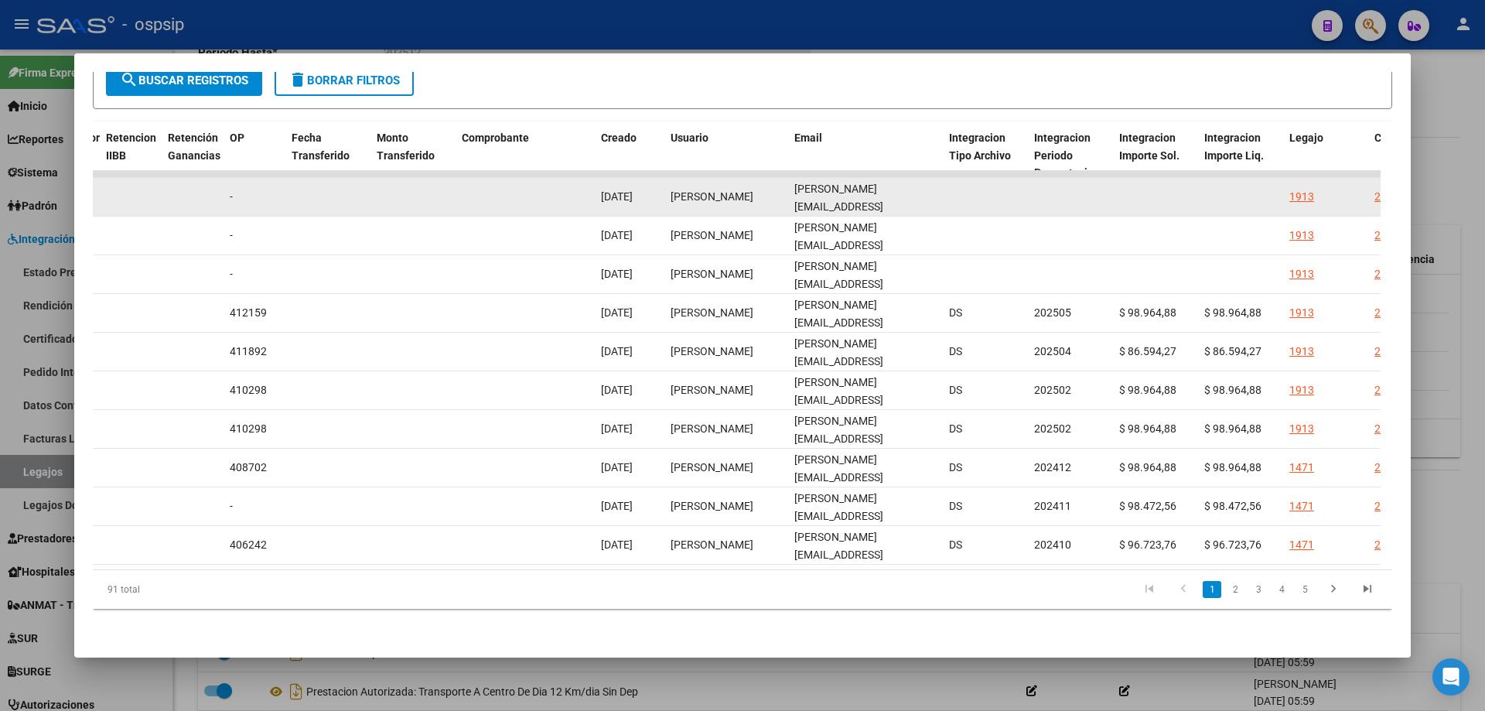
drag, startPoint x: 915, startPoint y: 183, endPoint x: 793, endPoint y: 185, distance: 122.2
click at [793, 185] on datatable-body-cell "marie.clazi@gmail.com" at bounding box center [865, 197] width 155 height 38
copy span "marie.clazi@gmail.com"
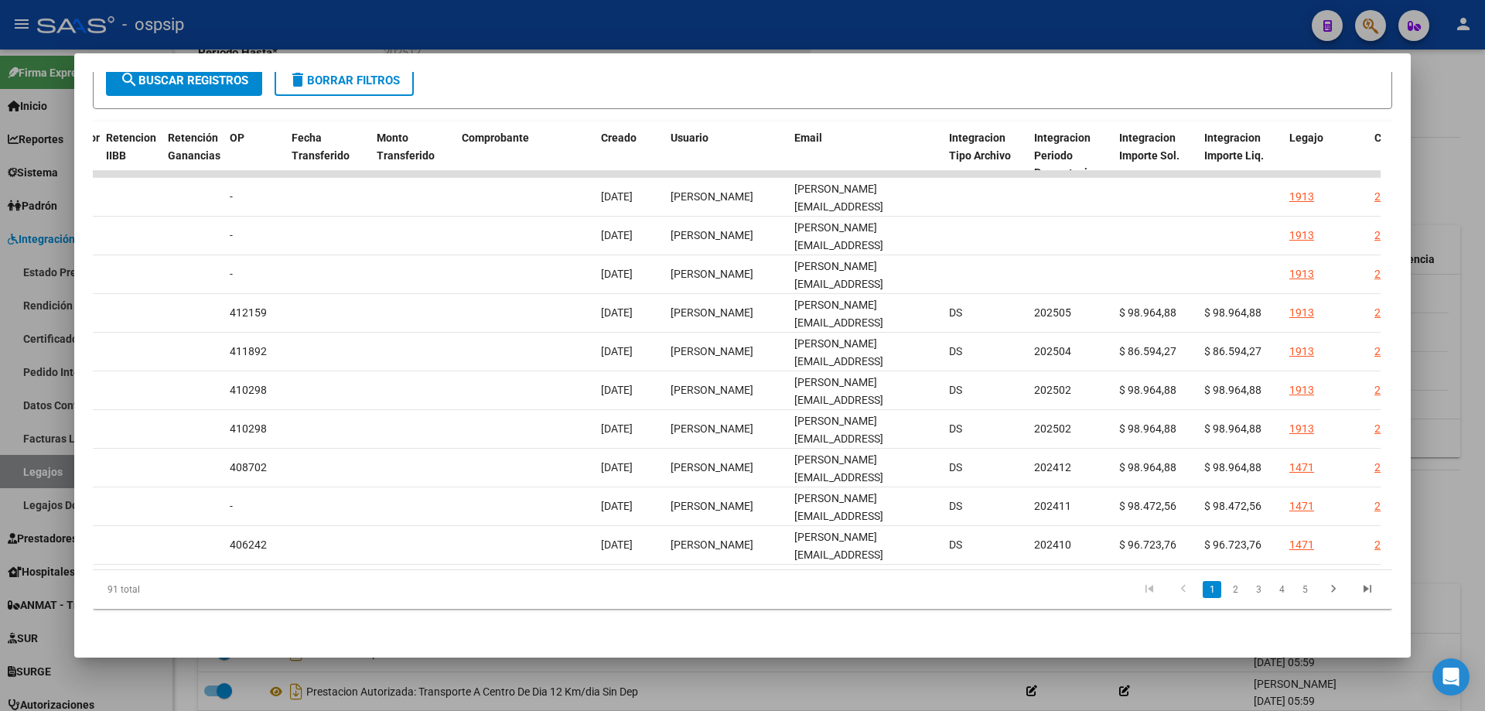
click at [1484, 133] on div at bounding box center [742, 355] width 1485 height 711
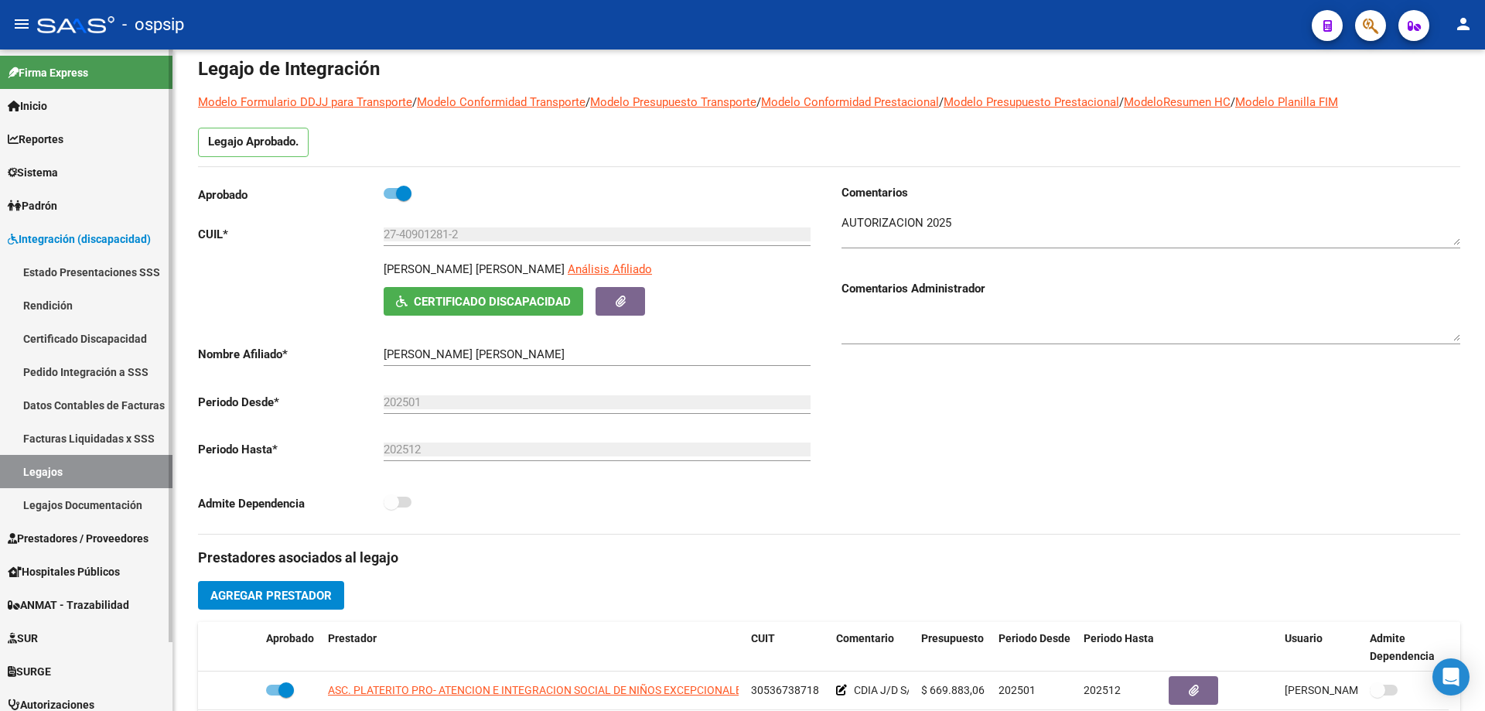
scroll to position [0, 0]
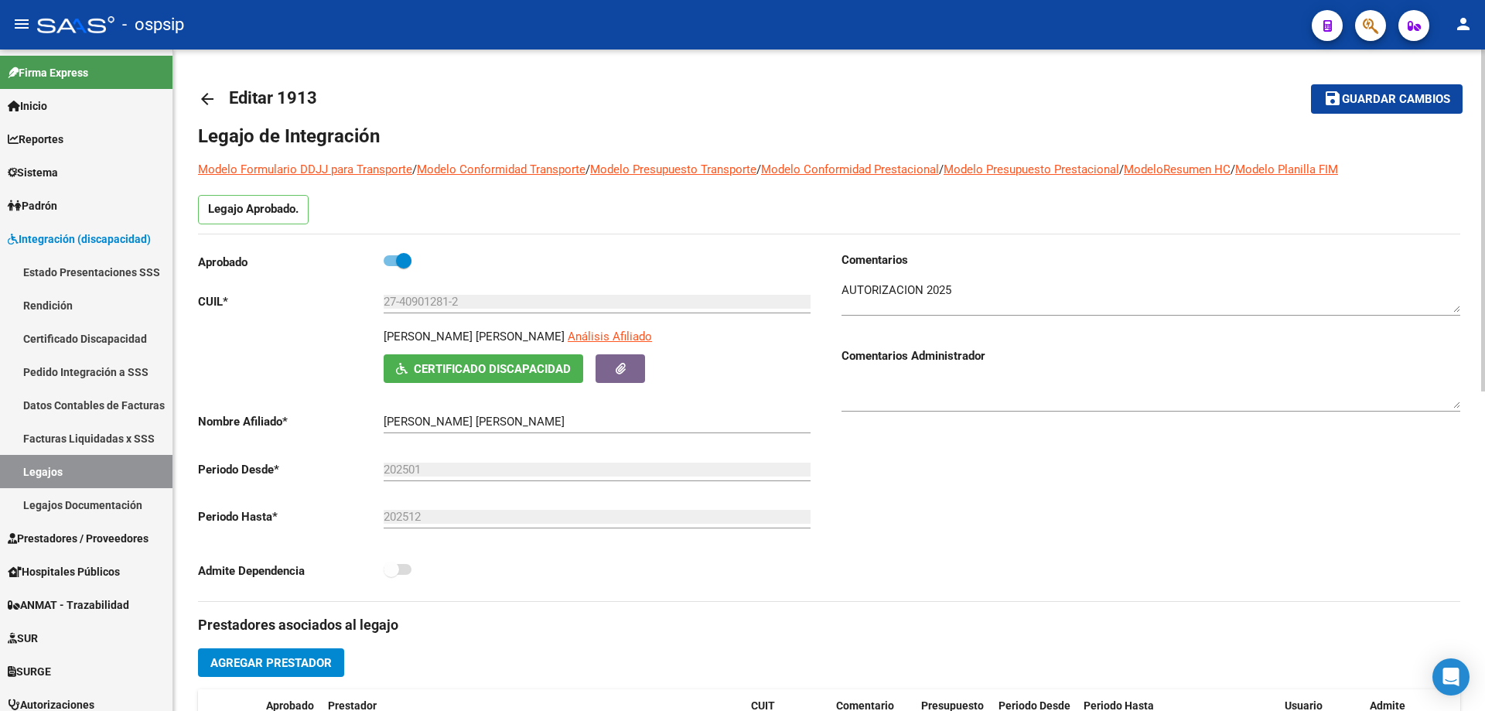
click at [201, 97] on mat-icon "arrow_back" at bounding box center [207, 99] width 19 height 19
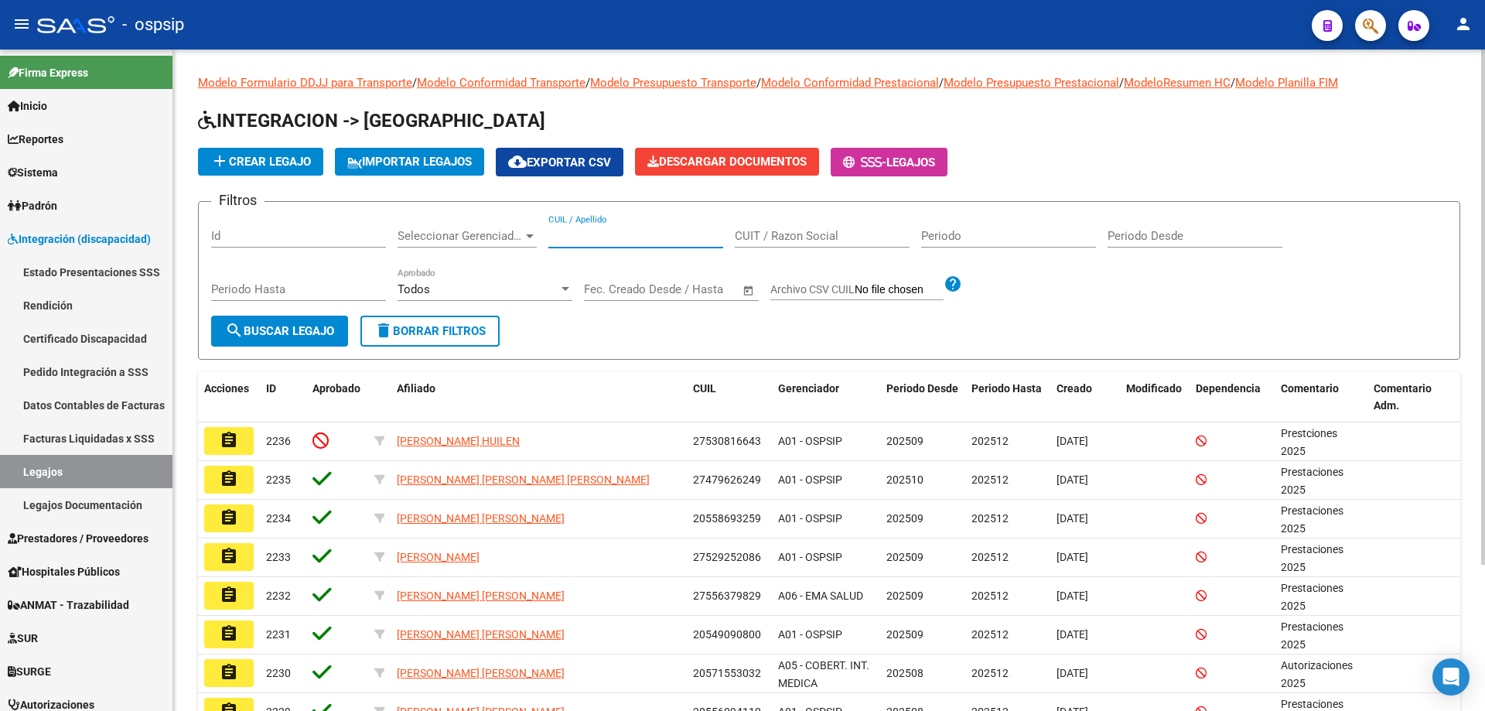
click at [586, 238] on input "CUIL / Apellido" at bounding box center [635, 236] width 175 height 14
paste input "27517132549"
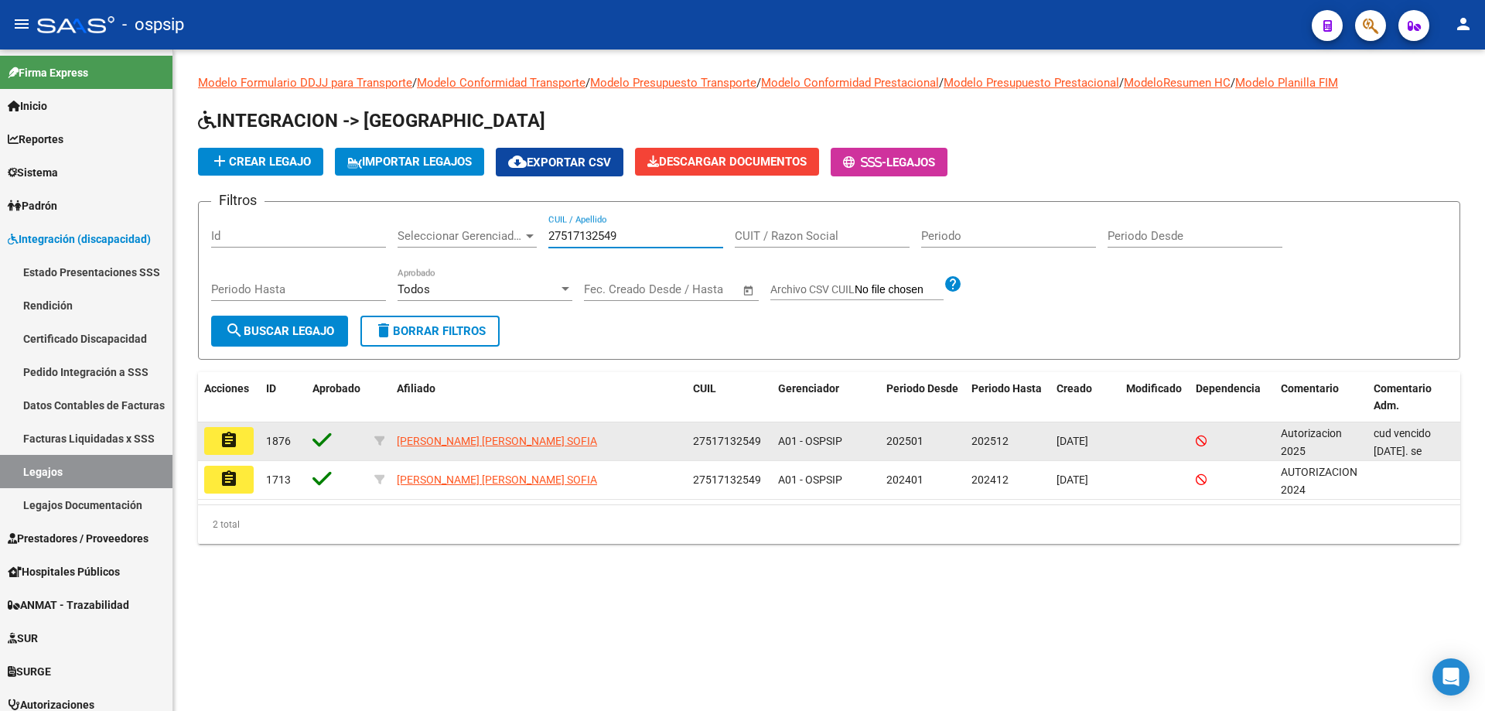
type input "27517132549"
click at [230, 445] on mat-icon "assignment" at bounding box center [229, 440] width 19 height 19
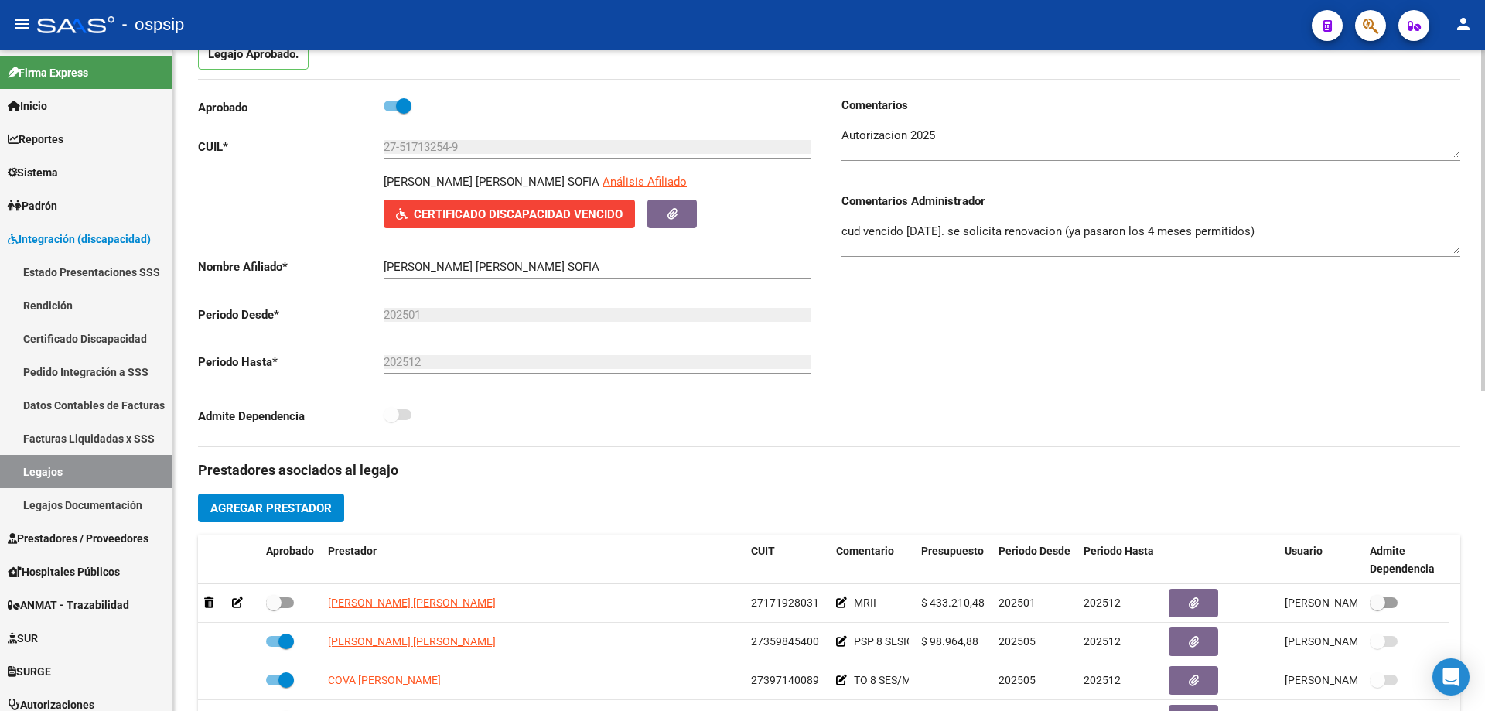
scroll to position [232, 0]
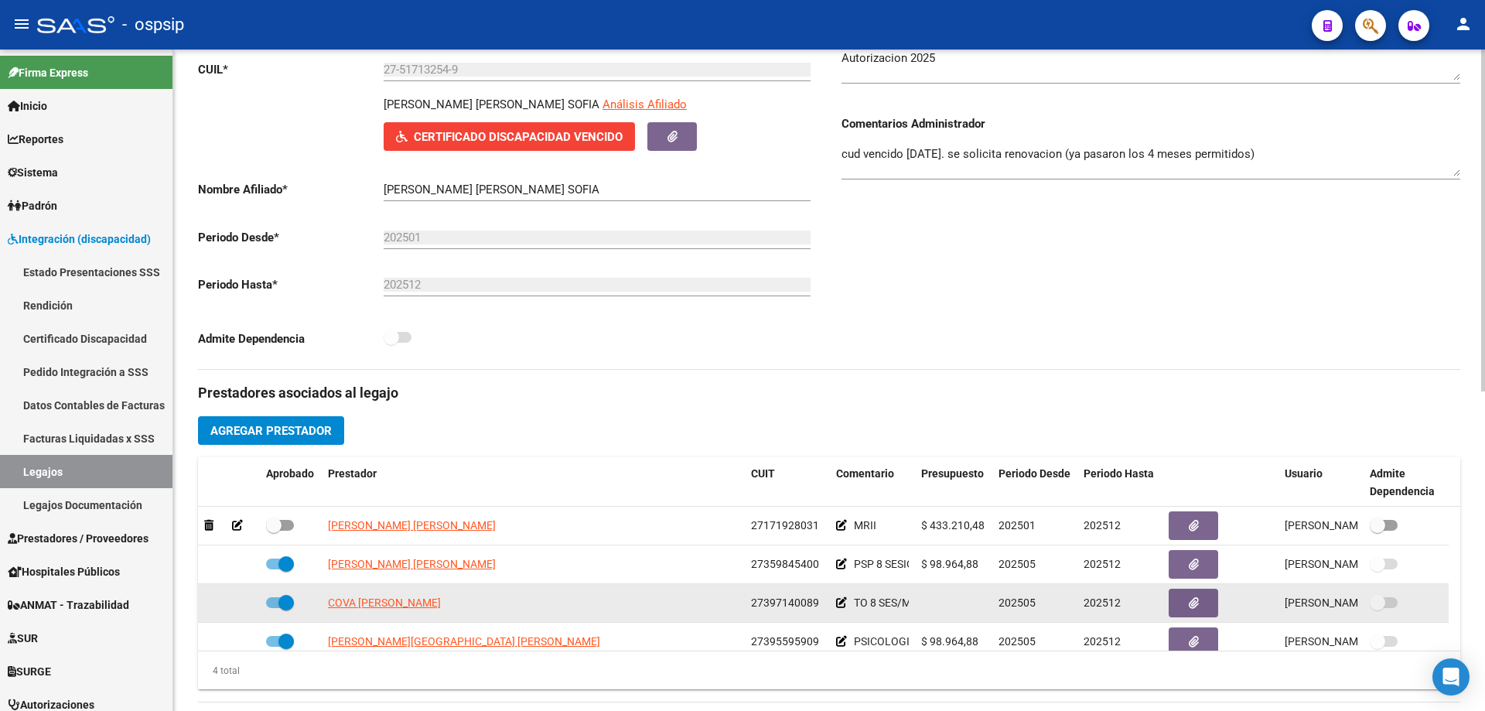
click at [441, 609] on app-link-go-to "COVA CAROLINA BEATRIZ" at bounding box center [384, 603] width 113 height 18
click at [441, 599] on span "COVA CAROLINA BEATRIZ" at bounding box center [384, 602] width 113 height 12
type textarea "27397140089"
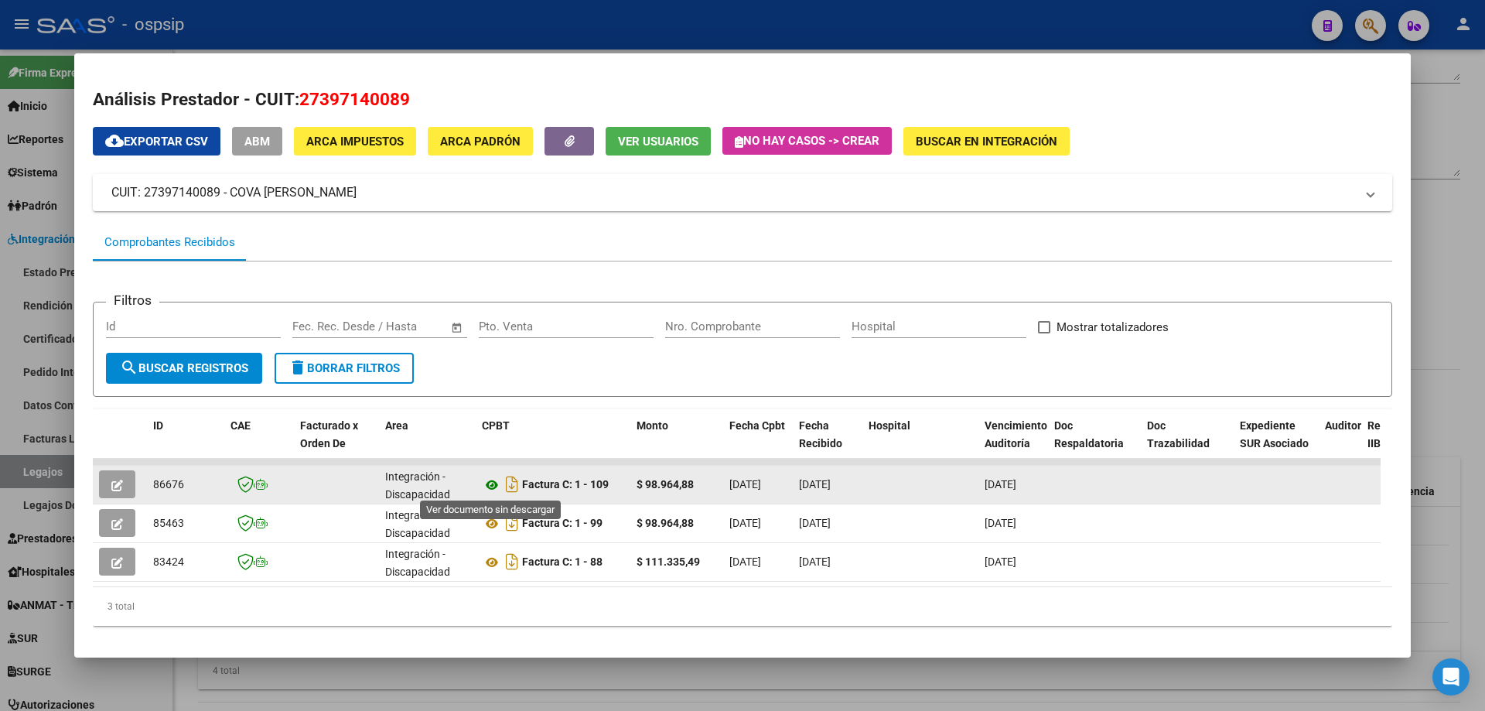
click at [497, 483] on icon at bounding box center [492, 485] width 20 height 19
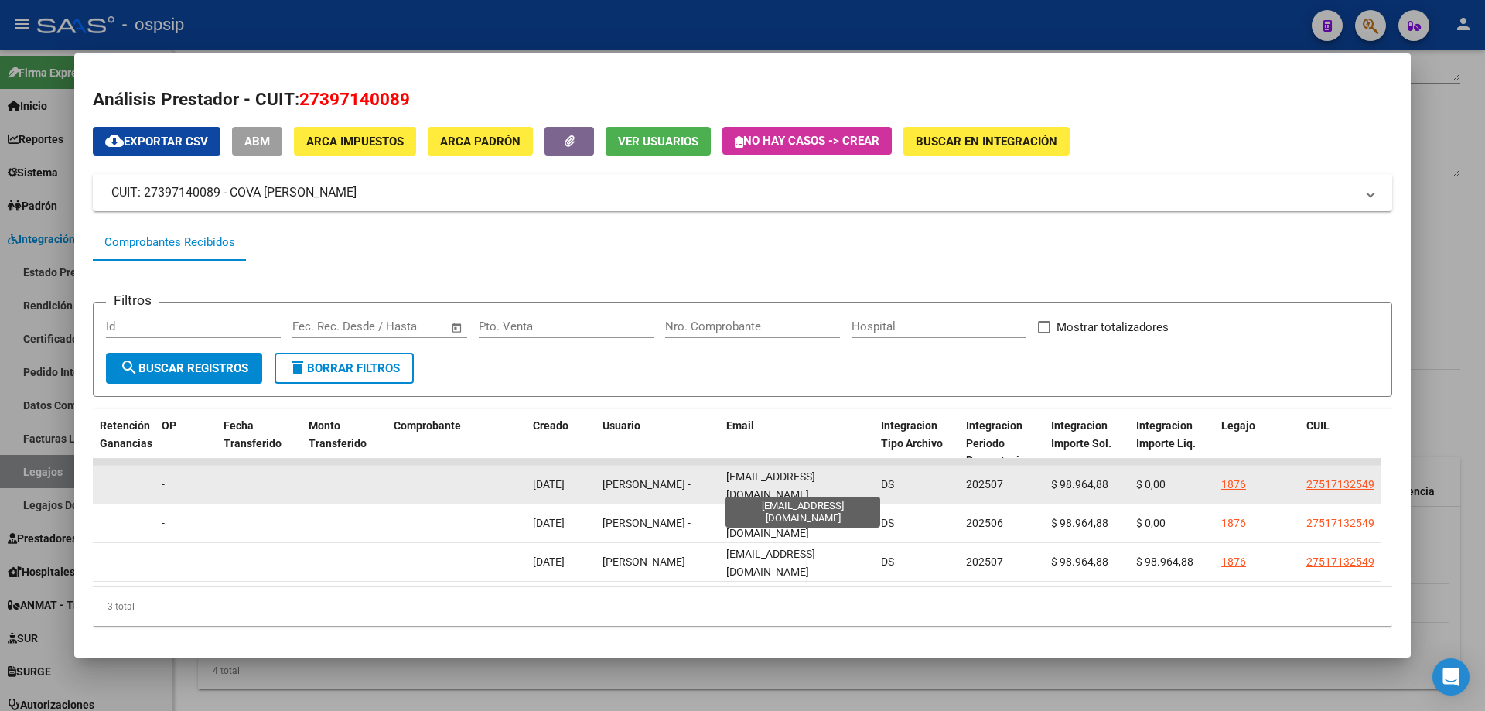
scroll to position [0, 0]
drag, startPoint x: 873, startPoint y: 483, endPoint x: 711, endPoint y: 487, distance: 162.5
click at [711, 487] on div "86676 Integración - Discapacidad Factura C: 1 - 109 $ 98.964,88 01/08/2025 02/0…" at bounding box center [433, 485] width 3341 height 39
copy div "carolinacova1995@gmail.com"
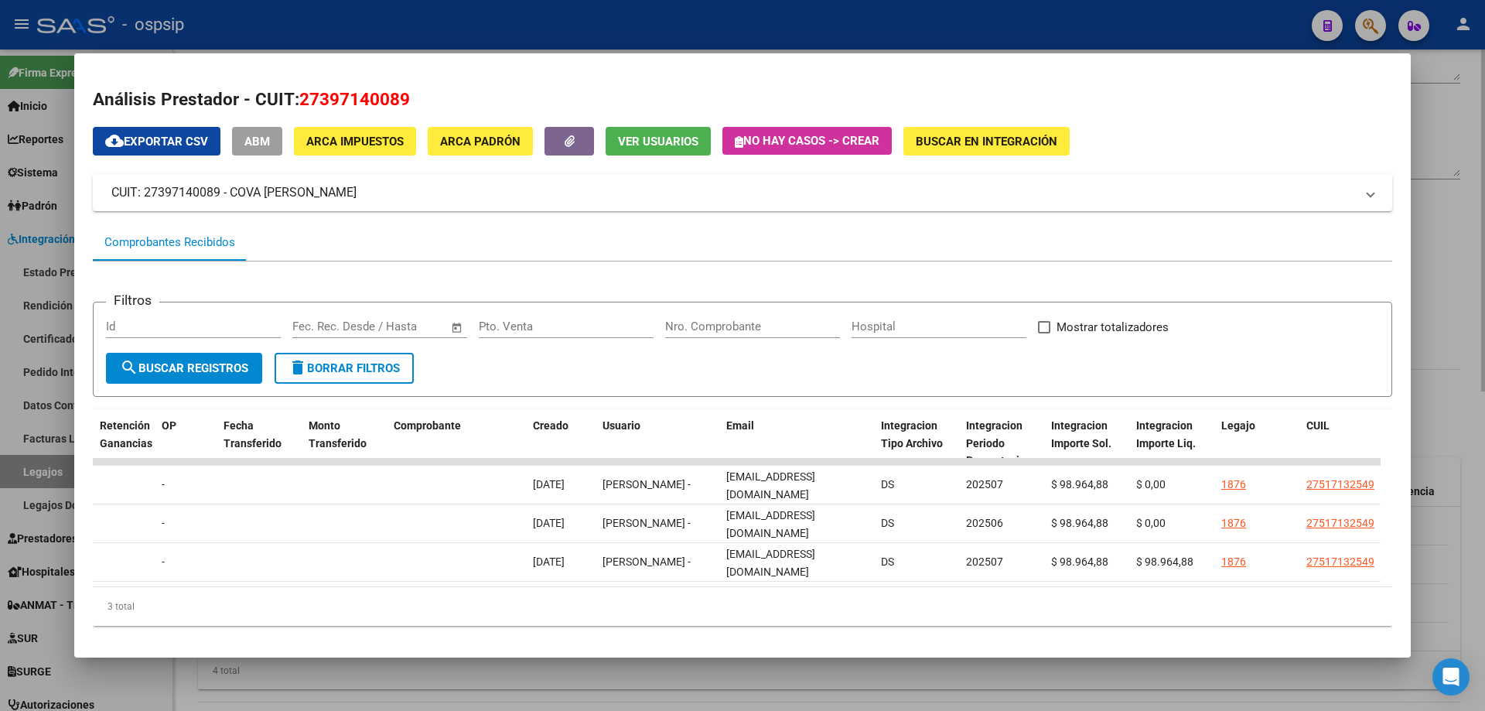
click at [1476, 201] on div at bounding box center [742, 355] width 1485 height 711
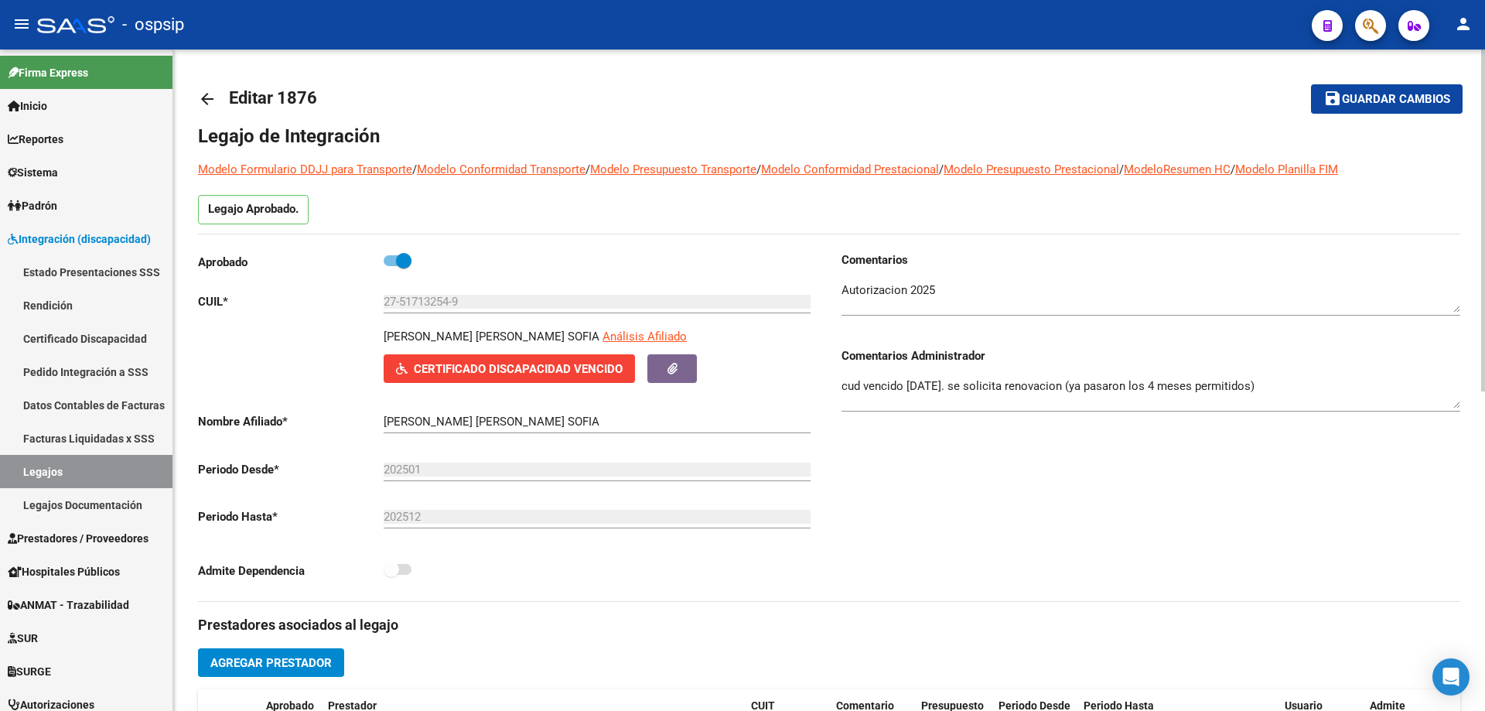
click at [205, 97] on mat-icon "arrow_back" at bounding box center [207, 99] width 19 height 19
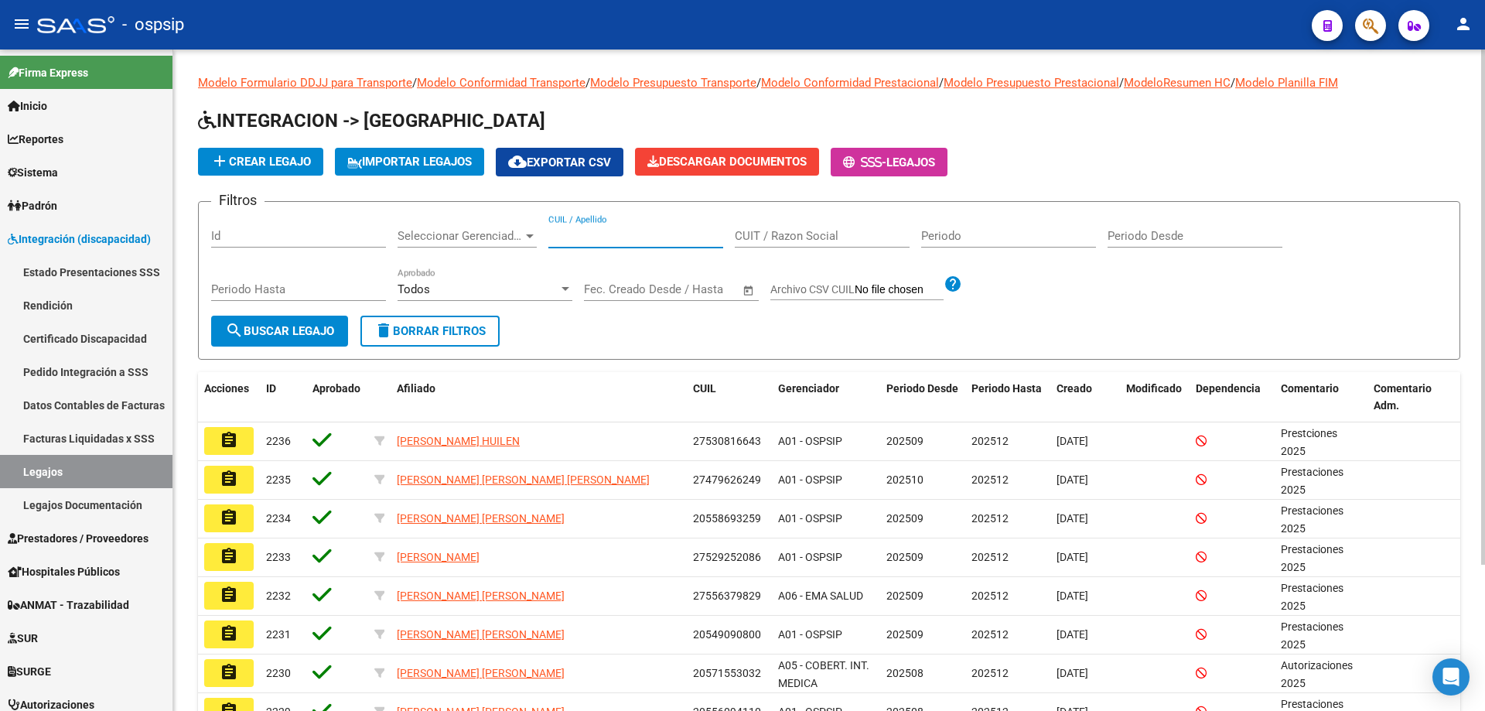
paste input "27570117187"
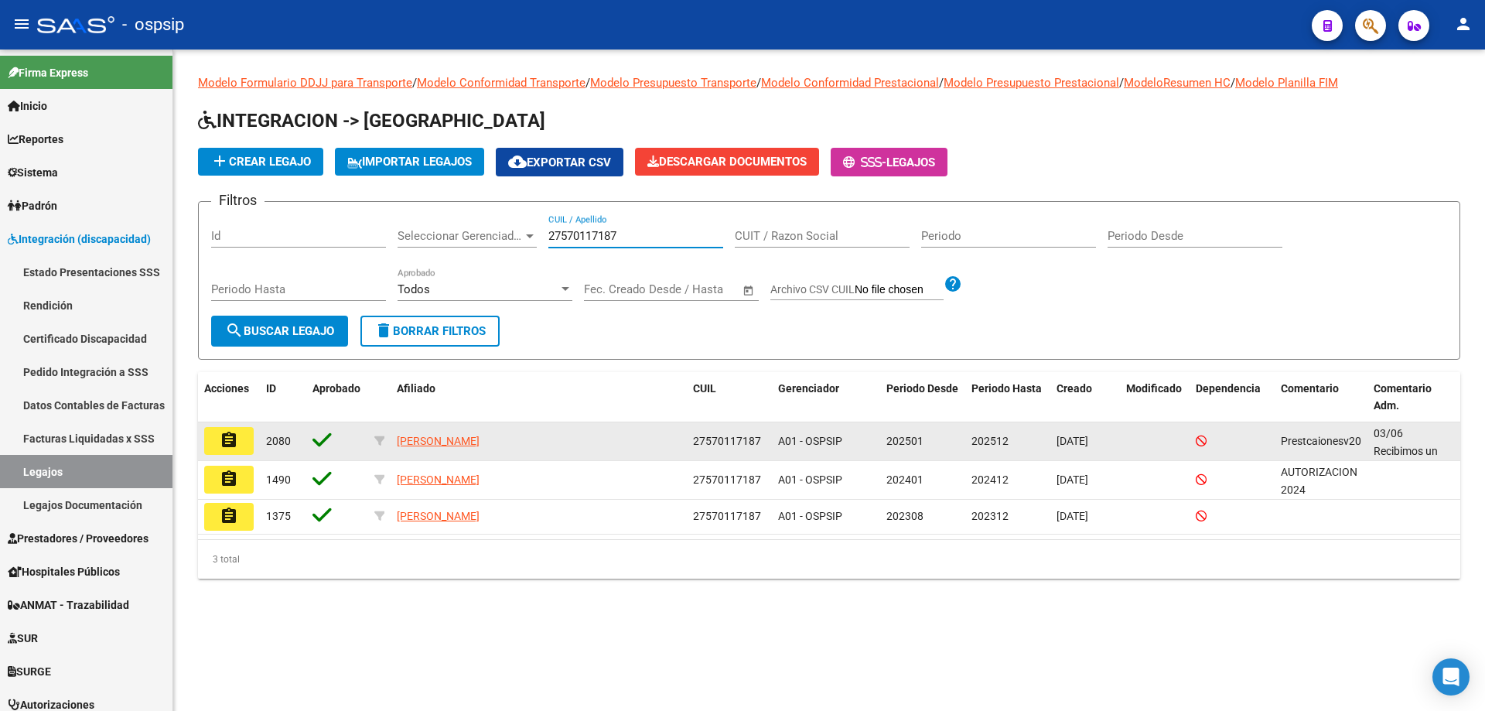
type input "27570117187"
click at [219, 444] on button "assignment" at bounding box center [228, 441] width 49 height 28
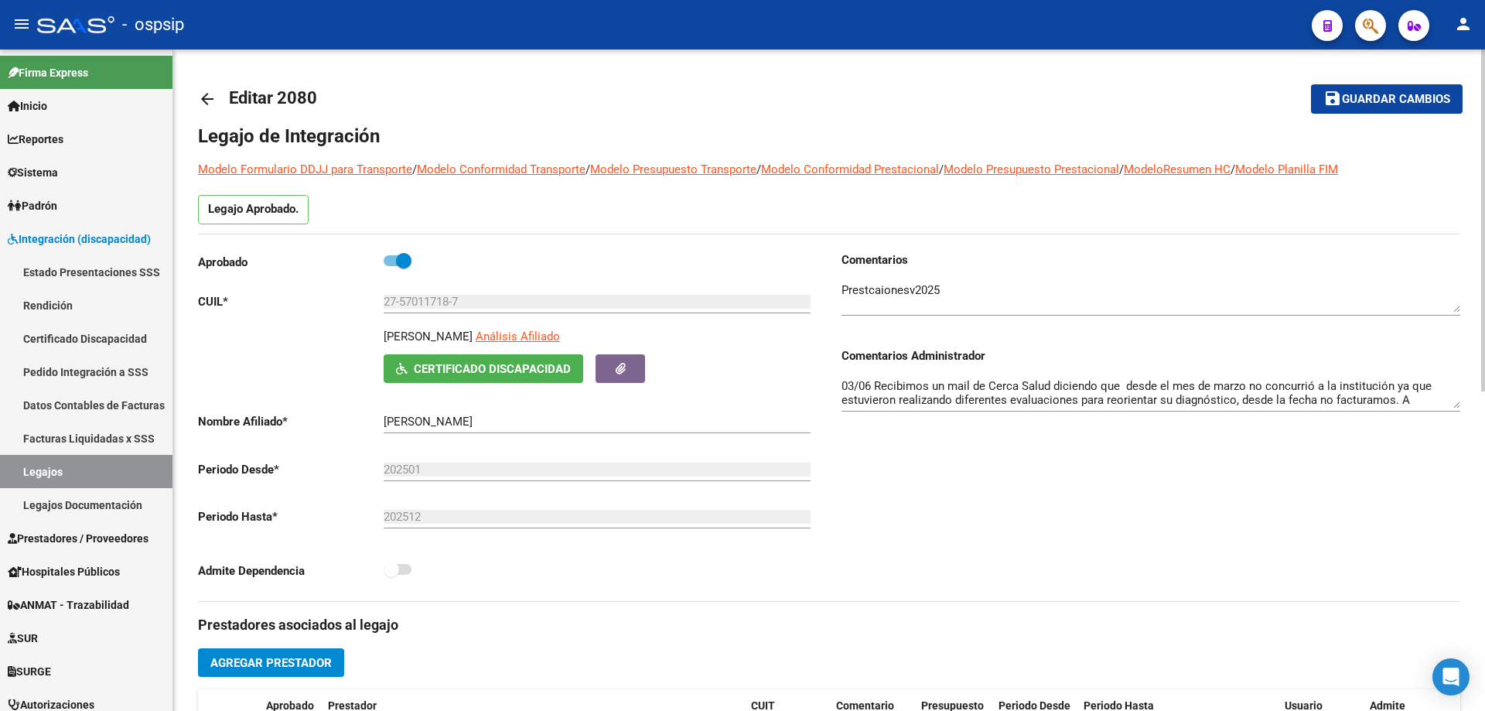
click at [213, 95] on mat-icon "arrow_back" at bounding box center [207, 99] width 19 height 19
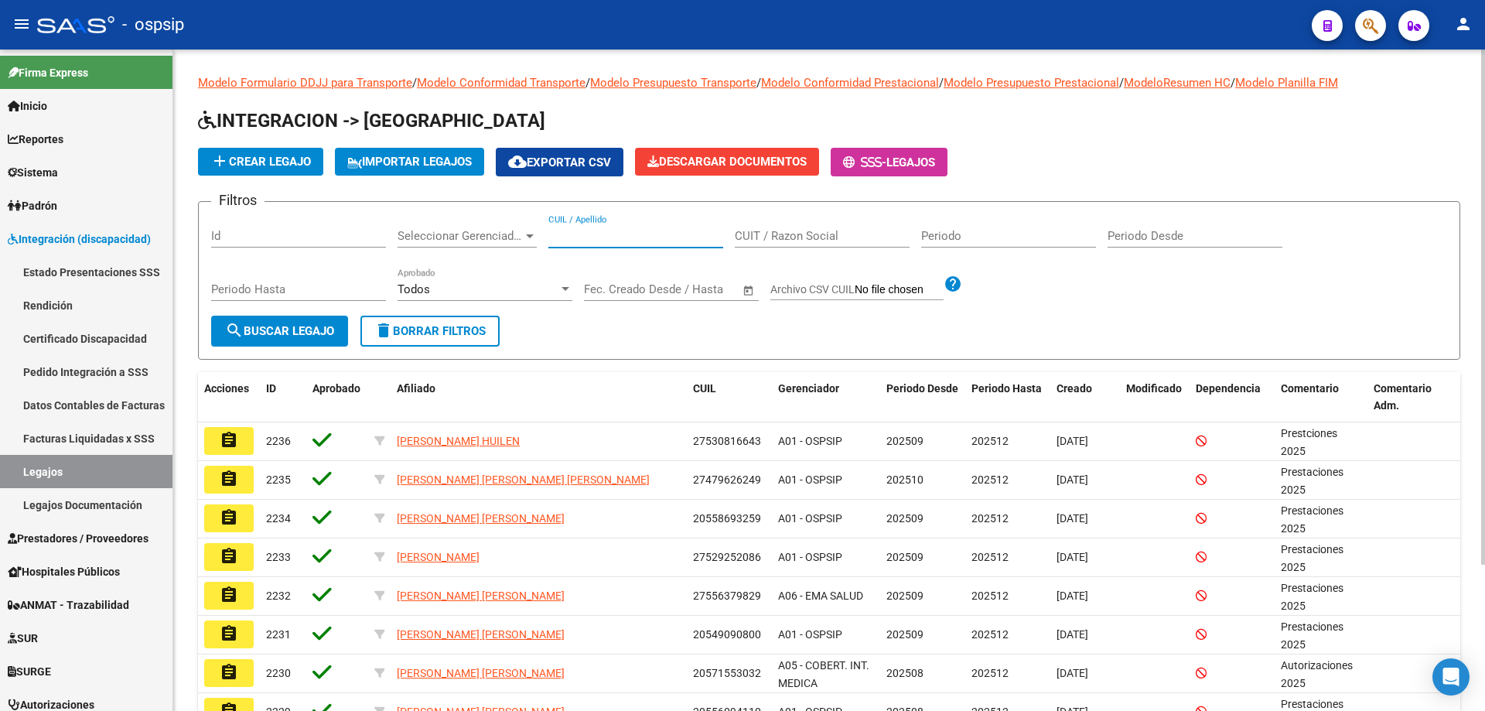
click at [584, 239] on input "CUIL / Apellido" at bounding box center [635, 236] width 175 height 14
paste input "27570117187"
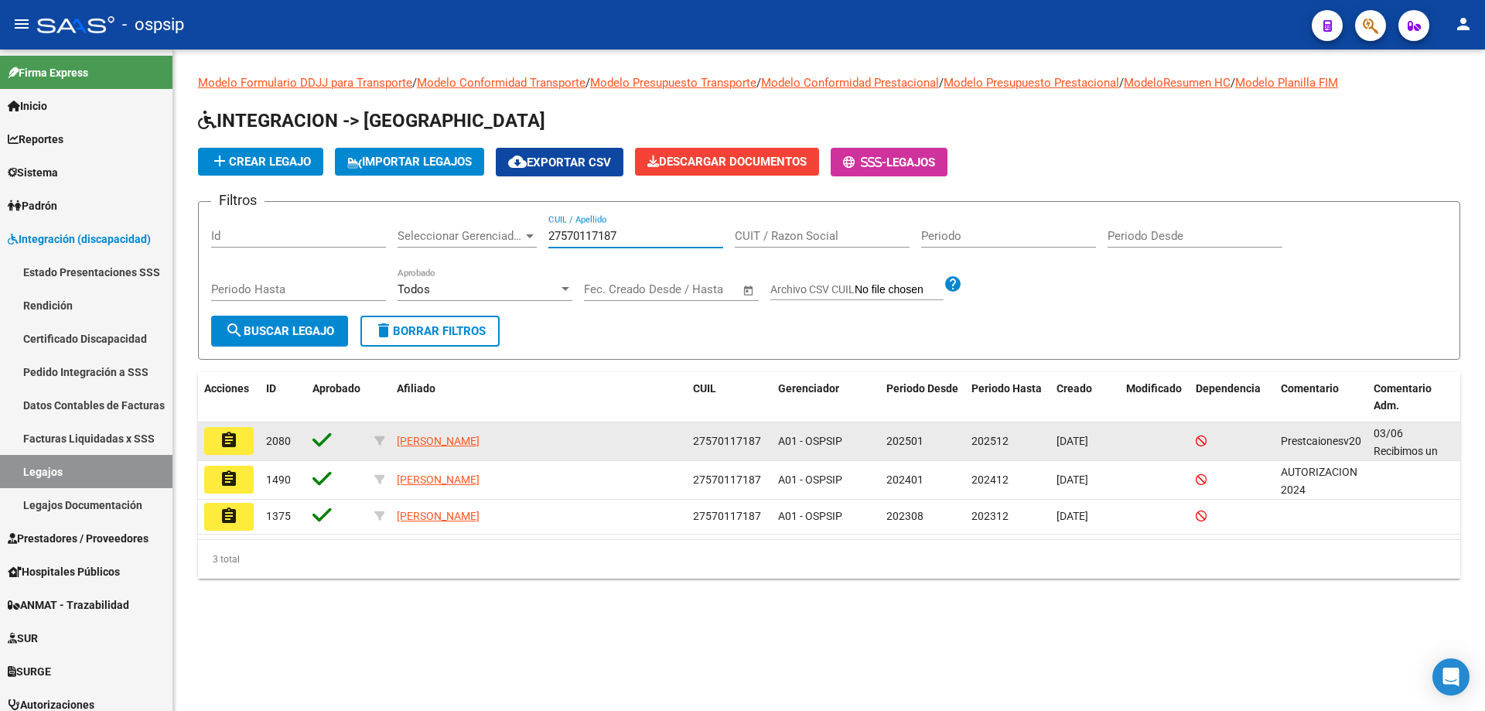
type input "27570117187"
click at [231, 435] on mat-icon "assignment" at bounding box center [229, 440] width 19 height 19
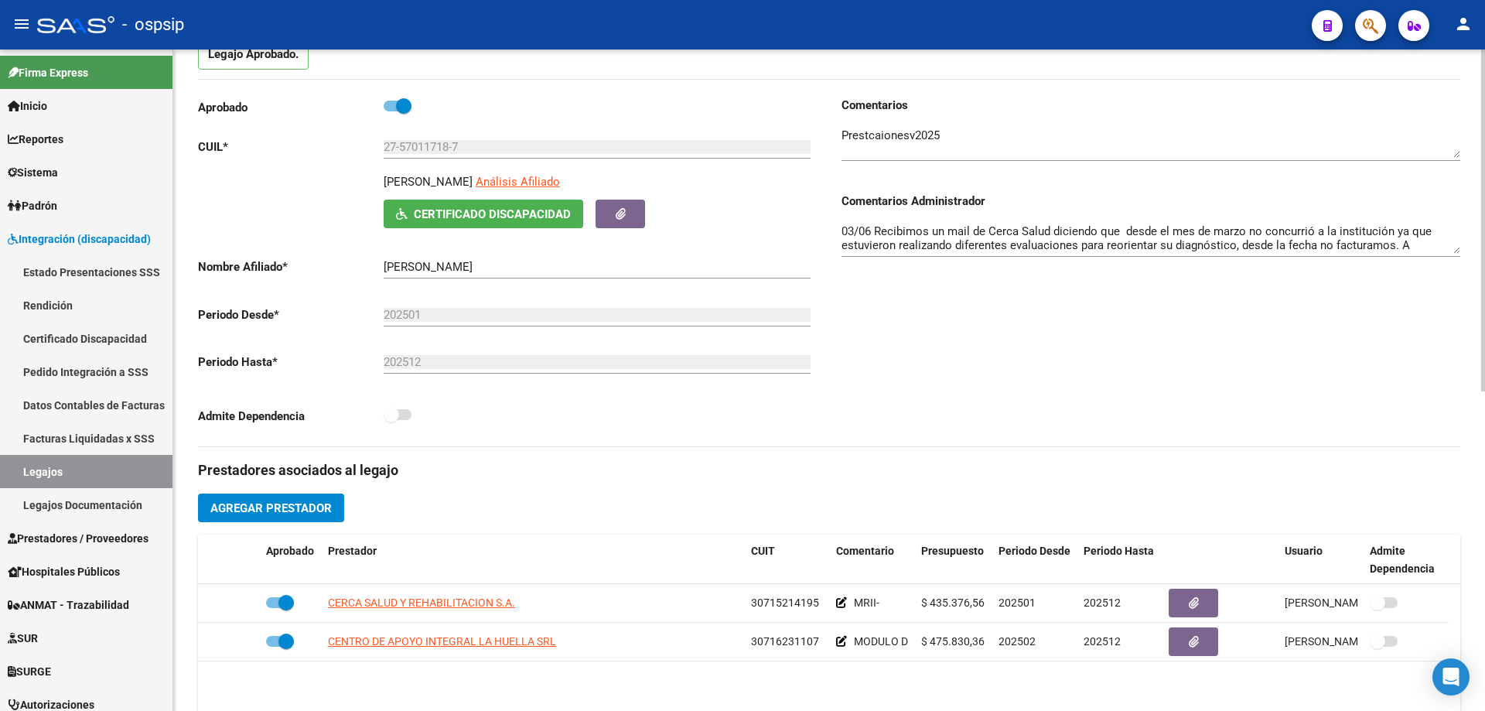
scroll to position [232, 0]
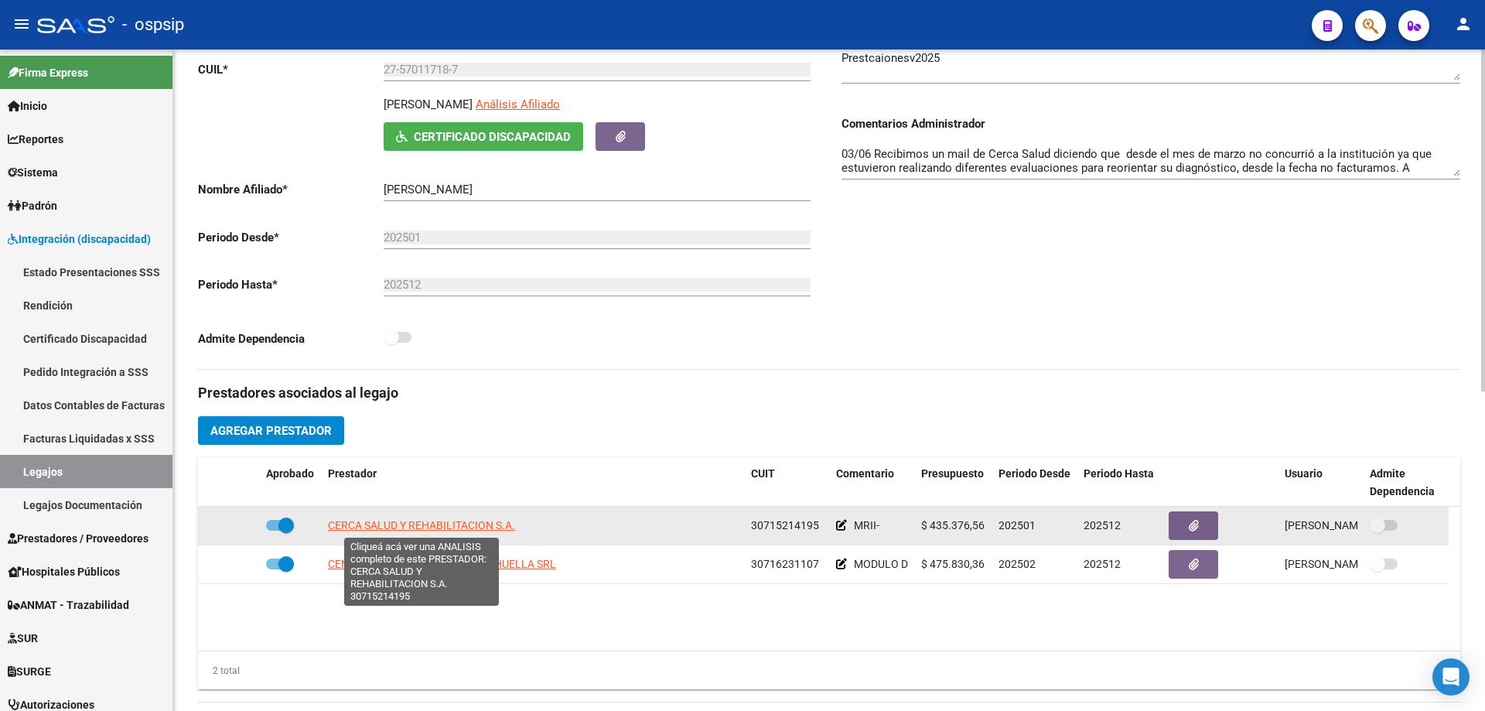
click at [446, 527] on span "CERCA SALUD Y REHABILITACION S.A." at bounding box center [421, 525] width 187 height 12
type textarea "30715214195"
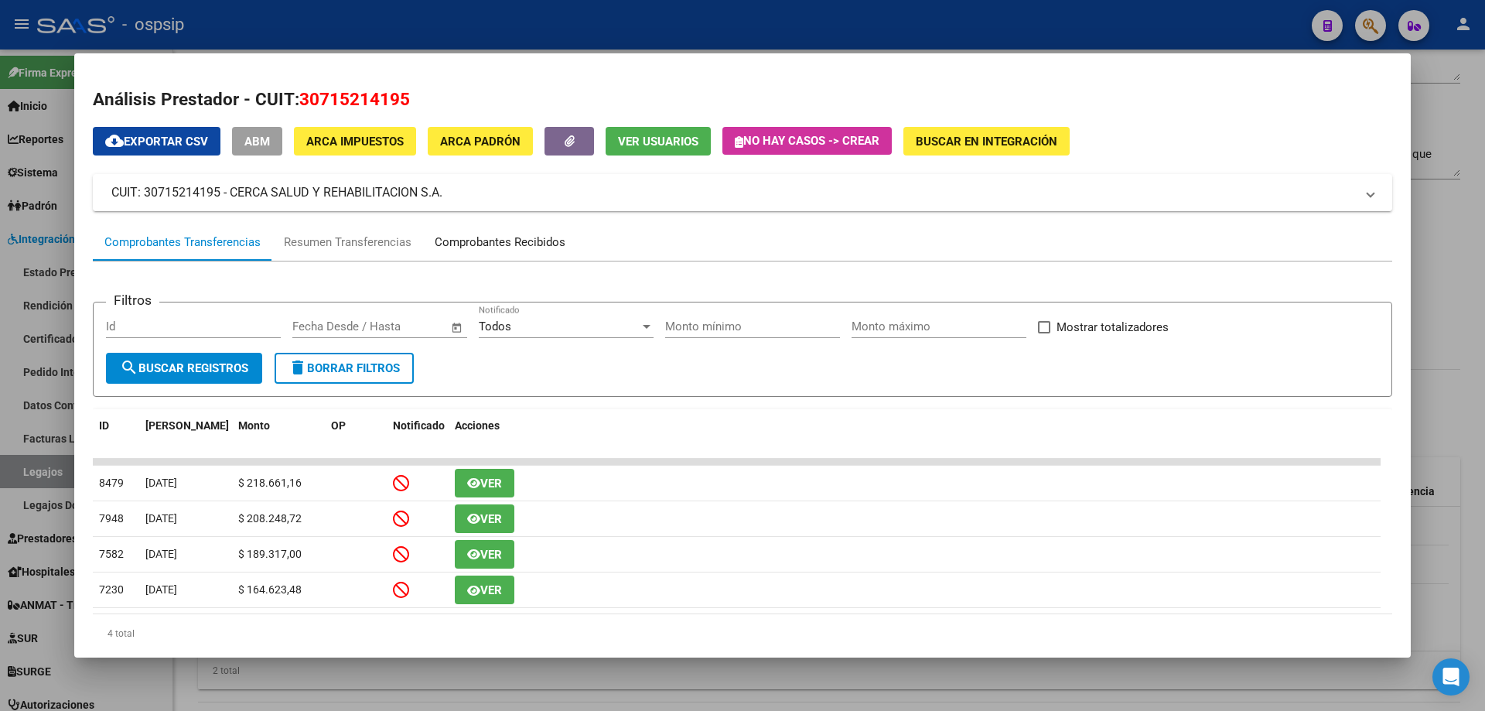
click at [476, 238] on div "Comprobantes Recibidos" at bounding box center [500, 243] width 131 height 18
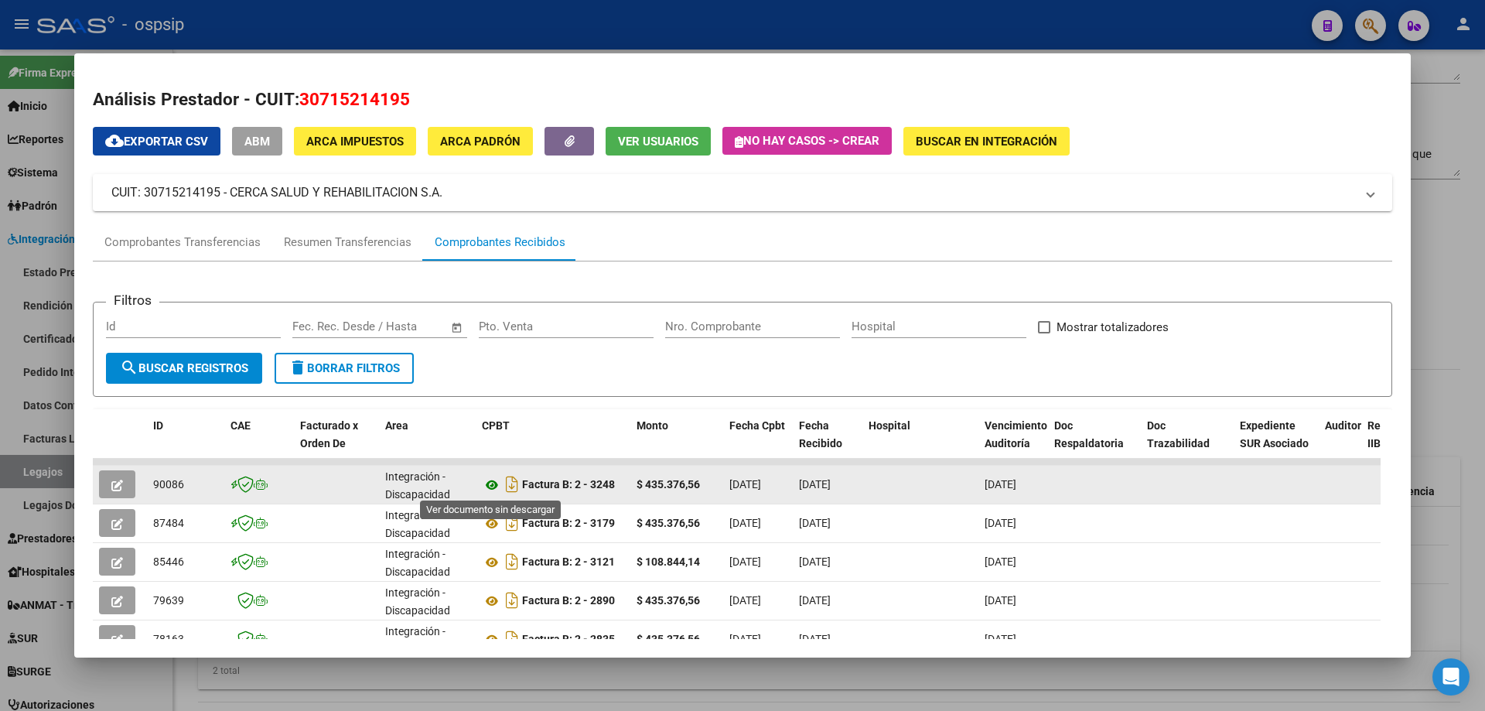
click at [495, 483] on icon at bounding box center [492, 485] width 20 height 19
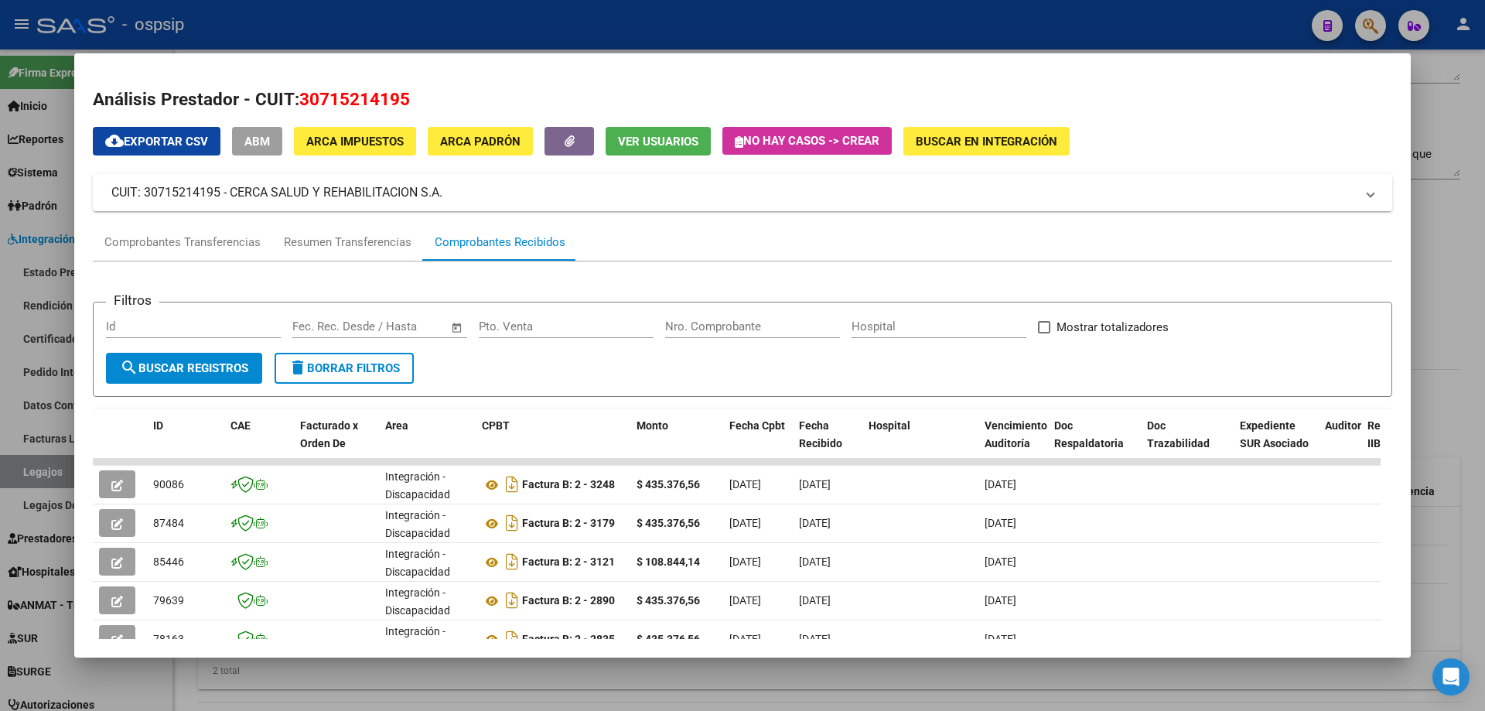
click at [1479, 131] on div at bounding box center [742, 355] width 1485 height 711
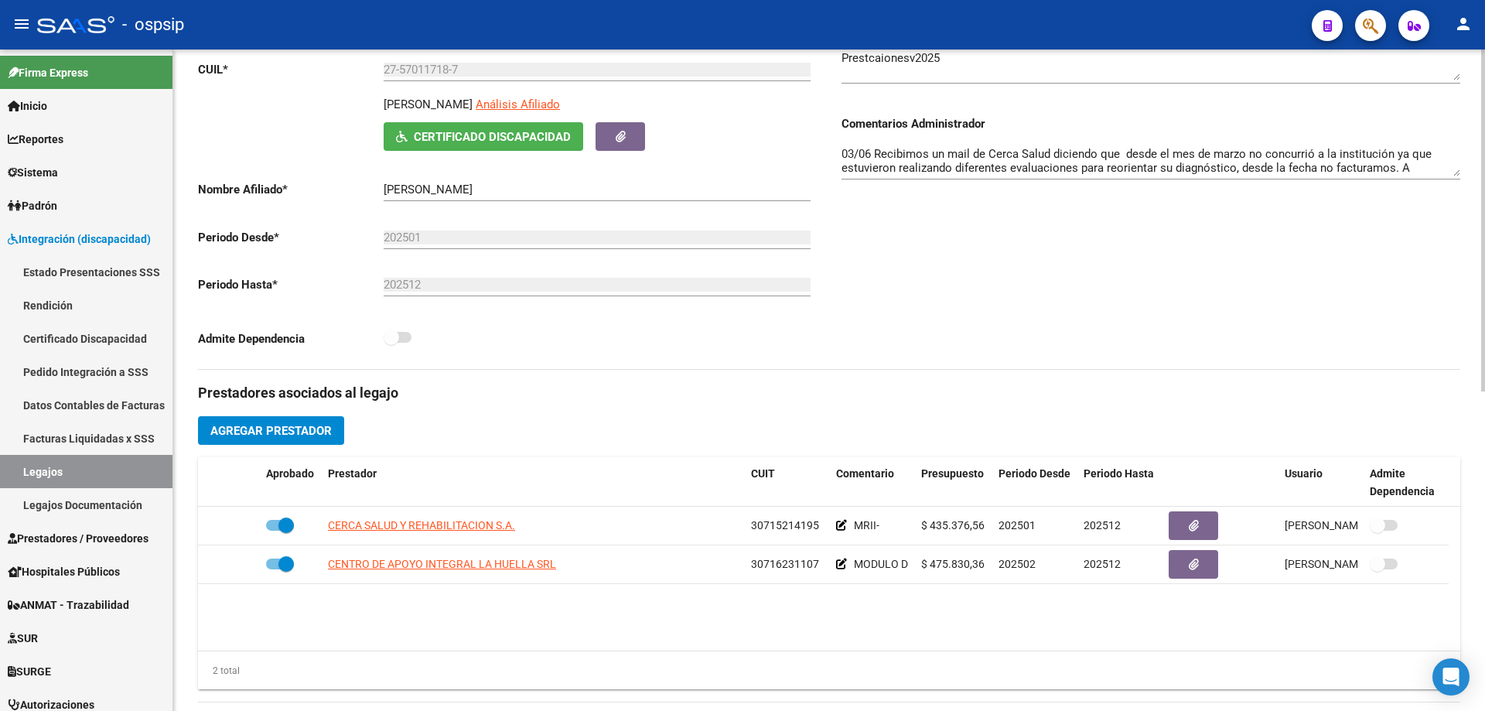
scroll to position [0, 0]
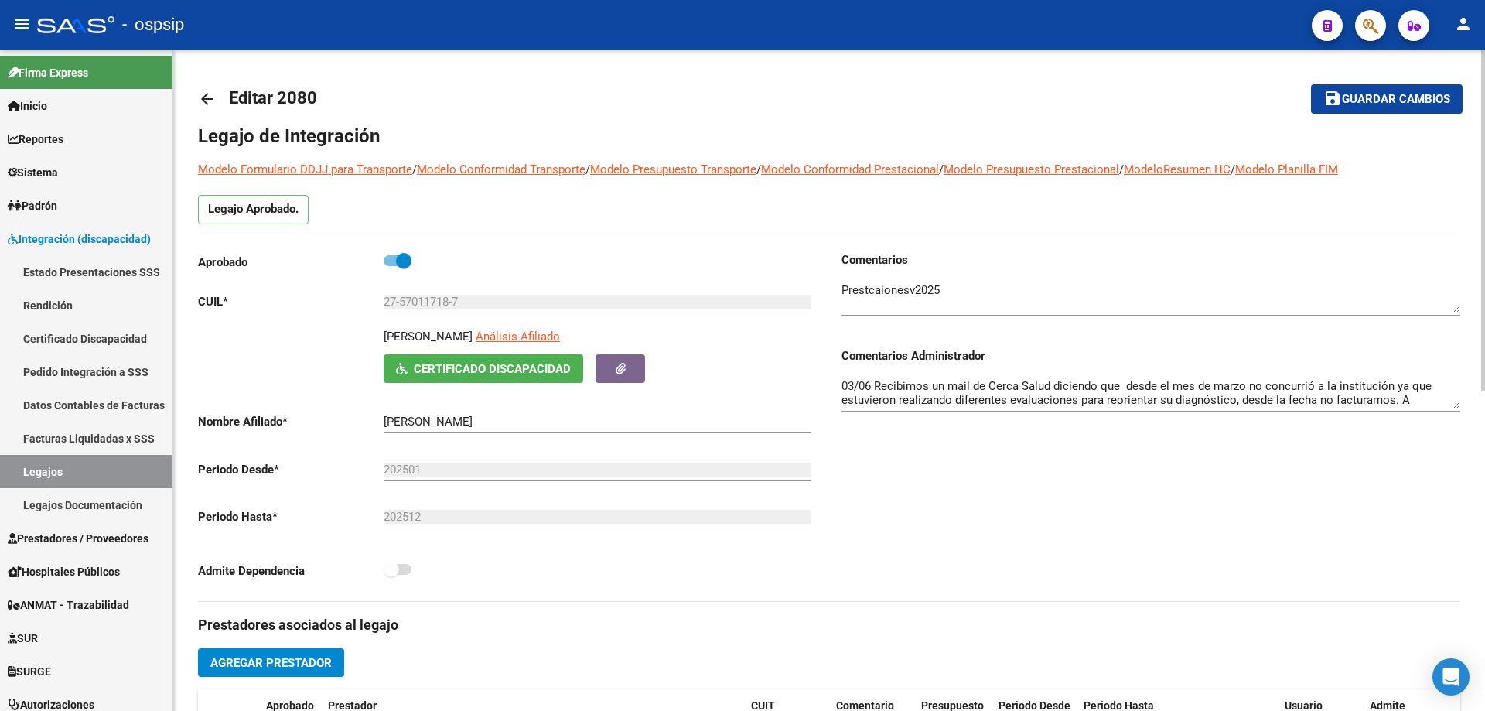
click at [209, 97] on mat-icon "arrow_back" at bounding box center [207, 99] width 19 height 19
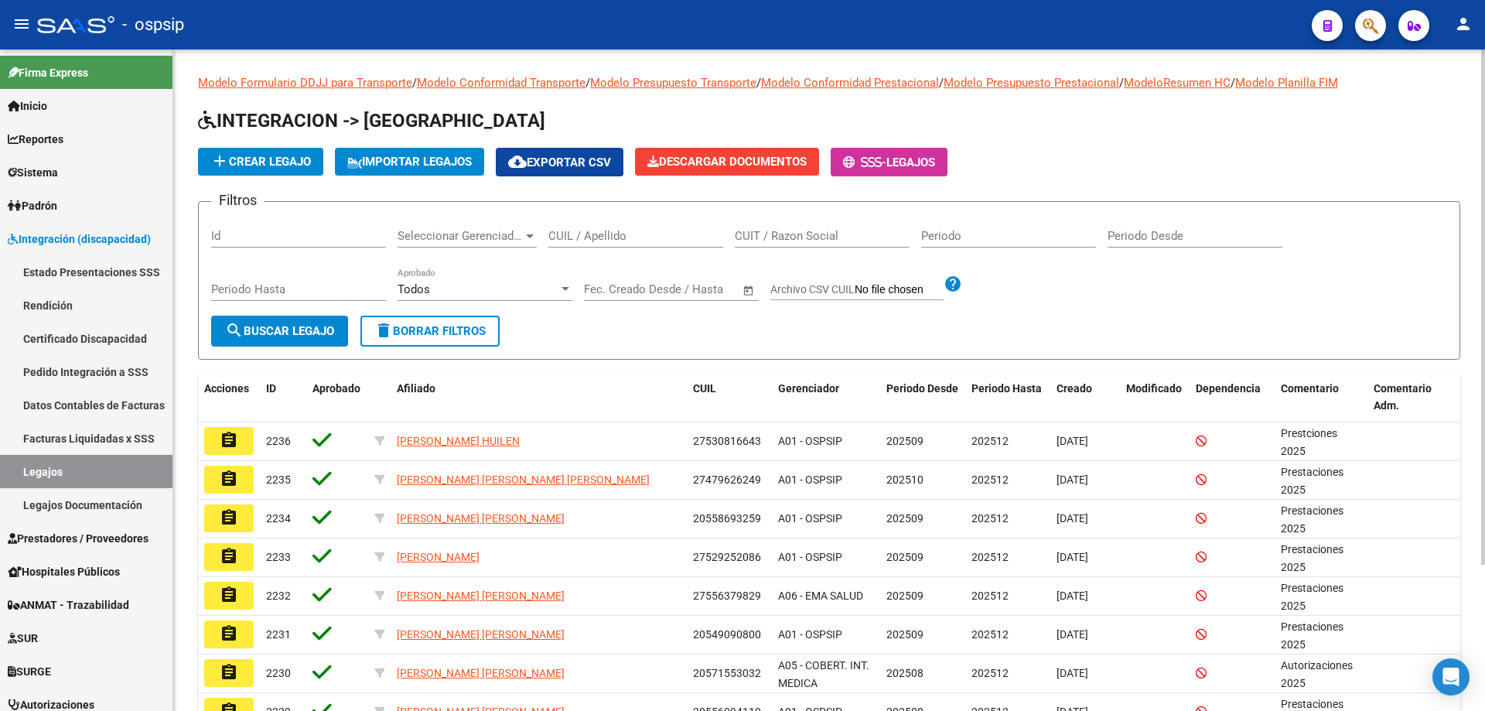
click at [572, 234] on input "CUIL / Apellido" at bounding box center [635, 236] width 175 height 14
paste input "23476376114"
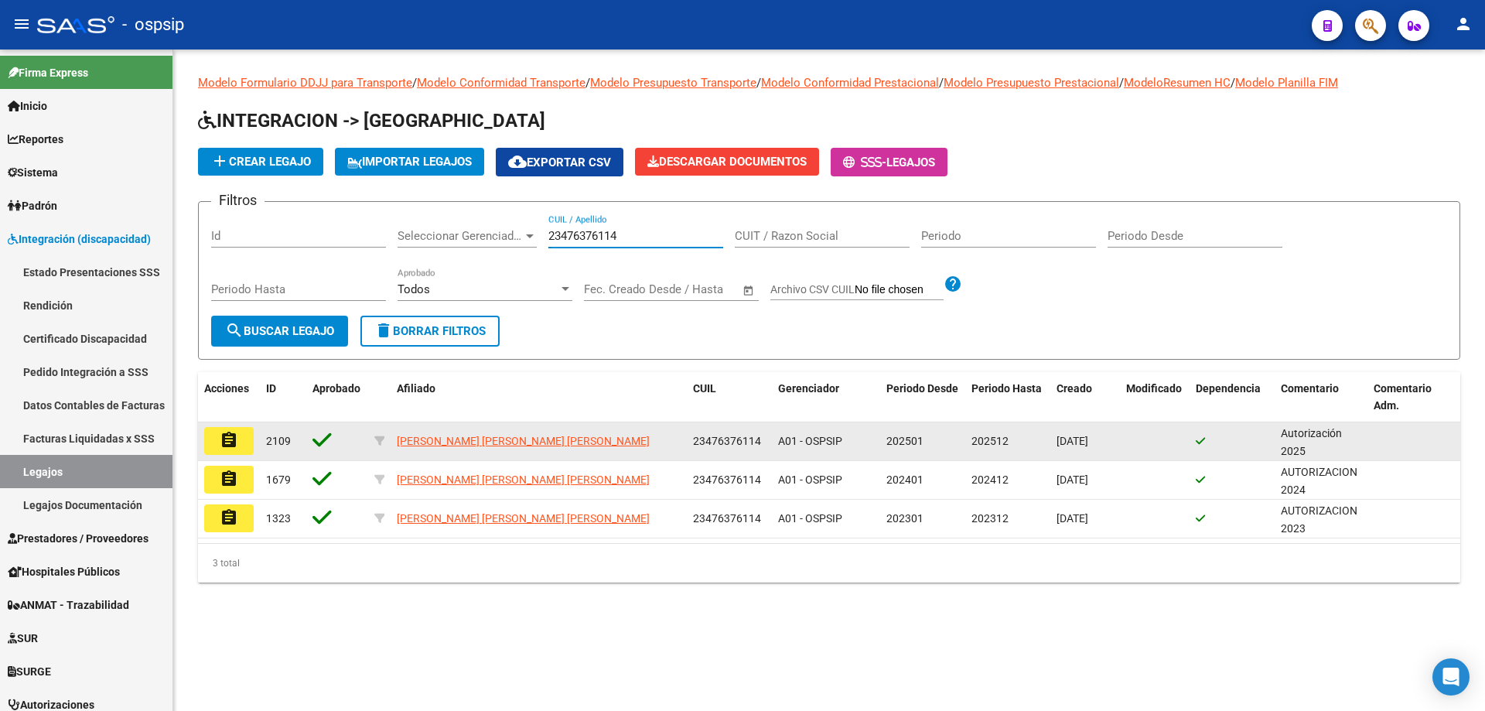
type input "23476376114"
click at [230, 445] on mat-icon "assignment" at bounding box center [229, 440] width 19 height 19
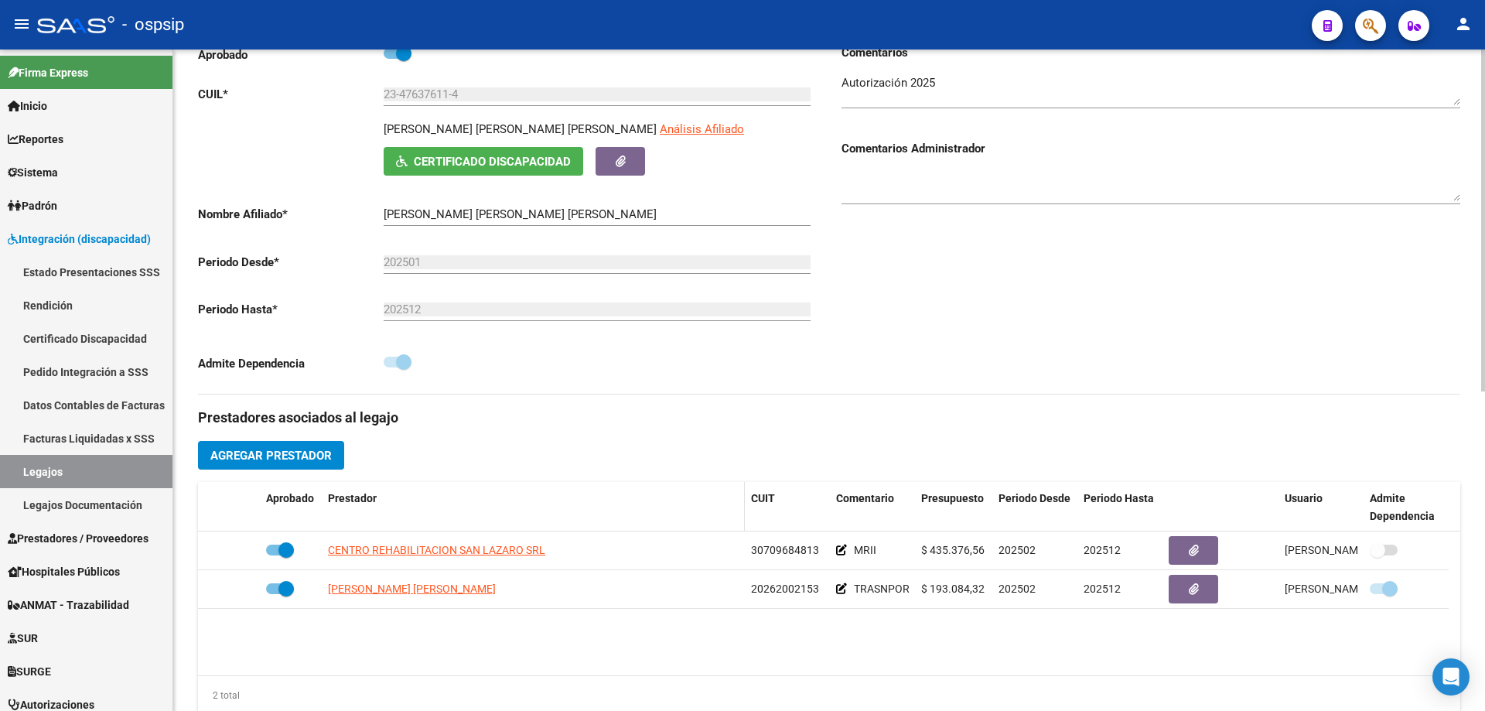
scroll to position [309, 0]
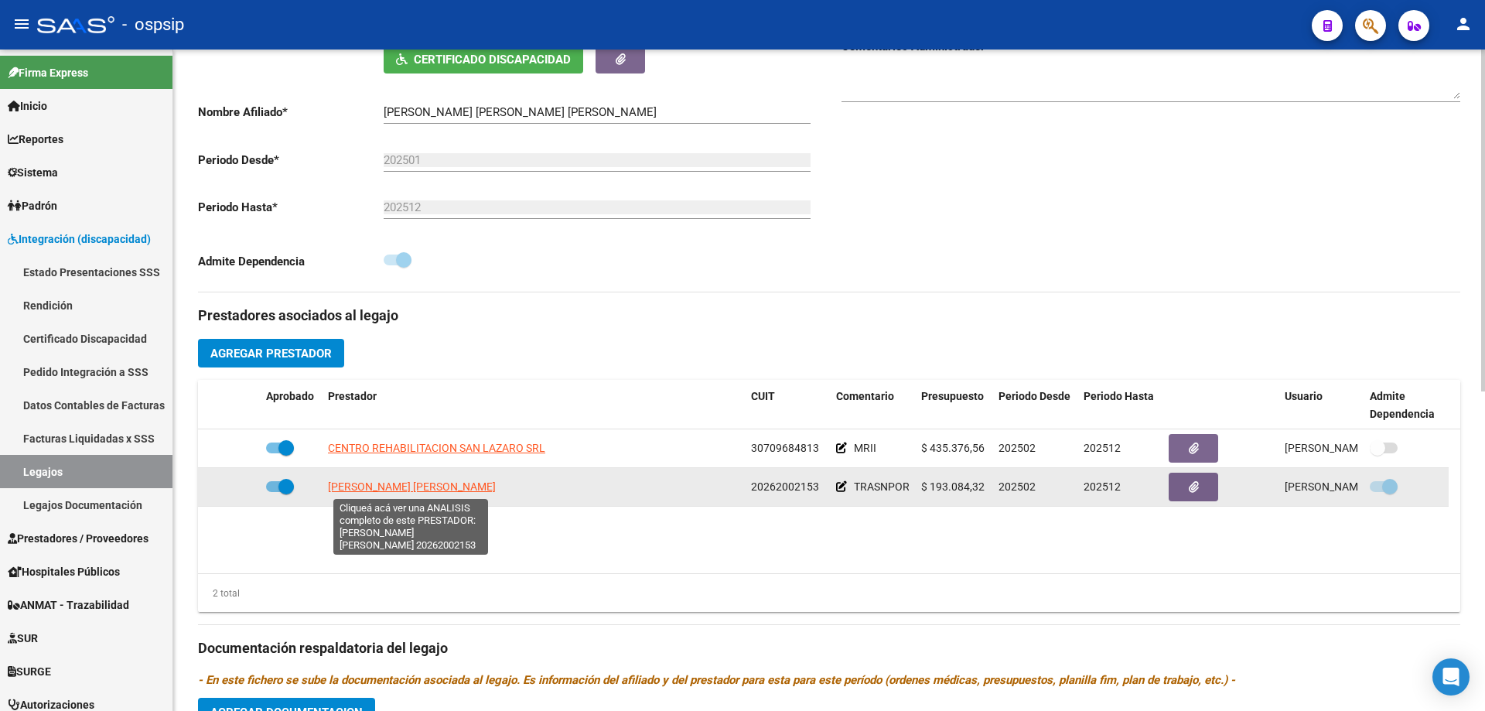
click at [456, 491] on span "ARAMBURU ANDRES ALEJANDRO" at bounding box center [412, 486] width 168 height 12
type textarea "20262002153"
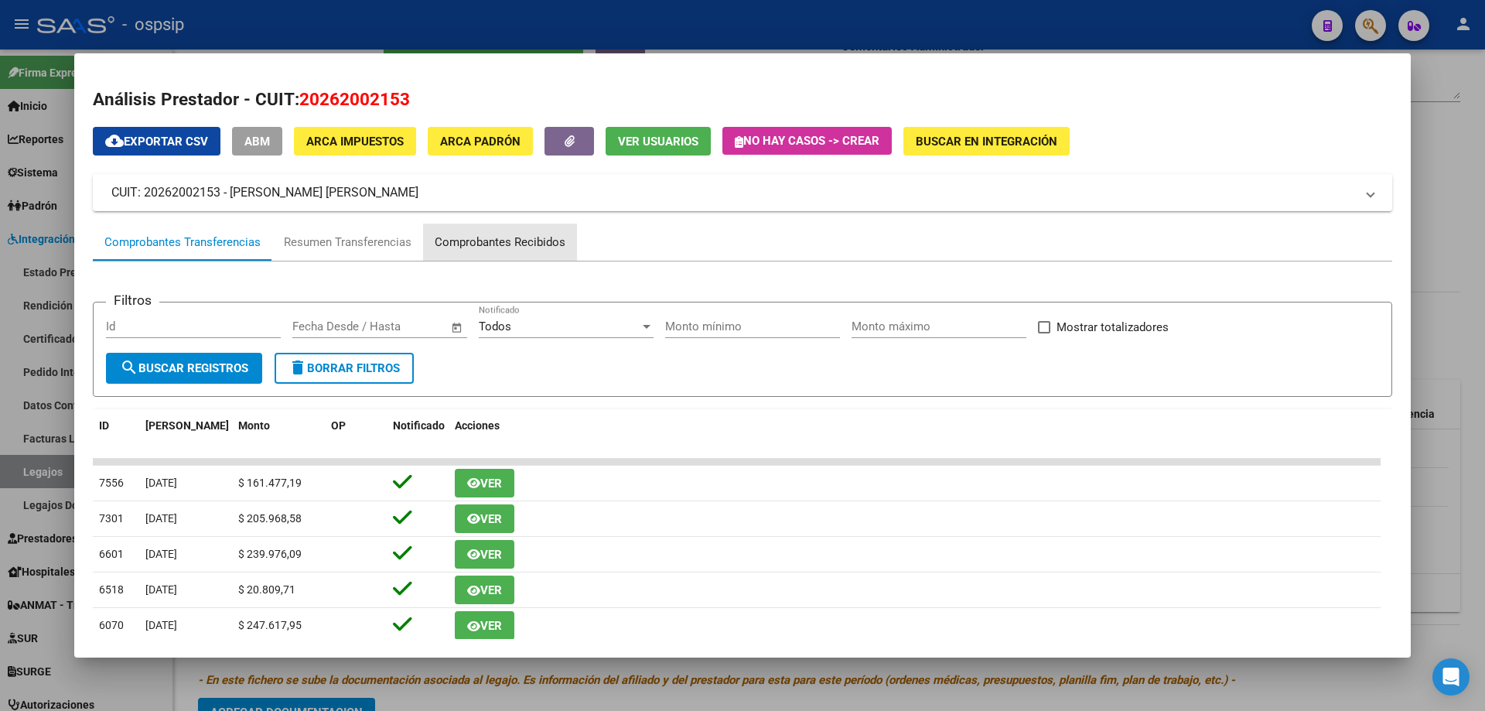
click at [511, 244] on div "Comprobantes Recibidos" at bounding box center [500, 243] width 131 height 18
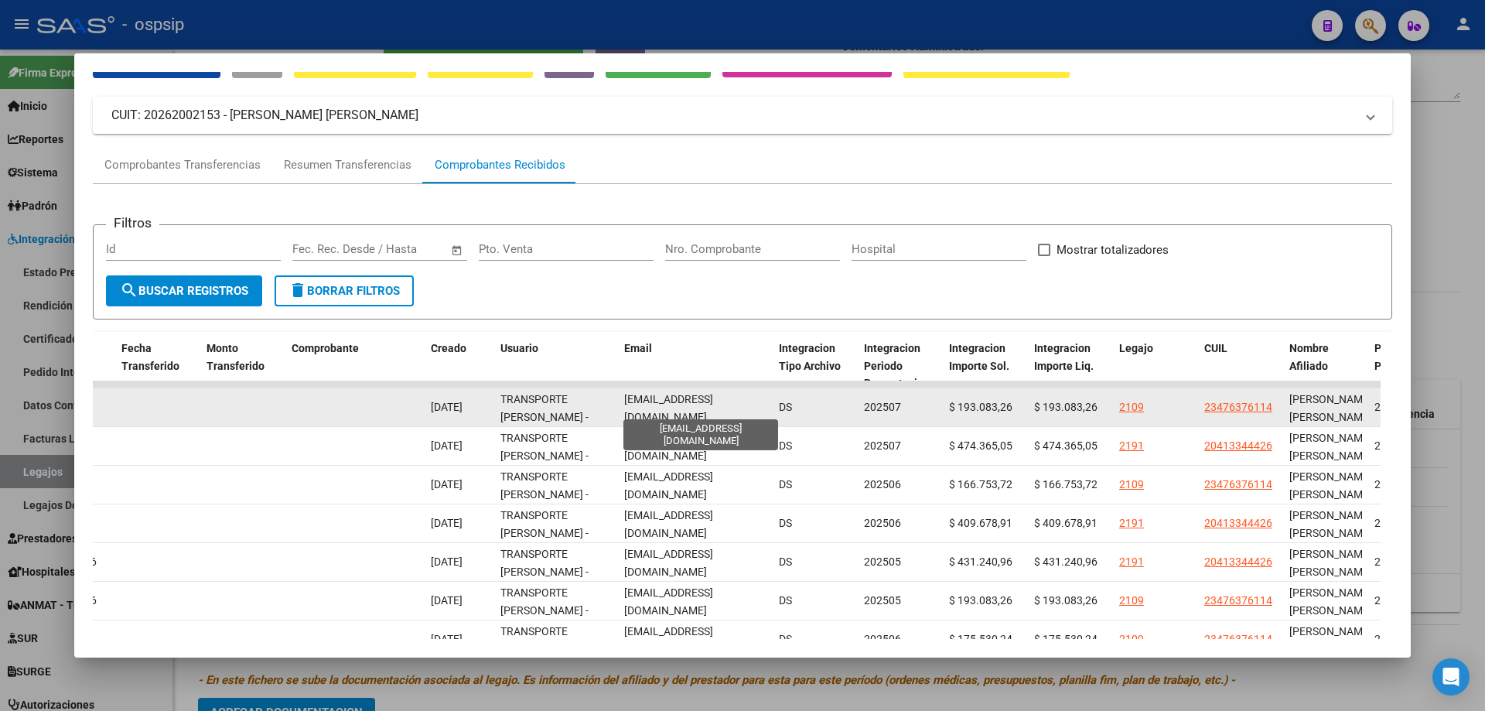
scroll to position [0, 11]
drag, startPoint x: 624, startPoint y: 407, endPoint x: 768, endPoint y: 406, distance: 143.8
click at [768, 406] on datatable-body-cell "transporteandres@hotmail.com" at bounding box center [695, 407] width 155 height 38
copy span "transporteandres@hotmail.com"
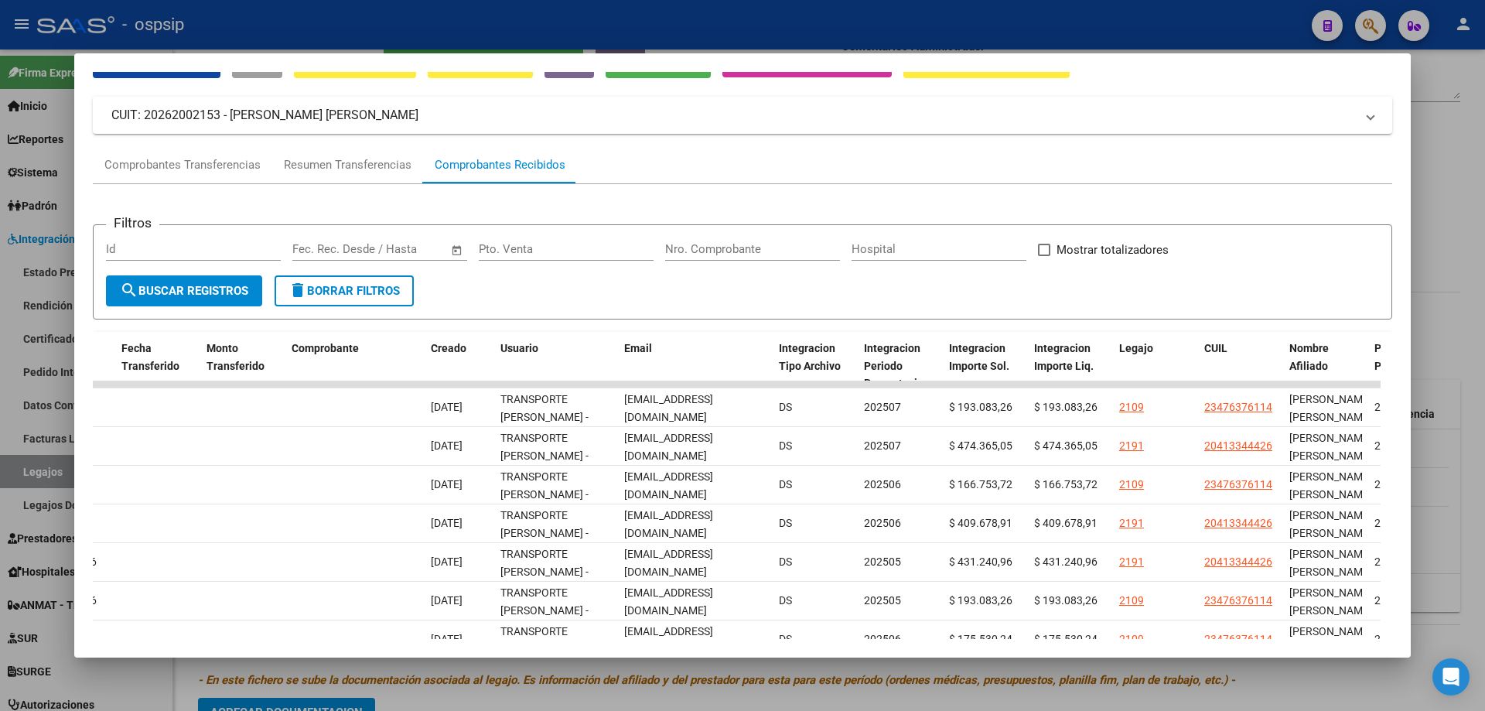
click at [1484, 178] on div at bounding box center [742, 355] width 1485 height 711
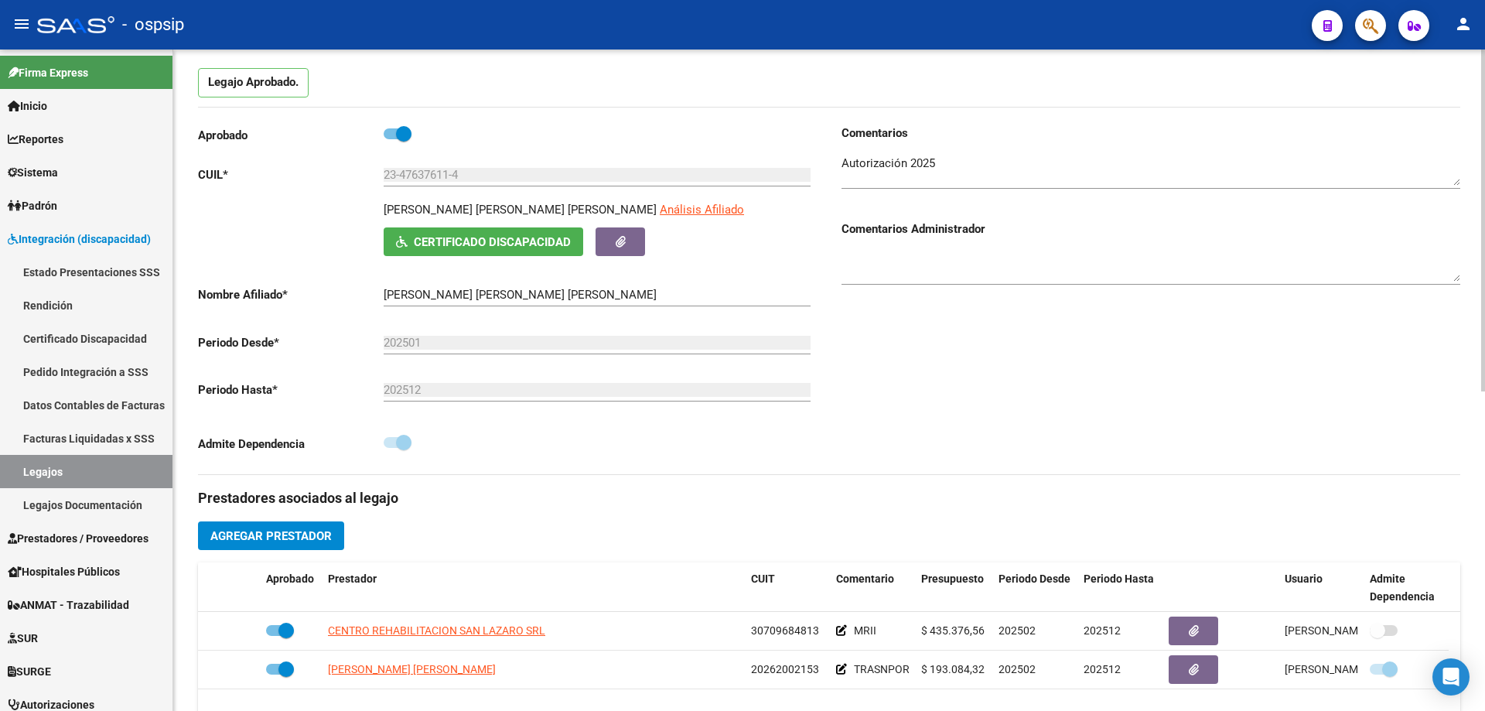
scroll to position [0, 0]
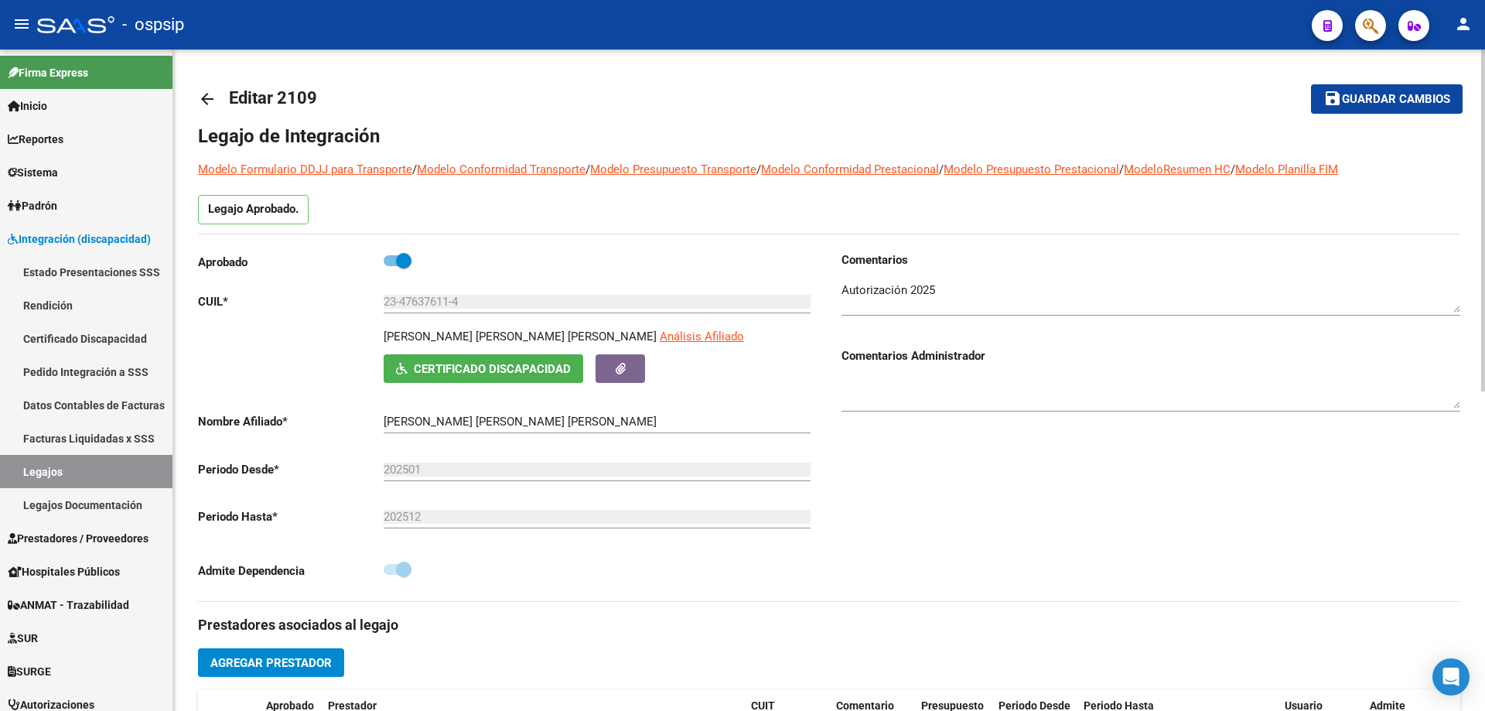
click at [207, 91] on mat-icon "arrow_back" at bounding box center [207, 99] width 19 height 19
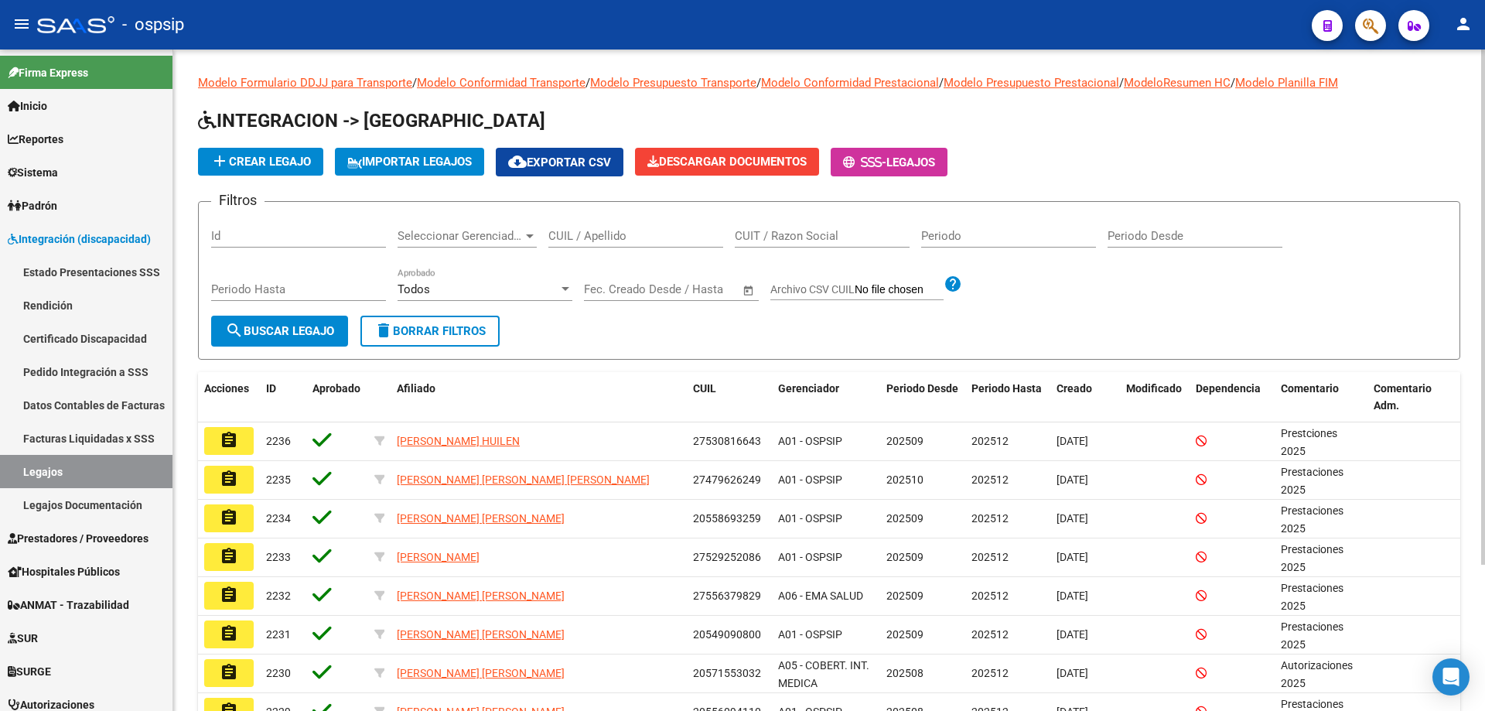
click at [605, 235] on input "CUIL / Apellido" at bounding box center [635, 236] width 175 height 14
click at [589, 237] on input "CUIL / Apellido" at bounding box center [635, 236] width 175 height 14
drag, startPoint x: 577, startPoint y: 244, endPoint x: 579, endPoint y: 232, distance: 12.6
click at [579, 232] on input "CUIL / Apellido" at bounding box center [635, 236] width 175 height 14
drag, startPoint x: 577, startPoint y: 232, endPoint x: 569, endPoint y: 243, distance: 13.3
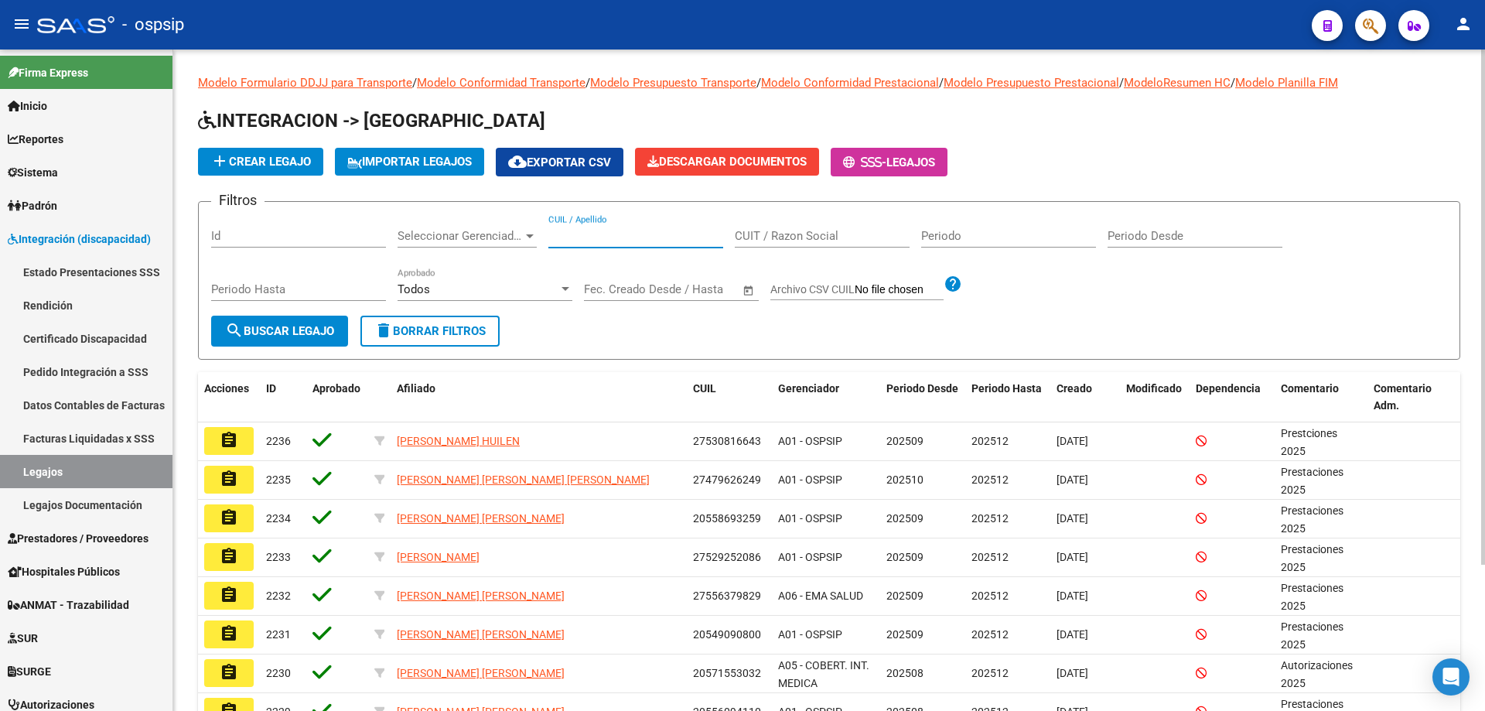
click at [569, 243] on input "CUIL / Apellido" at bounding box center [635, 236] width 175 height 14
type input "v"
paste input "23510668804"
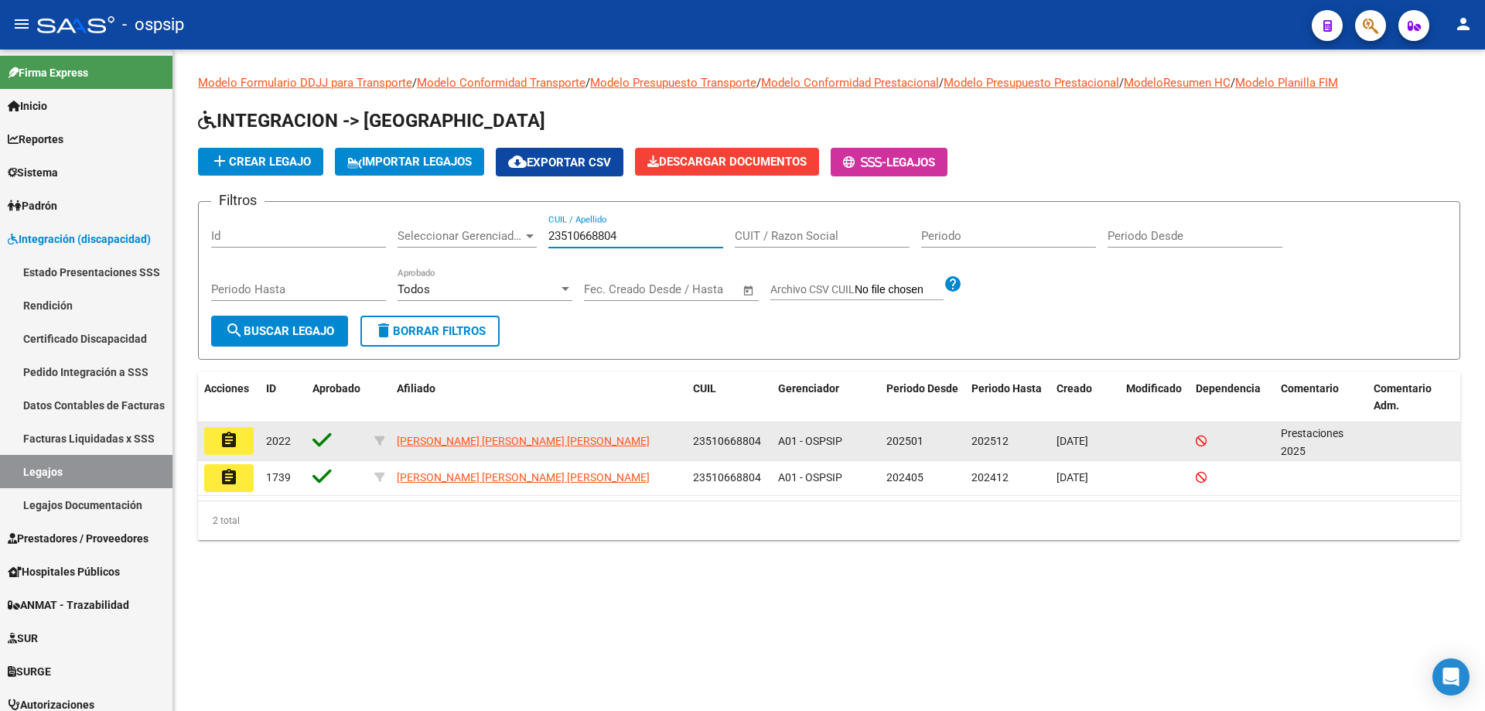
type input "23510668804"
click at [244, 449] on button "assignment" at bounding box center [228, 441] width 49 height 28
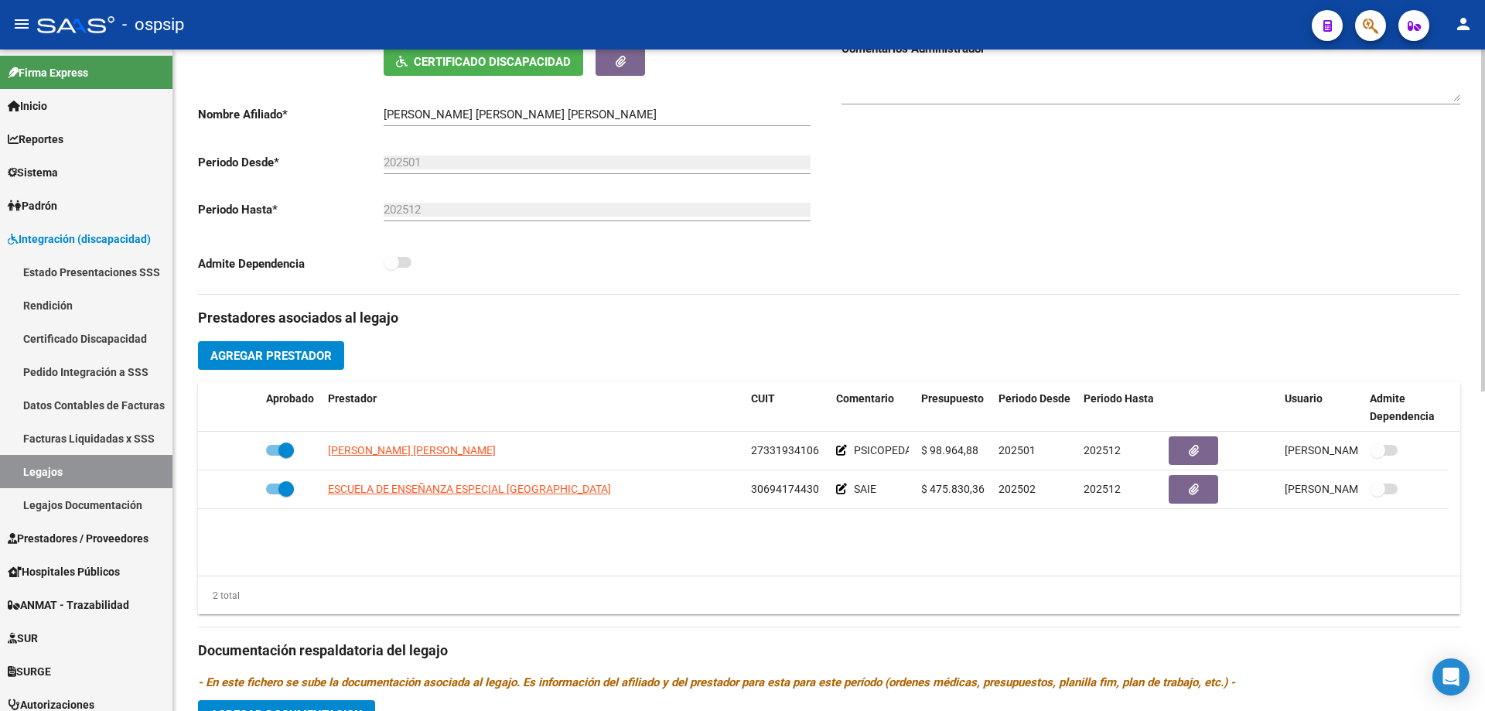
scroll to position [309, 0]
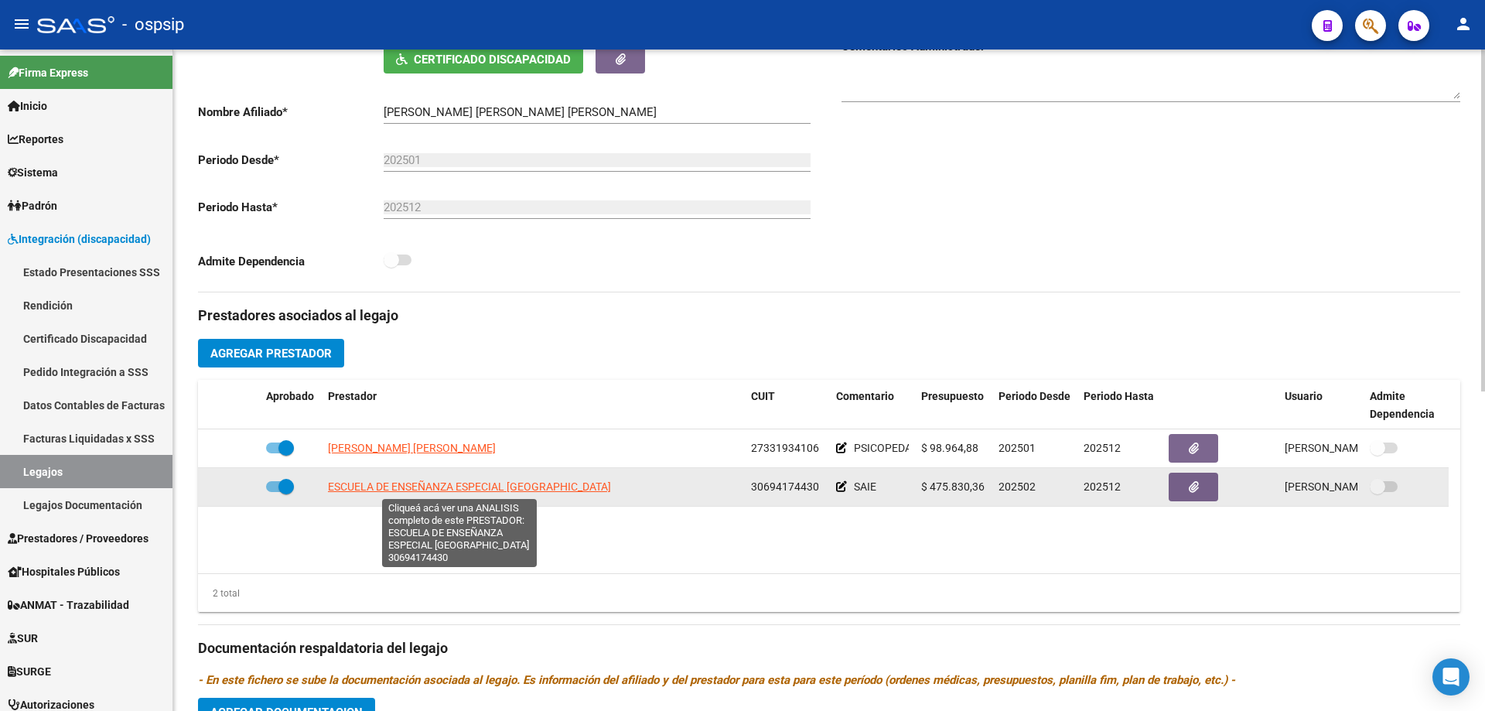
click at [476, 483] on span "ESCUELA DE ENSEÑANZA ESPECIAL SAN FRANCISCO" at bounding box center [469, 486] width 283 height 12
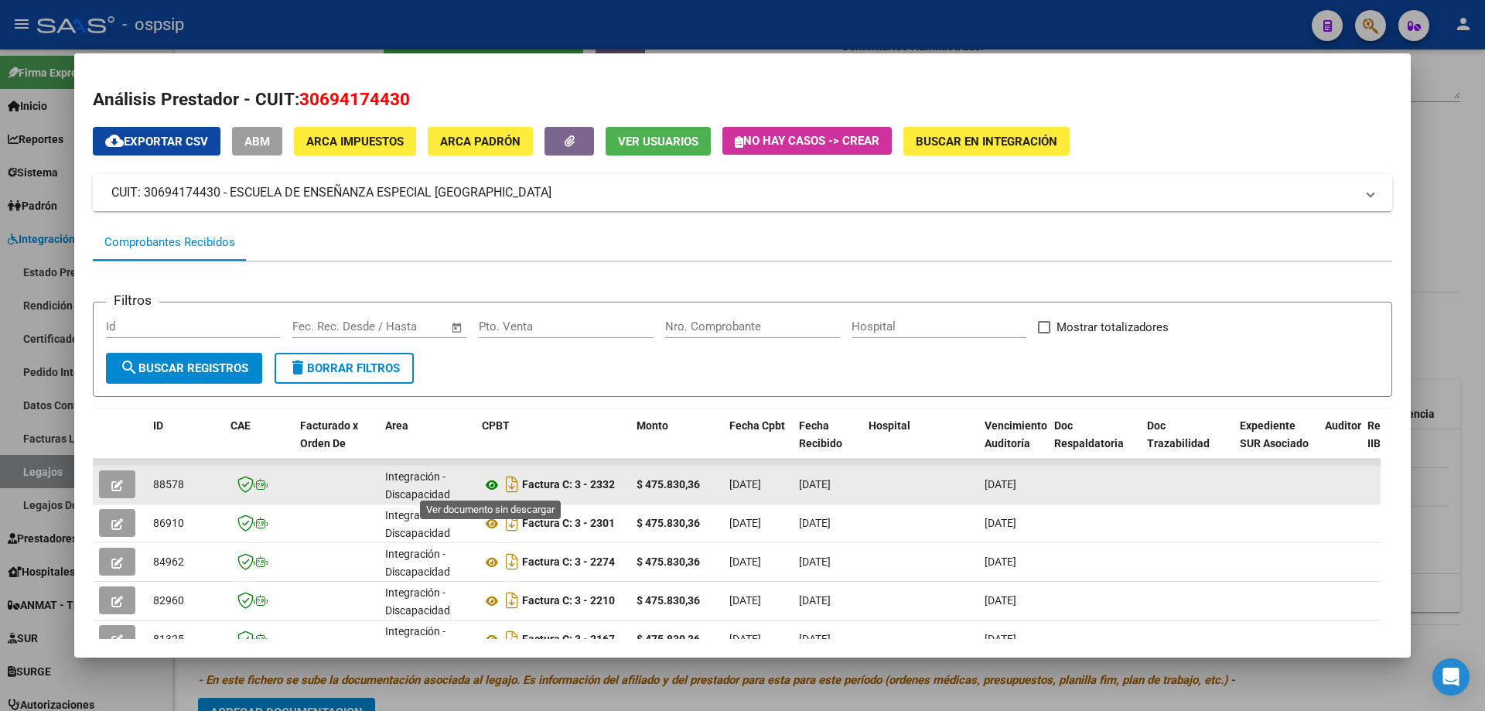
click at [490, 488] on icon at bounding box center [492, 485] width 20 height 19
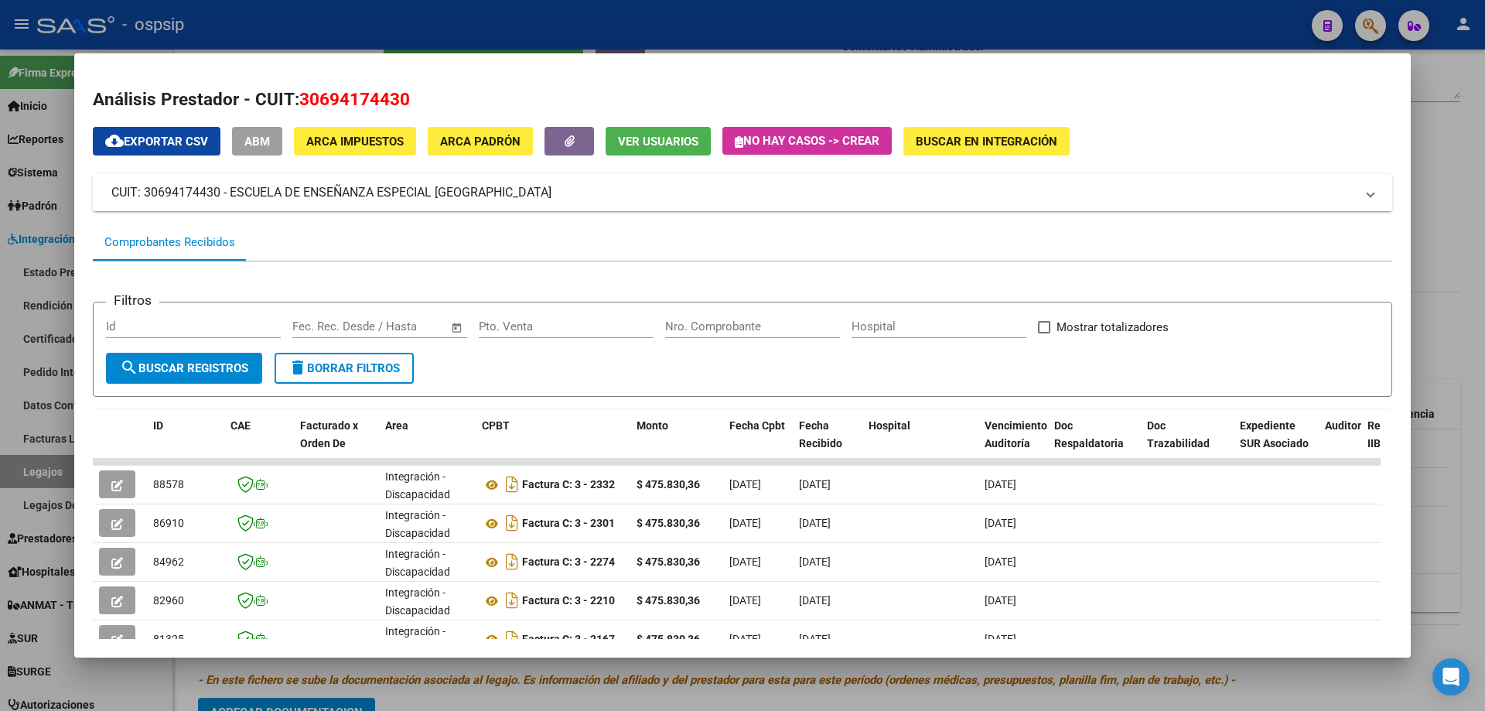
click at [1472, 203] on div at bounding box center [742, 355] width 1485 height 711
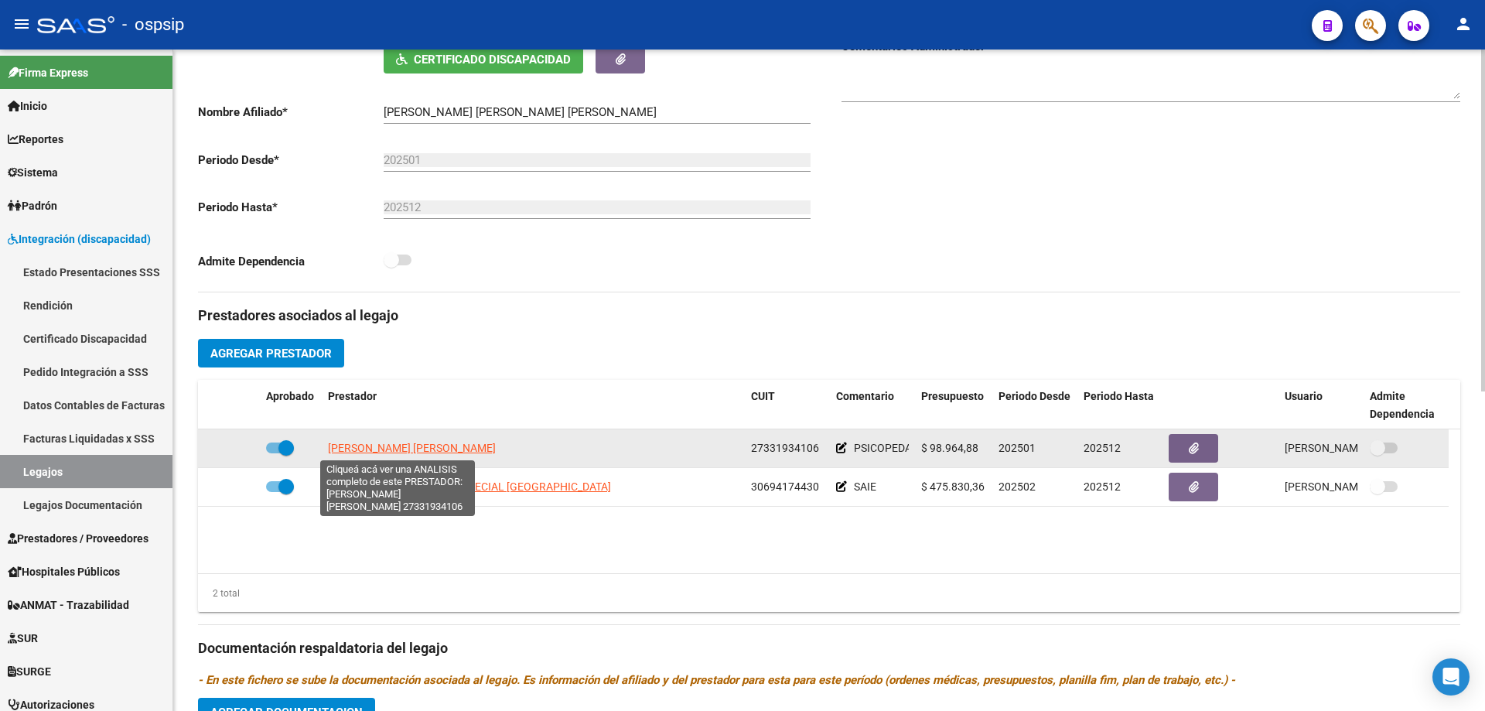
click at [429, 451] on span "SARTORI BETIANA SOLEDAD" at bounding box center [412, 448] width 168 height 12
type textarea "27331934106"
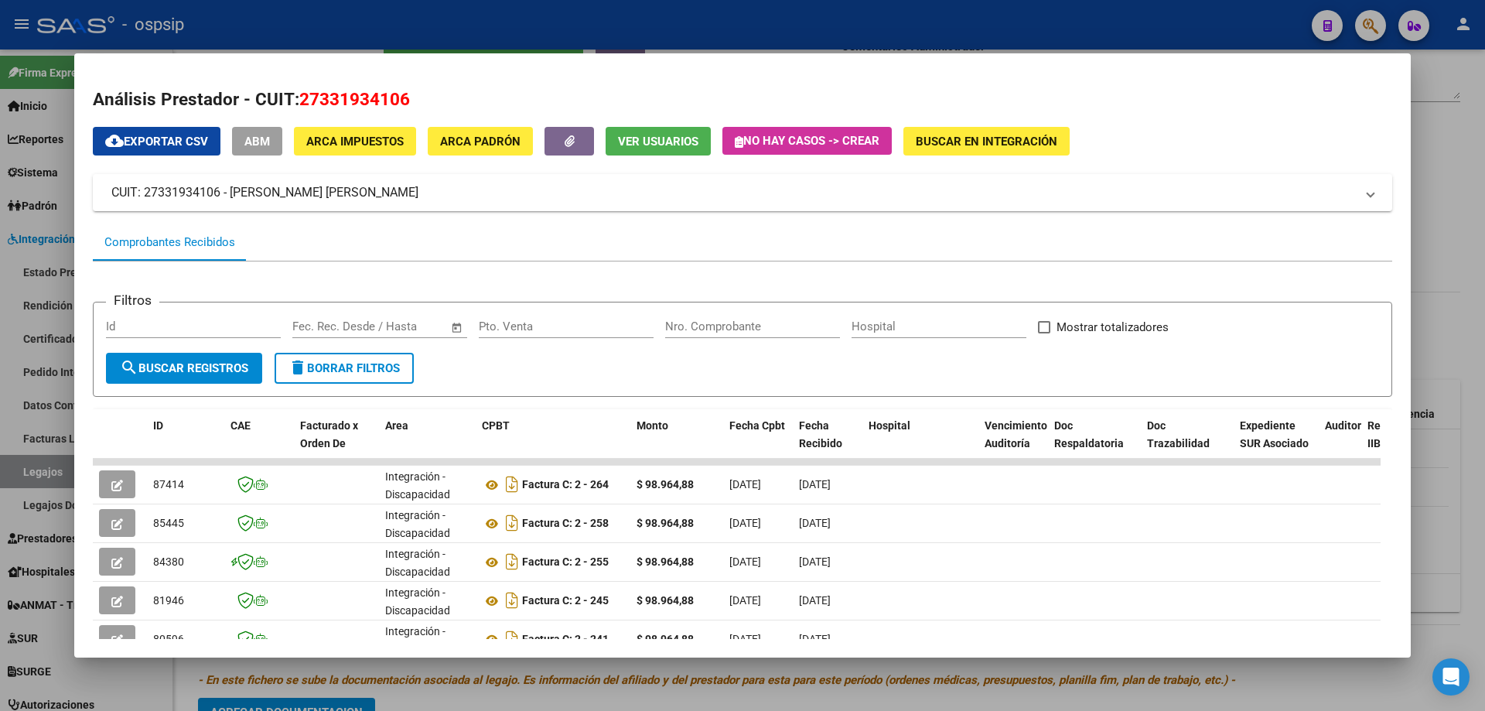
click at [1471, 285] on div at bounding box center [742, 355] width 1485 height 711
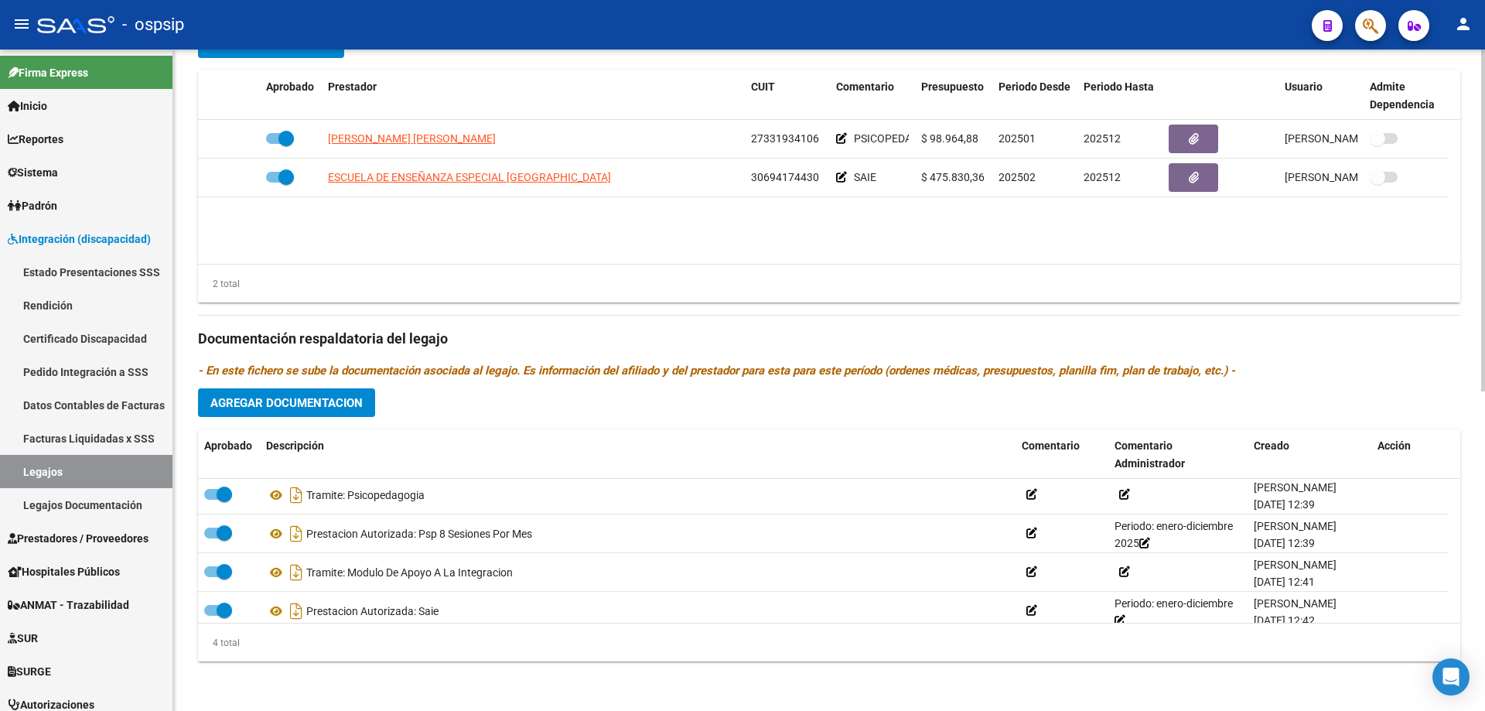
scroll to position [0, 0]
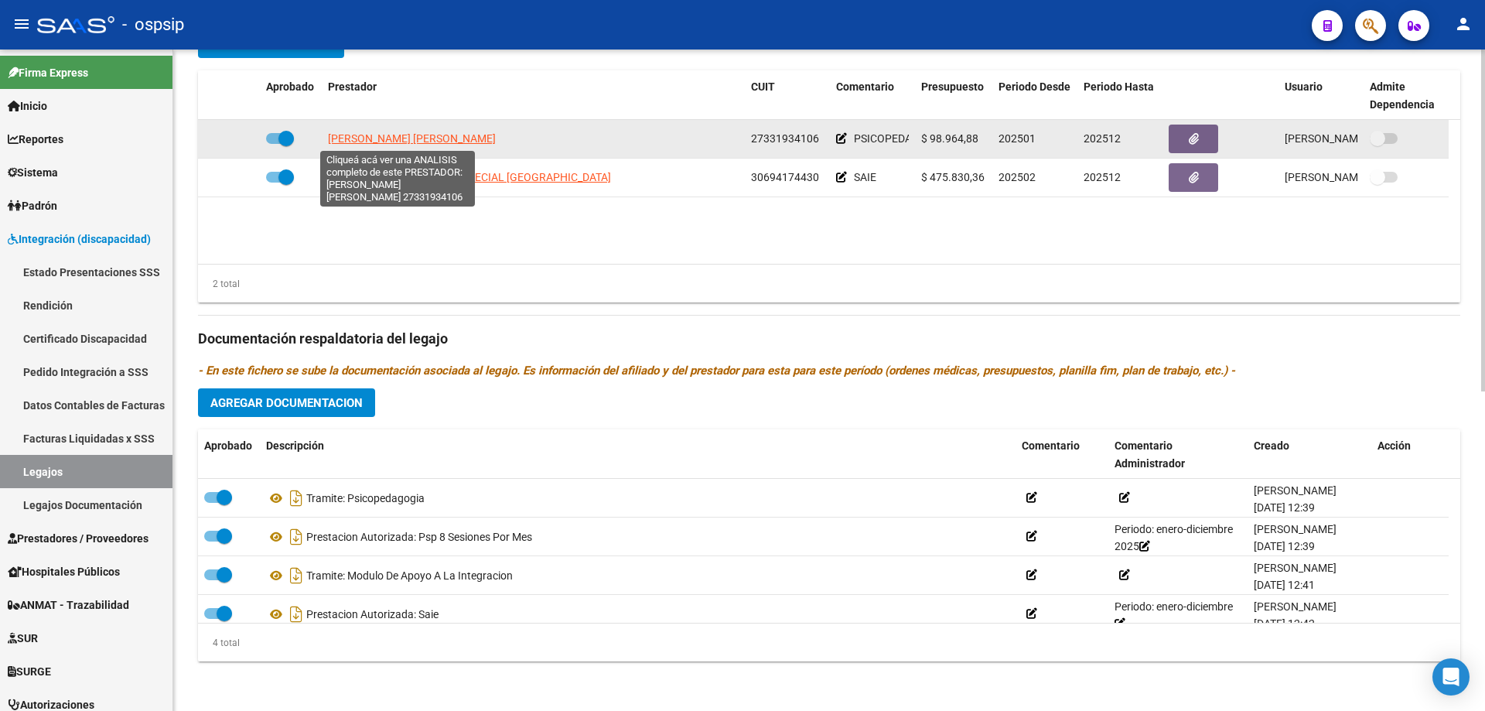
click at [427, 145] on span "SARTORI BETIANA SOLEDAD" at bounding box center [412, 138] width 168 height 12
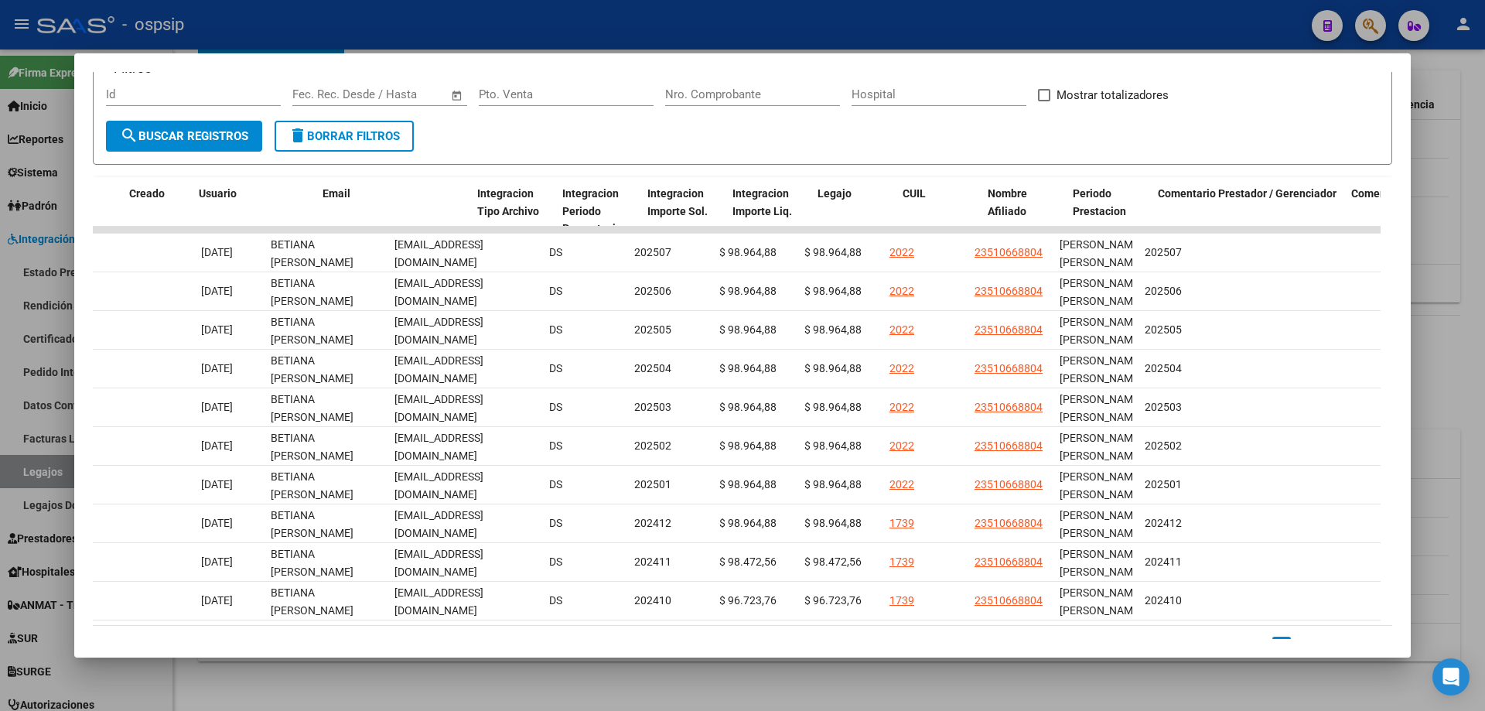
scroll to position [0, 1733]
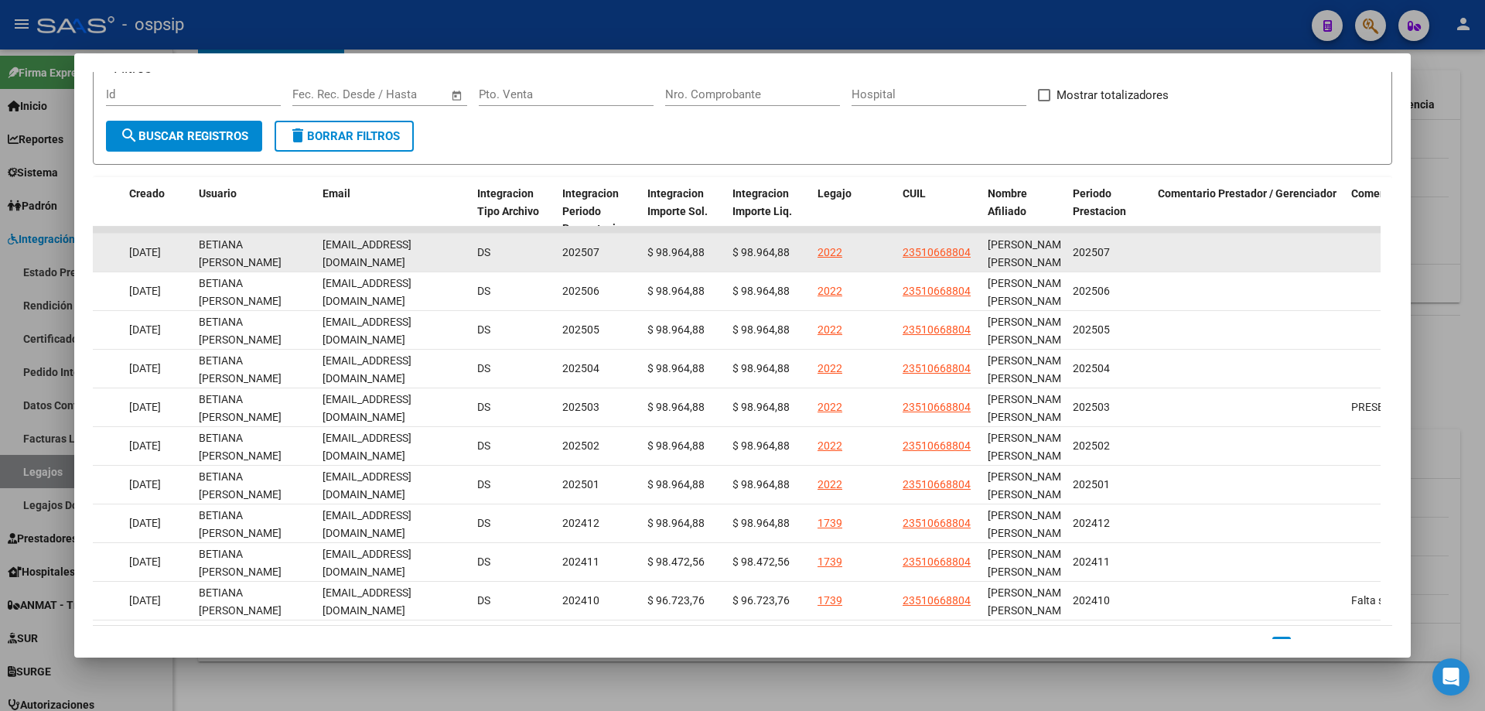
drag, startPoint x: 451, startPoint y: 251, endPoint x: 320, endPoint y: 246, distance: 130.8
click at [320, 246] on datatable-body-cell "betianasartori@gmail.com" at bounding box center [393, 253] width 155 height 38
copy span "betianasartori@gmail.com"
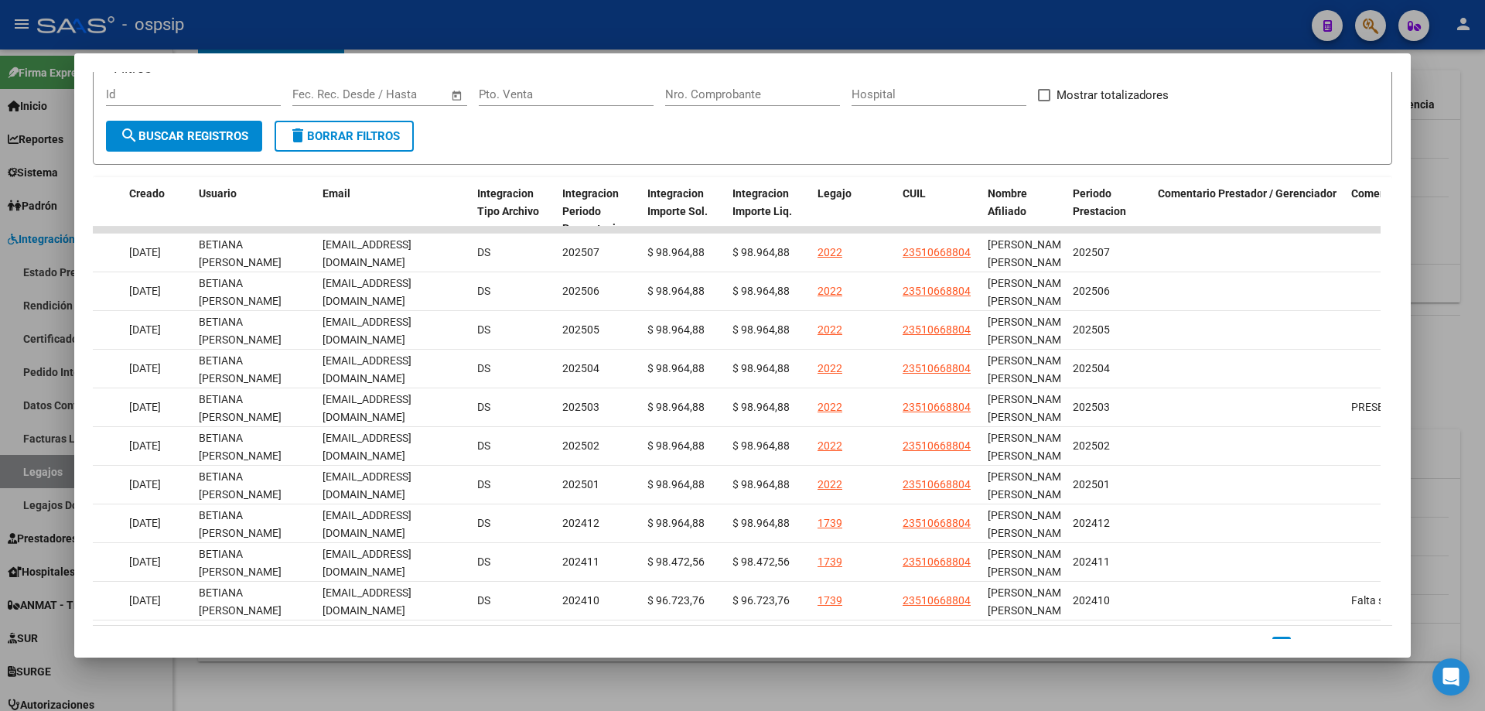
click at [1445, 232] on div at bounding box center [742, 355] width 1485 height 711
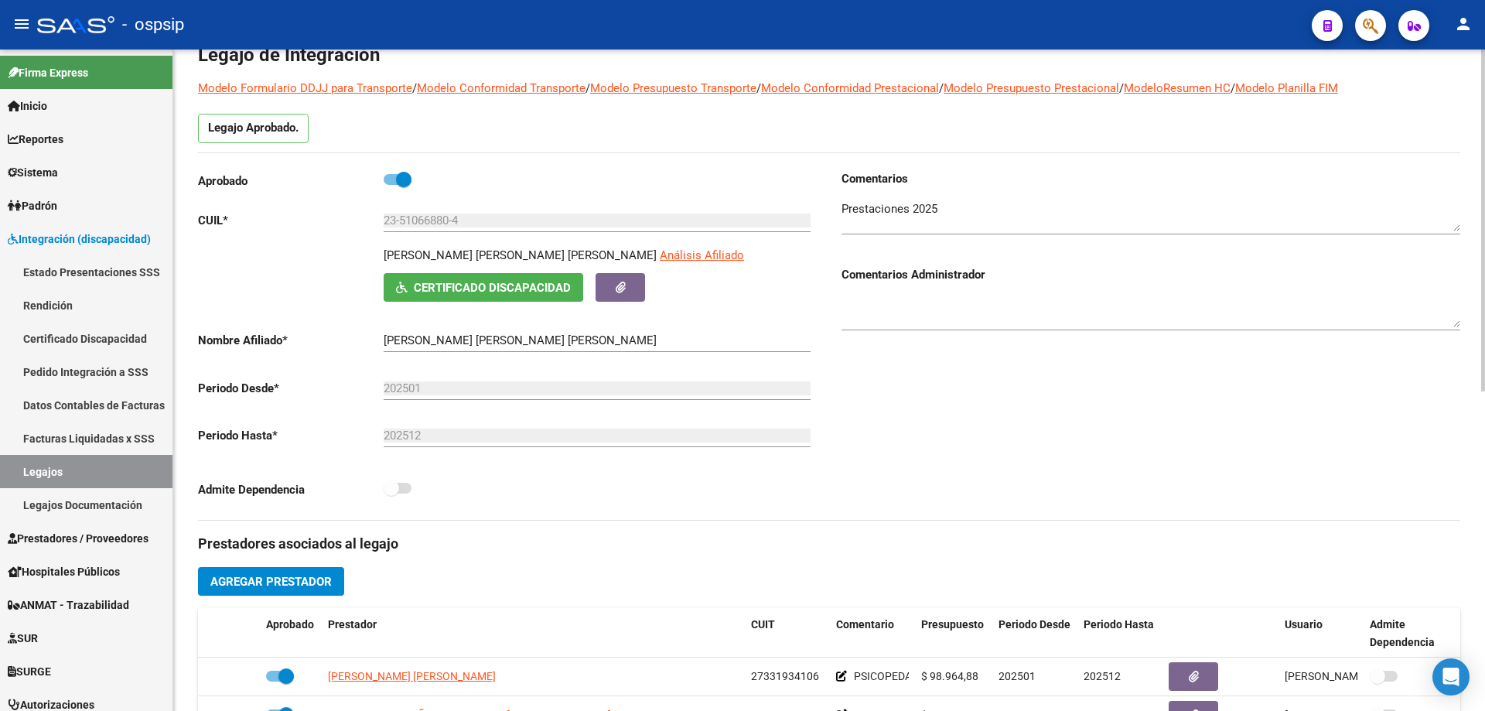
scroll to position [0, 0]
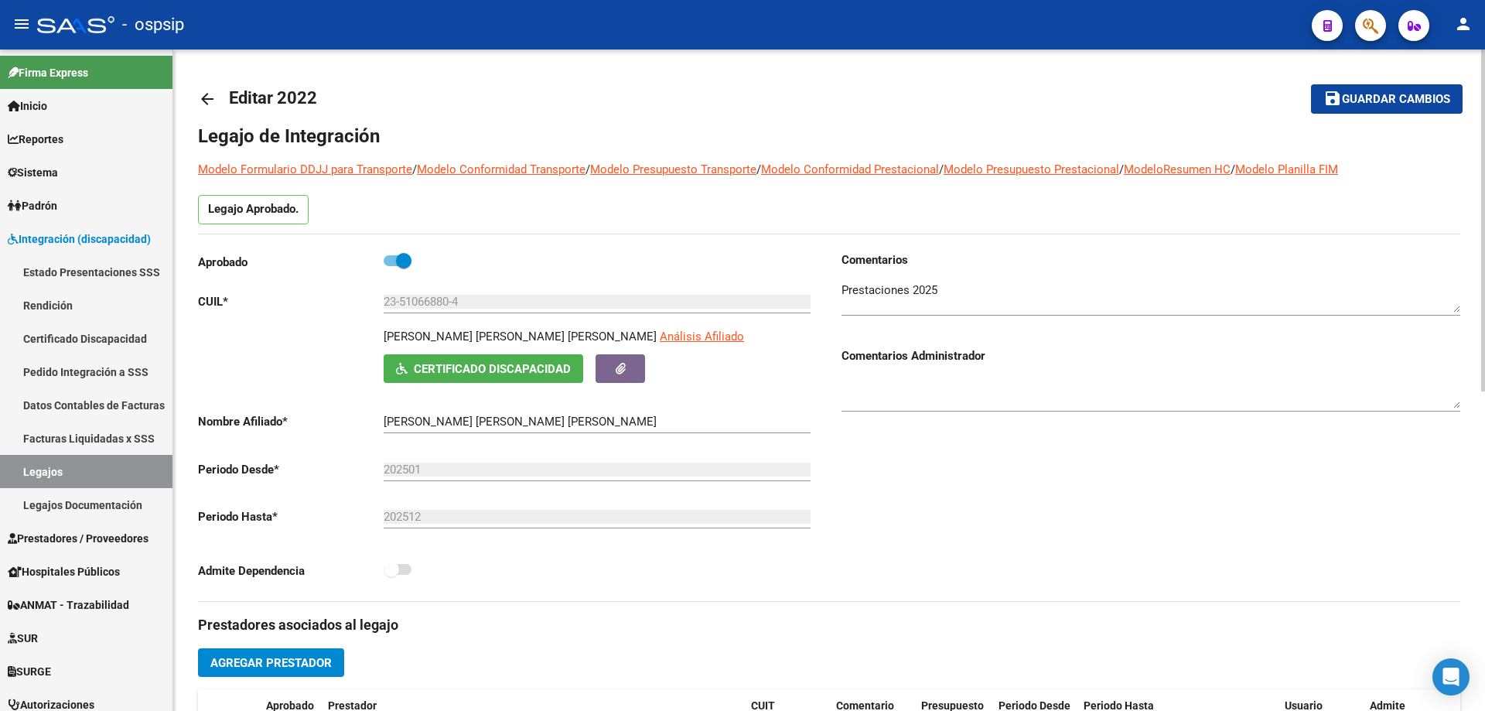
click at [212, 93] on mat-icon "arrow_back" at bounding box center [207, 99] width 19 height 19
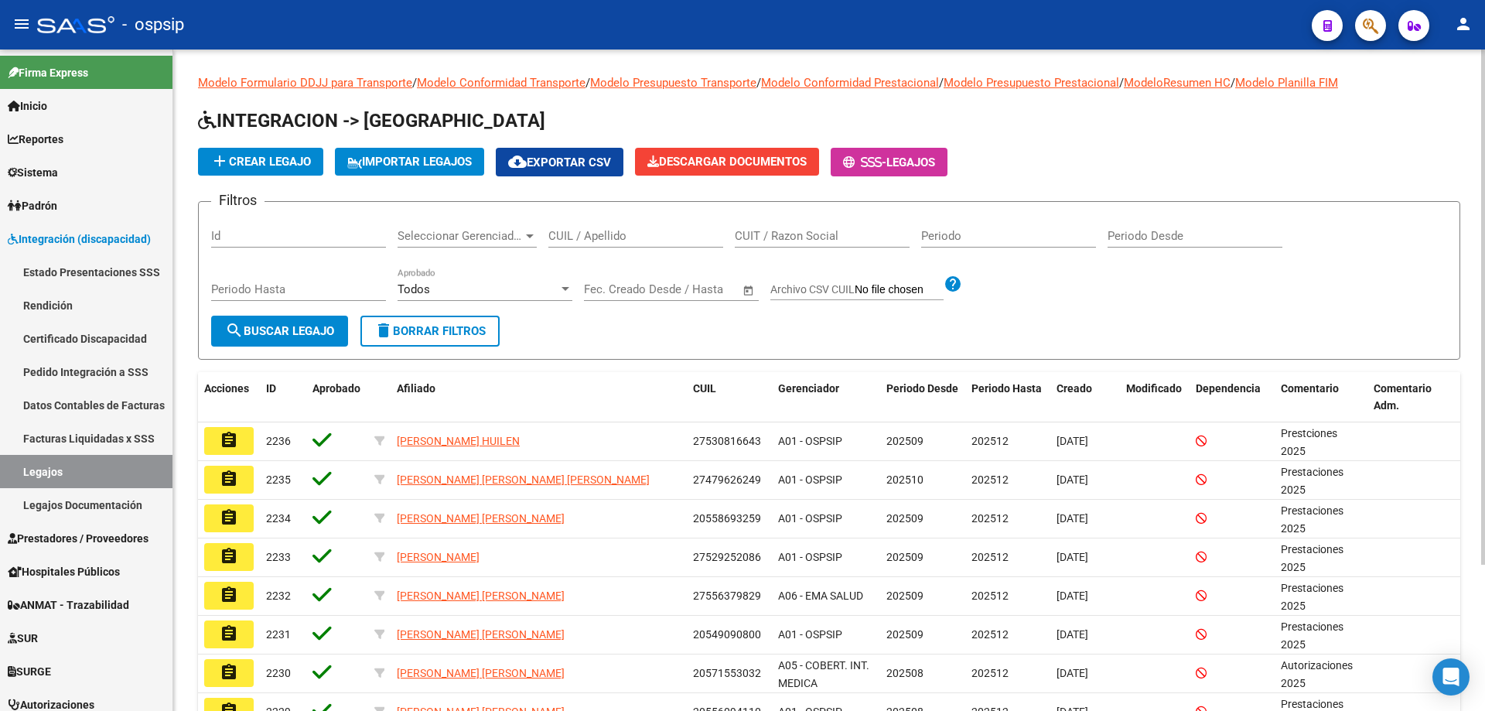
click at [569, 233] on input "CUIL / Apellido" at bounding box center [635, 236] width 175 height 14
paste input "20581235985"
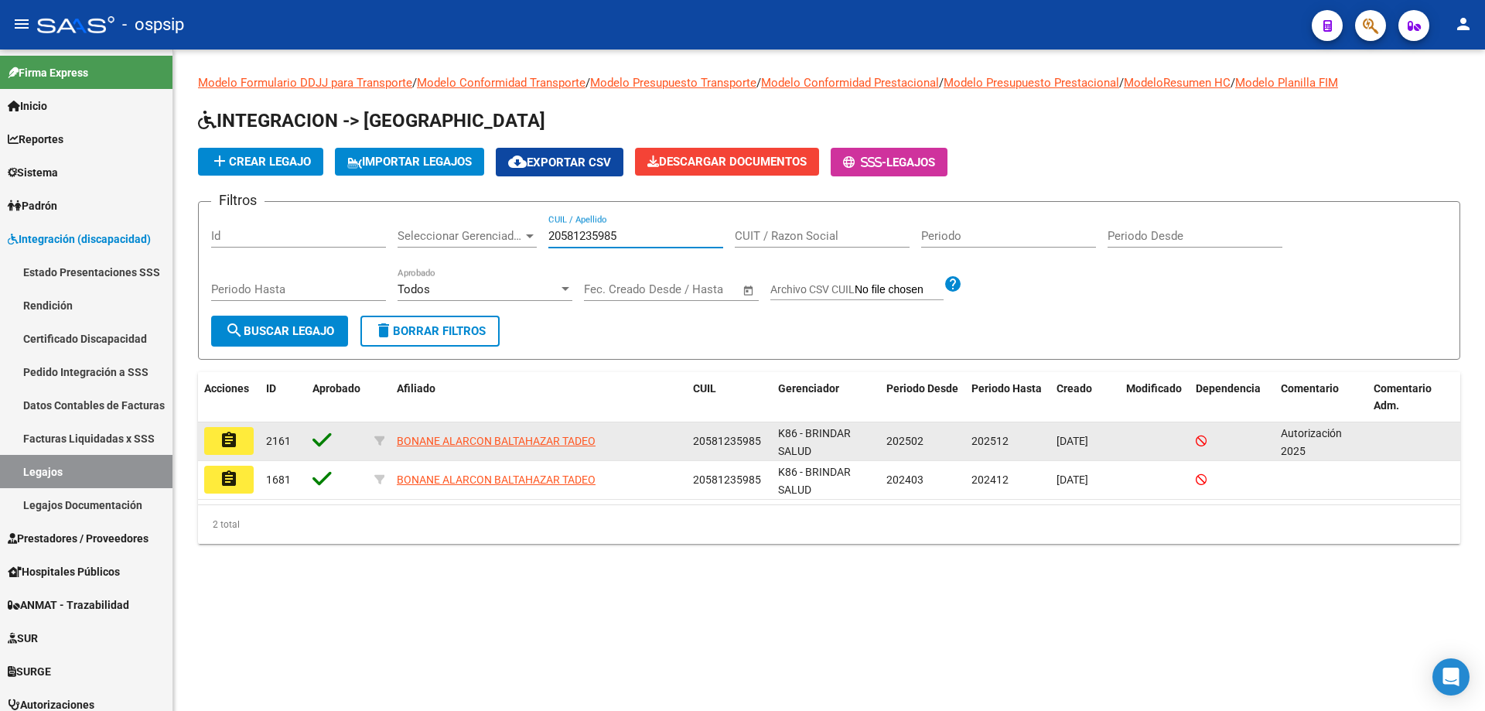
type input "20581235985"
click at [241, 445] on button "assignment" at bounding box center [228, 441] width 49 height 28
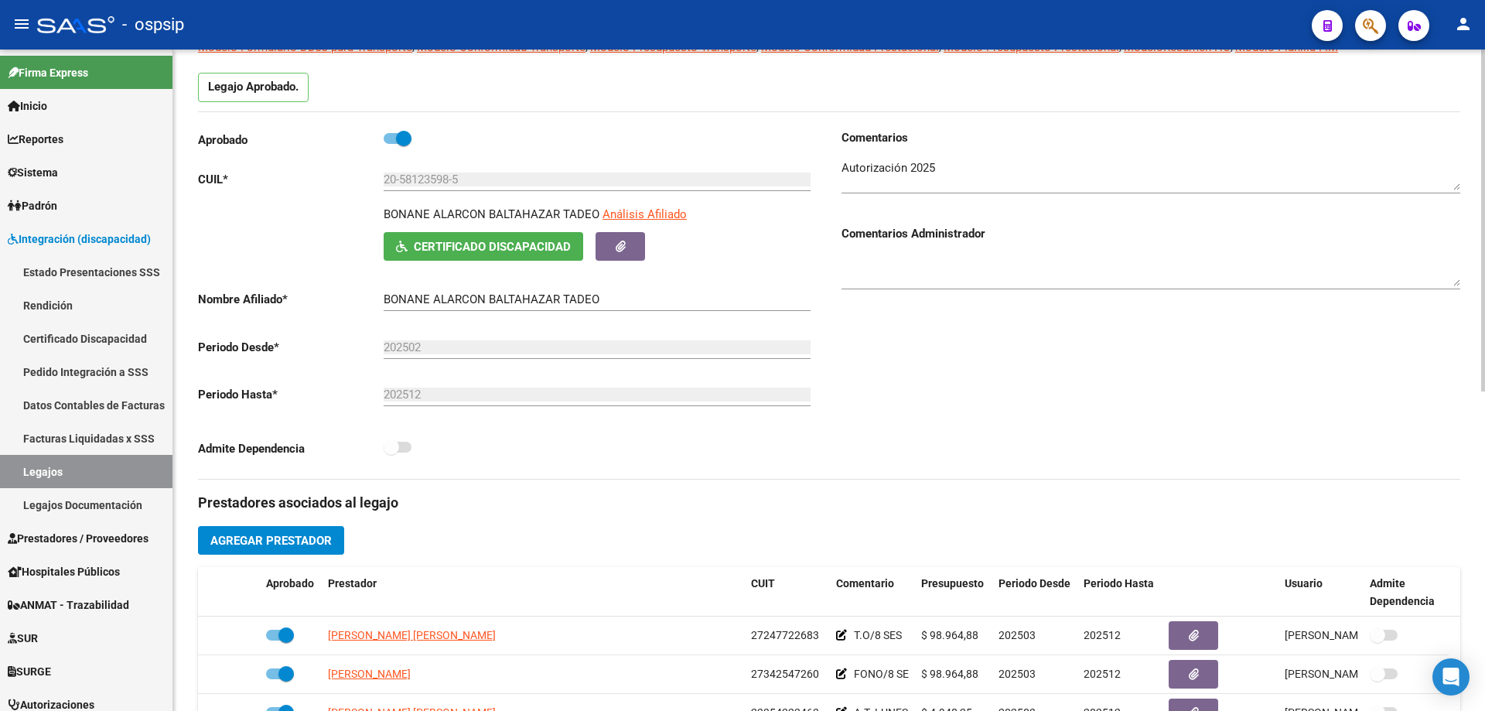
scroll to position [155, 0]
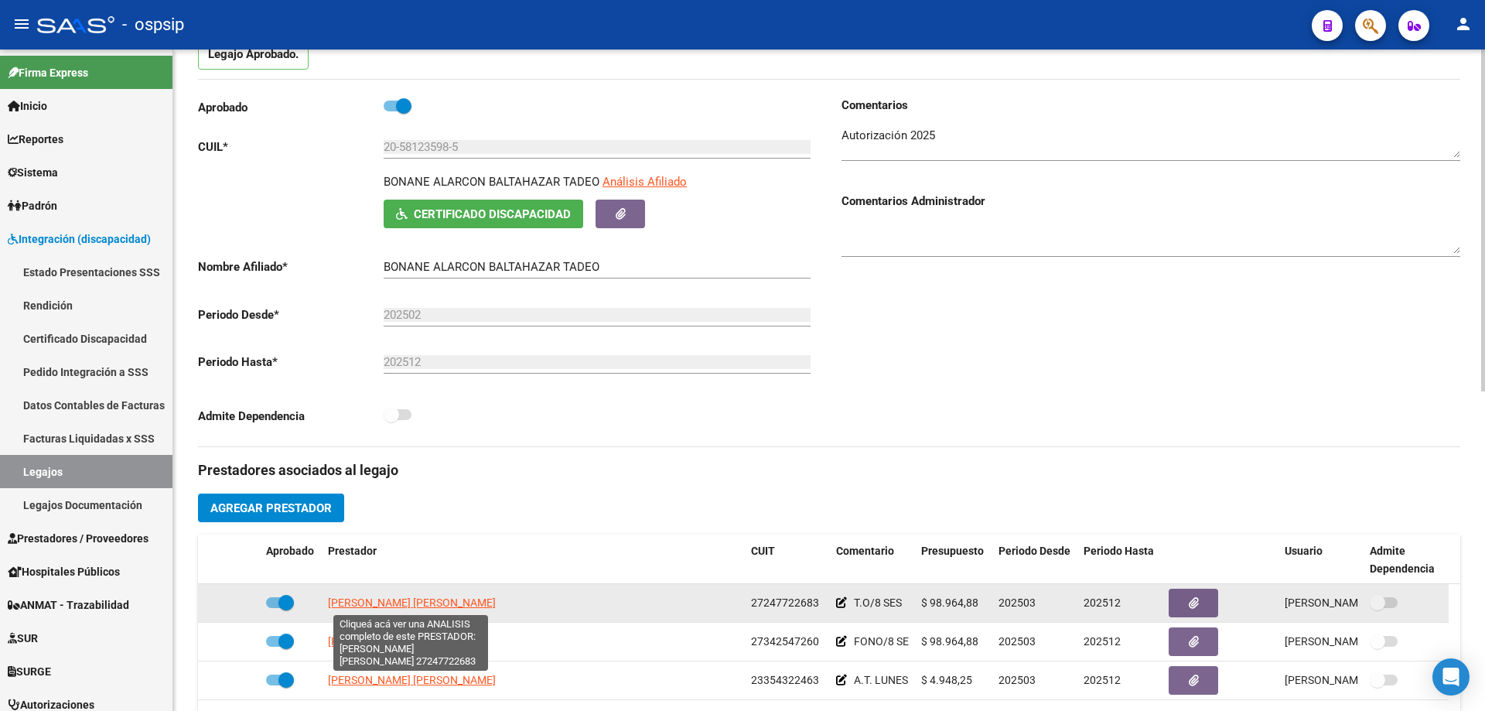
click at [430, 603] on span "FERRADA JORGELINA FERNANDA" at bounding box center [412, 602] width 168 height 12
type textarea "27247722683"
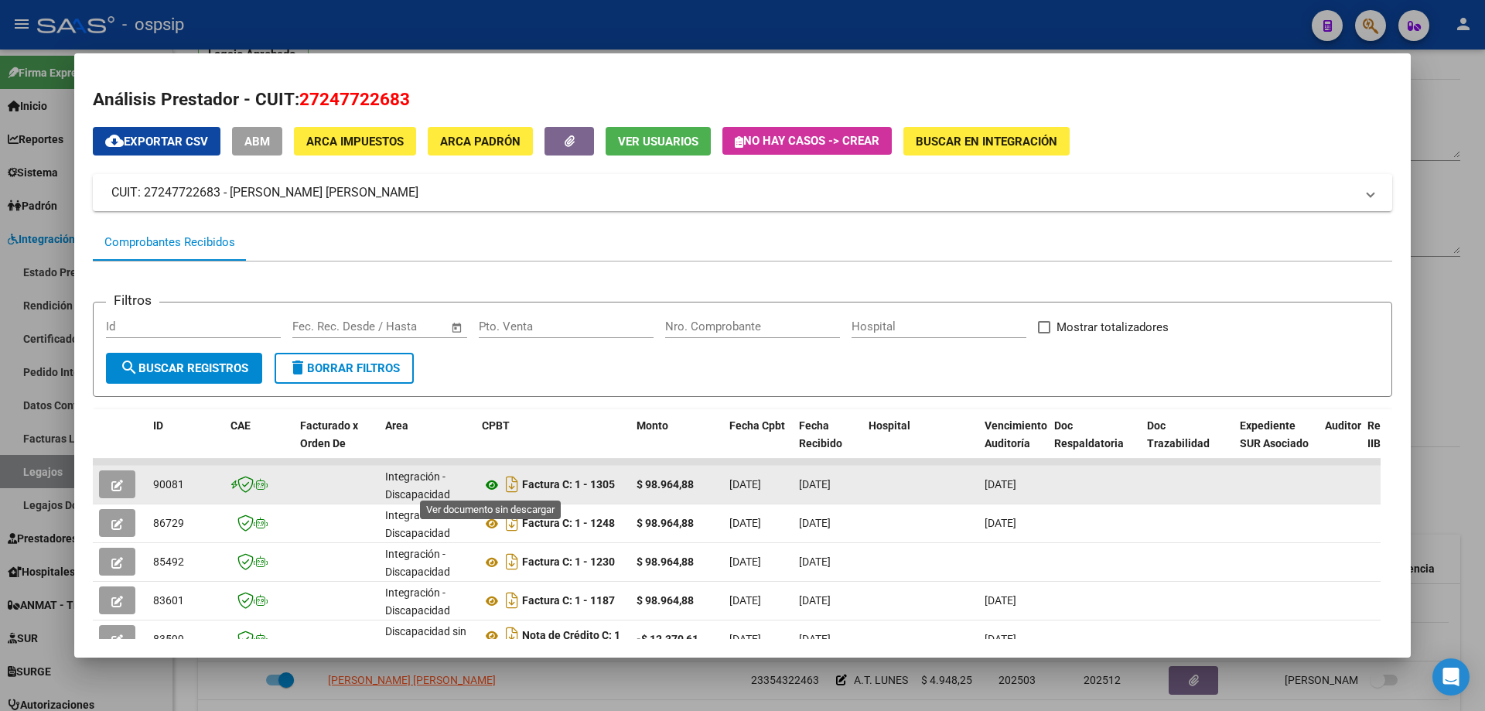
click at [497, 479] on icon at bounding box center [492, 485] width 20 height 19
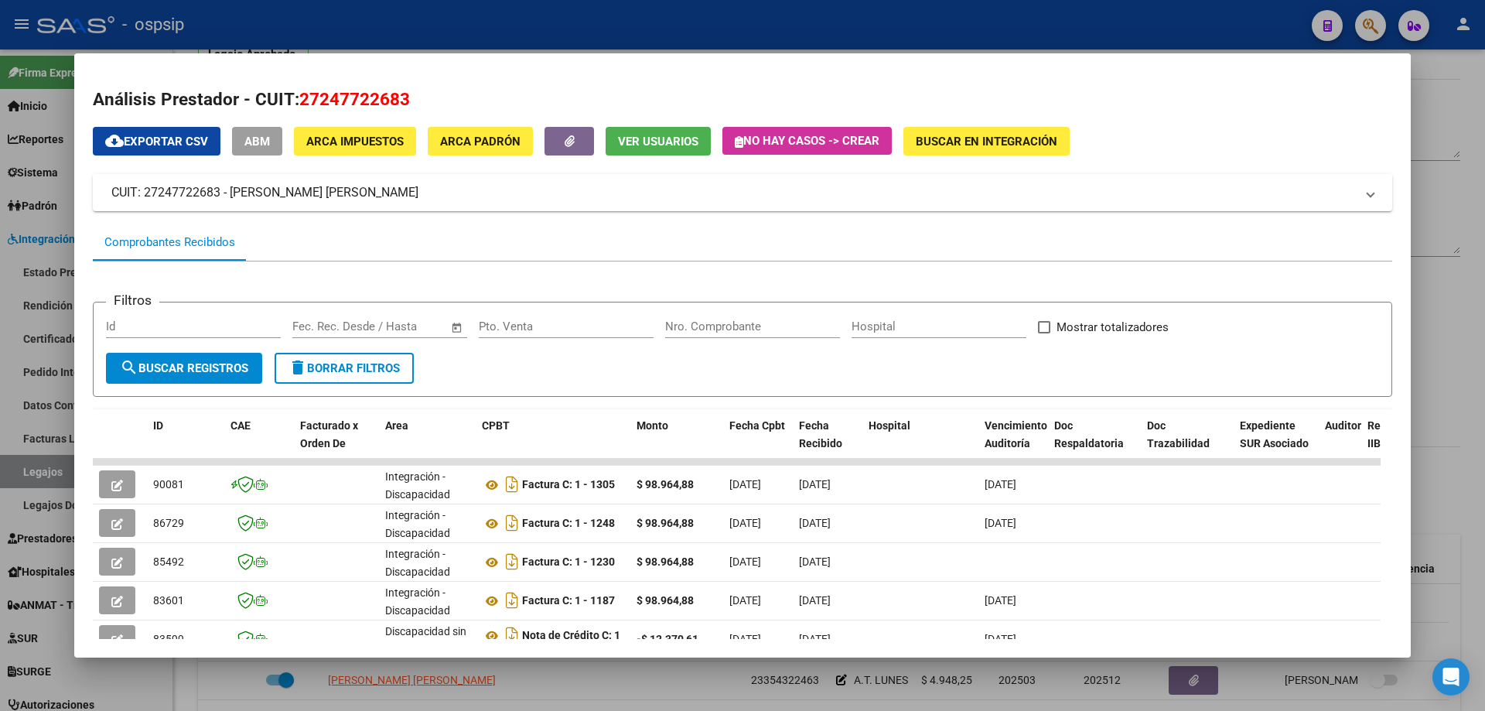
click at [1484, 197] on div at bounding box center [742, 355] width 1485 height 711
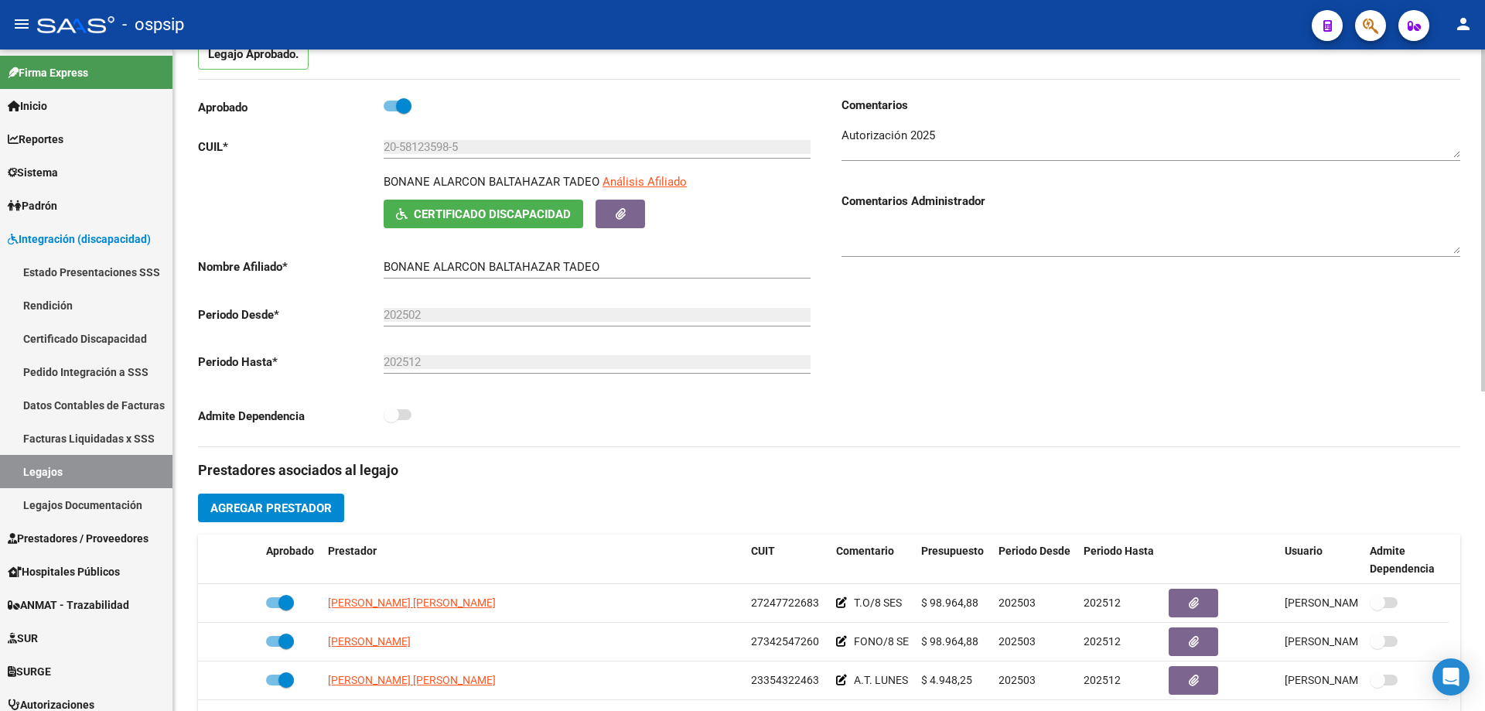
scroll to position [0, 0]
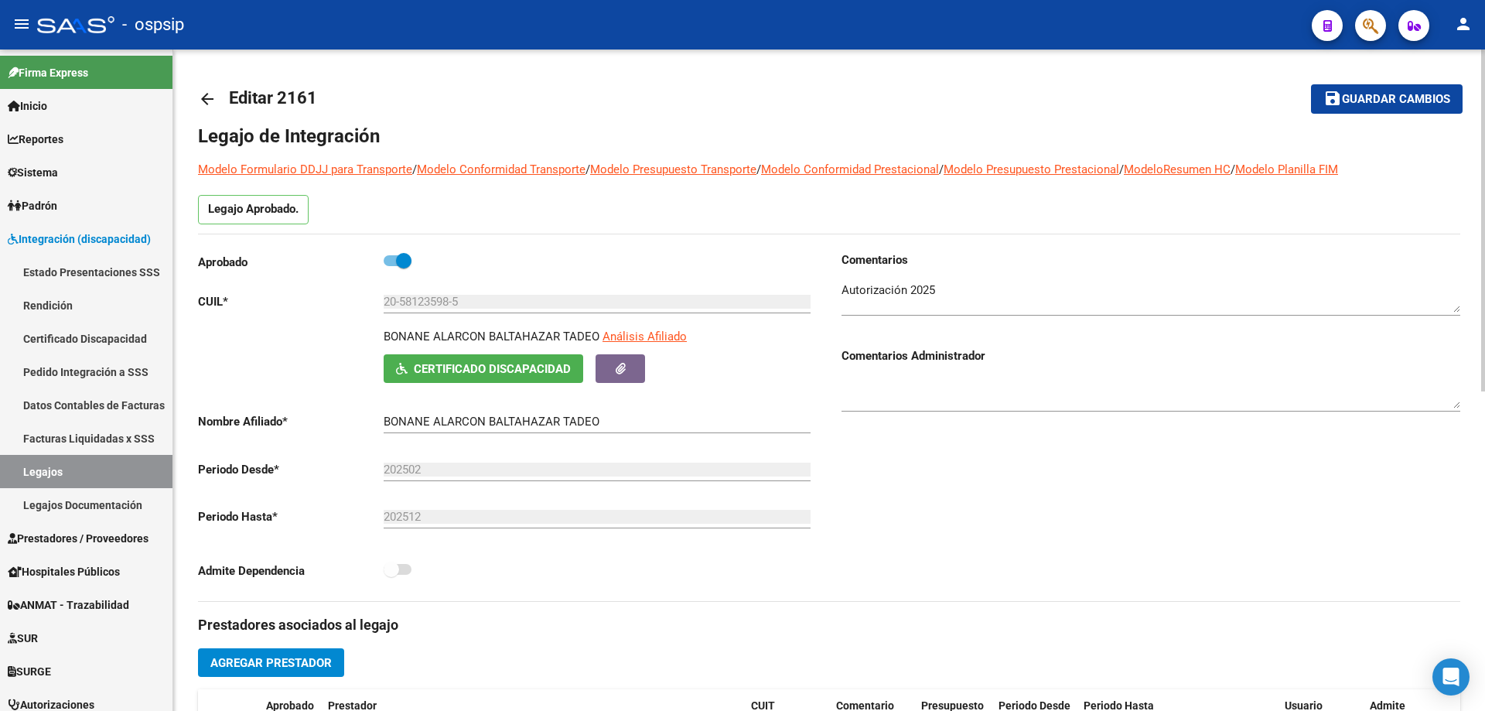
click at [201, 104] on mat-icon "arrow_back" at bounding box center [207, 99] width 19 height 19
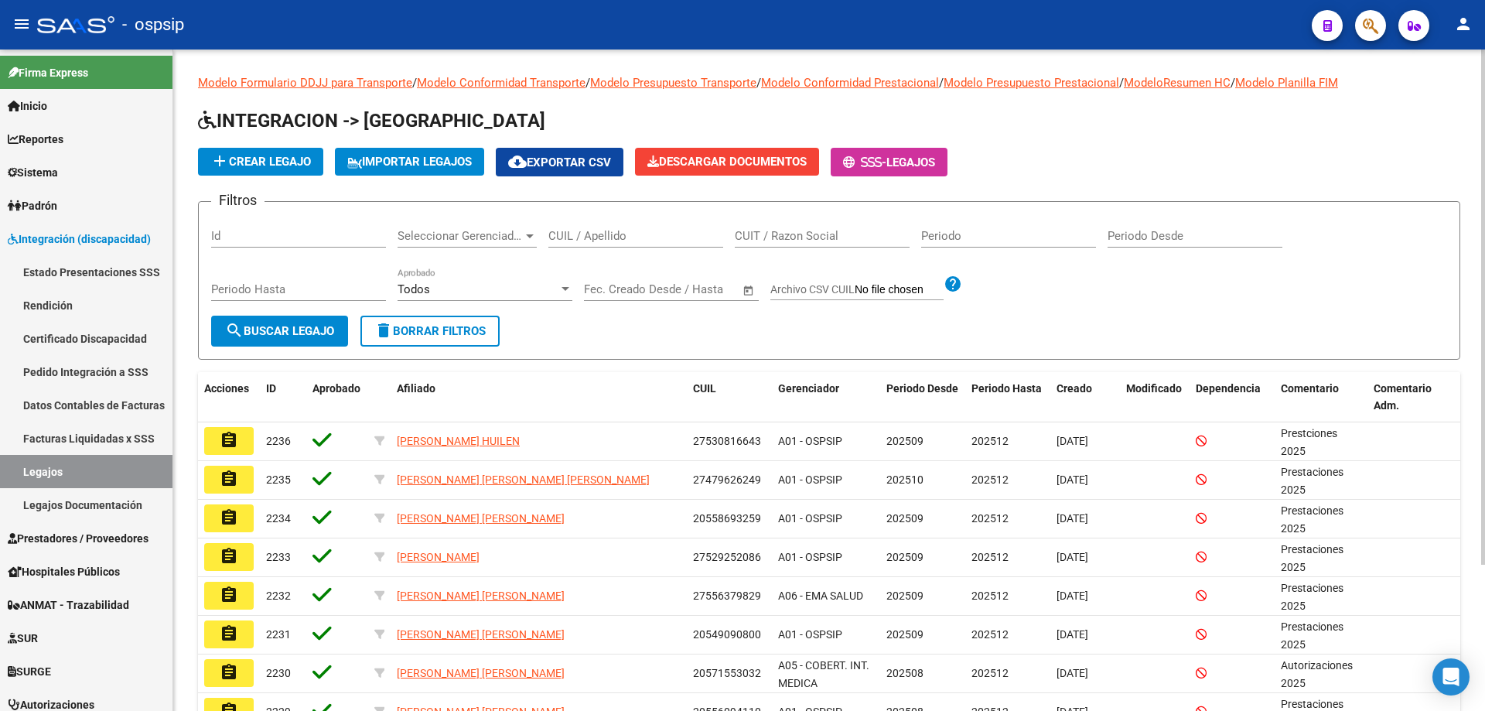
click at [576, 227] on div "CUIL / Apellido" at bounding box center [635, 230] width 175 height 33
click at [572, 240] on input "CUIL / Apellido" at bounding box center [635, 236] width 175 height 14
paste input "20413344426"
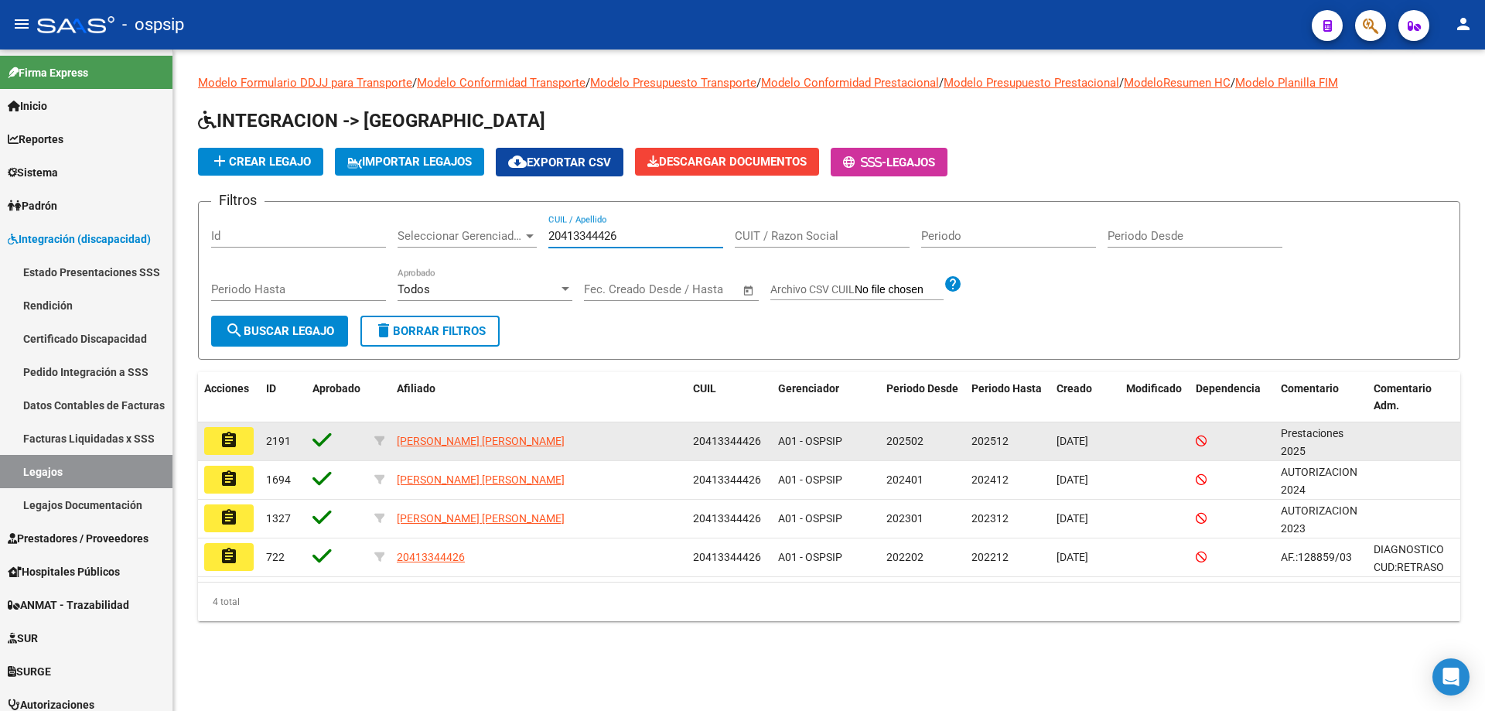
type input "20413344426"
click at [230, 447] on mat-icon "assignment" at bounding box center [229, 440] width 19 height 19
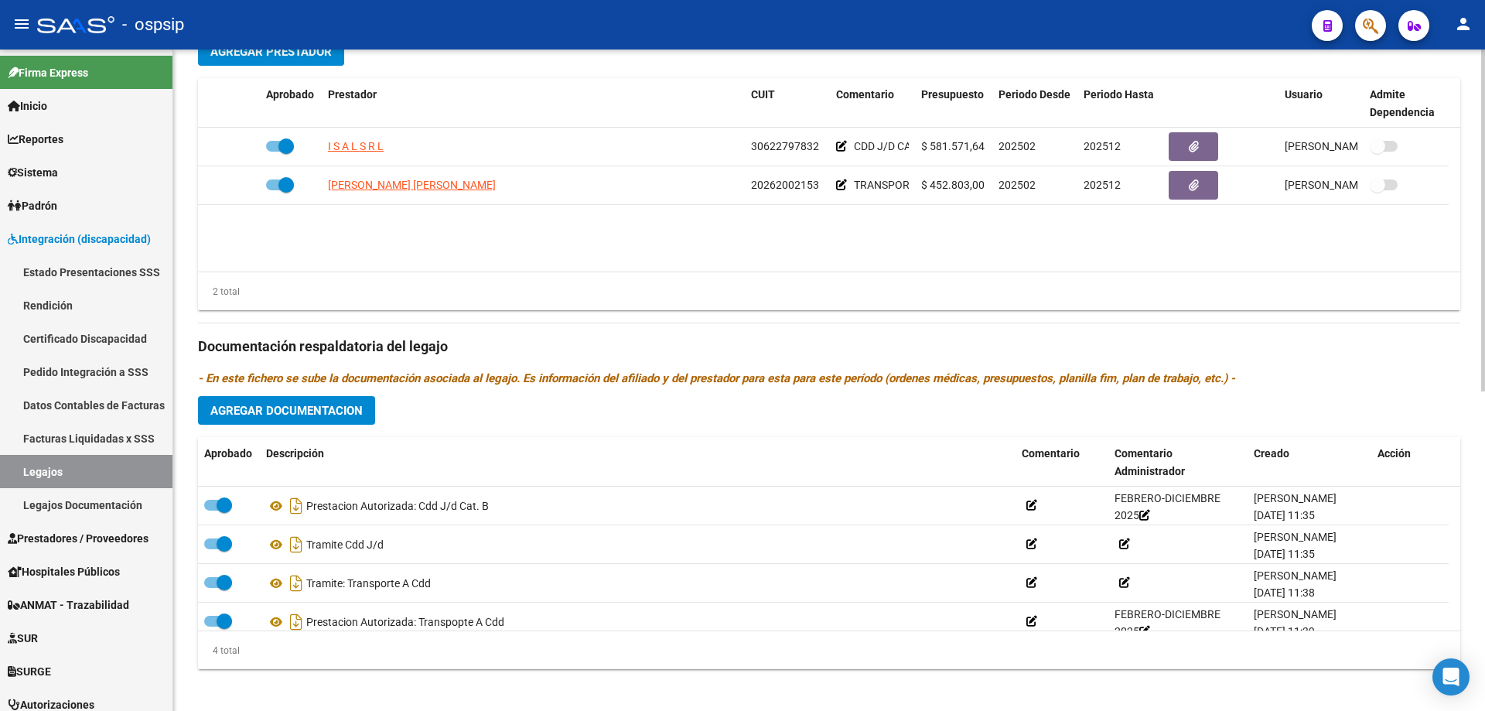
scroll to position [619, 0]
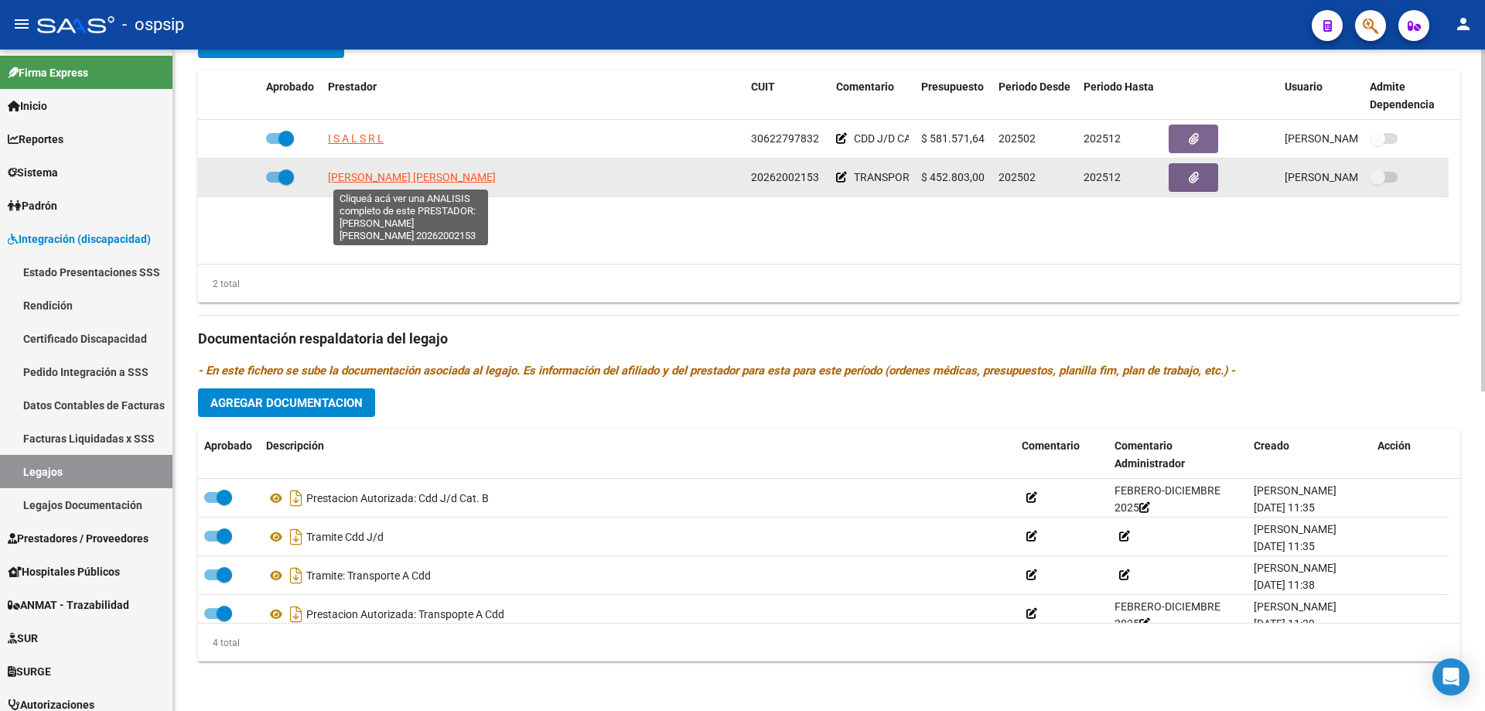
click at [433, 179] on span "ARAMBURU ANDRES ALEJANDRO" at bounding box center [412, 177] width 168 height 12
type textarea "20262002153"
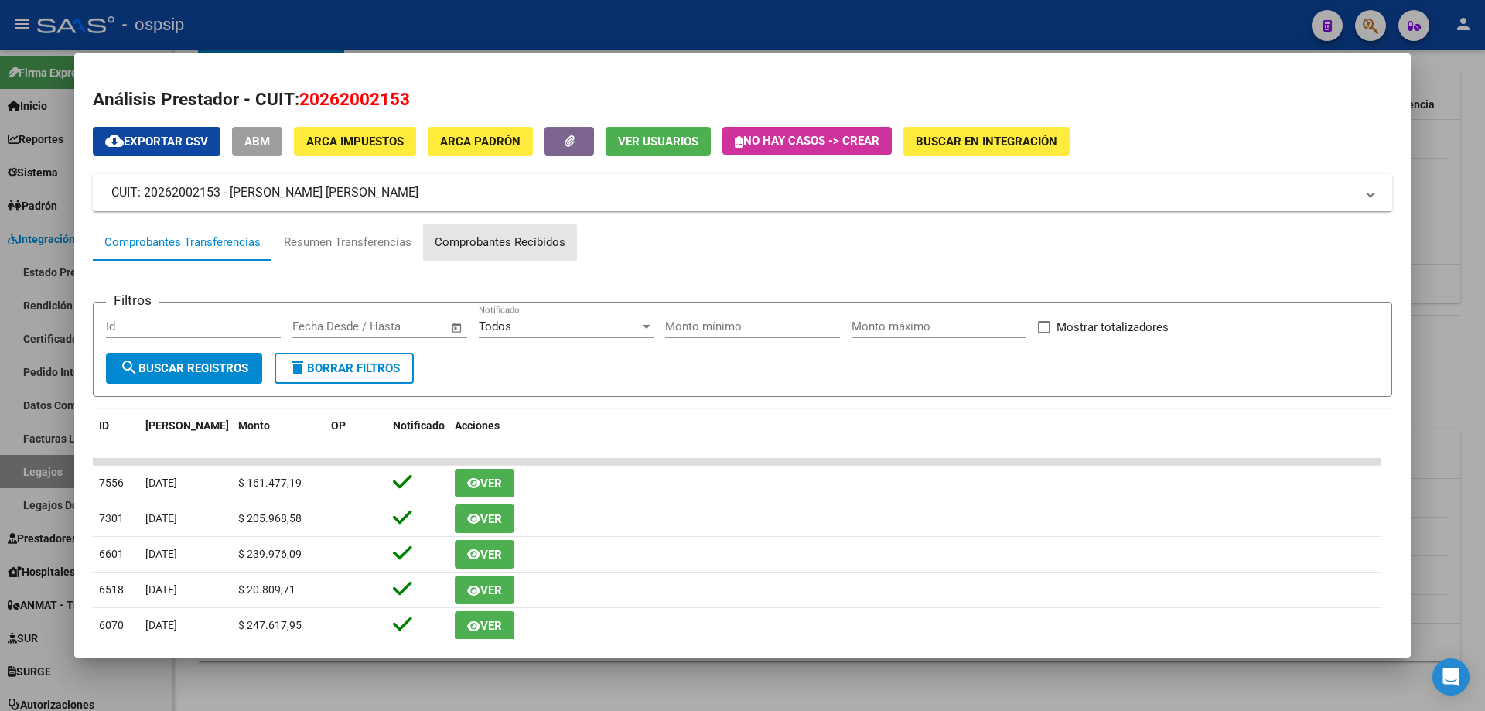
click at [495, 246] on div "Comprobantes Recibidos" at bounding box center [500, 243] width 131 height 18
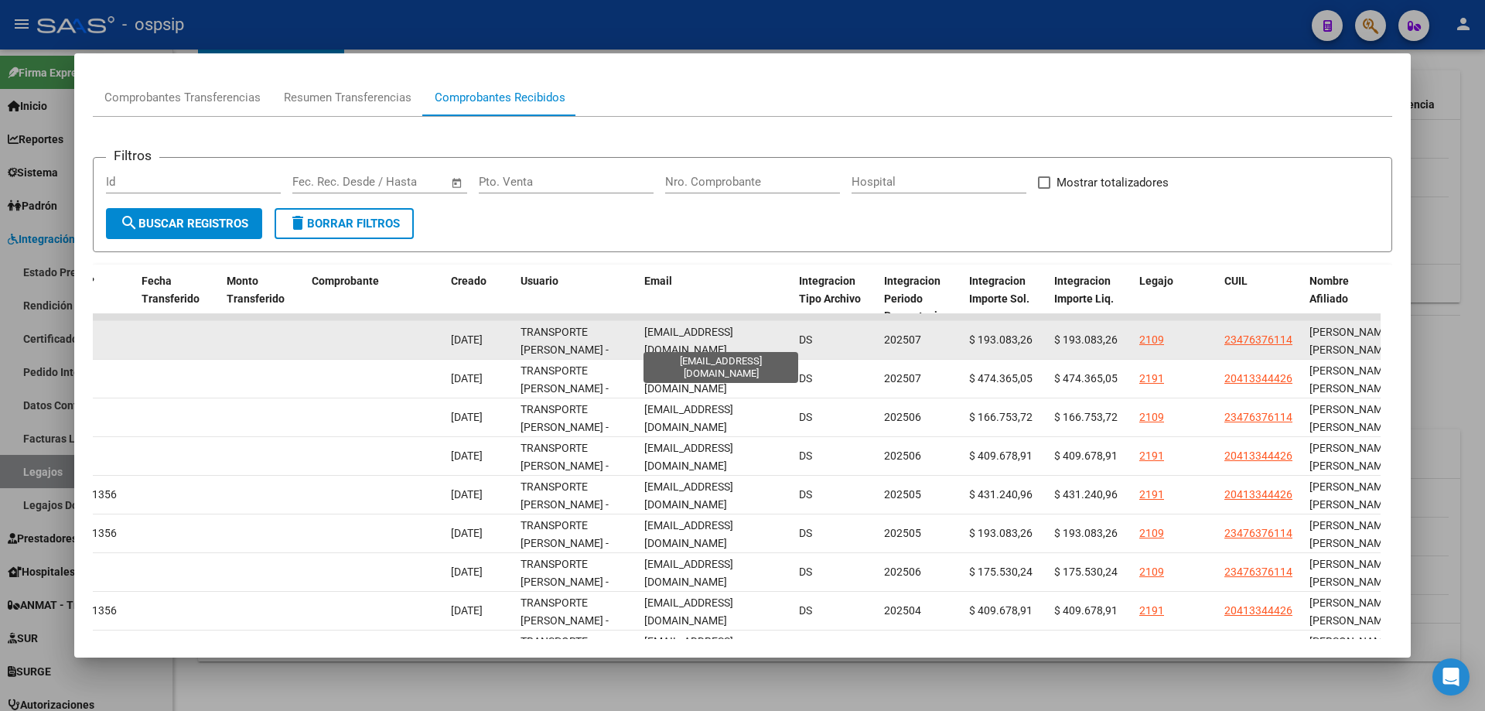
scroll to position [0, 11]
drag, startPoint x: 643, startPoint y: 339, endPoint x: 799, endPoint y: 344, distance: 155.5
click at [799, 344] on div "87372 A01 - OSPSIP Integración - Discapacidad Factura B: 2 - 5459 $ 193.083,26 …" at bounding box center [351, 340] width 3341 height 39
copy span "transporteandres@hotmail.com"
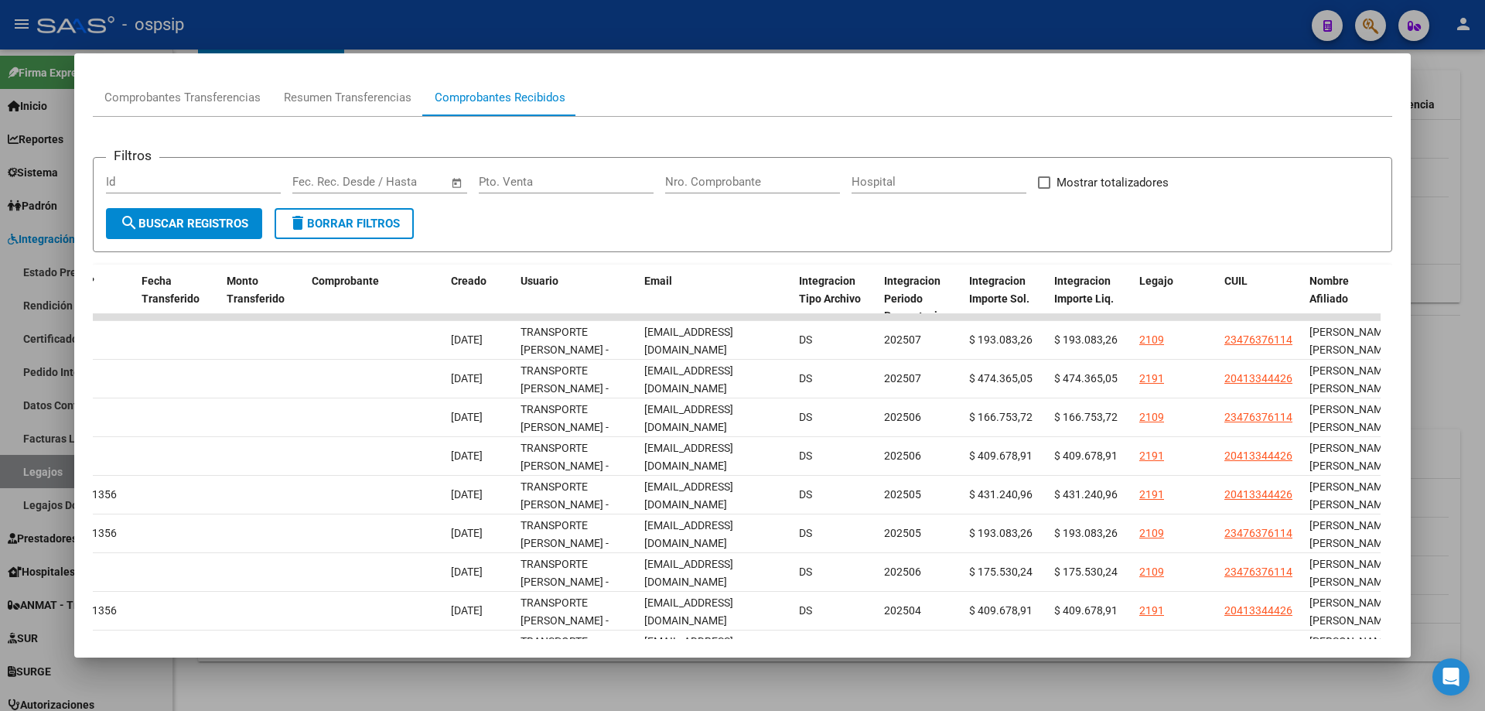
click at [1484, 152] on div at bounding box center [742, 355] width 1485 height 711
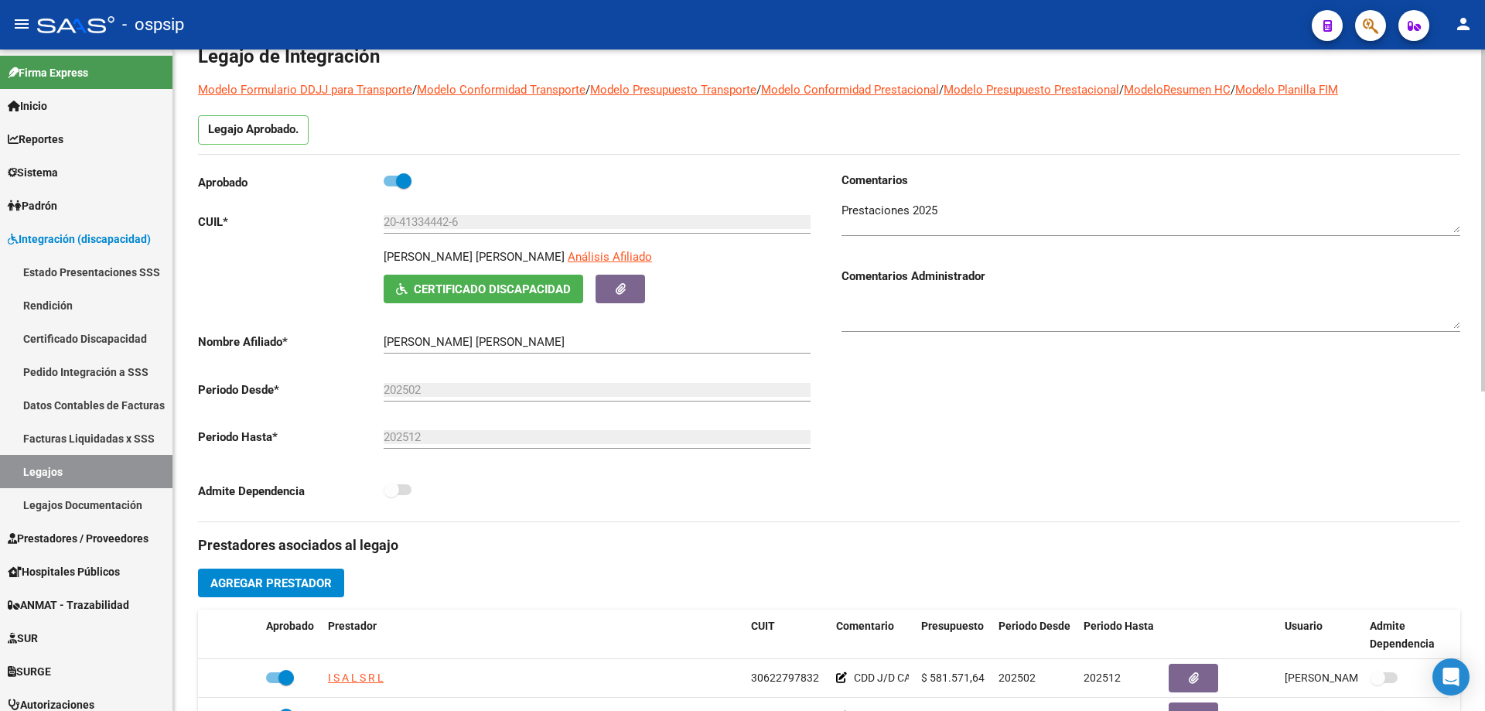
scroll to position [0, 0]
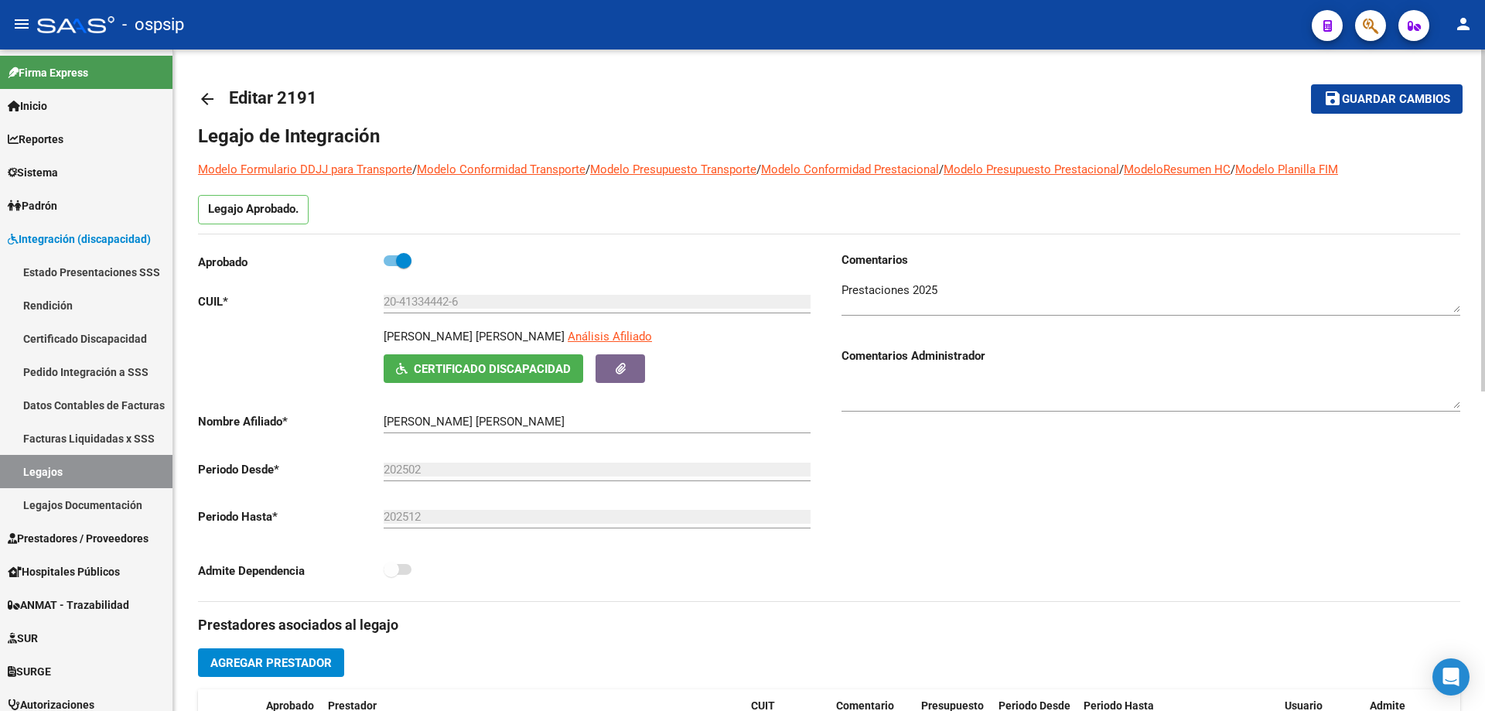
click at [201, 93] on mat-icon "arrow_back" at bounding box center [207, 99] width 19 height 19
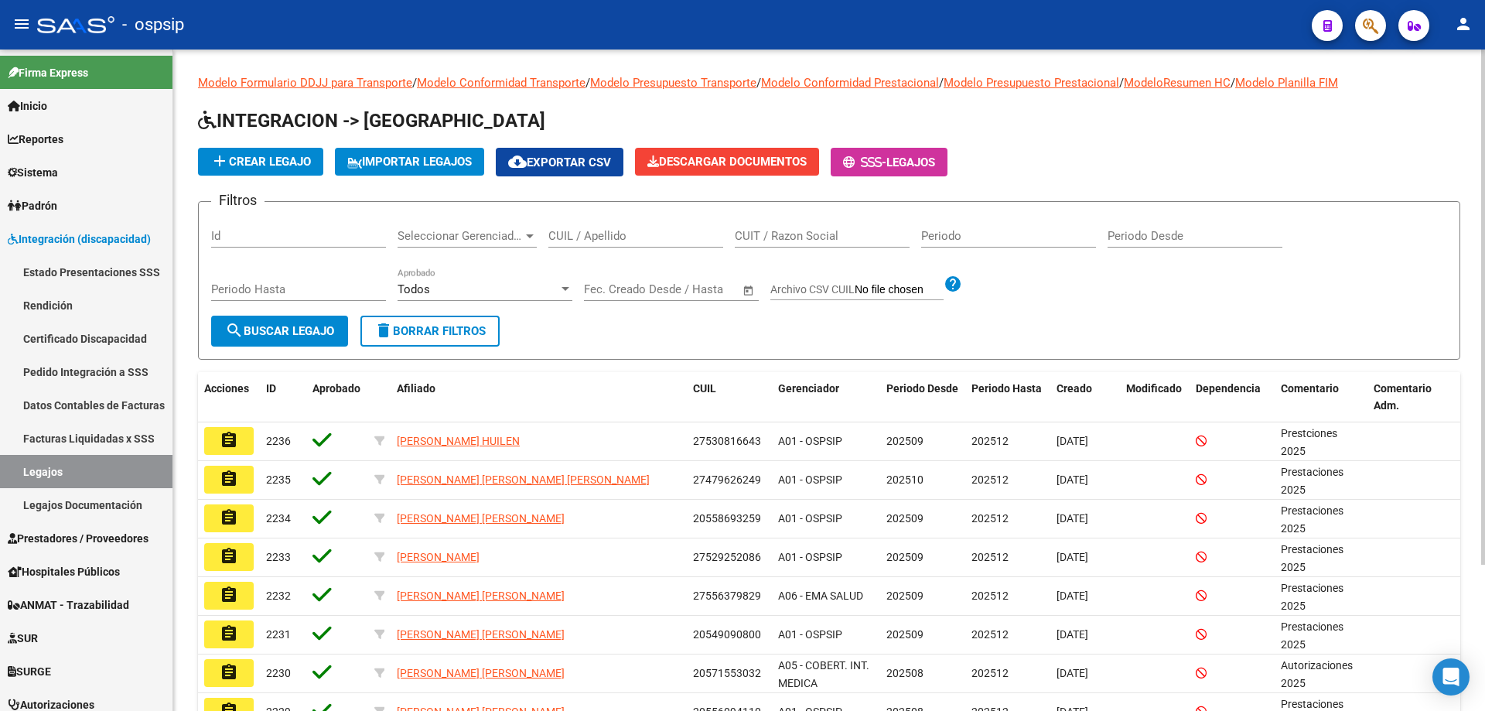
click at [578, 234] on input "CUIL / Apellido" at bounding box center [635, 236] width 175 height 14
paste input "20570178998"
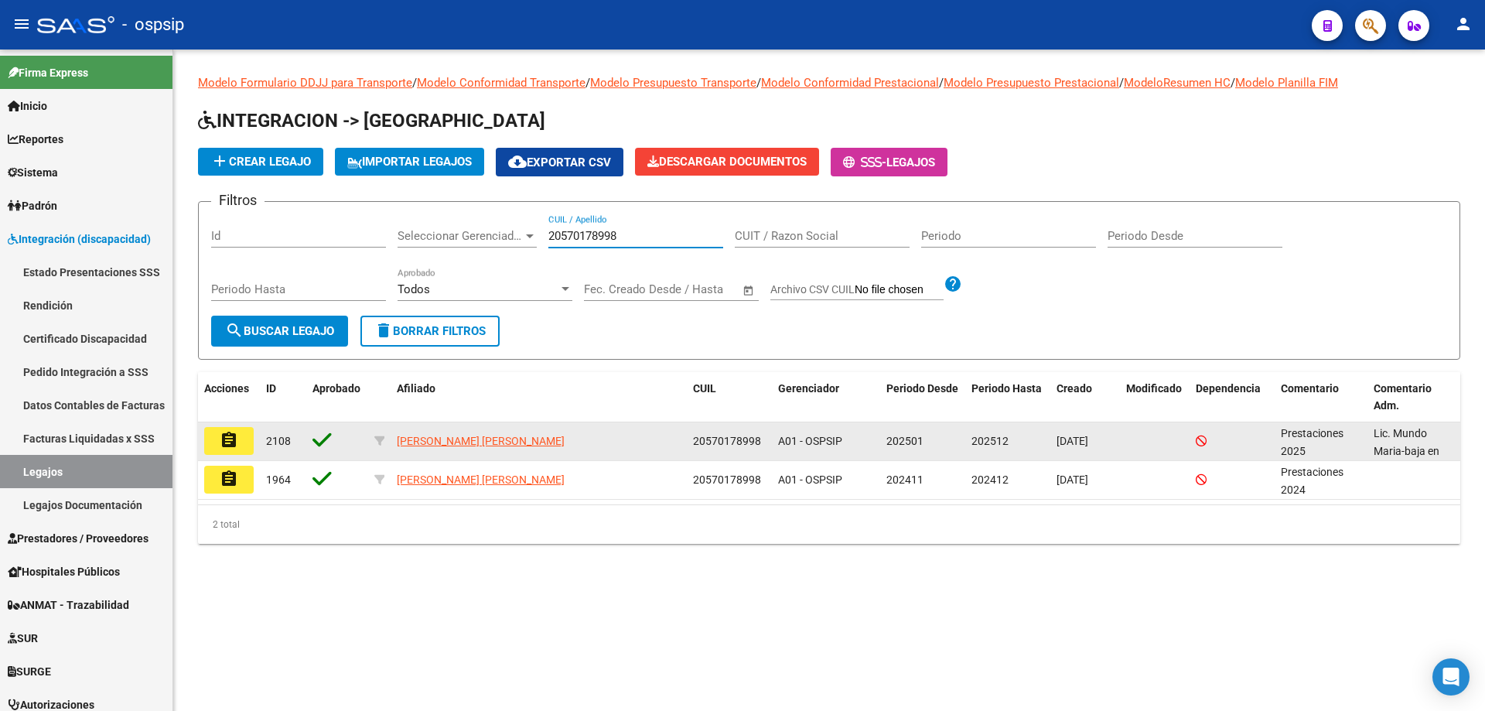
type input "20570178998"
click at [223, 432] on mat-icon "assignment" at bounding box center [229, 440] width 19 height 19
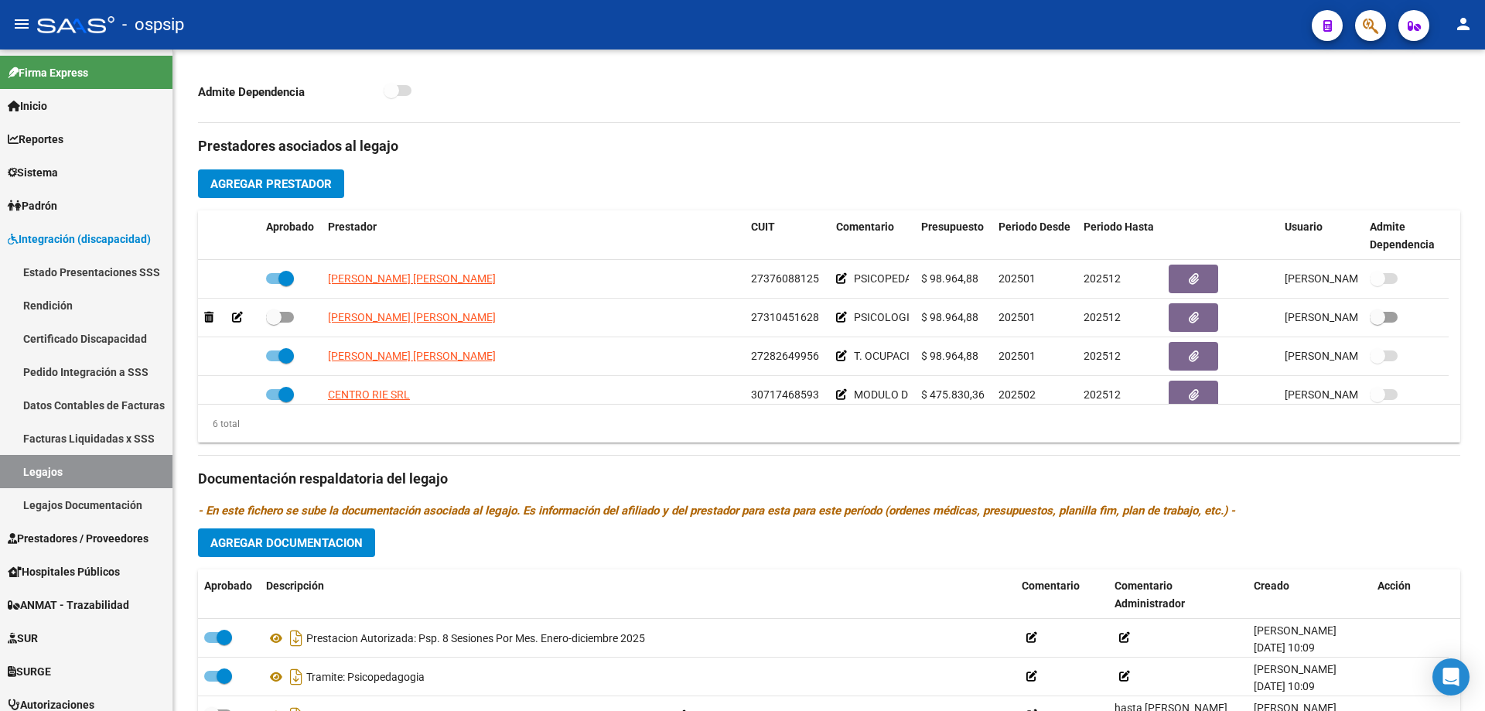
scroll to position [464, 0]
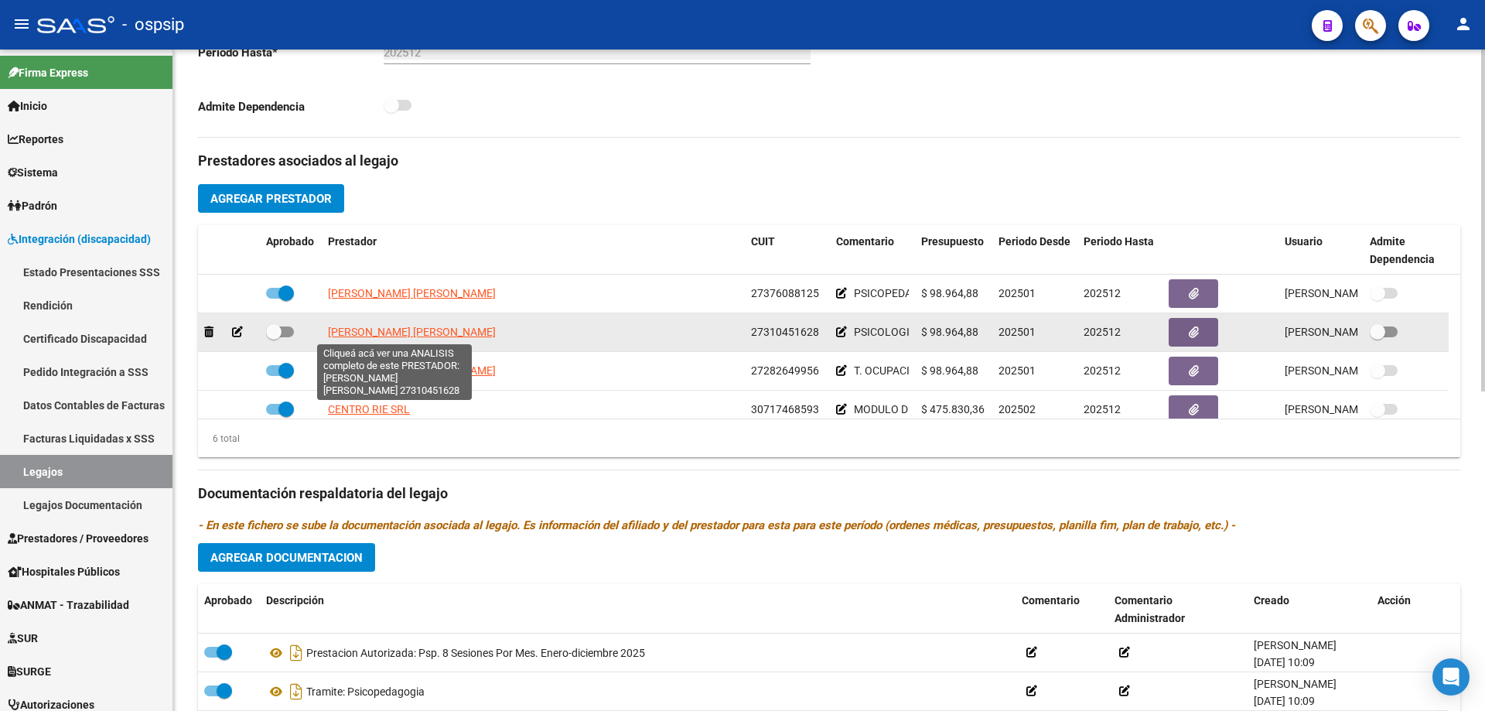
click at [430, 330] on span "MUNDO MARIA FERNANDA" at bounding box center [412, 332] width 168 height 12
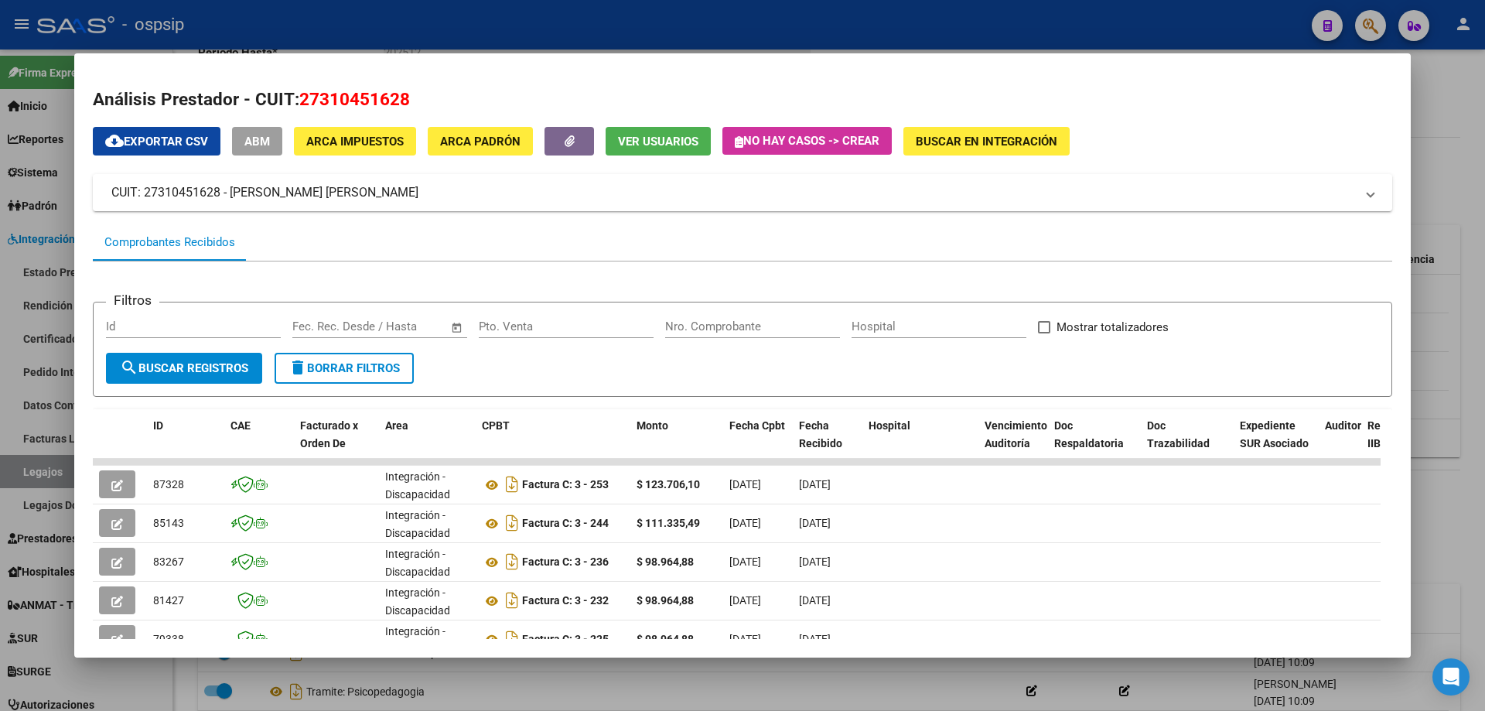
click at [1433, 374] on div at bounding box center [742, 355] width 1485 height 711
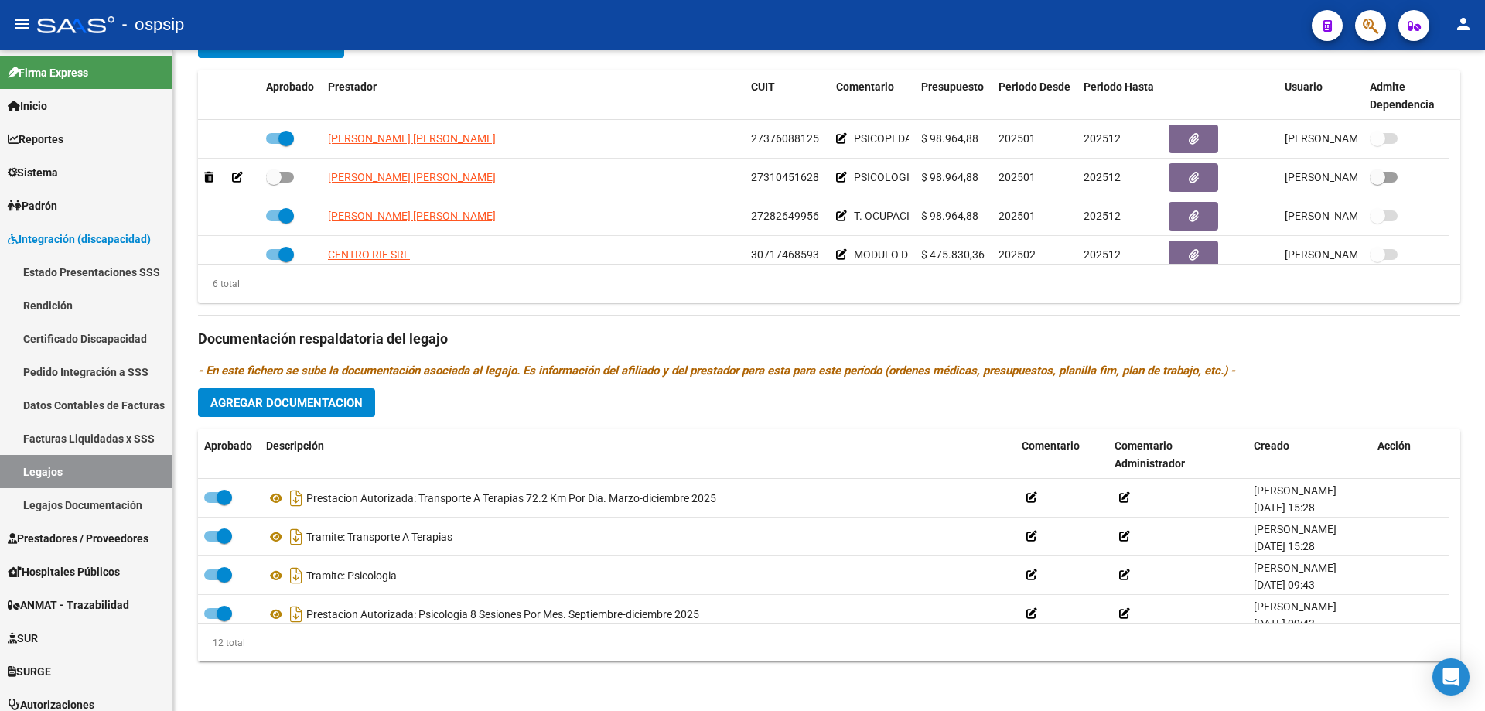
scroll to position [325, 0]
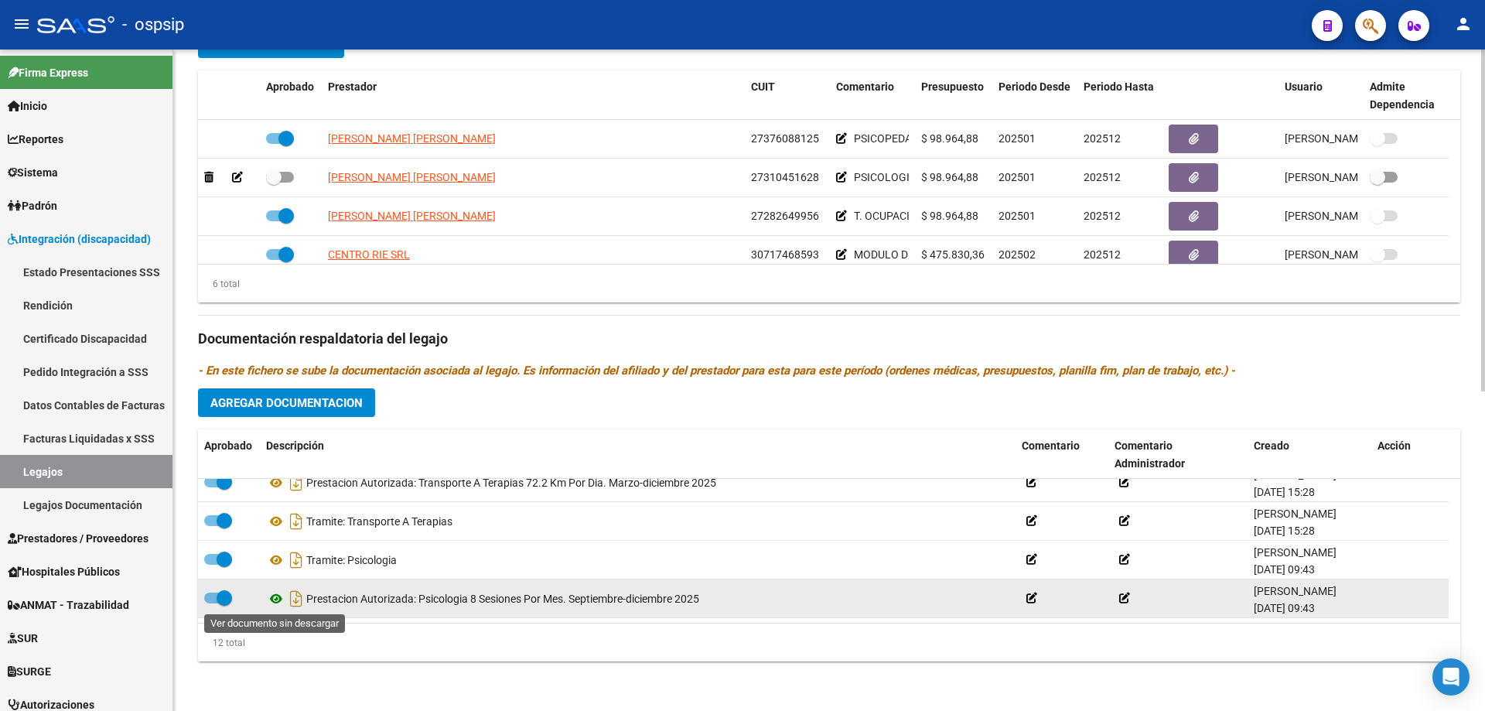
click at [269, 594] on icon at bounding box center [276, 598] width 20 height 19
click at [276, 596] on icon at bounding box center [276, 598] width 20 height 19
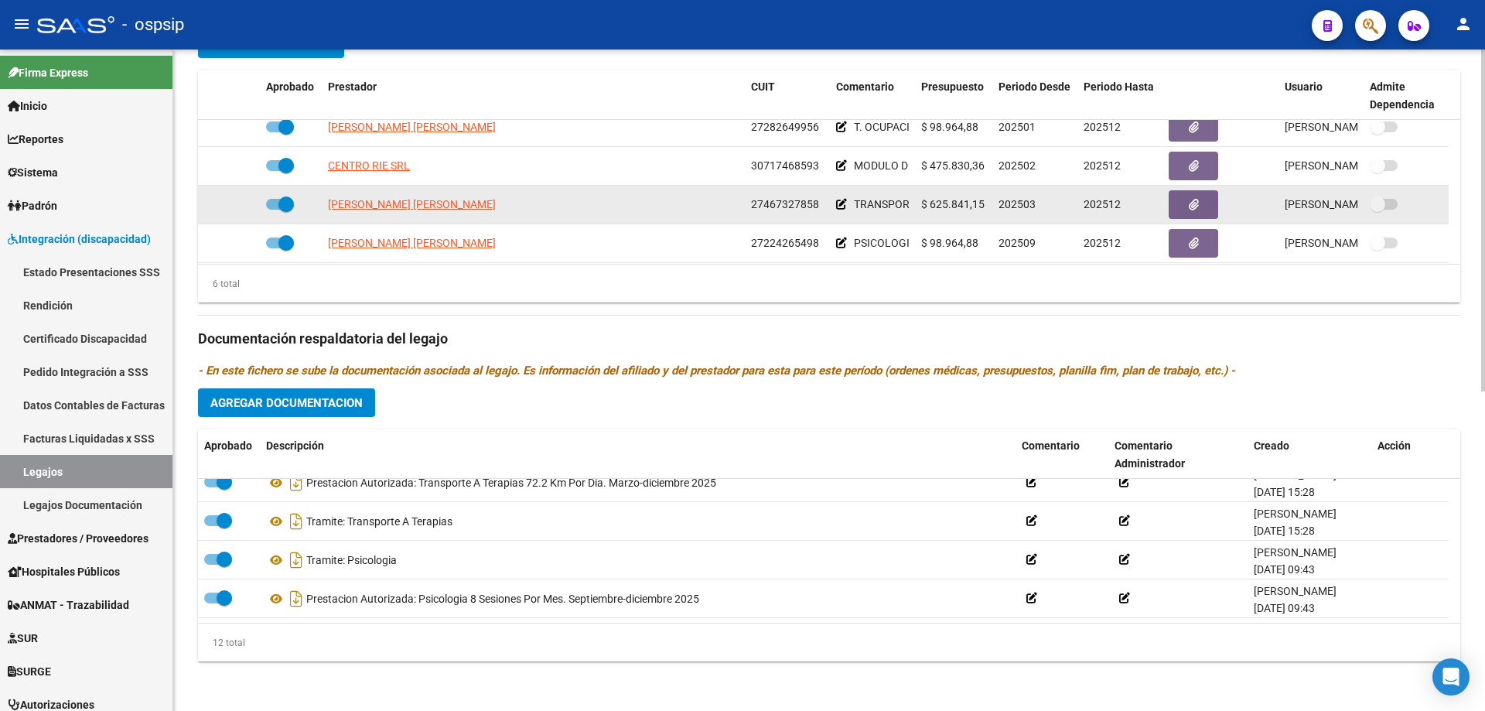
scroll to position [93, 0]
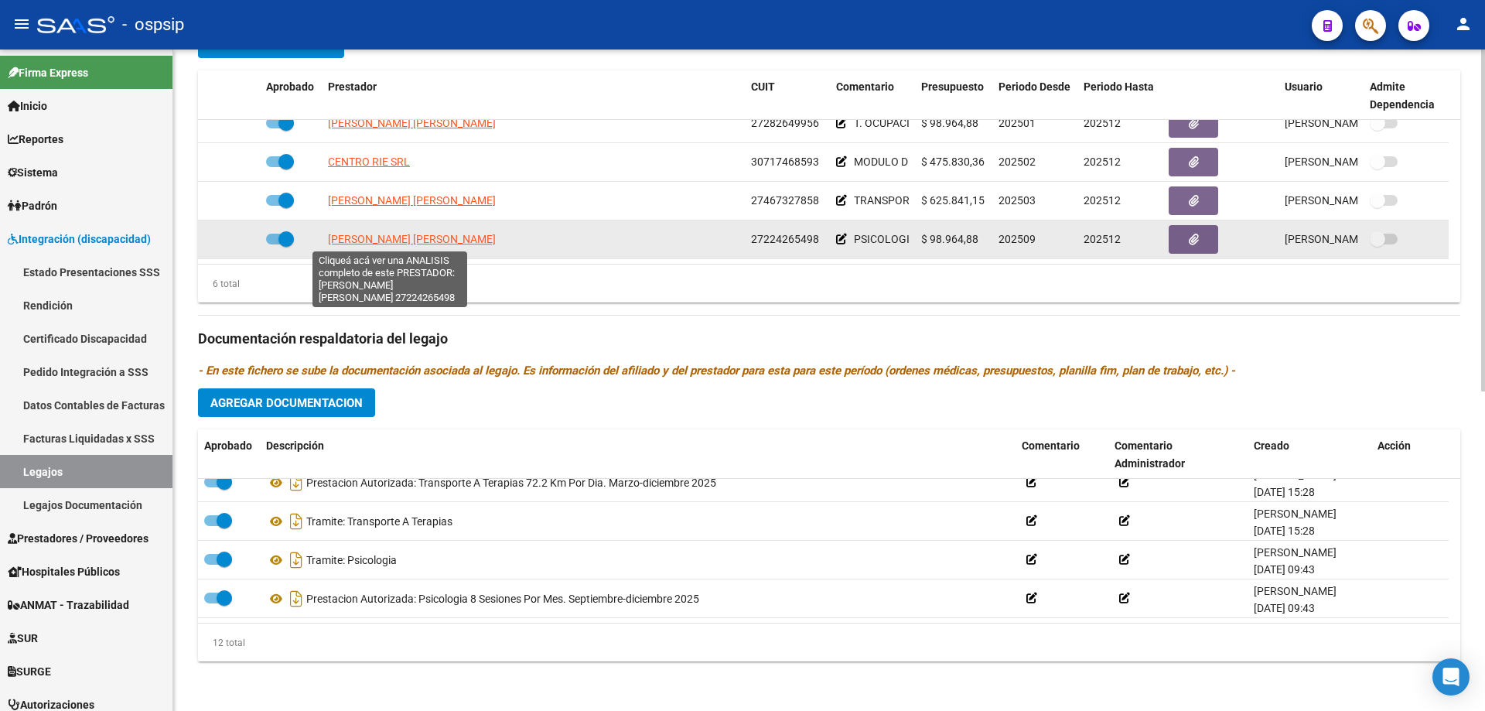
click at [419, 238] on span "TOBISCH CLAUDIA ERICA" at bounding box center [412, 239] width 168 height 12
type textarea "27224265498"
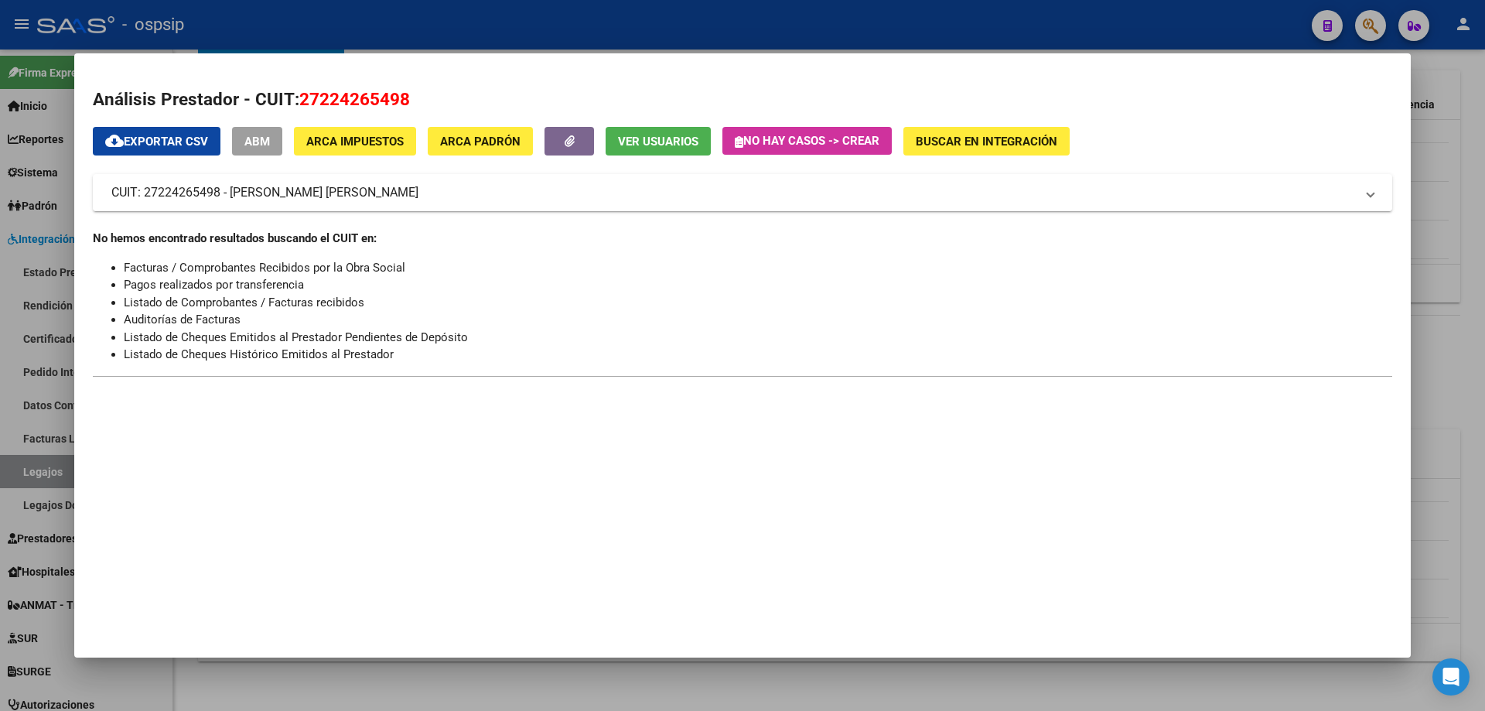
click at [1445, 156] on div at bounding box center [742, 355] width 1485 height 711
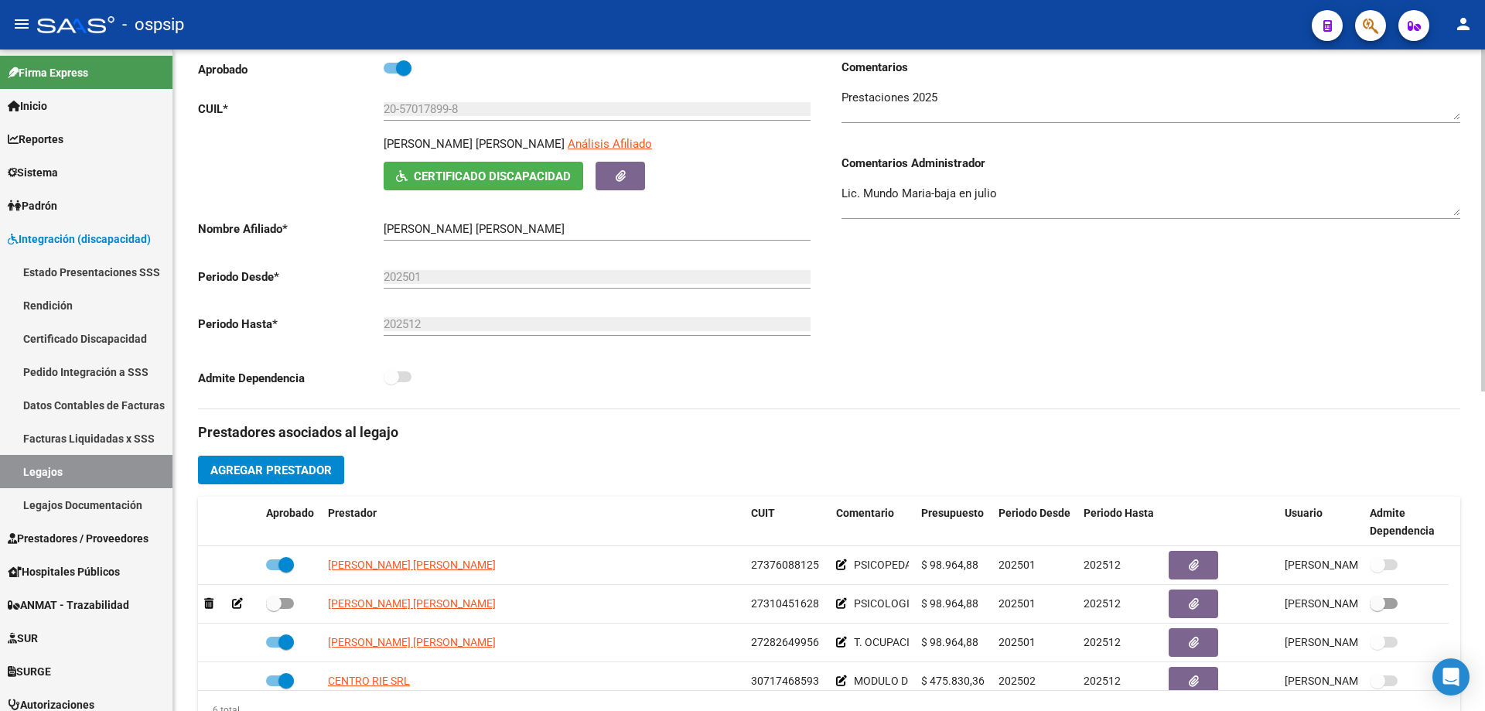
scroll to position [0, 0]
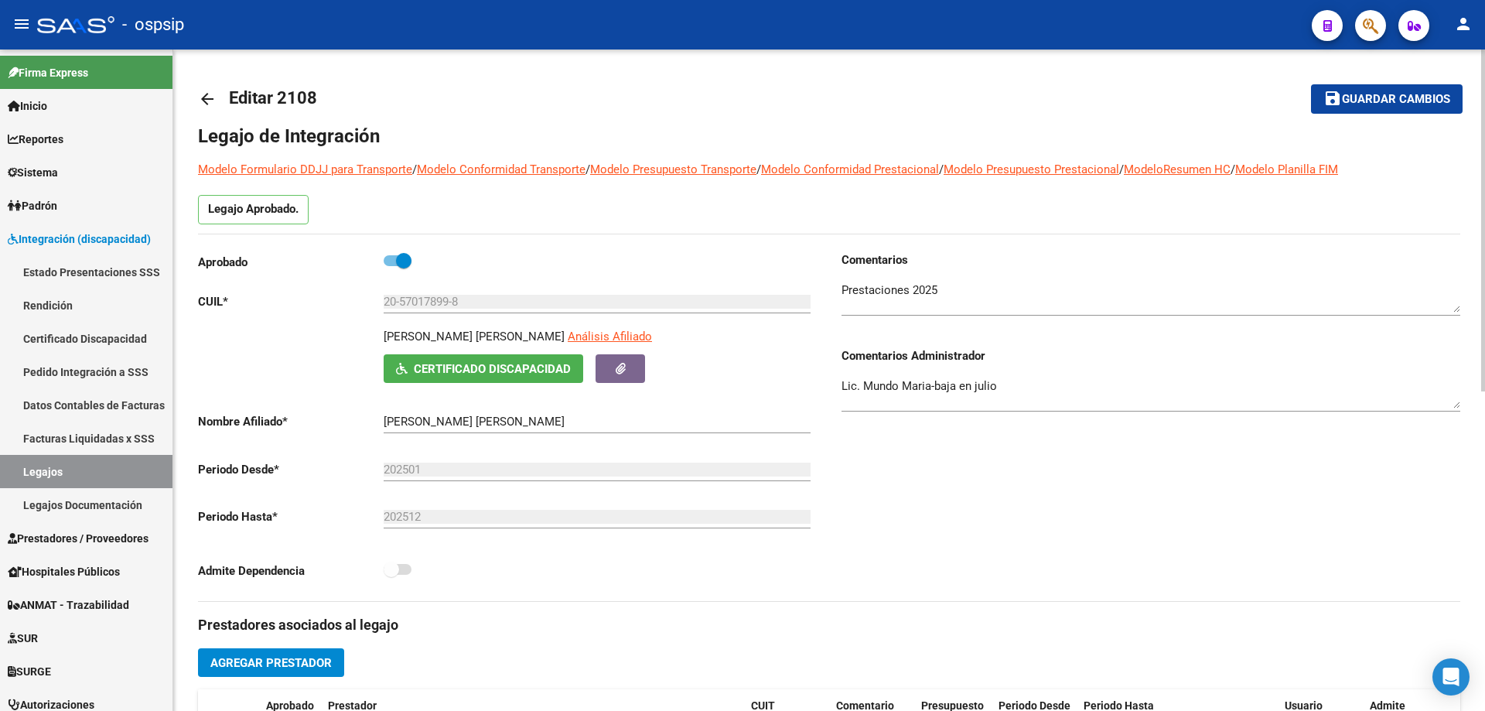
click at [206, 95] on mat-icon "arrow_back" at bounding box center [207, 99] width 19 height 19
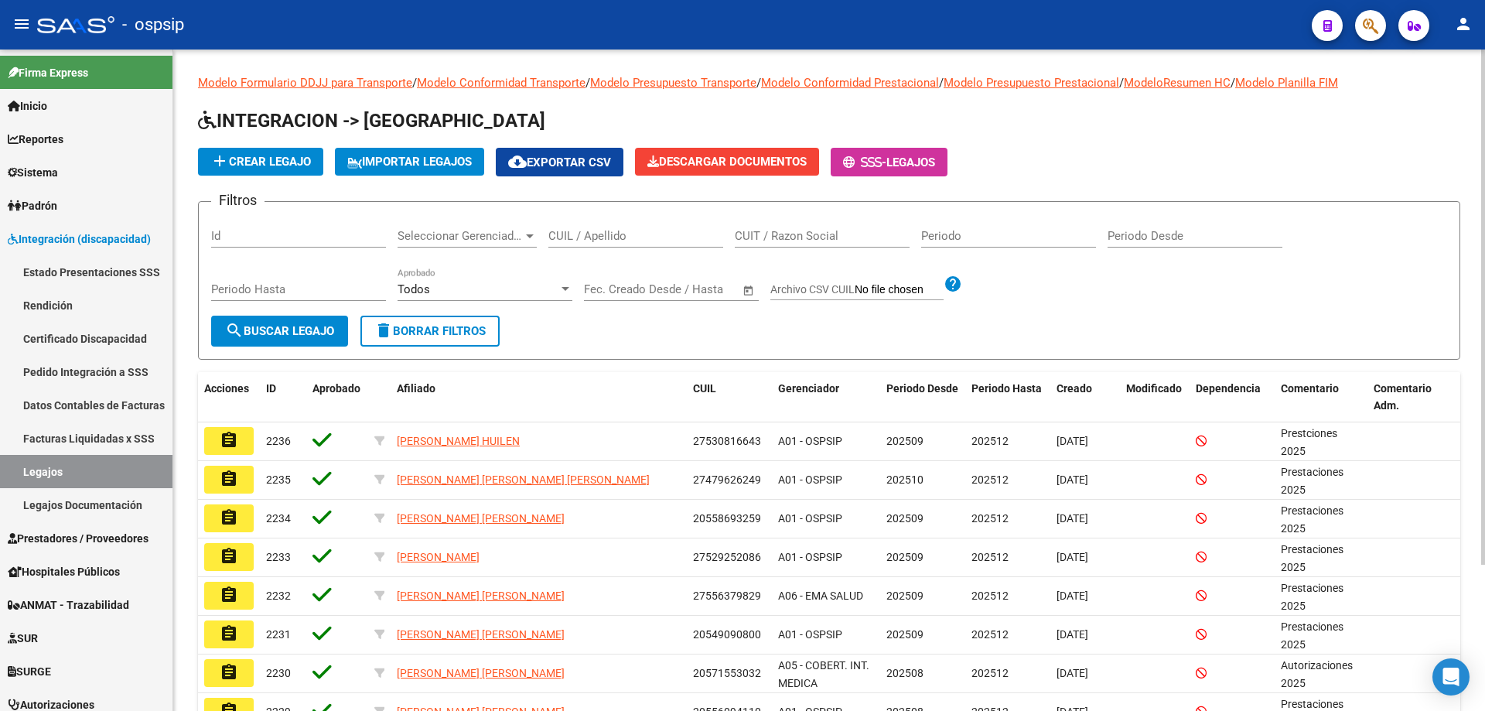
click at [567, 238] on input "CUIL / Apellido" at bounding box center [635, 236] width 175 height 14
paste input "27563427170"
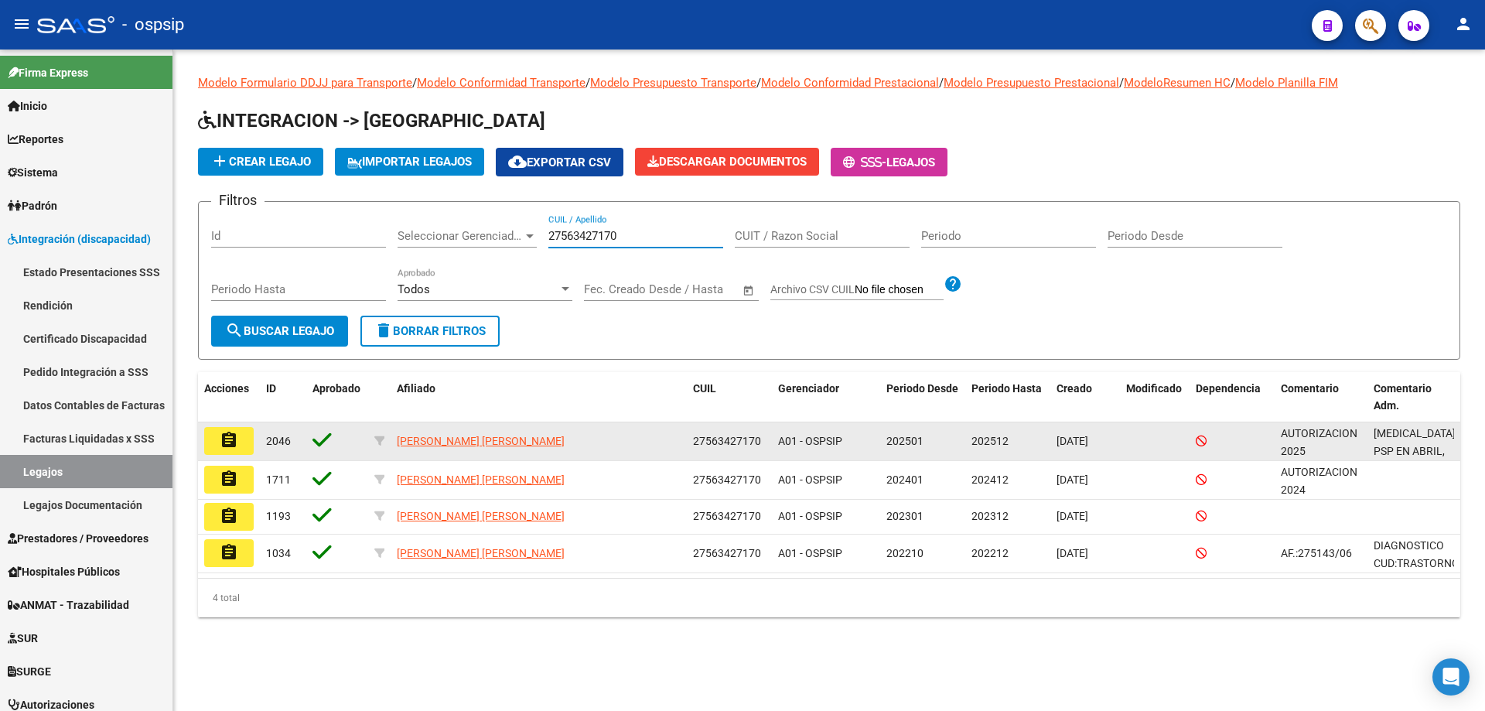
type input "27563427170"
click at [218, 455] on button "assignment" at bounding box center [228, 441] width 49 height 28
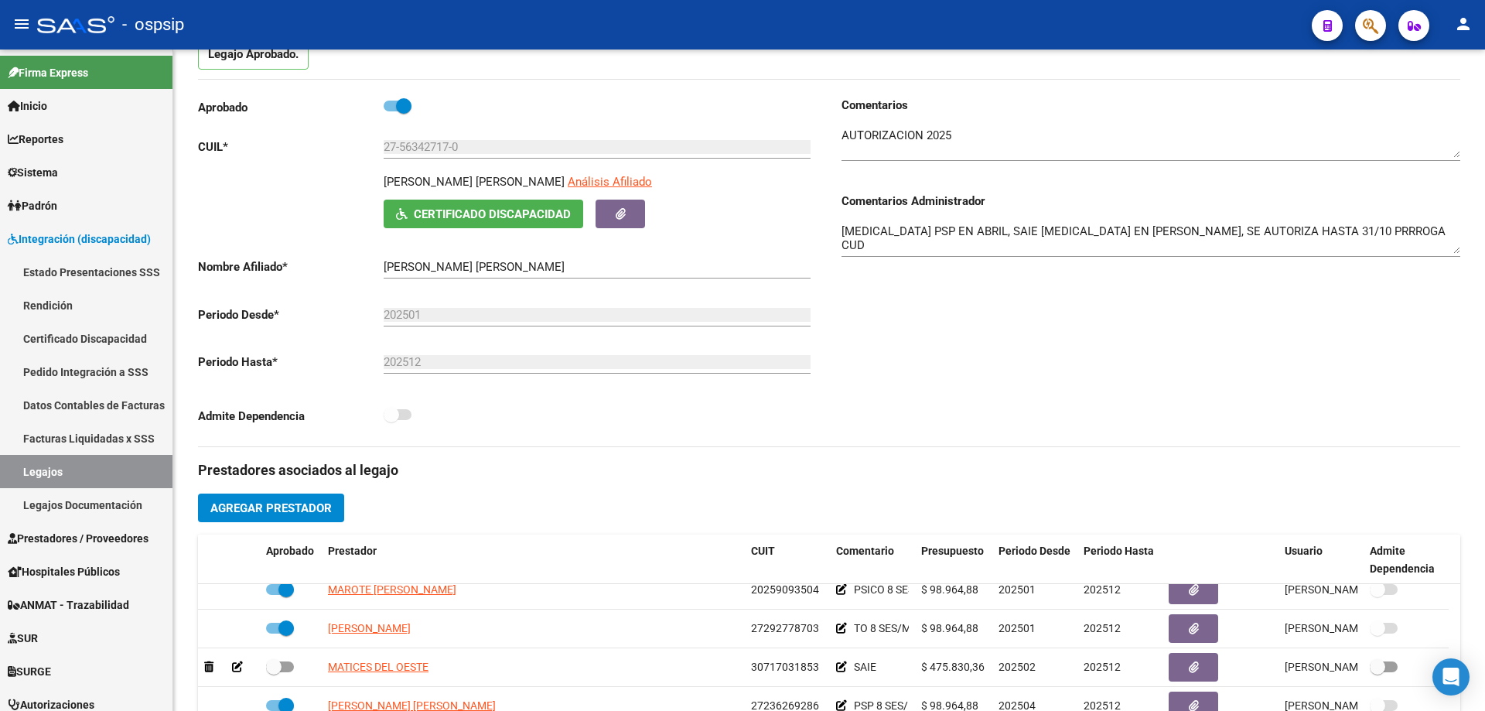
scroll to position [77, 0]
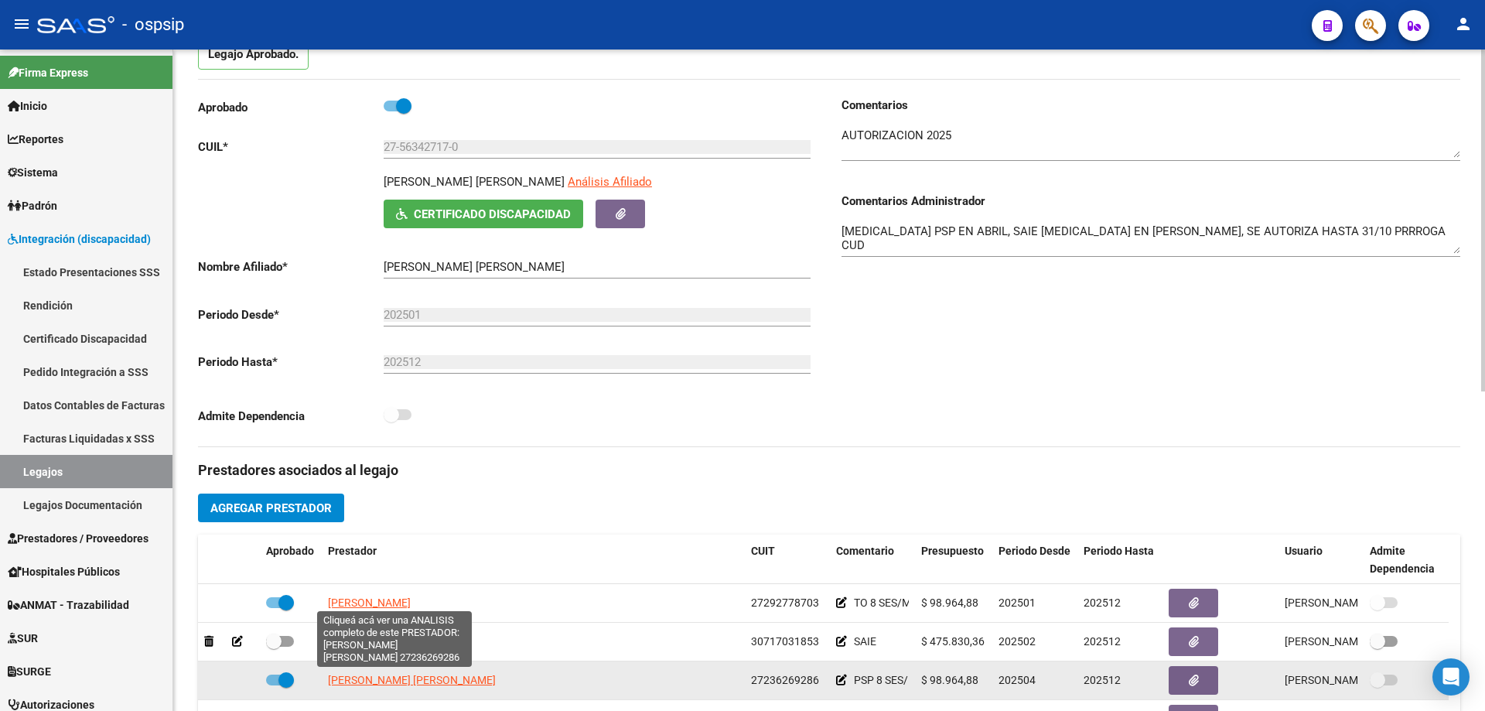
click at [449, 678] on span "BOZZANI LORENA SILVANA" at bounding box center [412, 680] width 168 height 12
type textarea "27236269286"
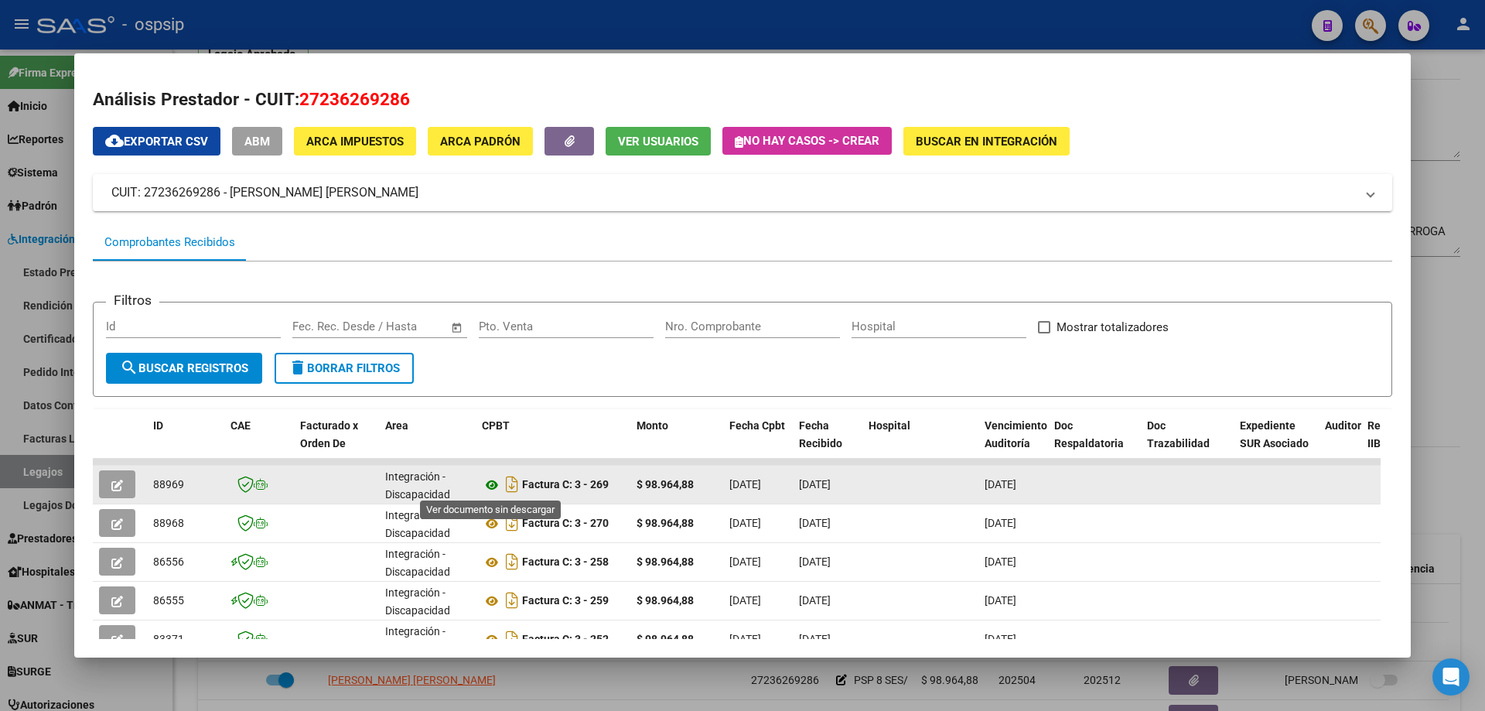
click at [489, 483] on icon at bounding box center [492, 485] width 20 height 19
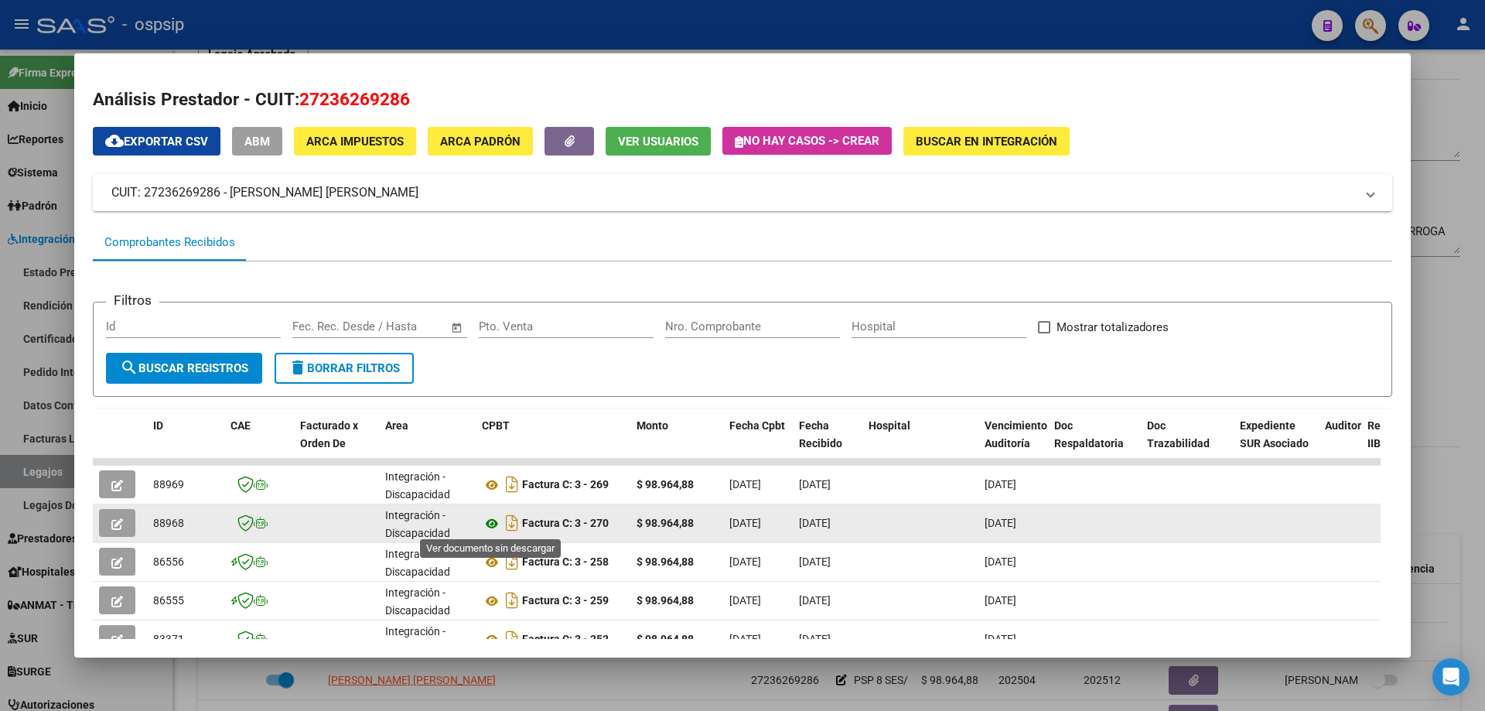
click at [486, 520] on icon at bounding box center [492, 523] width 20 height 19
click at [496, 520] on icon at bounding box center [492, 523] width 20 height 19
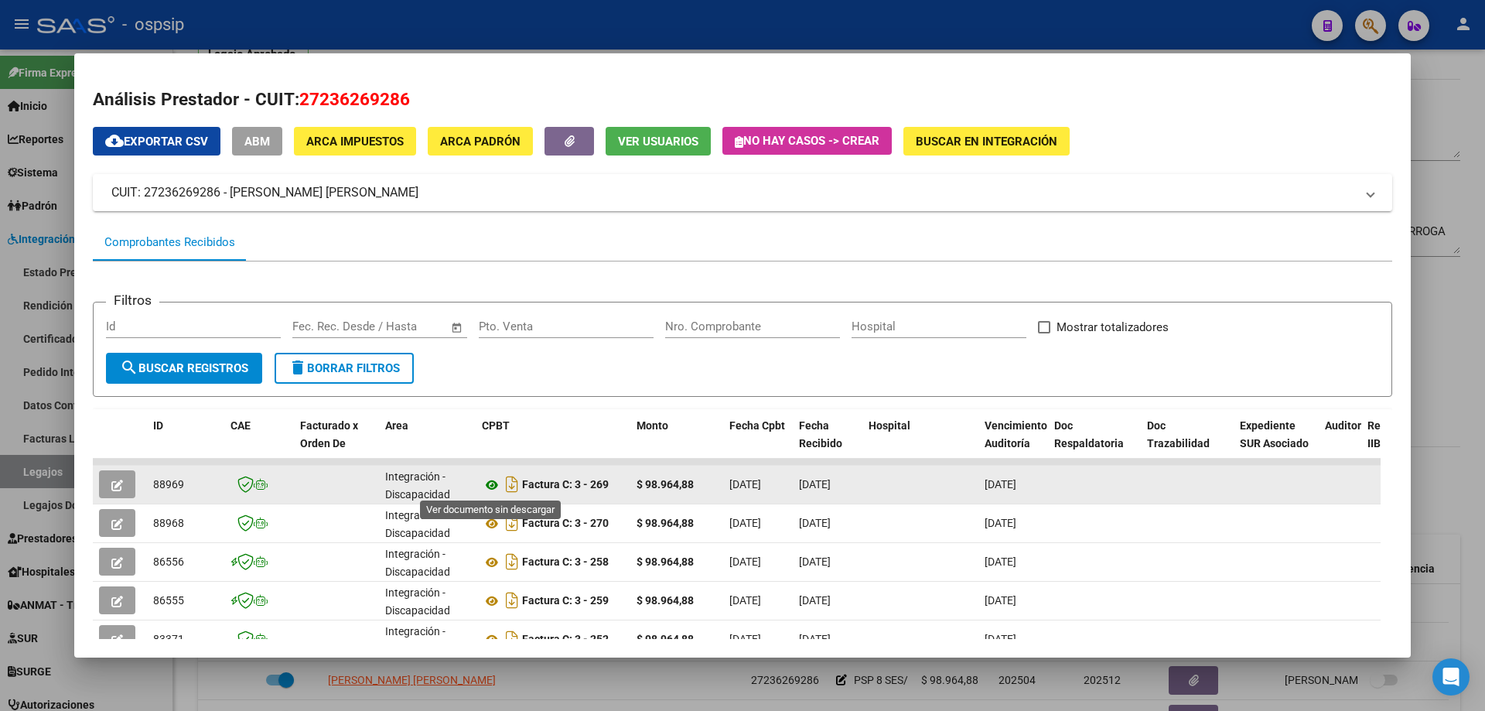
click at [494, 477] on icon at bounding box center [492, 485] width 20 height 19
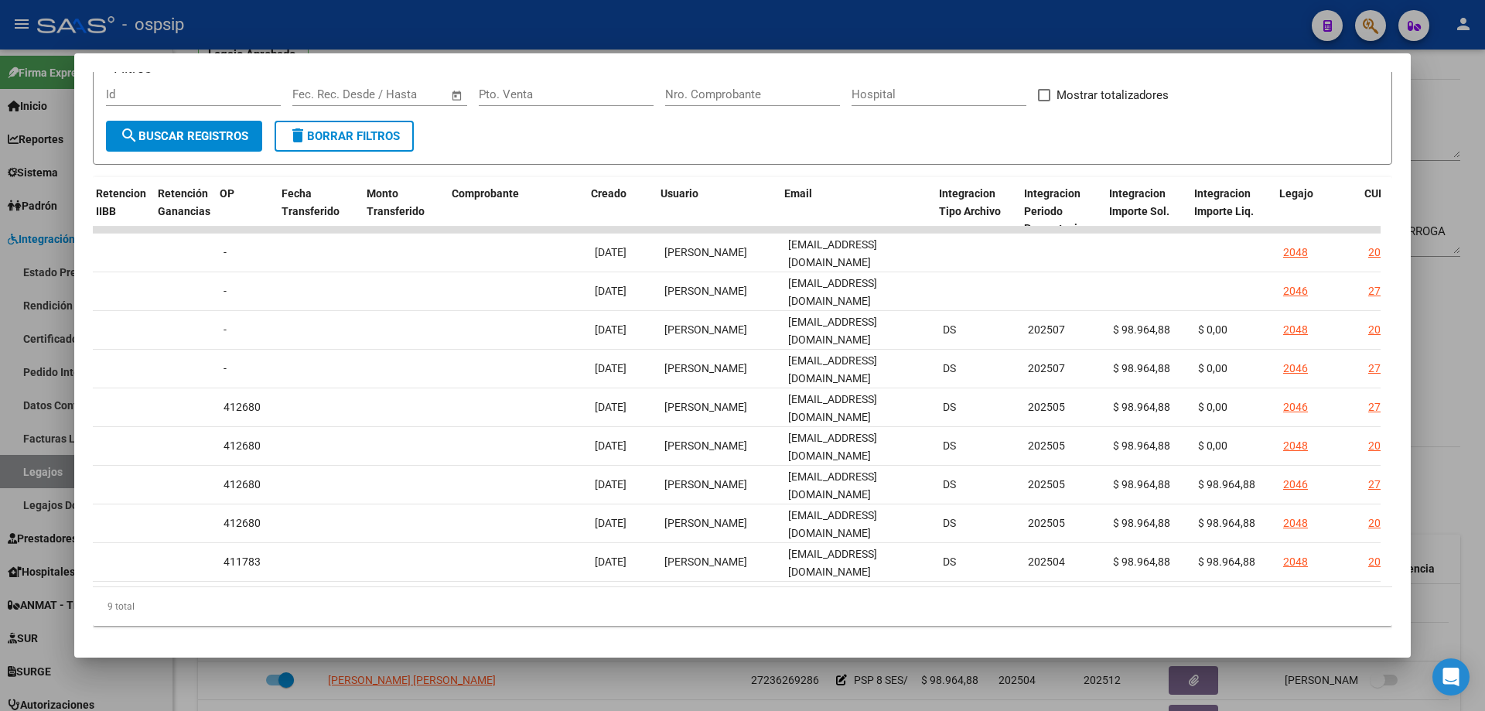
scroll to position [0, 1271]
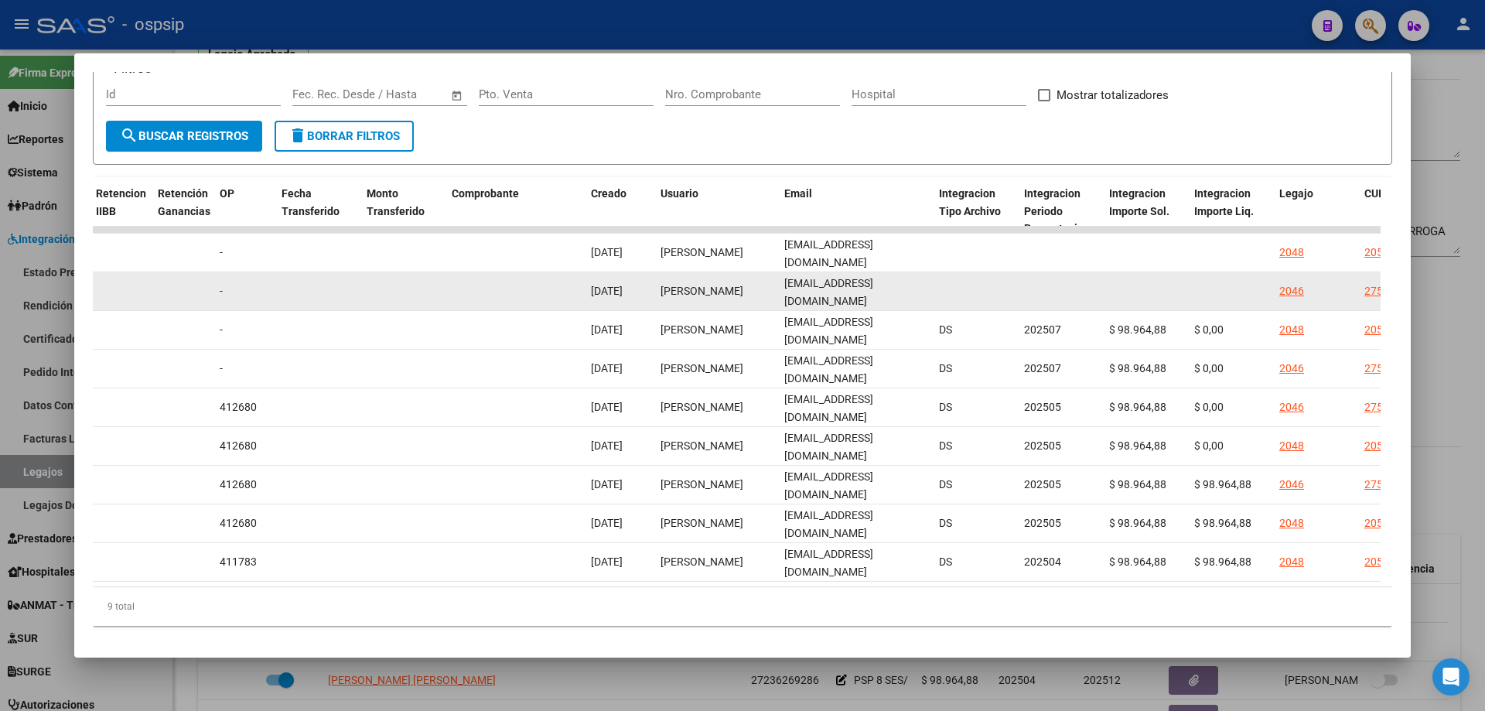
drag, startPoint x: 892, startPoint y: 291, endPoint x: 783, endPoint y: 294, distance: 109.1
click at [783, 294] on datatable-body-cell "lsbozzani@gmail.com" at bounding box center [855, 291] width 155 height 38
copy span "lsbozzani@gmail.com"
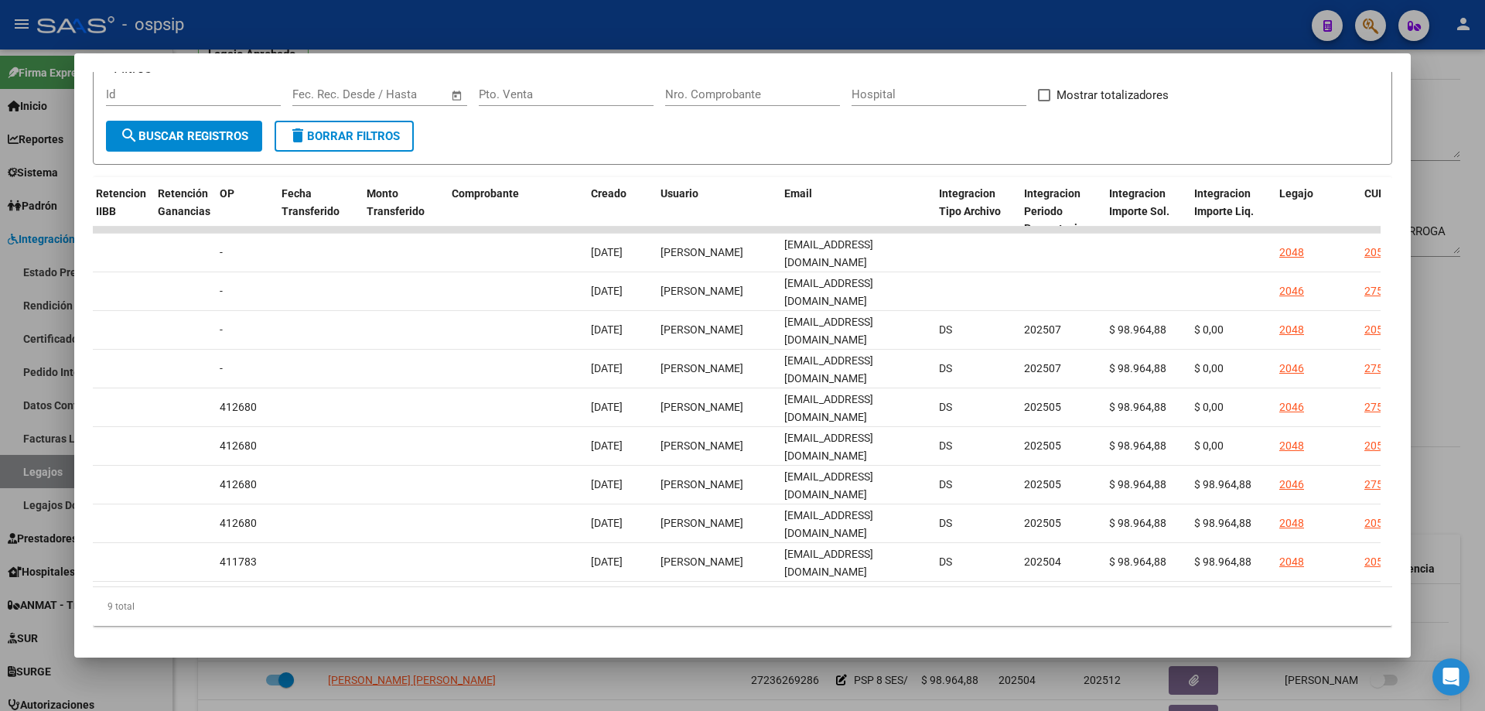
click at [1437, 114] on div at bounding box center [742, 355] width 1485 height 711
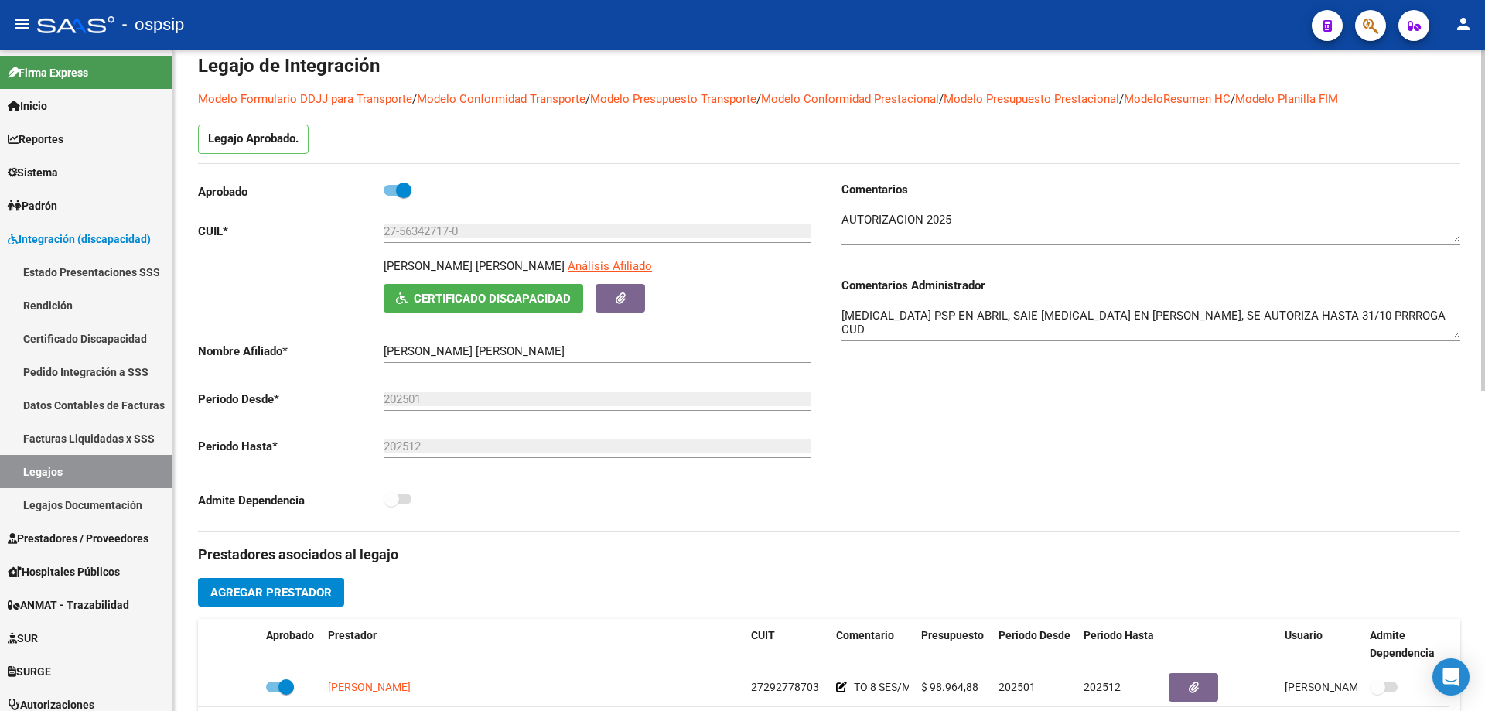
scroll to position [0, 0]
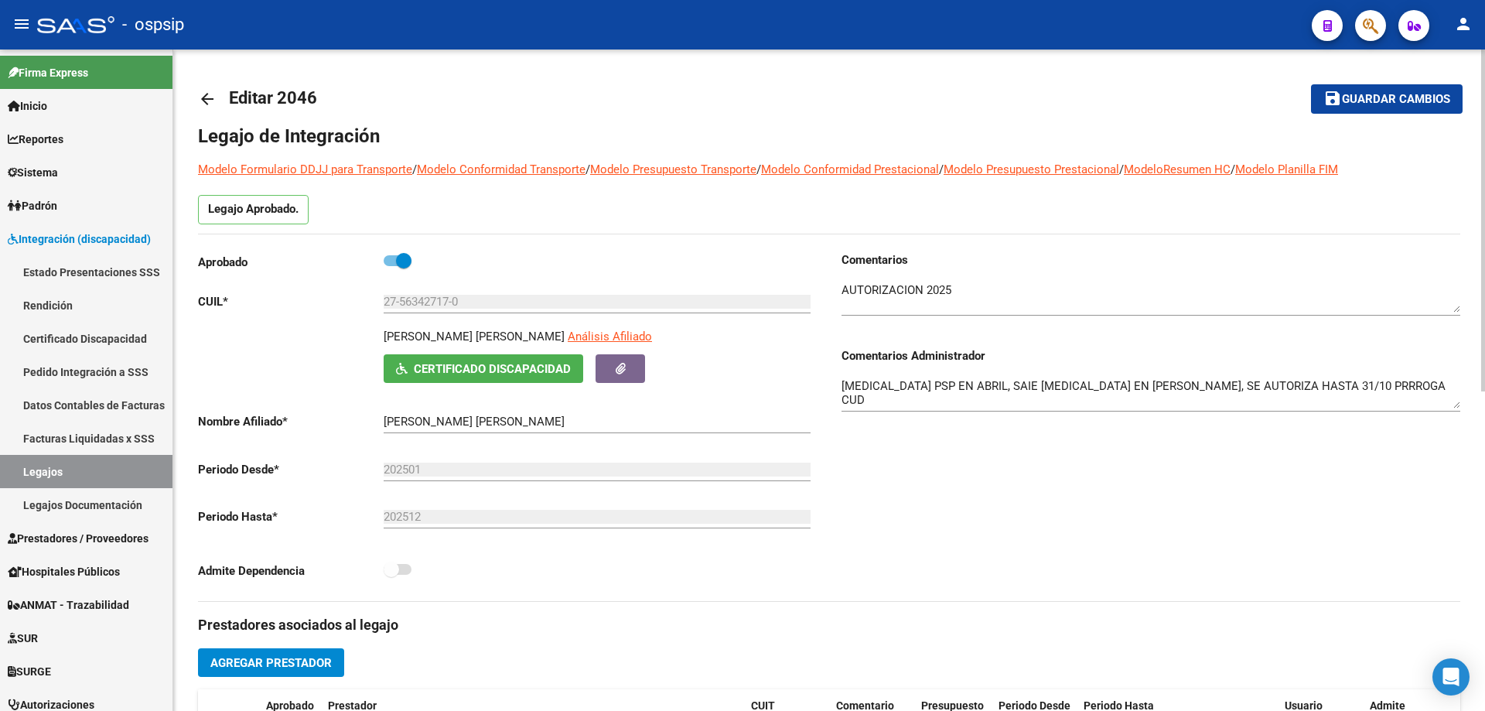
click at [206, 100] on mat-icon "arrow_back" at bounding box center [207, 99] width 19 height 19
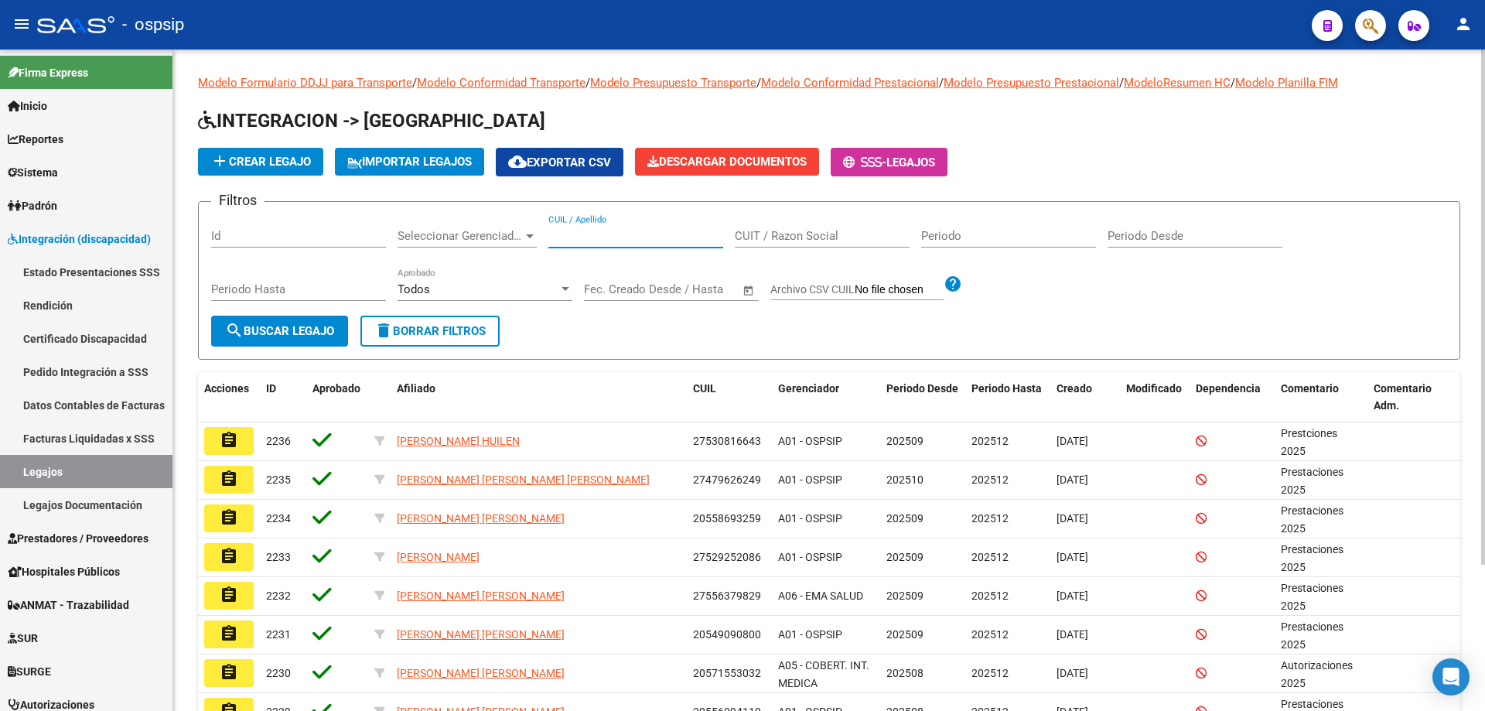
click at [571, 236] on input "CUIL / Apellido" at bounding box center [635, 236] width 175 height 14
paste input "20550439949"
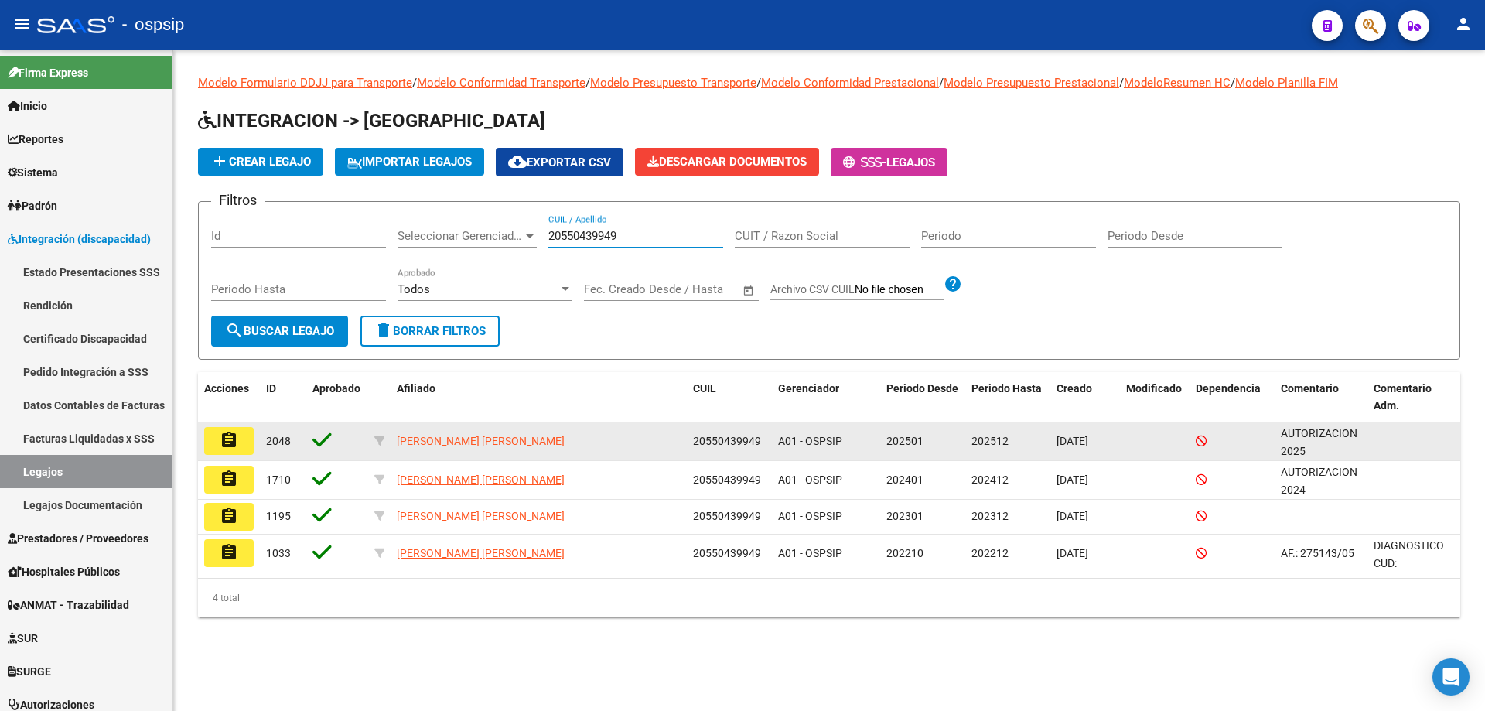
type input "20550439949"
click at [244, 445] on button "assignment" at bounding box center [228, 441] width 49 height 28
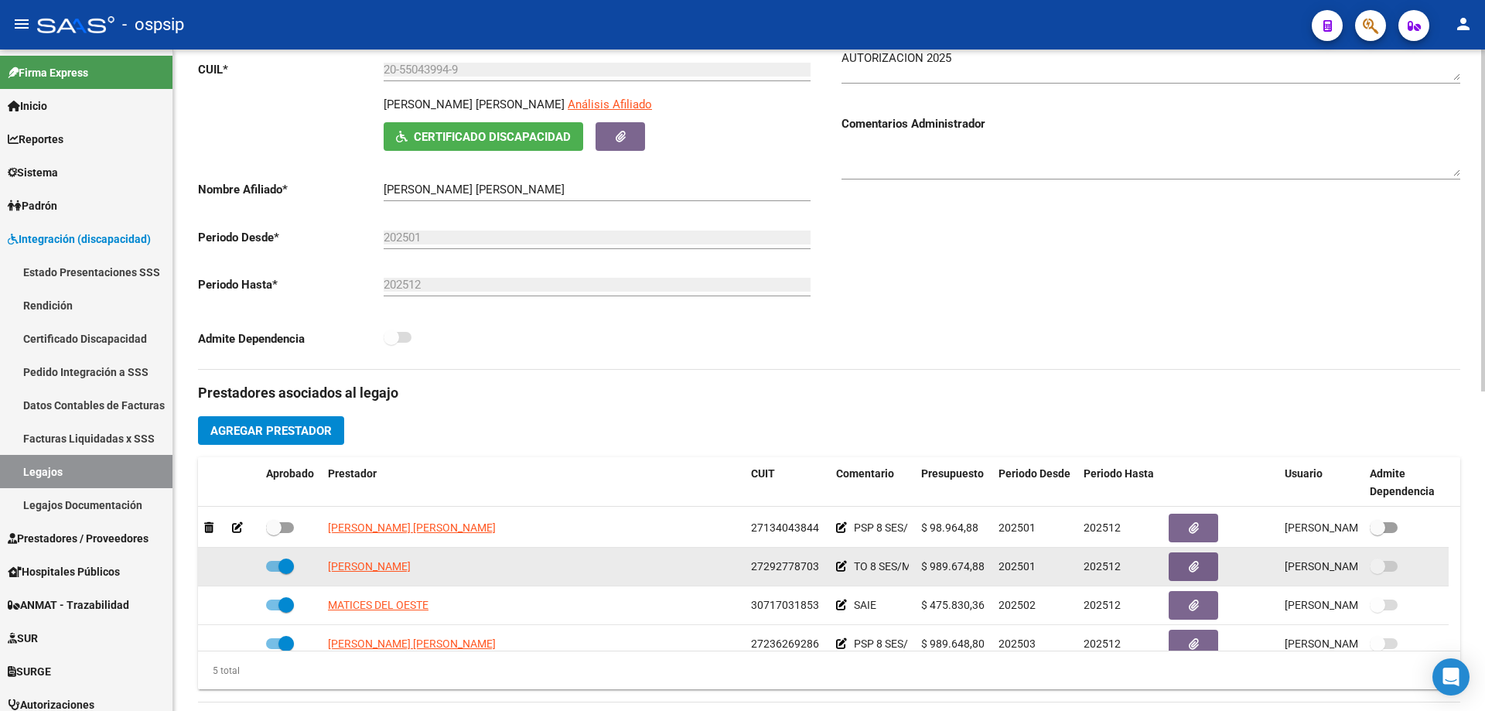
scroll to position [54, 0]
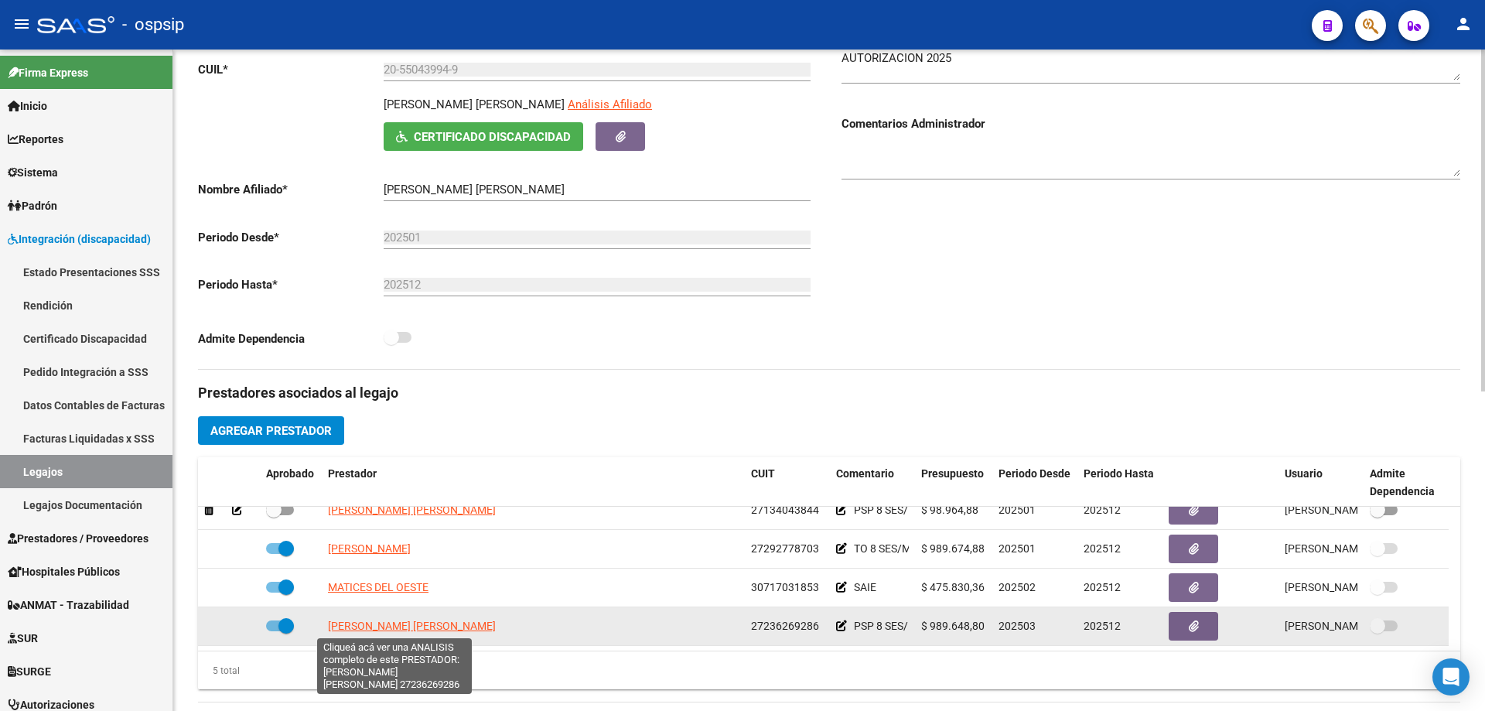
click at [421, 621] on span "BOZZANI LORENA SILVANA" at bounding box center [412, 625] width 168 height 12
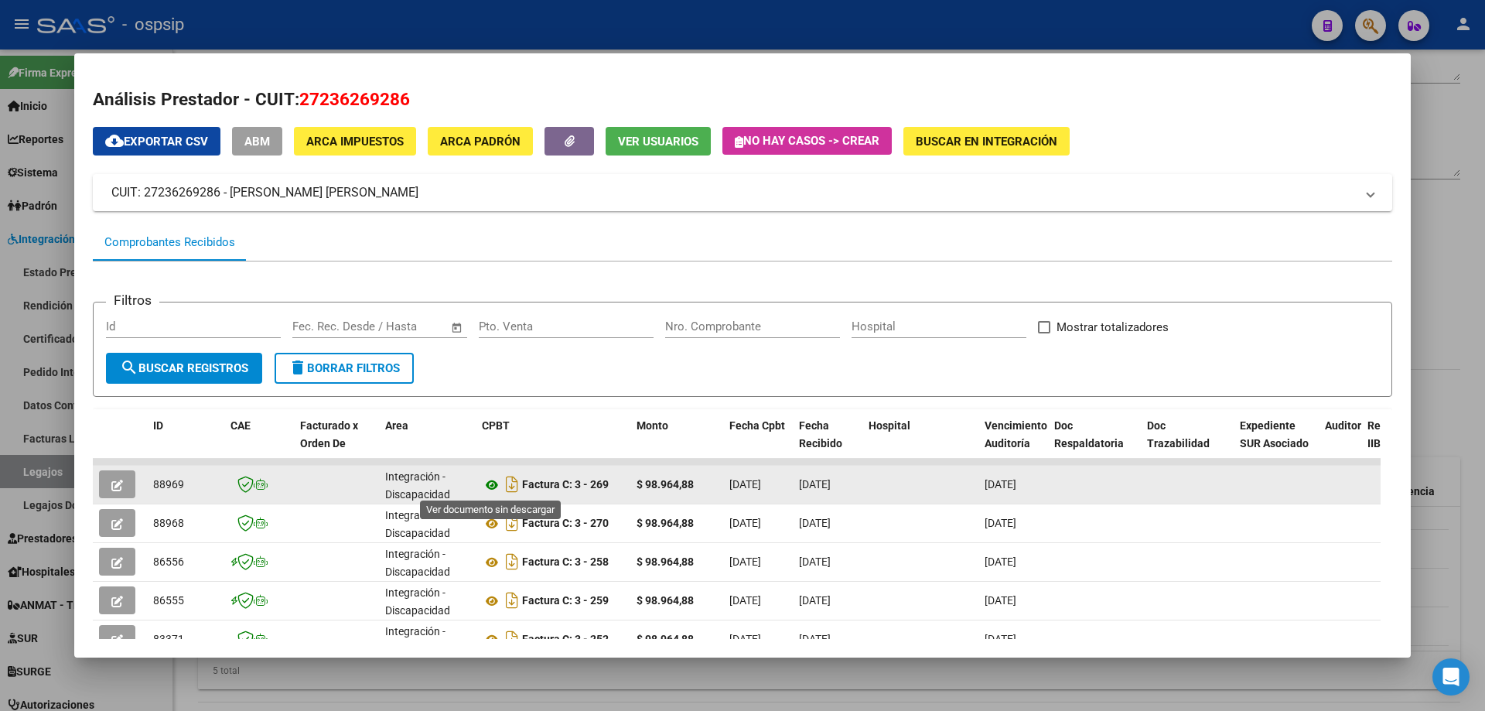
click at [492, 479] on icon at bounding box center [492, 485] width 20 height 19
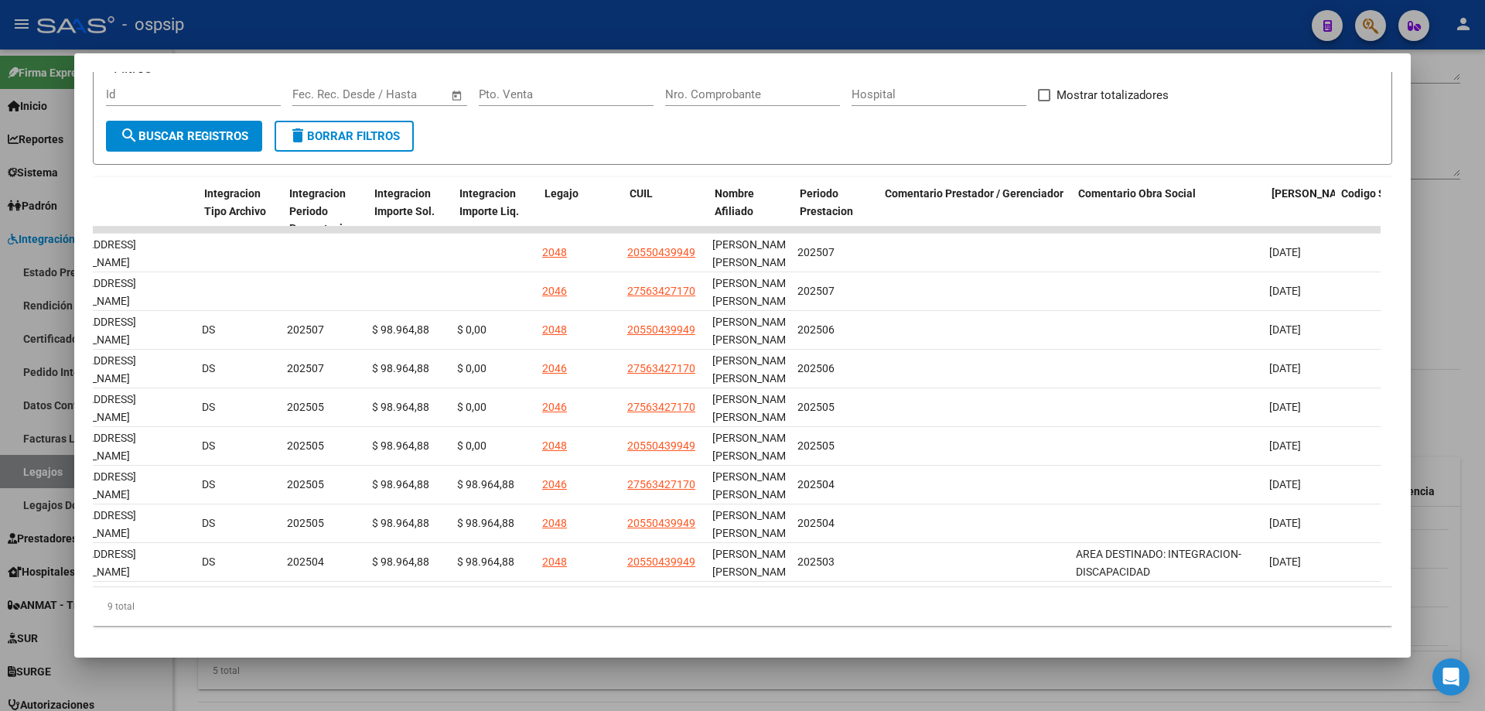
scroll to position [0, 1487]
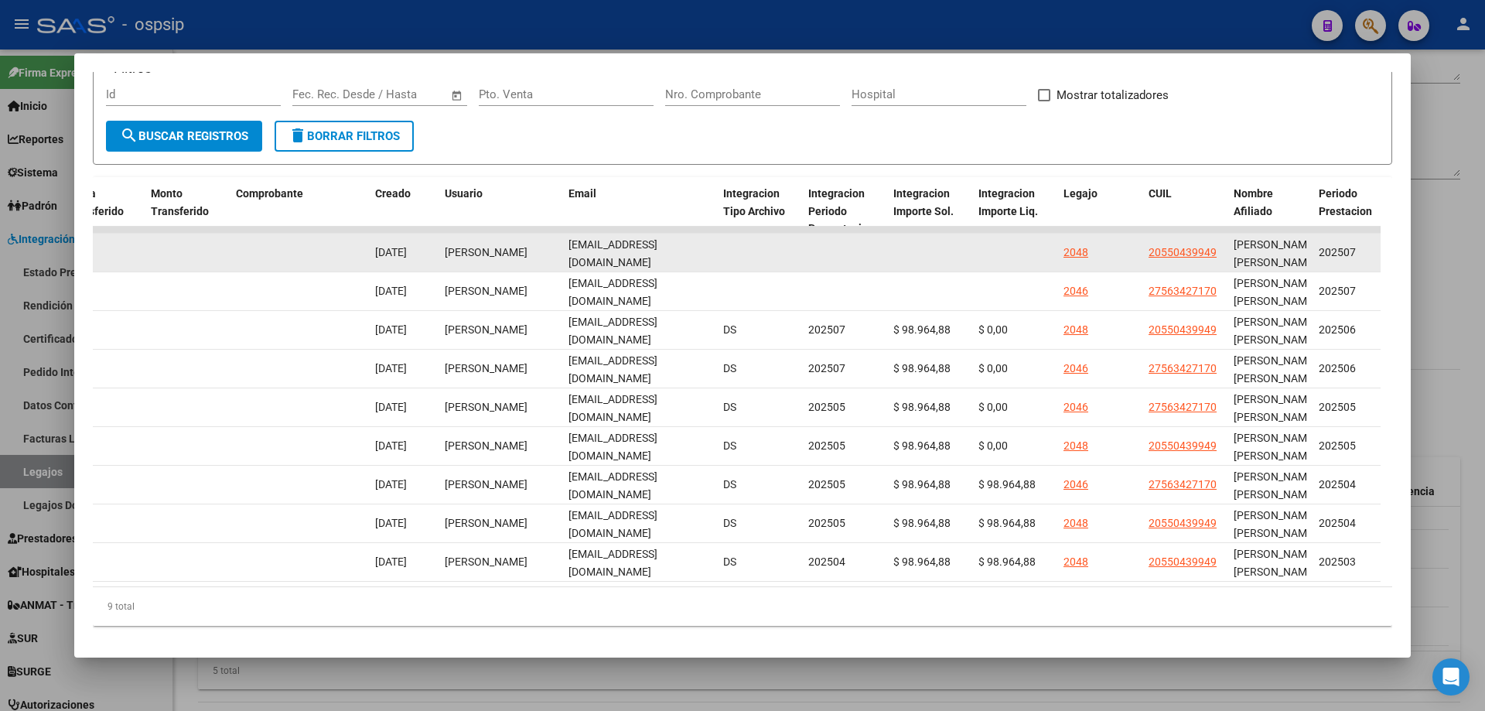
drag, startPoint x: 677, startPoint y: 249, endPoint x: 565, endPoint y: 261, distance: 113.6
click at [565, 261] on datatable-body-cell "lsbozzani@gmail.com" at bounding box center [639, 253] width 155 height 38
copy span "lsbozzani@gmail.com"
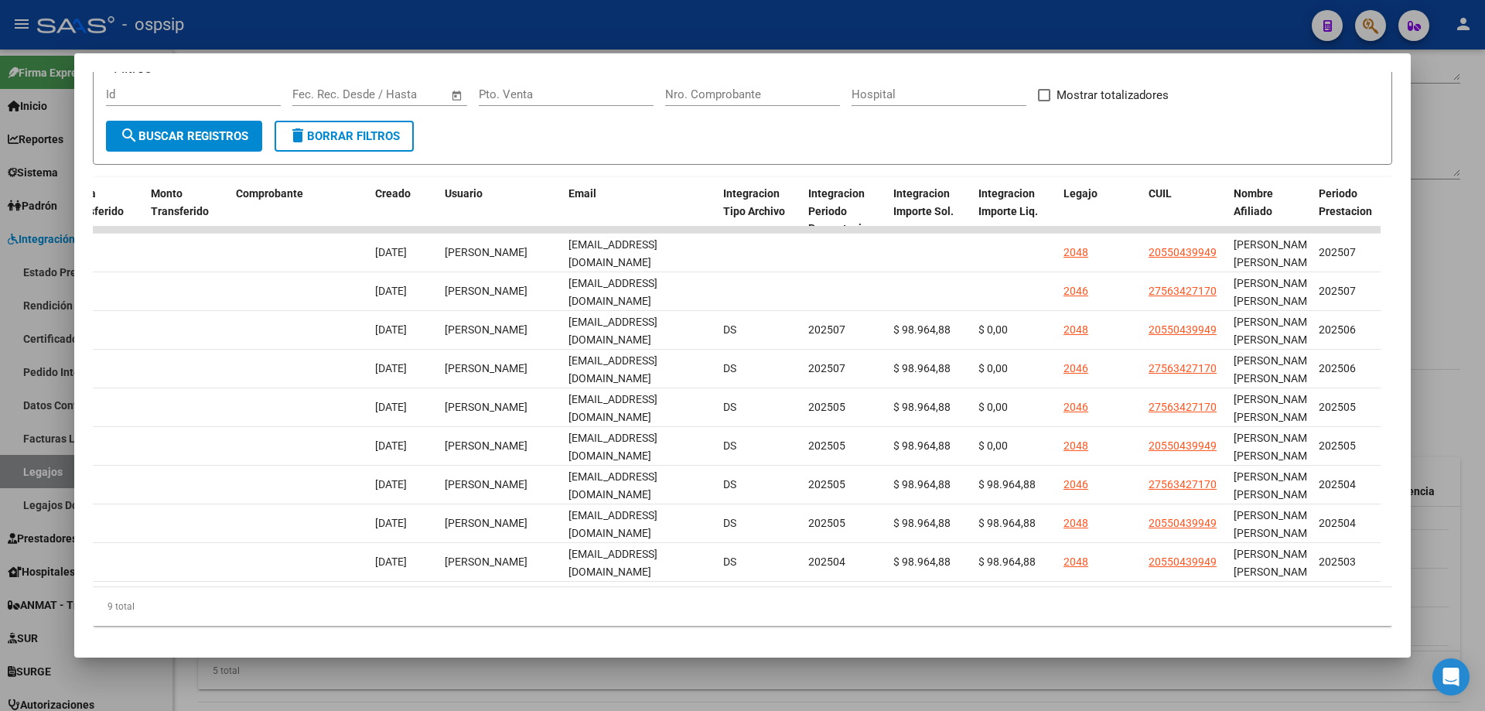
click at [1476, 172] on div at bounding box center [742, 355] width 1485 height 711
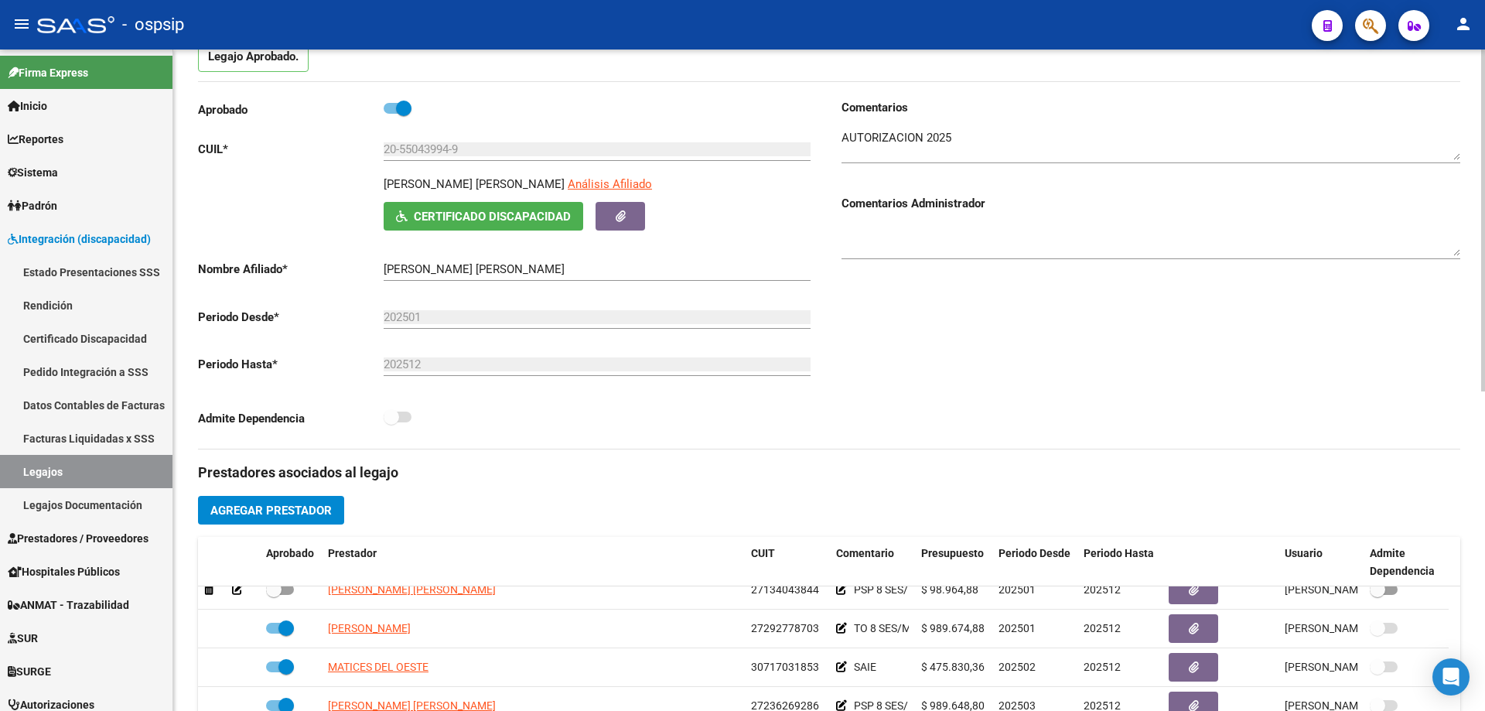
scroll to position [0, 0]
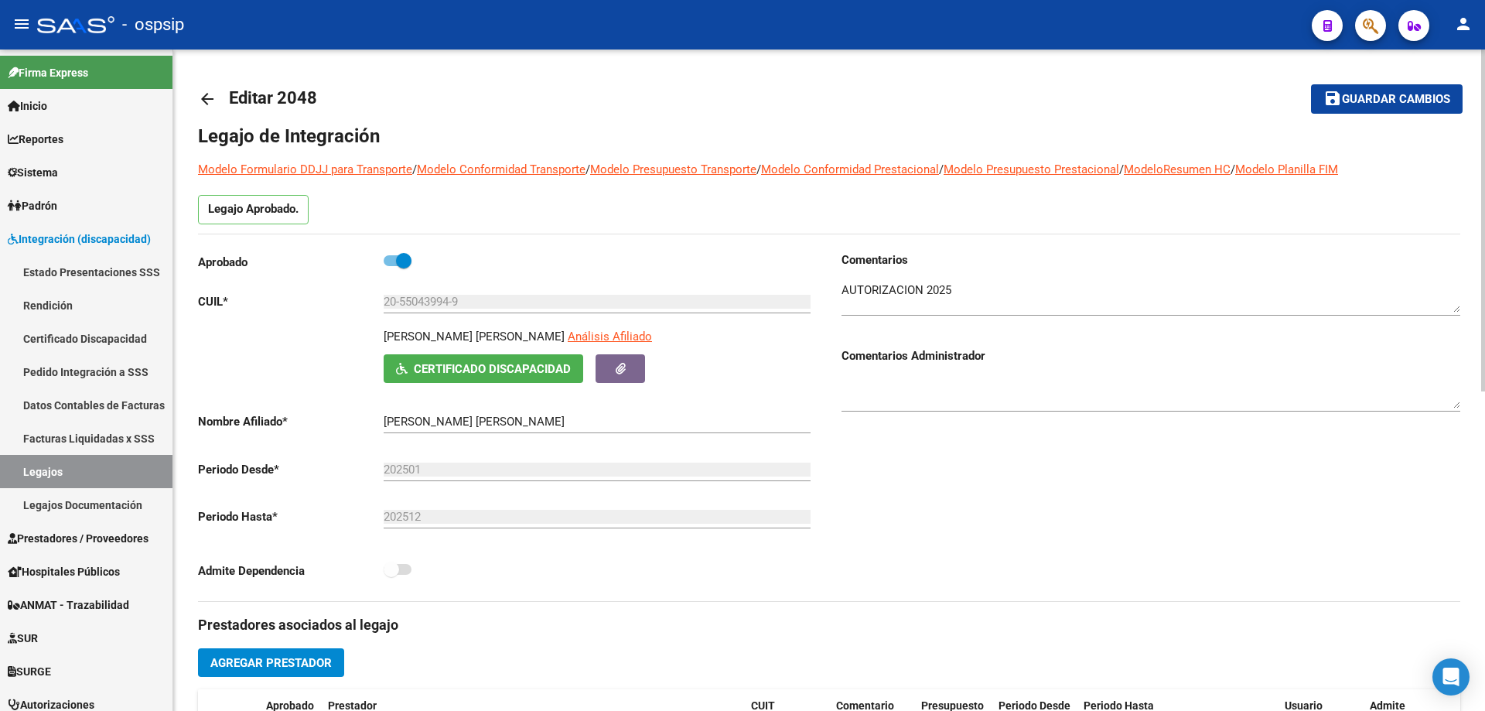
click at [203, 97] on mat-icon "arrow_back" at bounding box center [207, 99] width 19 height 19
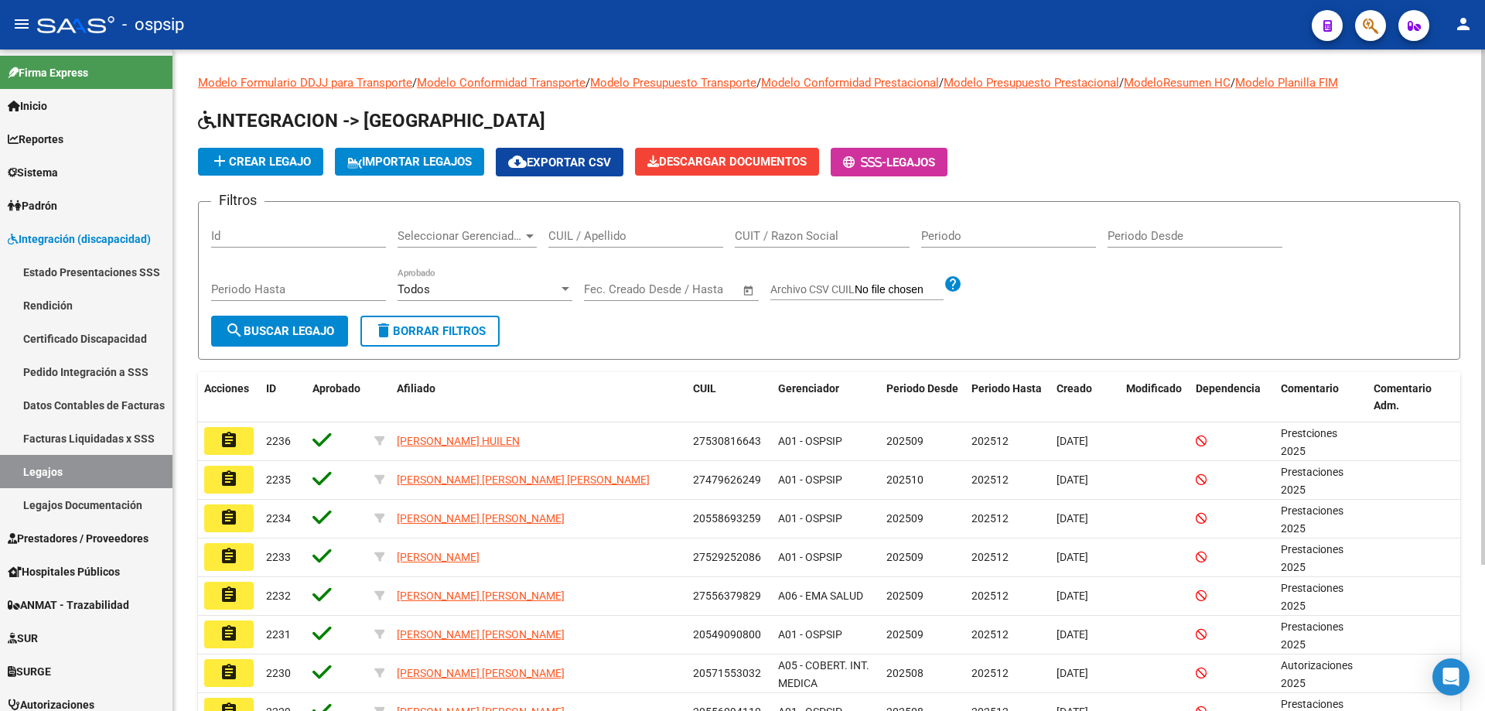
click at [567, 230] on input "CUIL / Apellido" at bounding box center [635, 236] width 175 height 14
paste input "20536488465"
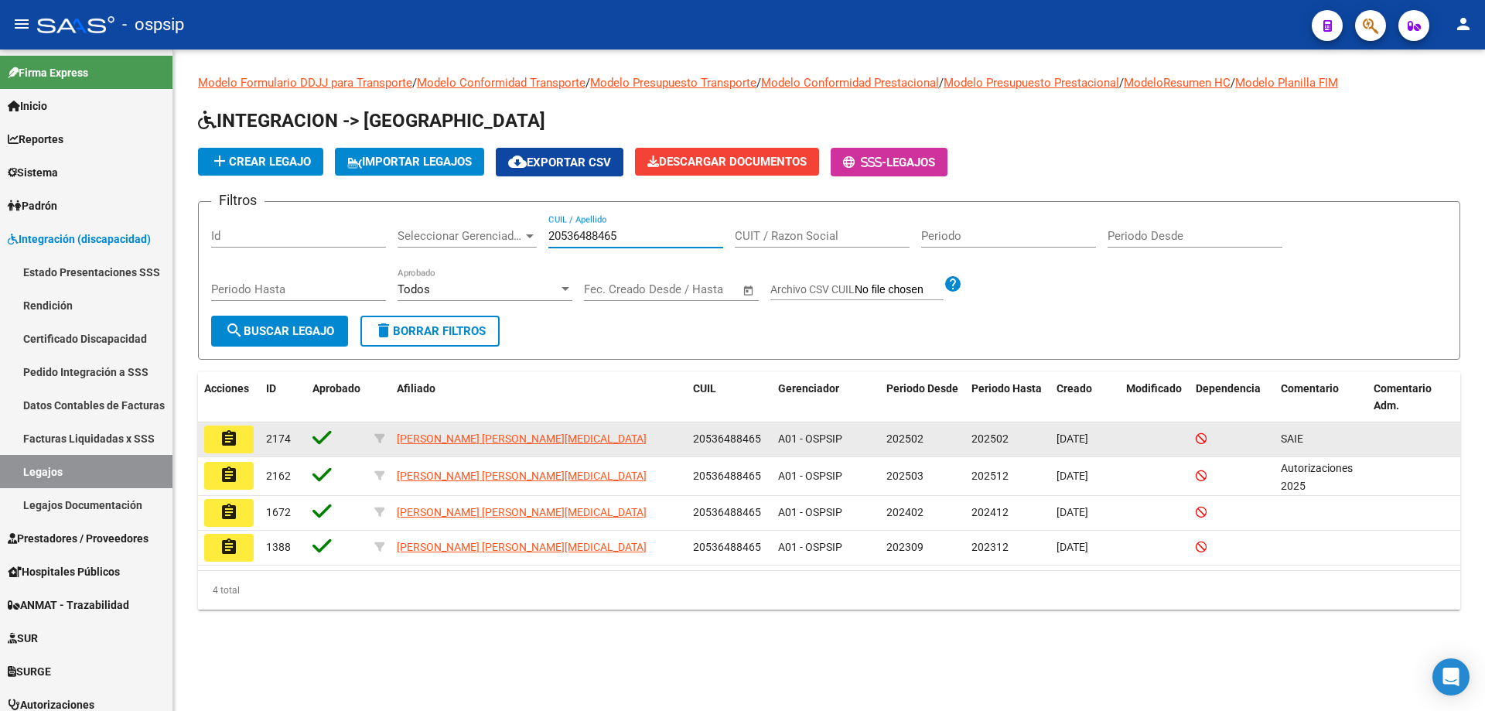
type input "20536488465"
click at [226, 444] on mat-icon "assignment" at bounding box center [229, 438] width 19 height 19
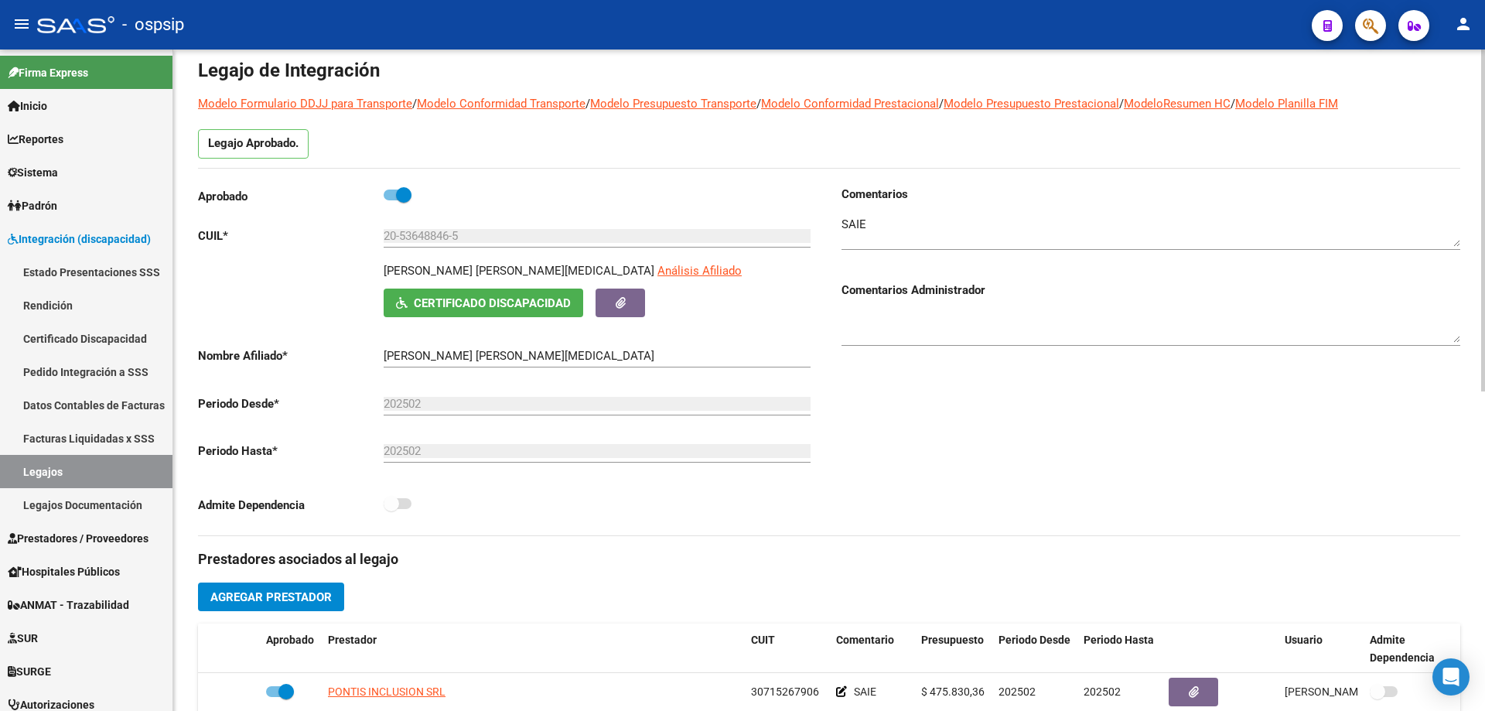
scroll to position [155, 0]
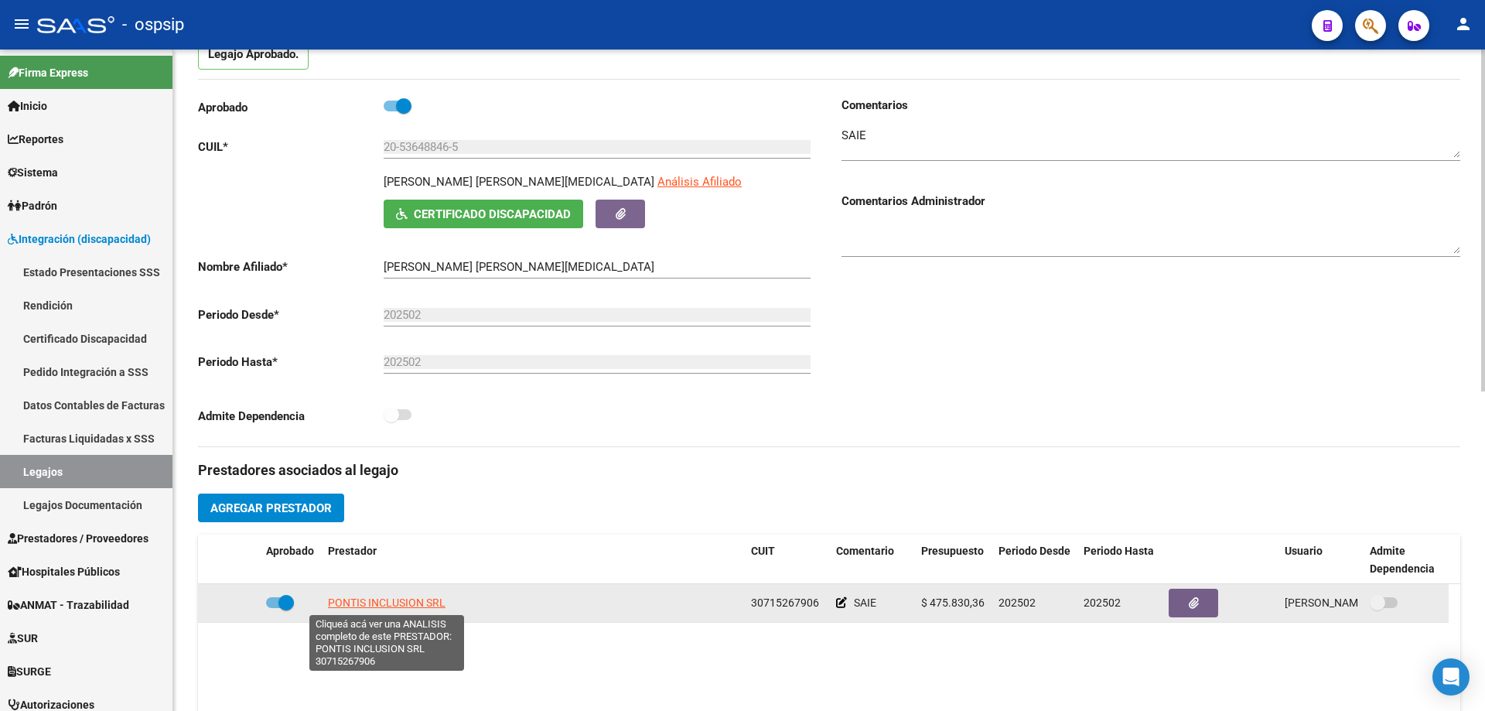
click at [394, 602] on span "PONTIS INCLUSION SRL" at bounding box center [387, 602] width 118 height 12
type textarea "30715267906"
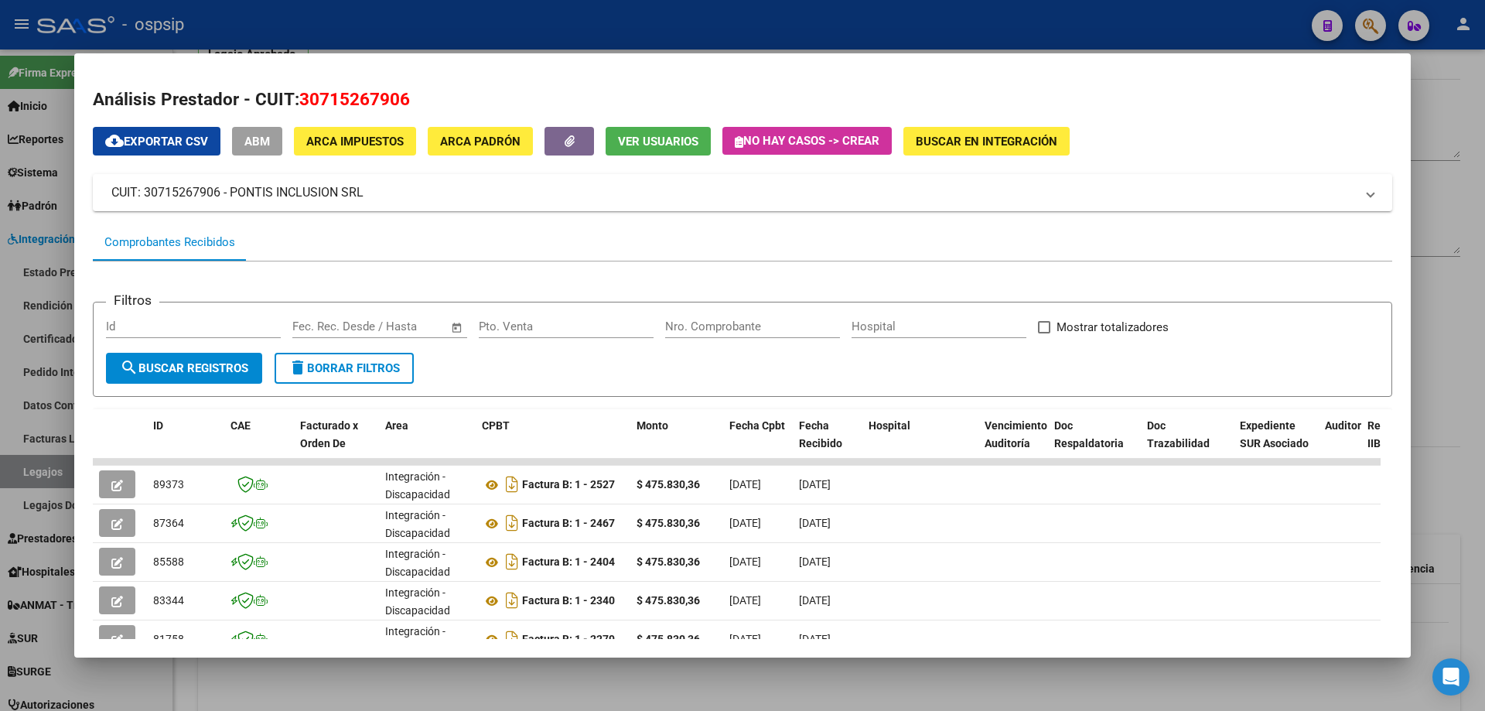
scroll to position [77, 0]
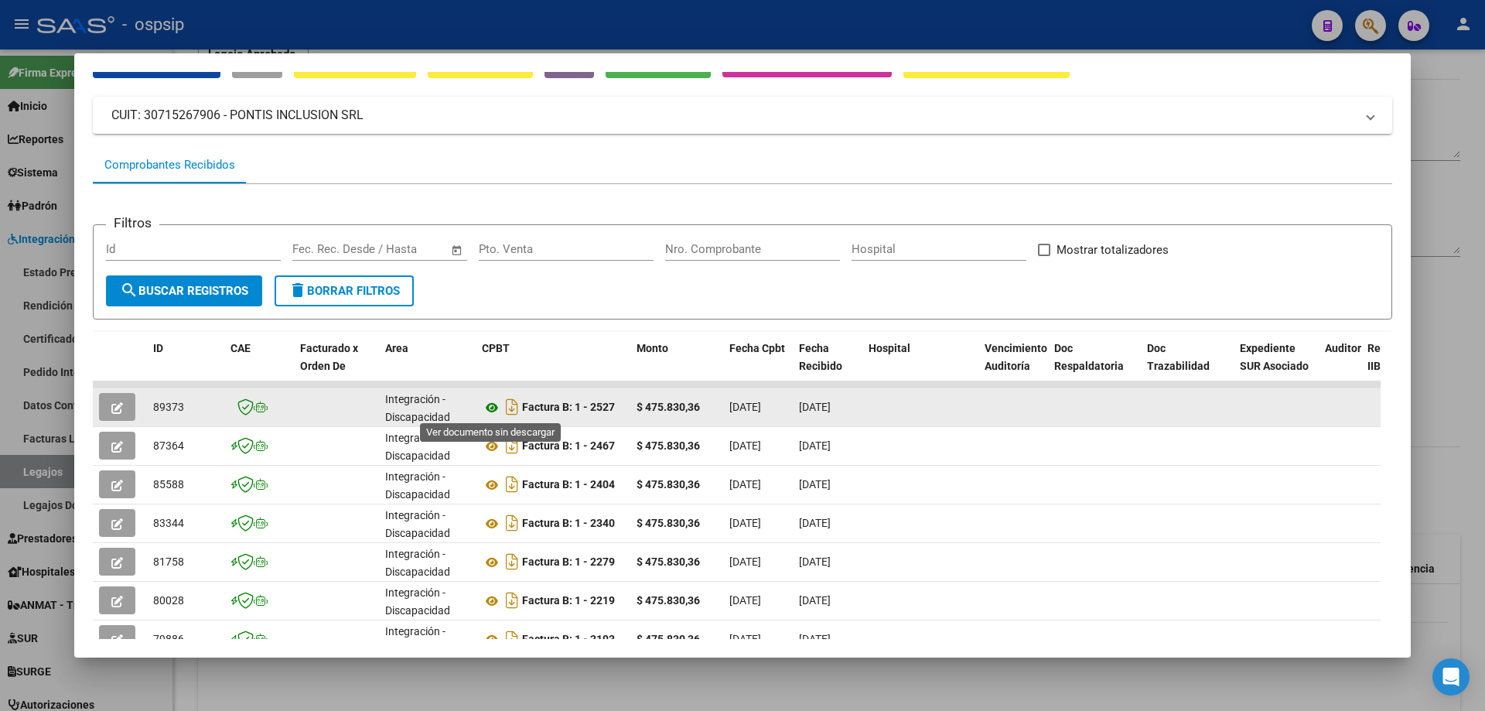
click at [487, 408] on icon at bounding box center [492, 407] width 20 height 19
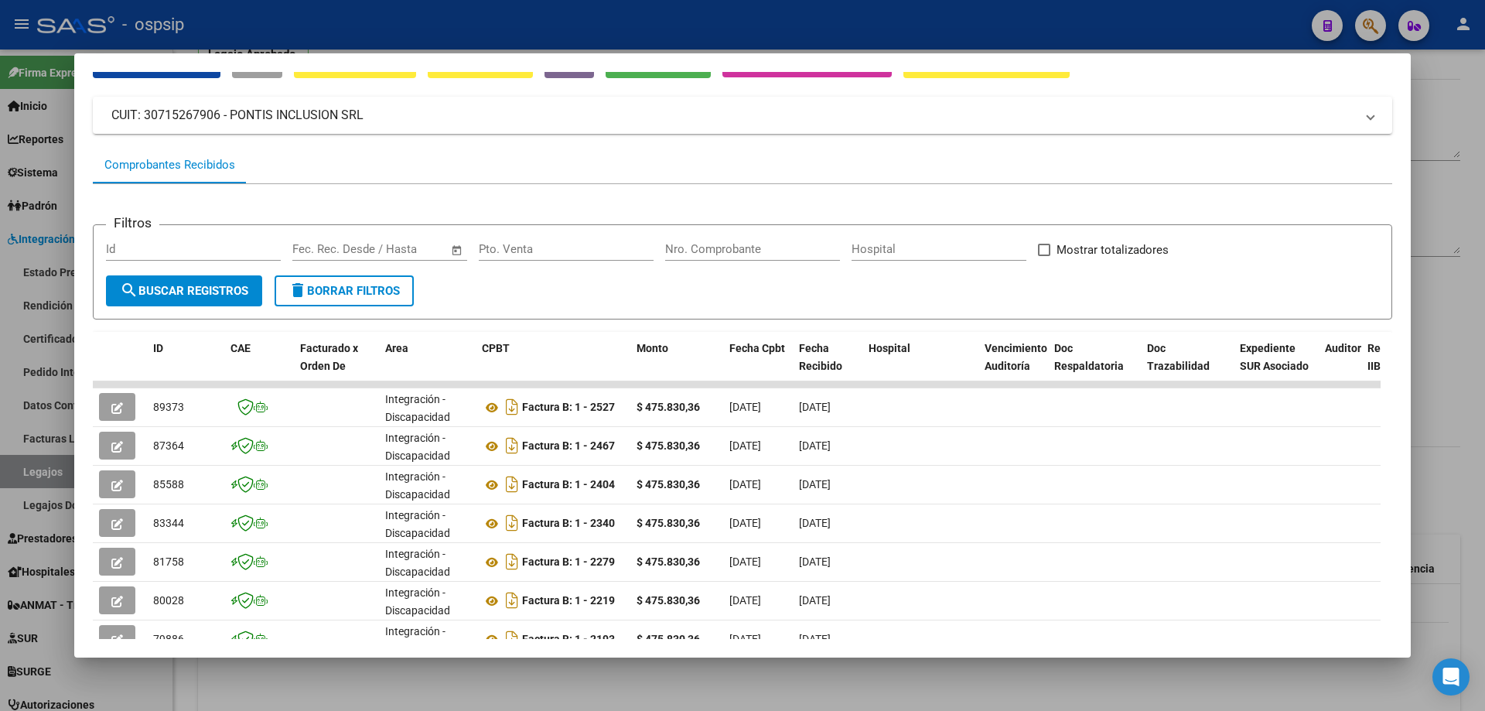
click at [1484, 150] on div at bounding box center [742, 355] width 1485 height 711
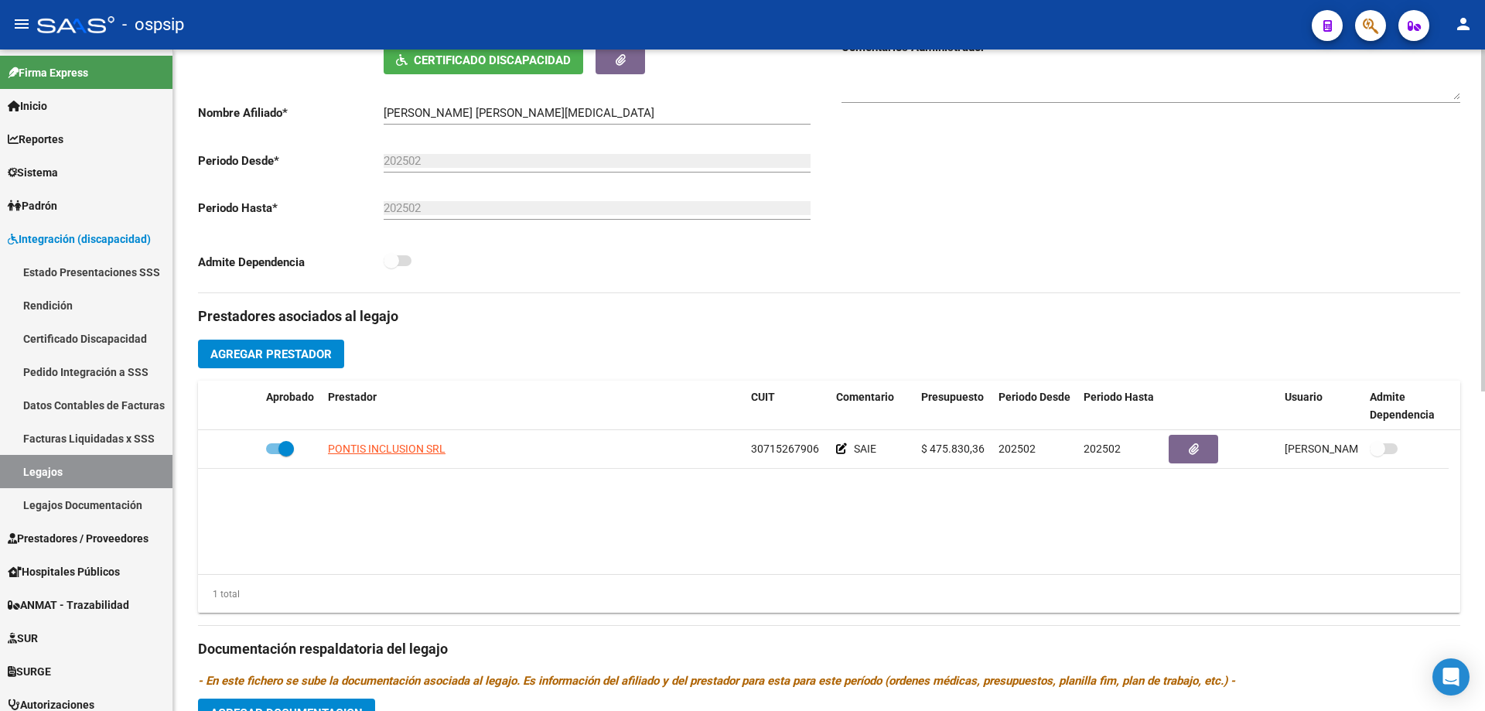
scroll to position [309, 0]
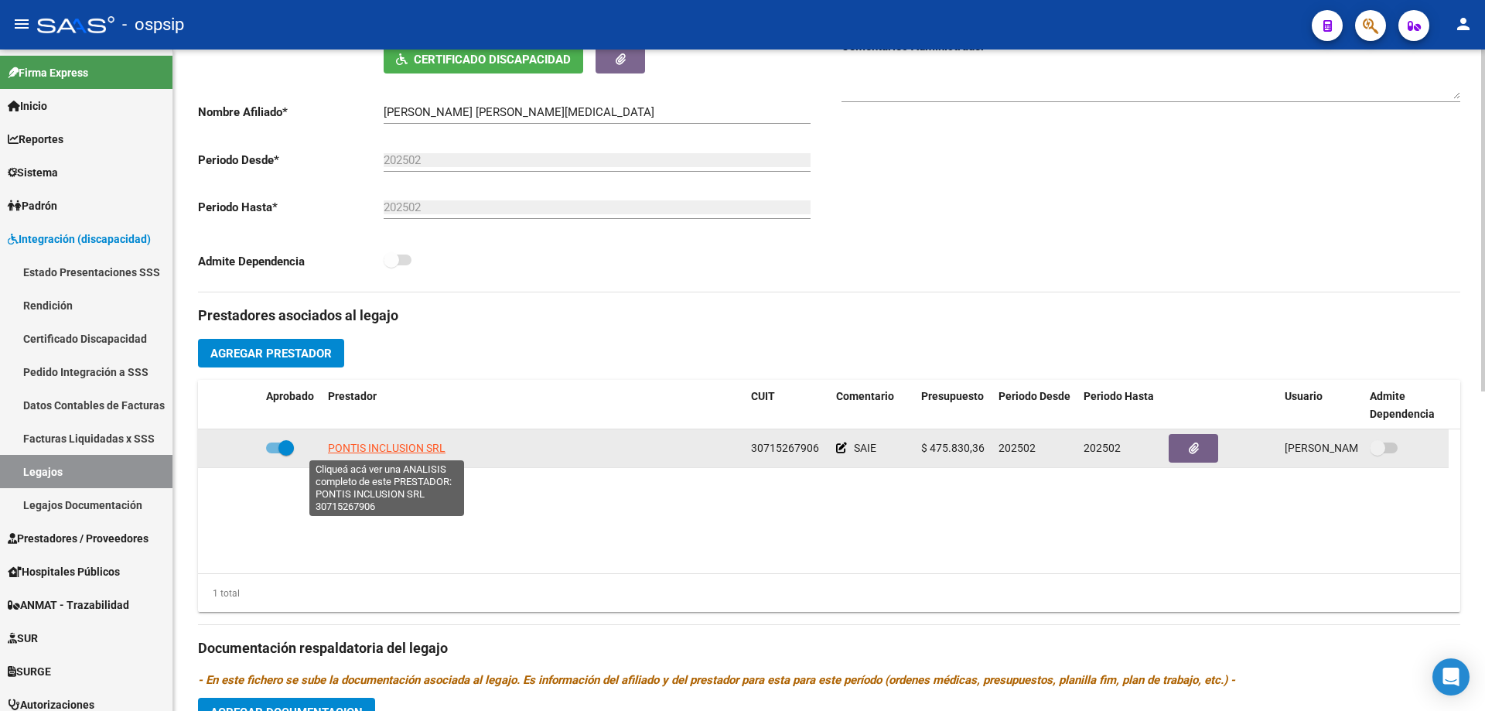
click at [415, 444] on span "PONTIS INCLUSION SRL" at bounding box center [387, 448] width 118 height 12
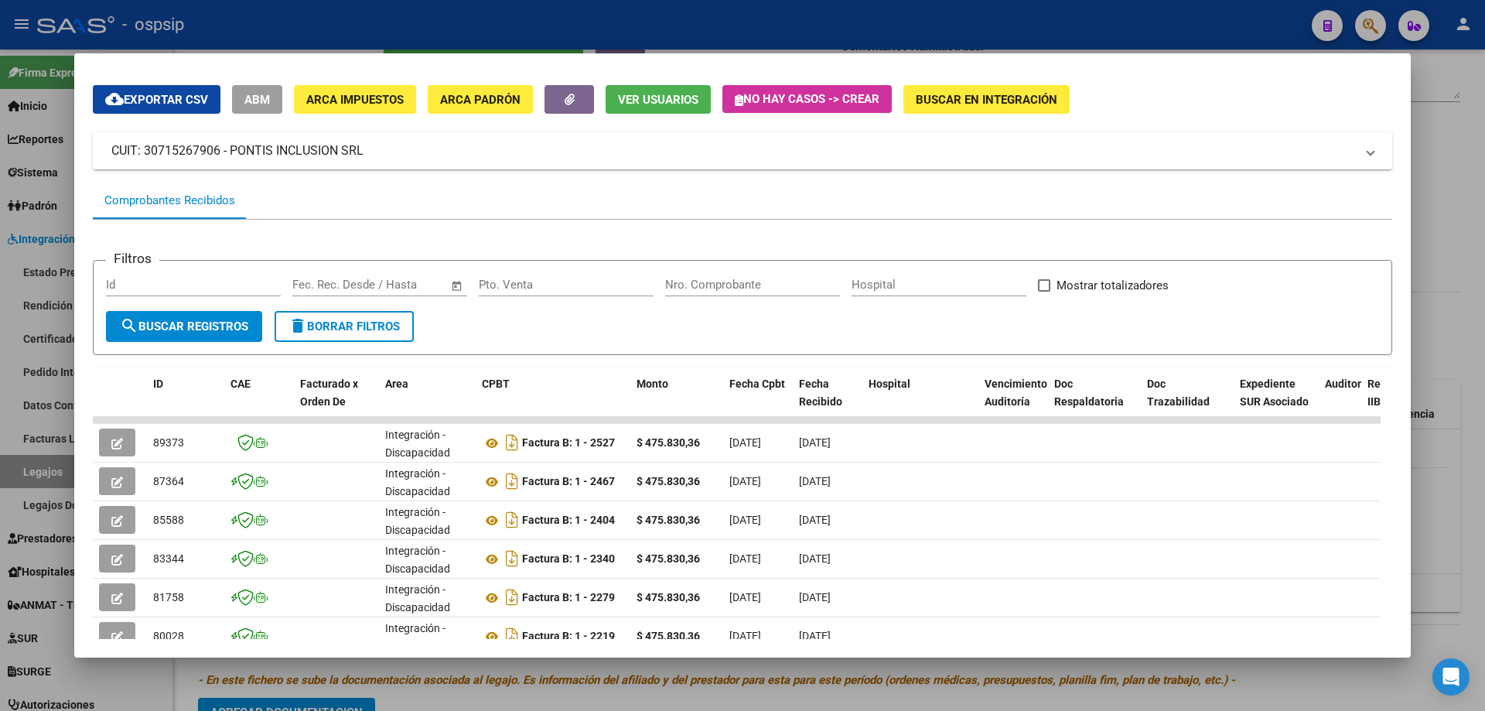
scroll to position [77, 0]
